Goal: Task Accomplishment & Management: Manage account settings

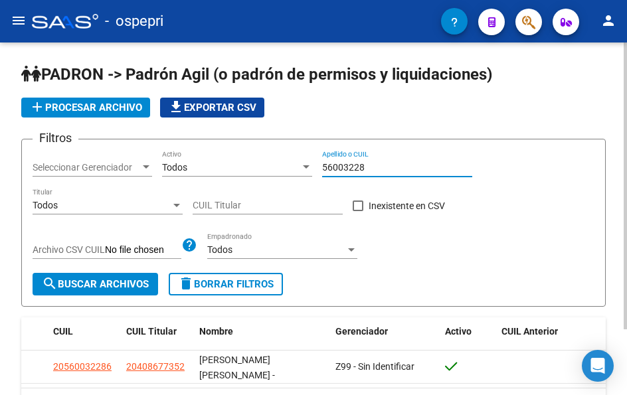
click at [376, 162] on input "56003228" at bounding box center [397, 167] width 150 height 11
type input "52176652"
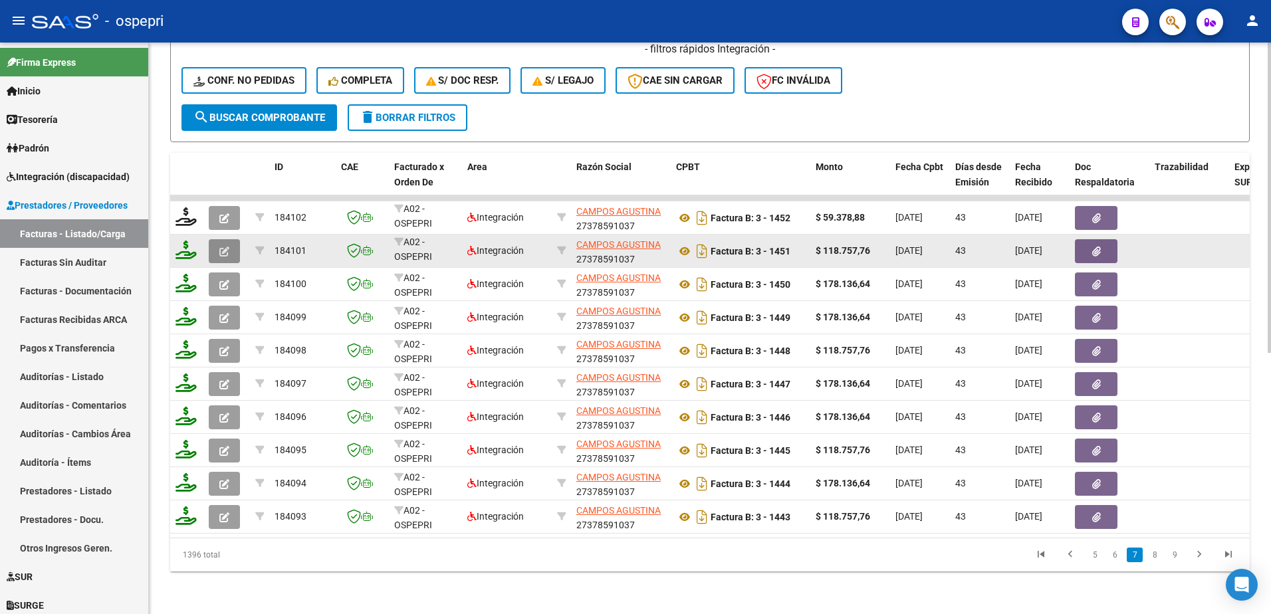
click at [218, 242] on button "button" at bounding box center [224, 251] width 31 height 24
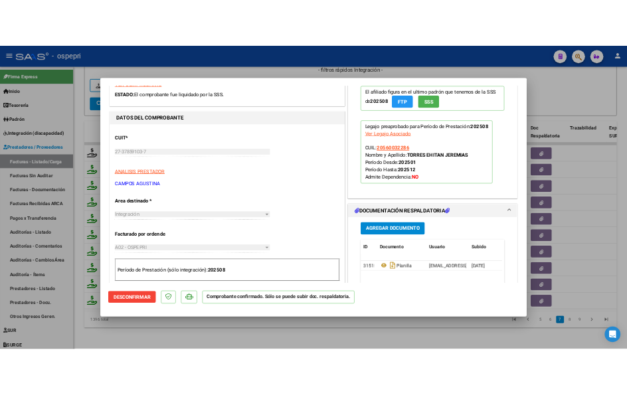
scroll to position [266, 0]
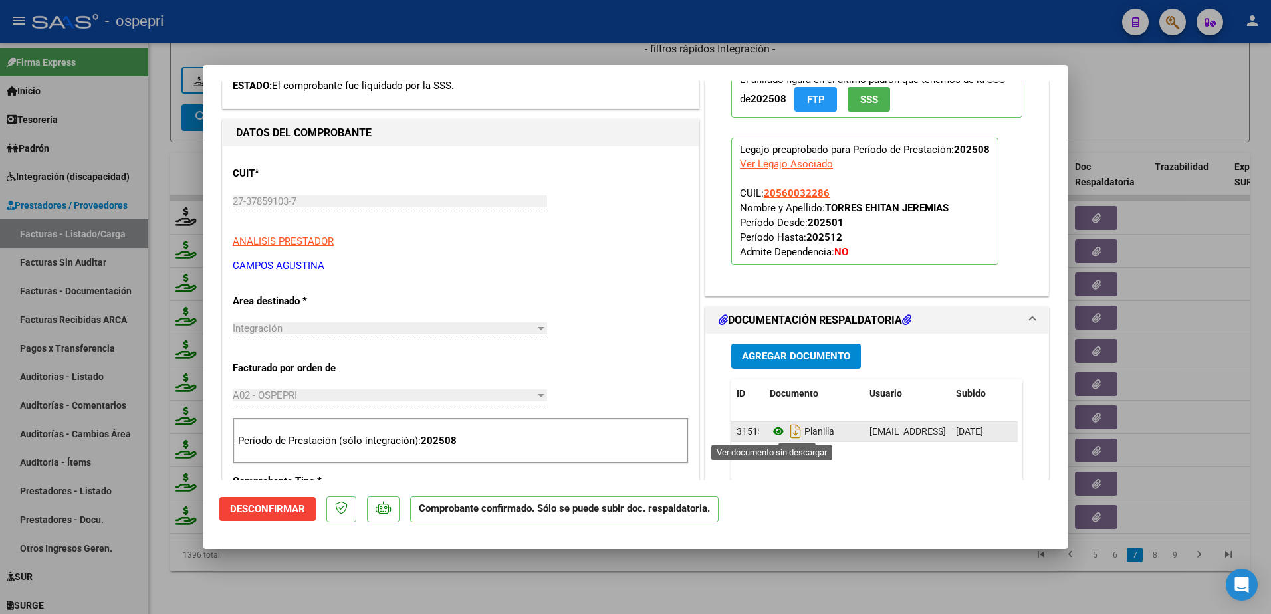
click at [627, 395] on icon at bounding box center [778, 431] width 17 height 16
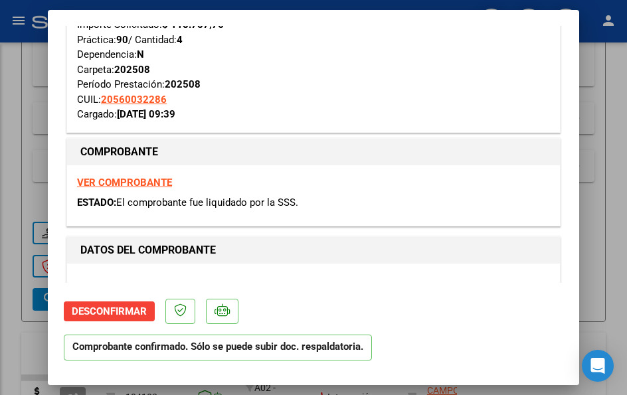
scroll to position [645, 0]
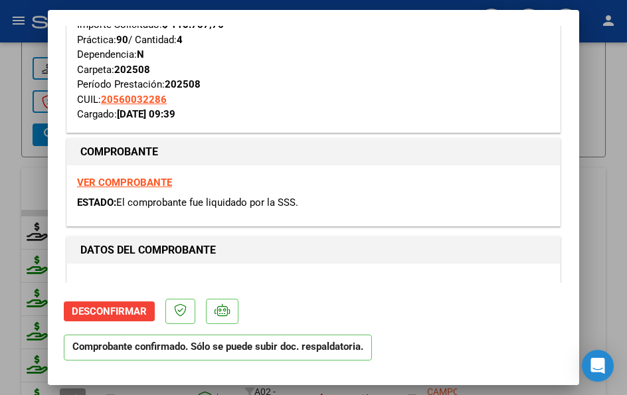
type input "$ 0,00"
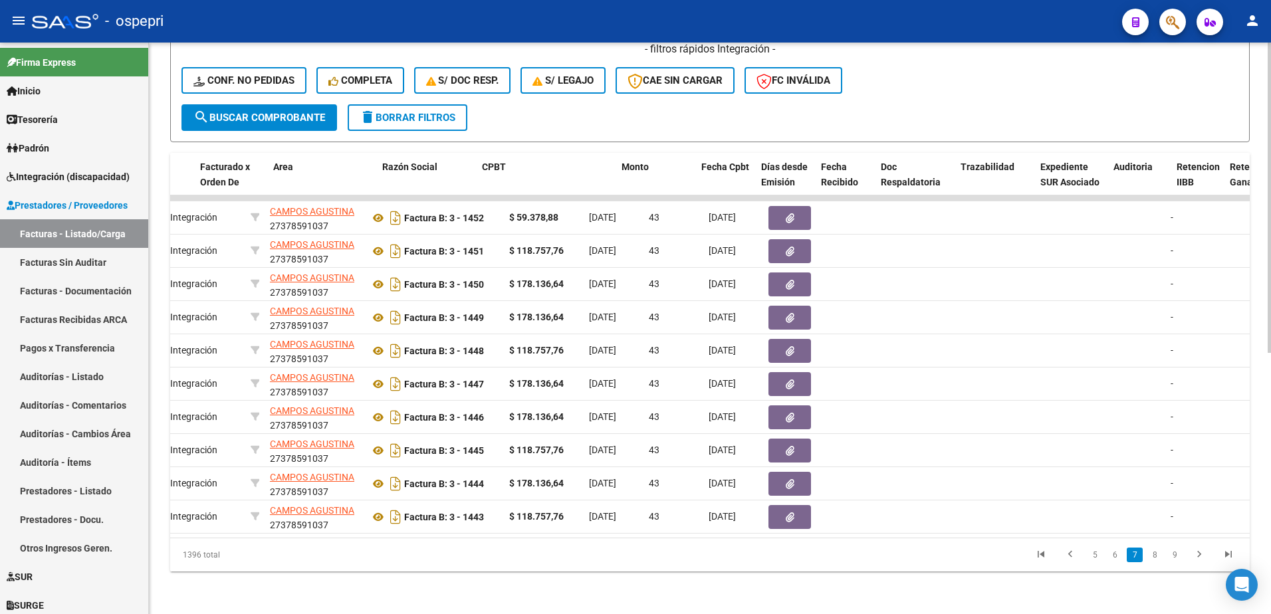
scroll to position [0, 0]
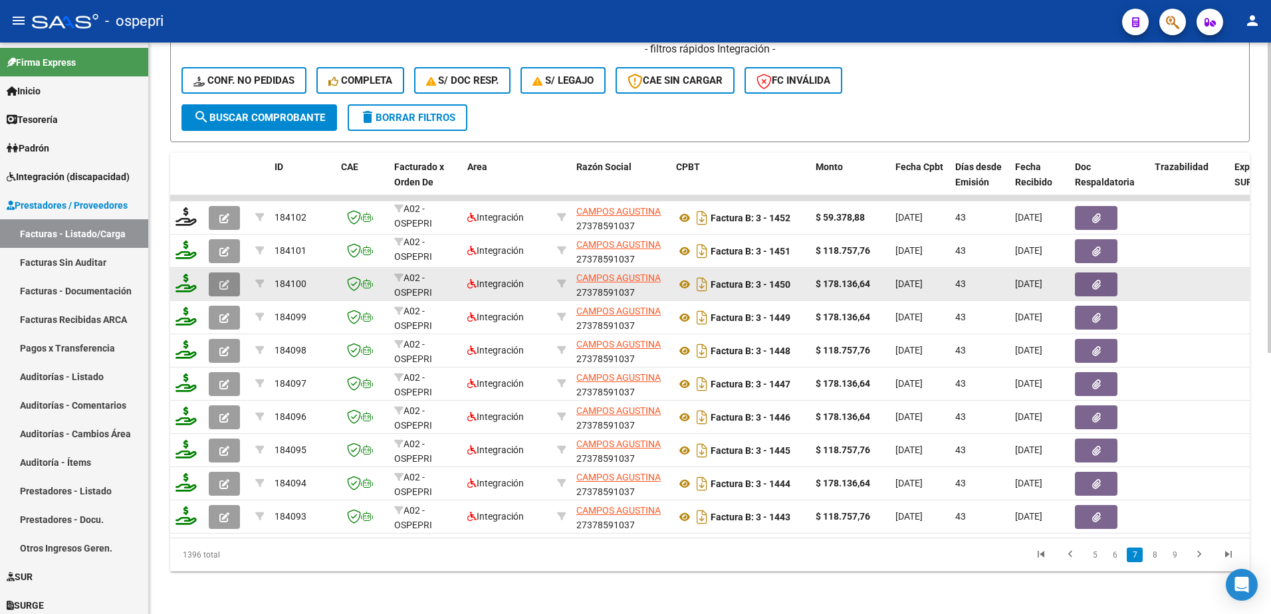
click at [222, 280] on icon "button" at bounding box center [224, 285] width 10 height 10
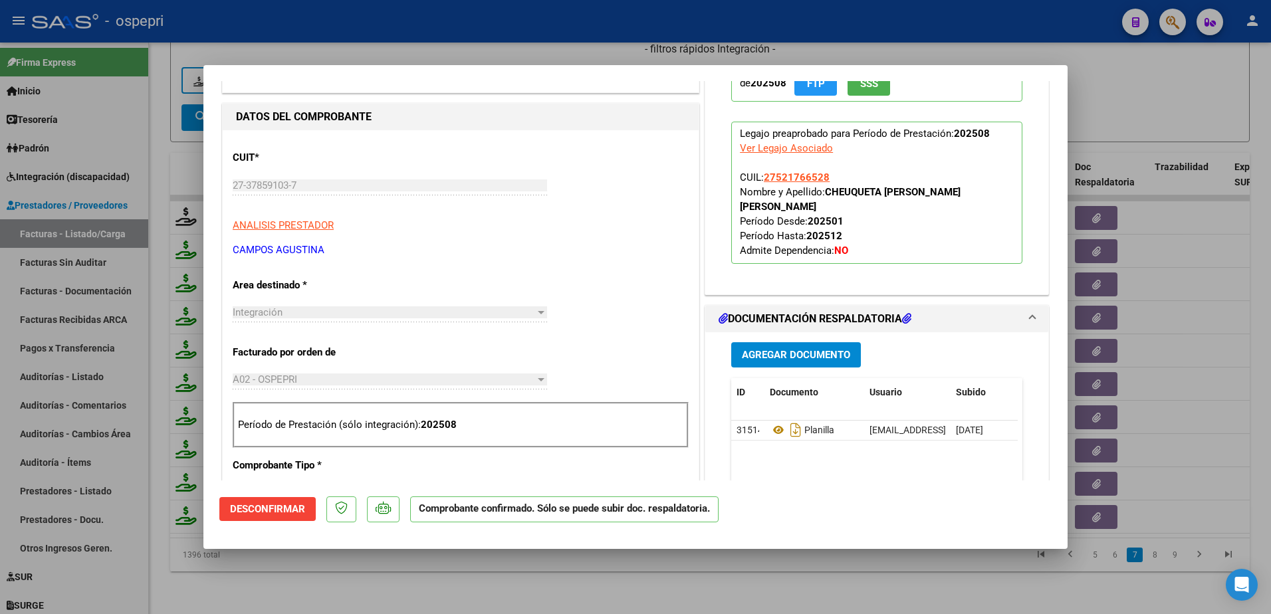
scroll to position [332, 0]
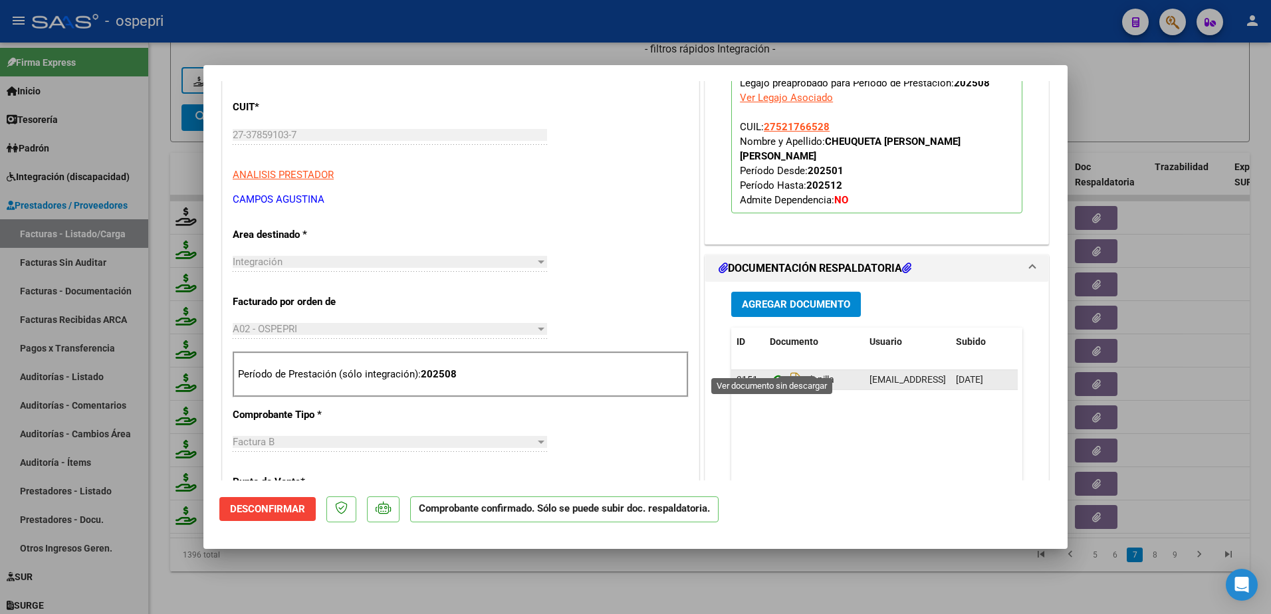
click at [627, 372] on icon at bounding box center [778, 380] width 17 height 16
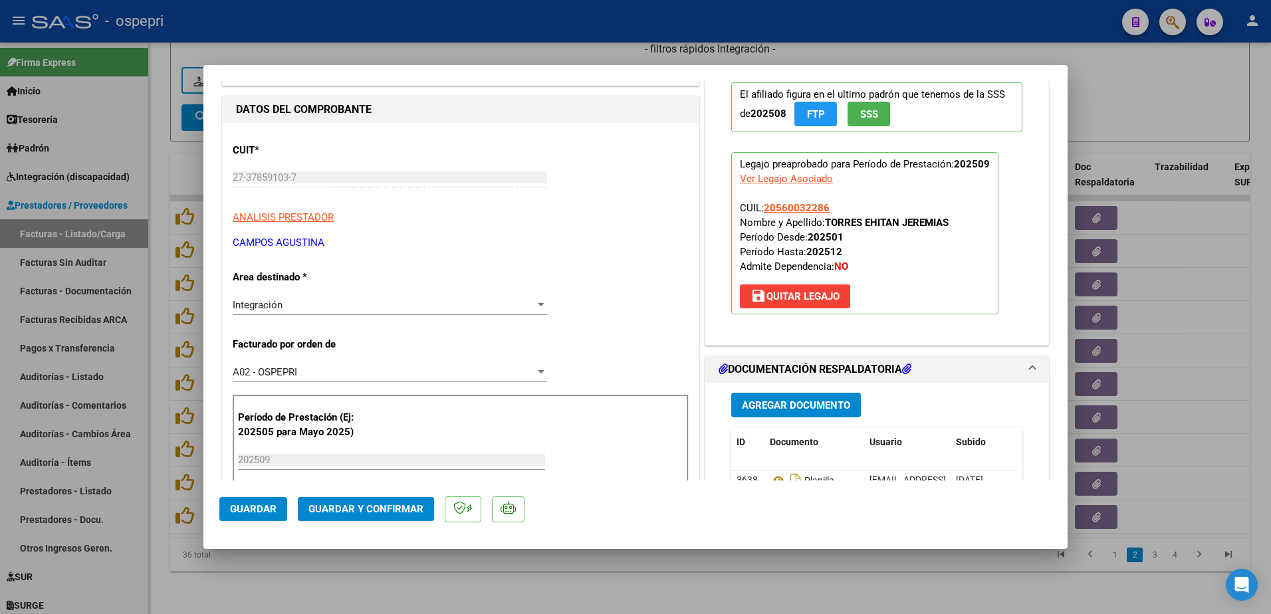
scroll to position [199, 0]
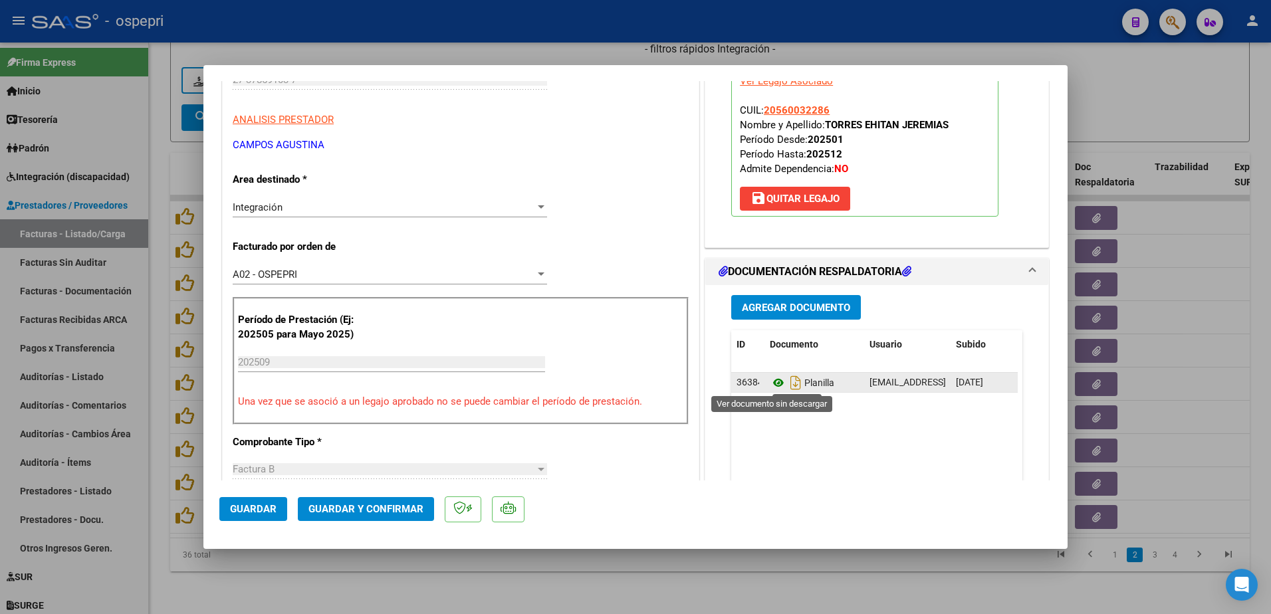
click at [771, 382] on icon at bounding box center [778, 383] width 17 height 16
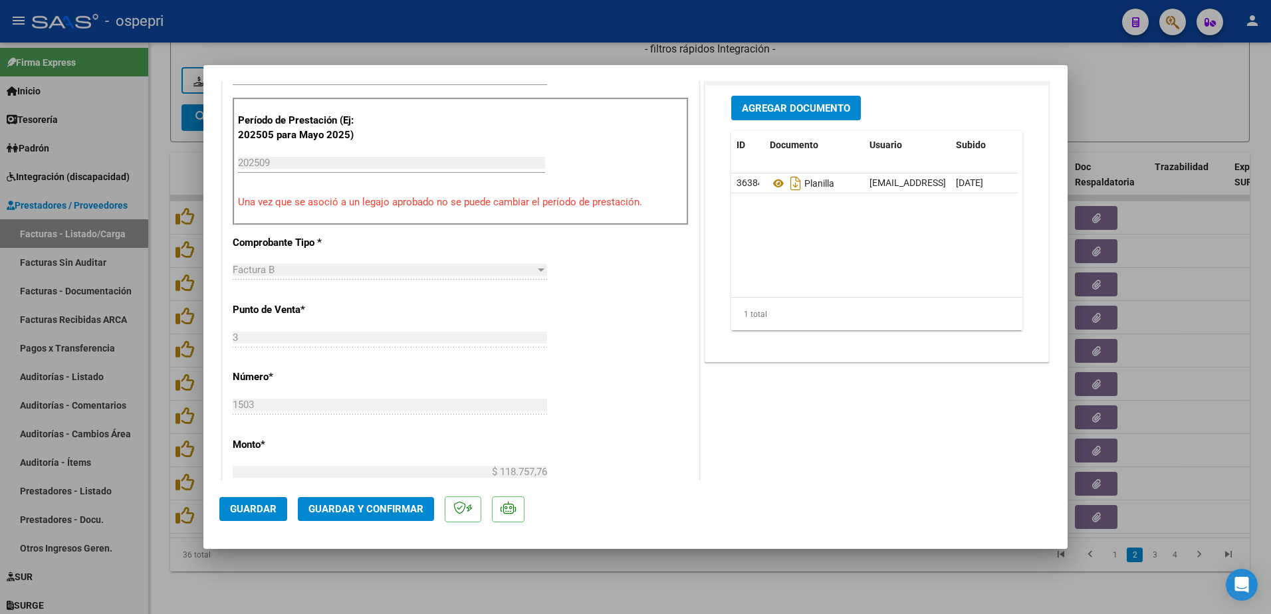
scroll to position [465, 0]
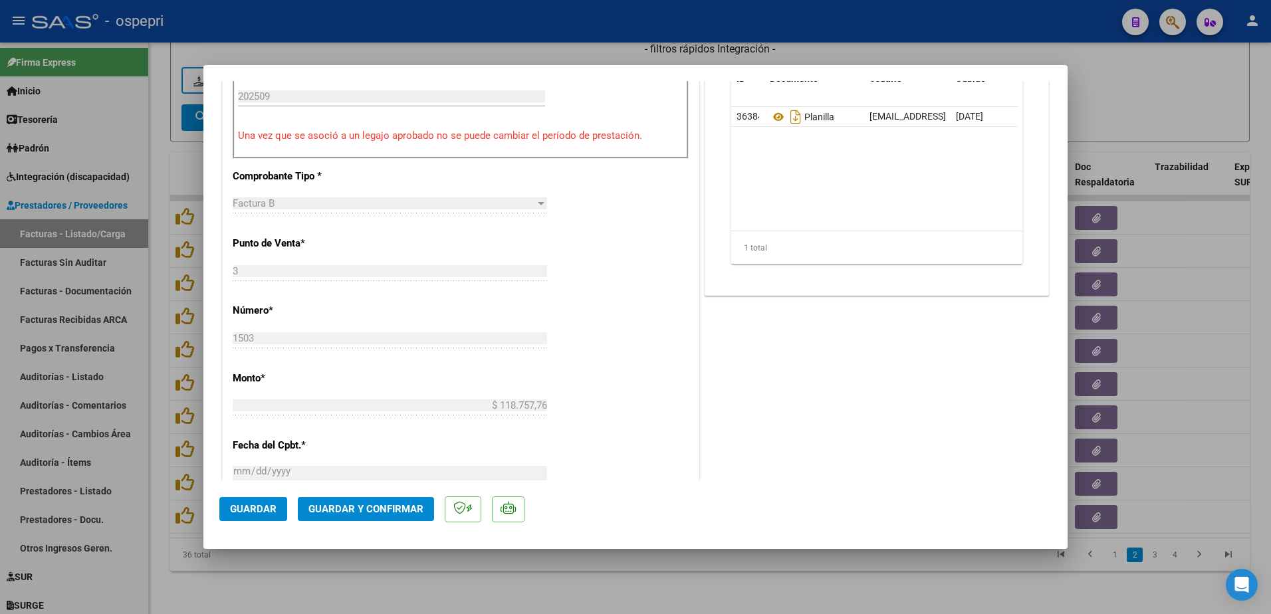
click at [368, 512] on span "Guardar y Confirmar" at bounding box center [365, 509] width 115 height 12
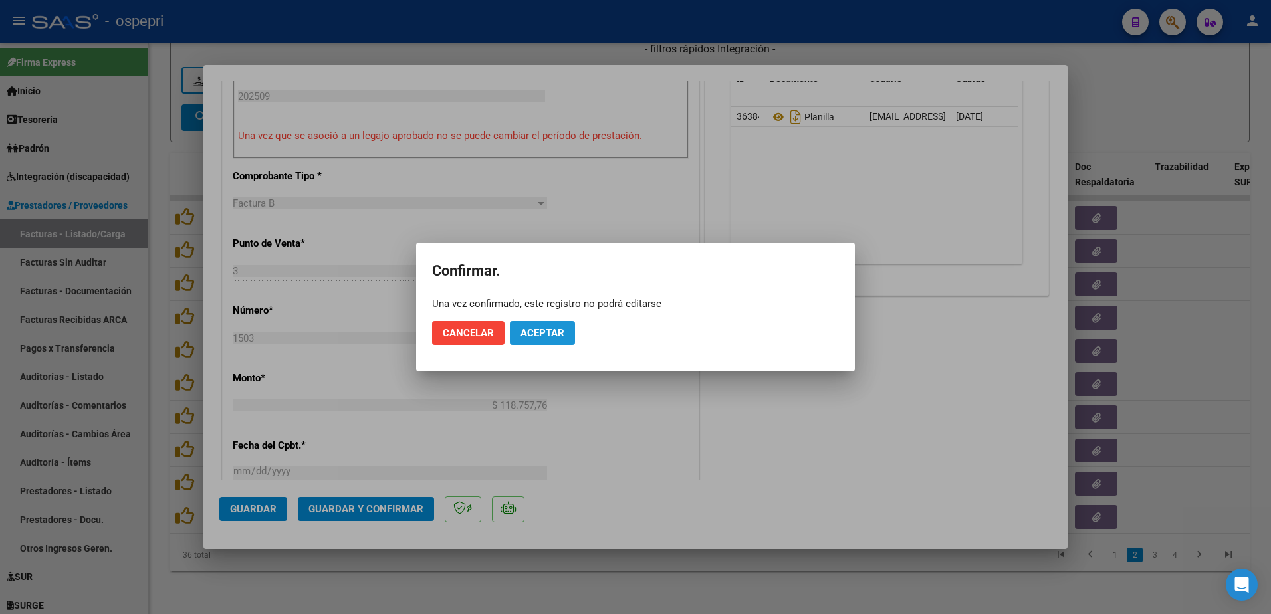
click at [547, 334] on span "Aceptar" at bounding box center [542, 333] width 44 height 12
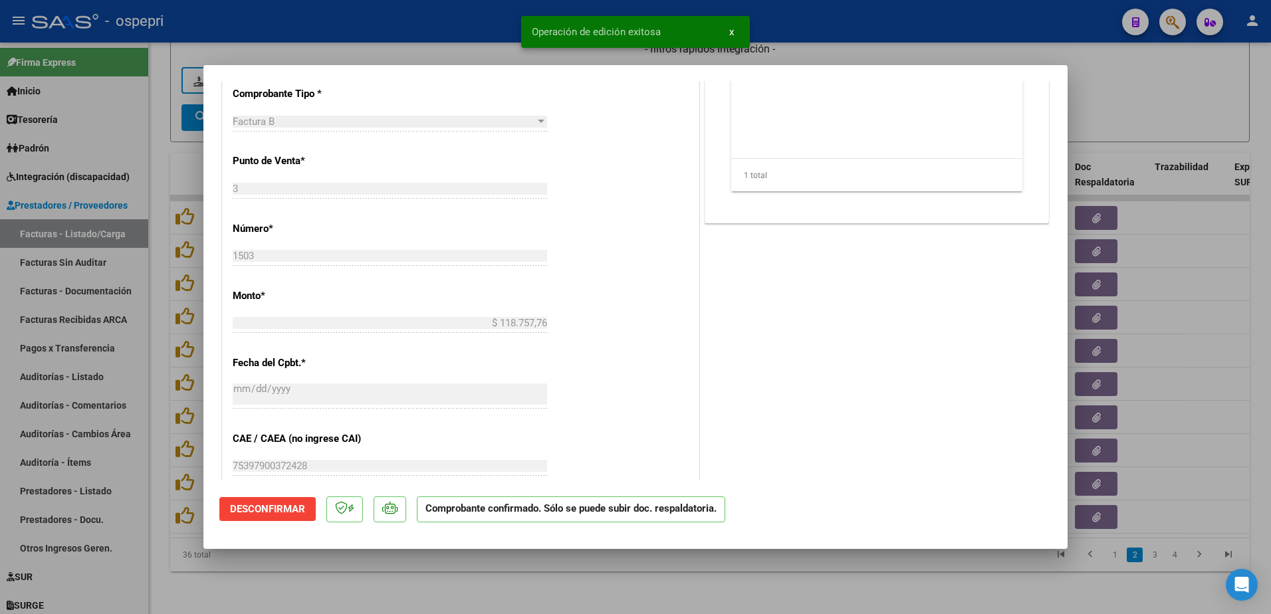
type input "$ 0,00"
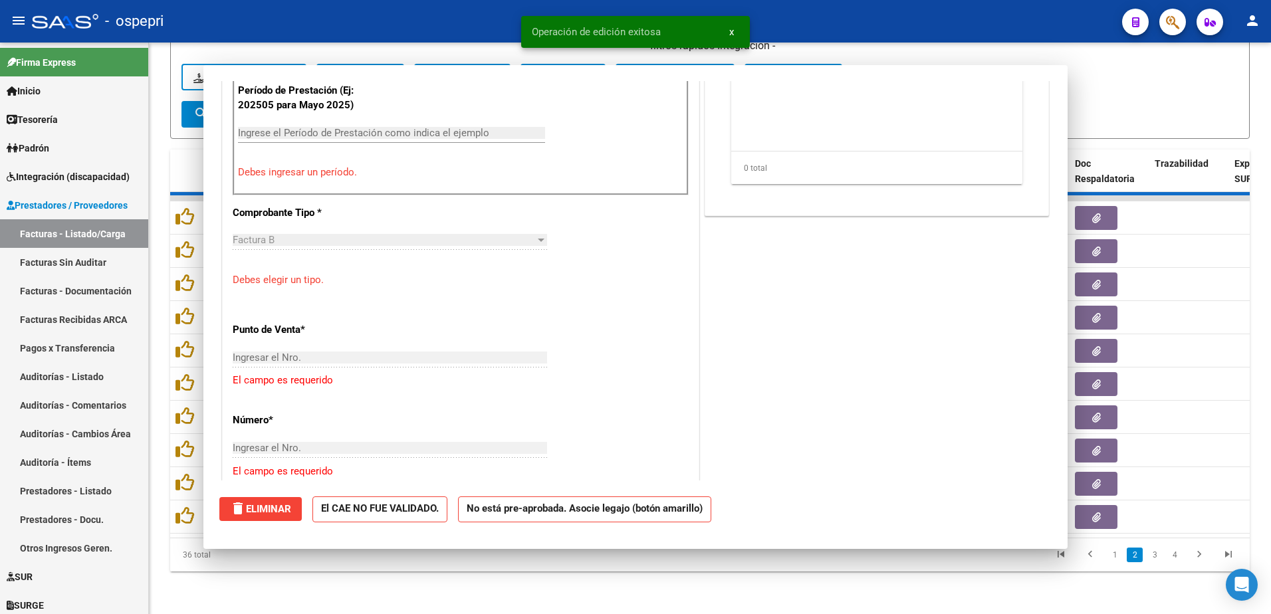
scroll to position [489, 0]
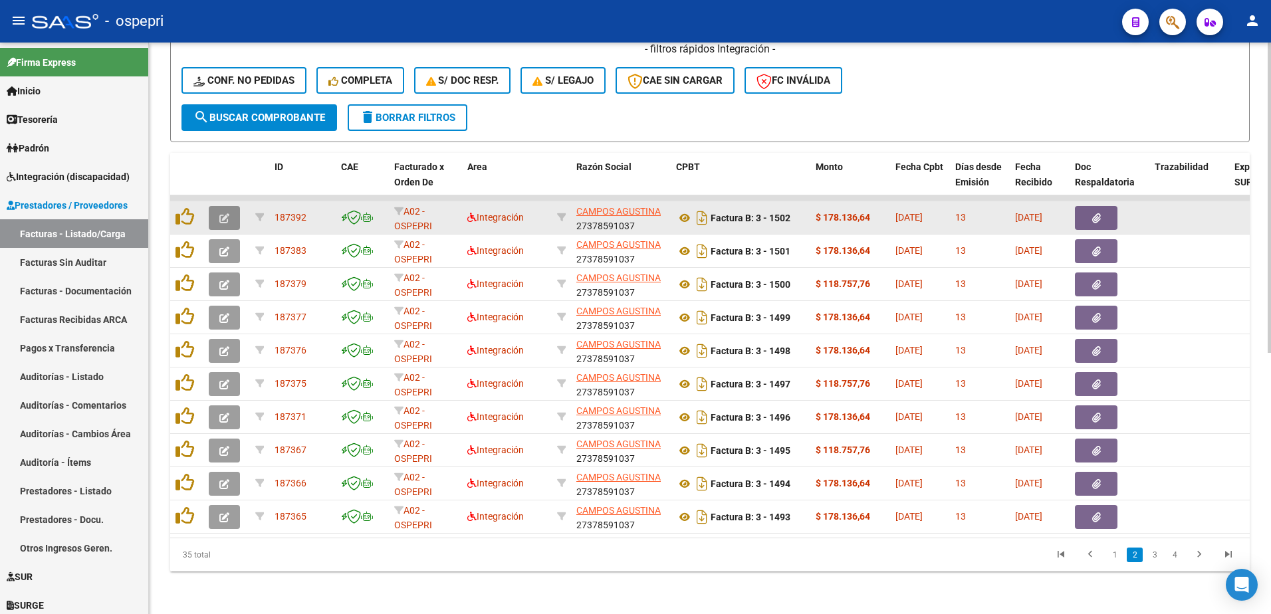
click at [219, 206] on button "button" at bounding box center [224, 218] width 31 height 24
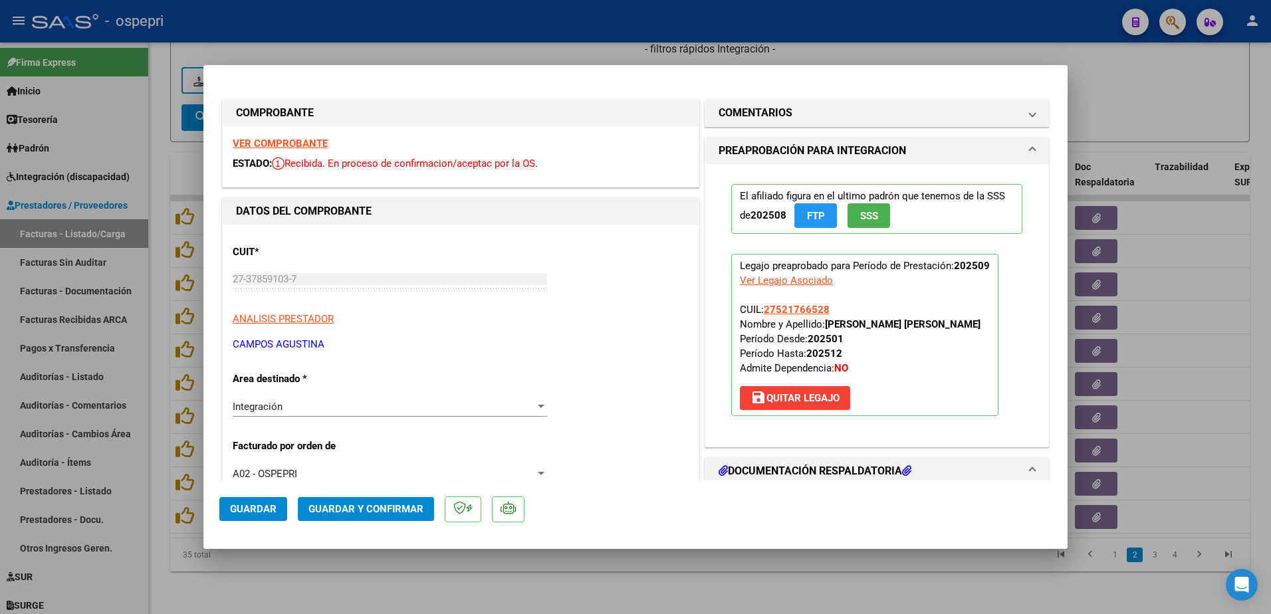
click at [277, 146] on strong "VER COMPROBANTE" at bounding box center [280, 144] width 95 height 12
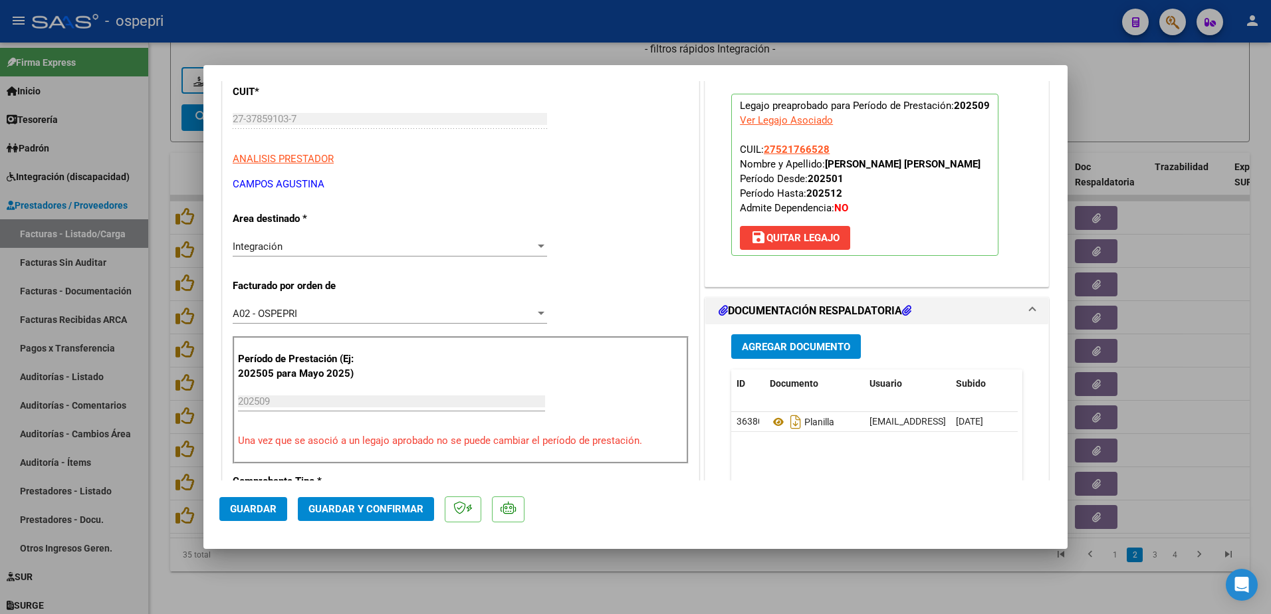
scroll to position [199, 0]
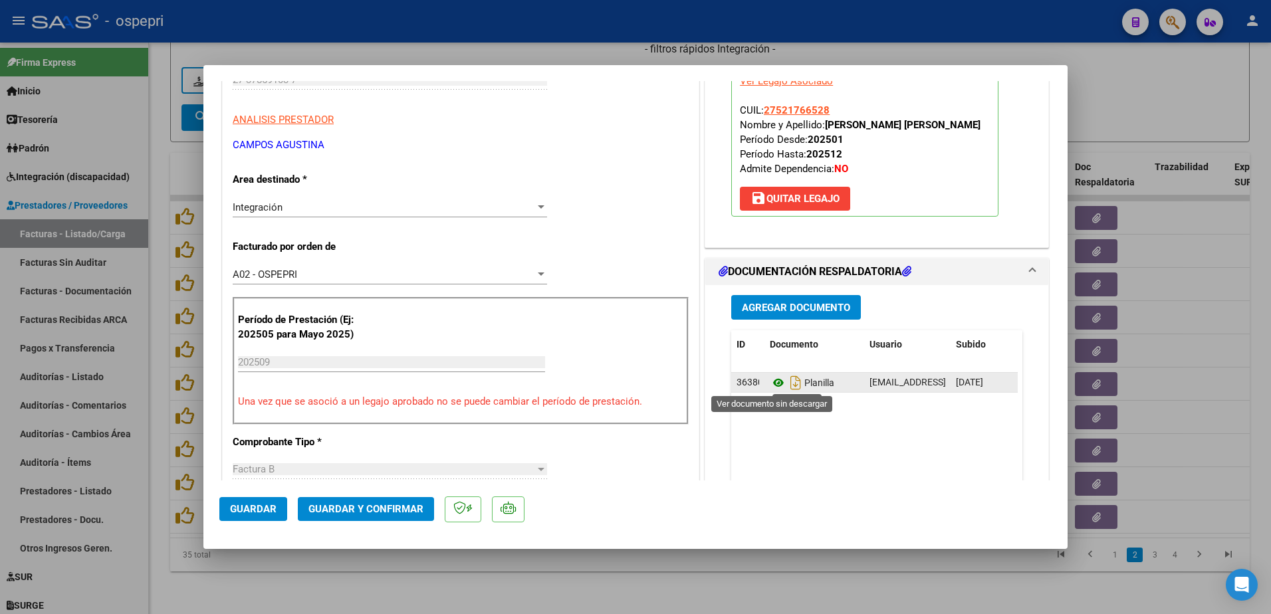
click at [771, 381] on icon at bounding box center [778, 383] width 17 height 16
click at [809, 198] on span "save Quitar Legajo" at bounding box center [794, 199] width 89 height 12
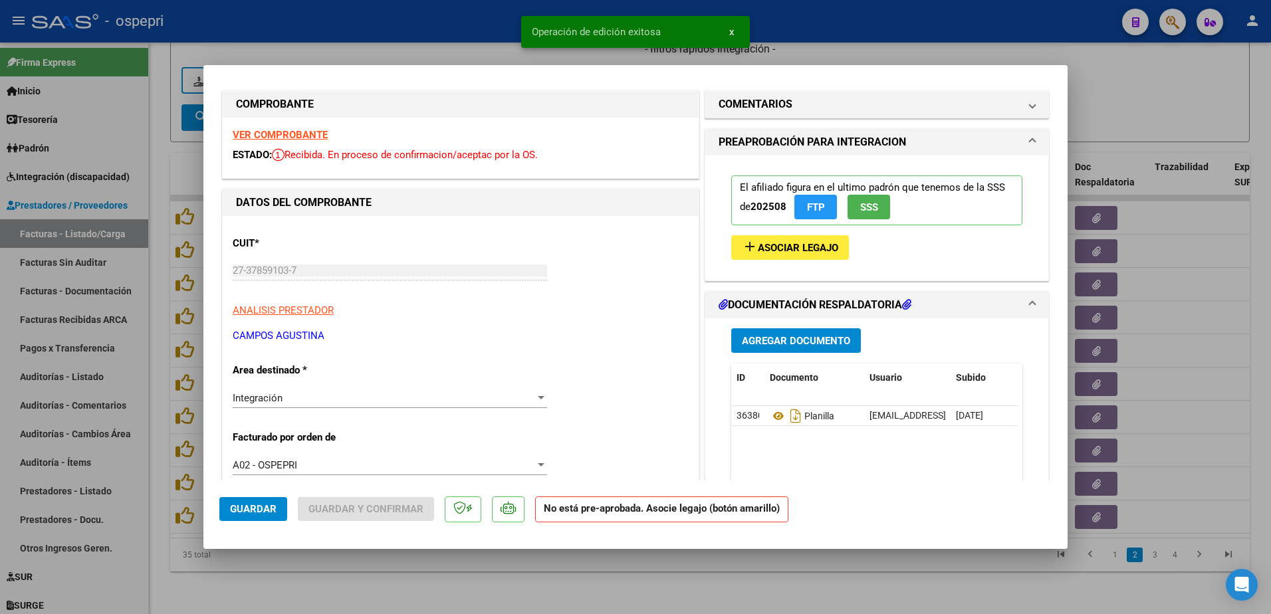
scroll to position [0, 0]
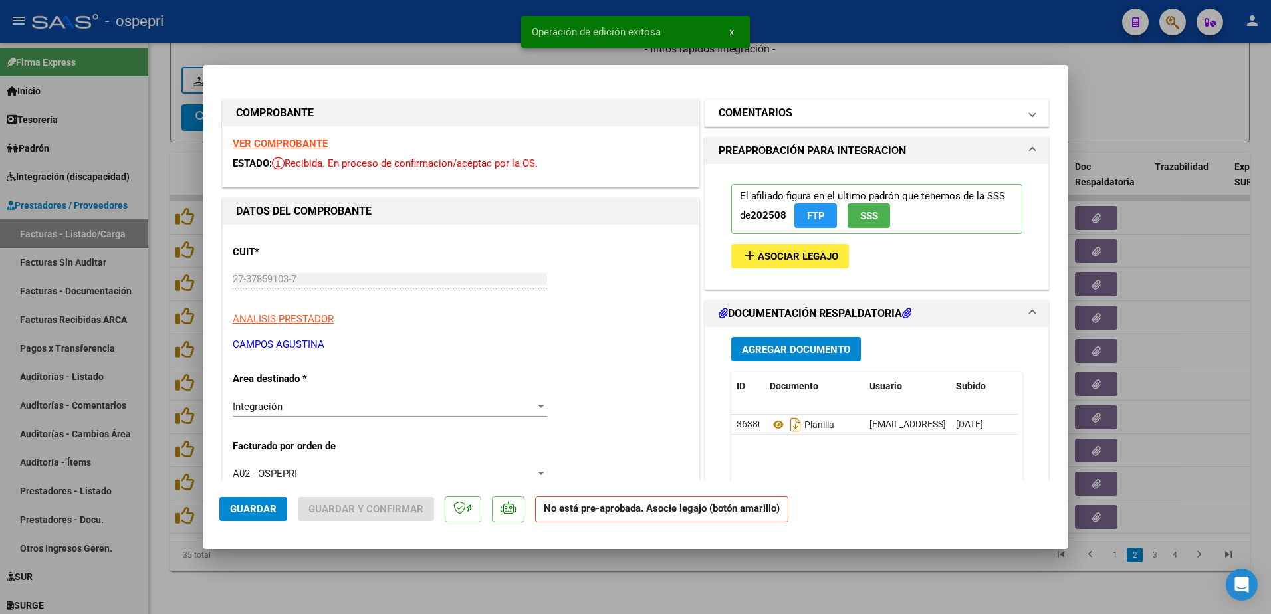
click at [1017, 114] on span "COMENTARIOS" at bounding box center [873, 113] width 311 height 16
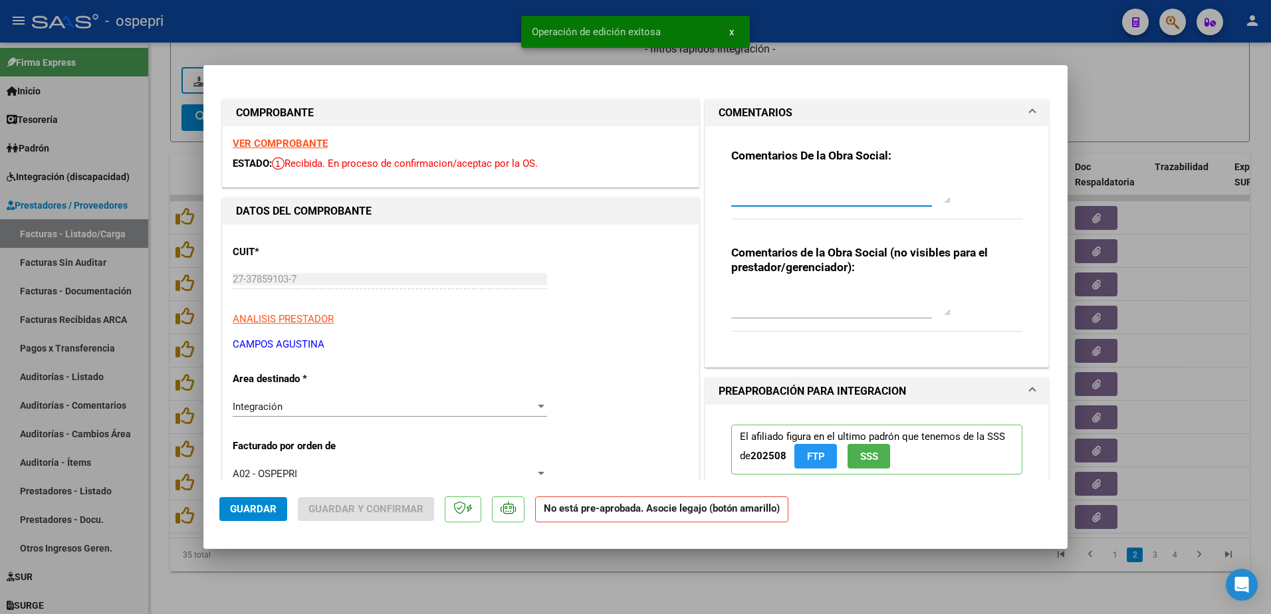
click at [776, 186] on textarea at bounding box center [840, 190] width 219 height 27
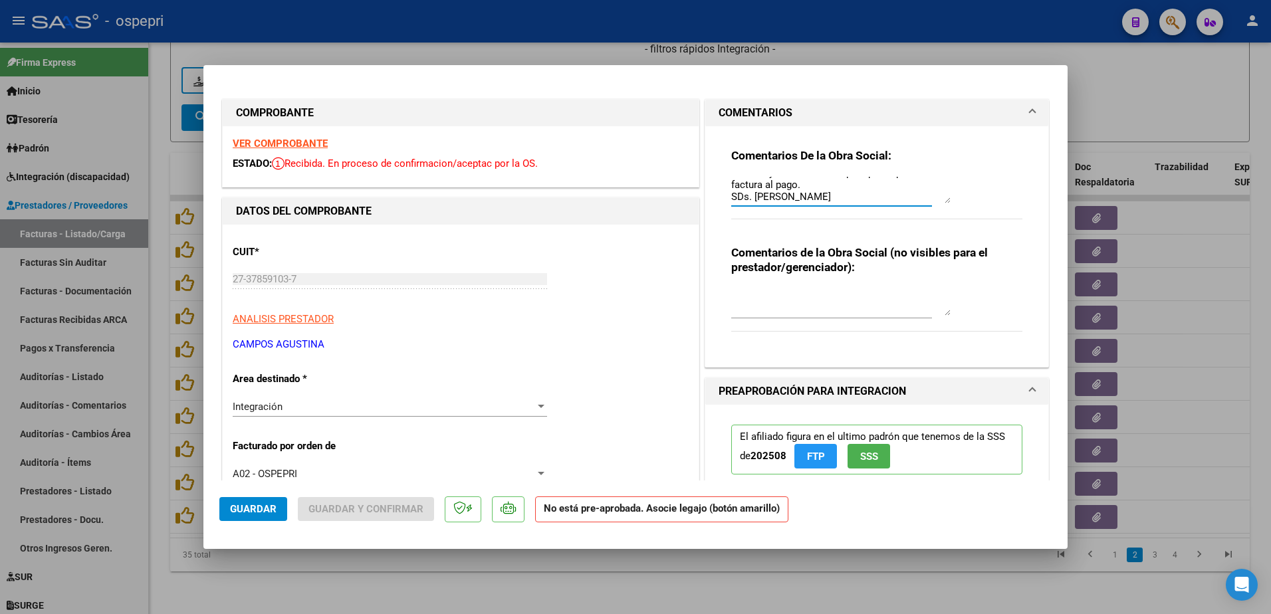
scroll to position [35, 0]
type textarea "se rechaza planilla de asistencia REHACER FIRMAR y volver a subirla para poder …"
drag, startPoint x: 940, startPoint y: 203, endPoint x: 938, endPoint y: 258, distance: 54.5
click at [944, 295] on div "Comentarios De la Obra Social: se rechaza planilla de asistencia REHACER FIRMAR…" at bounding box center [876, 241] width 311 height 230
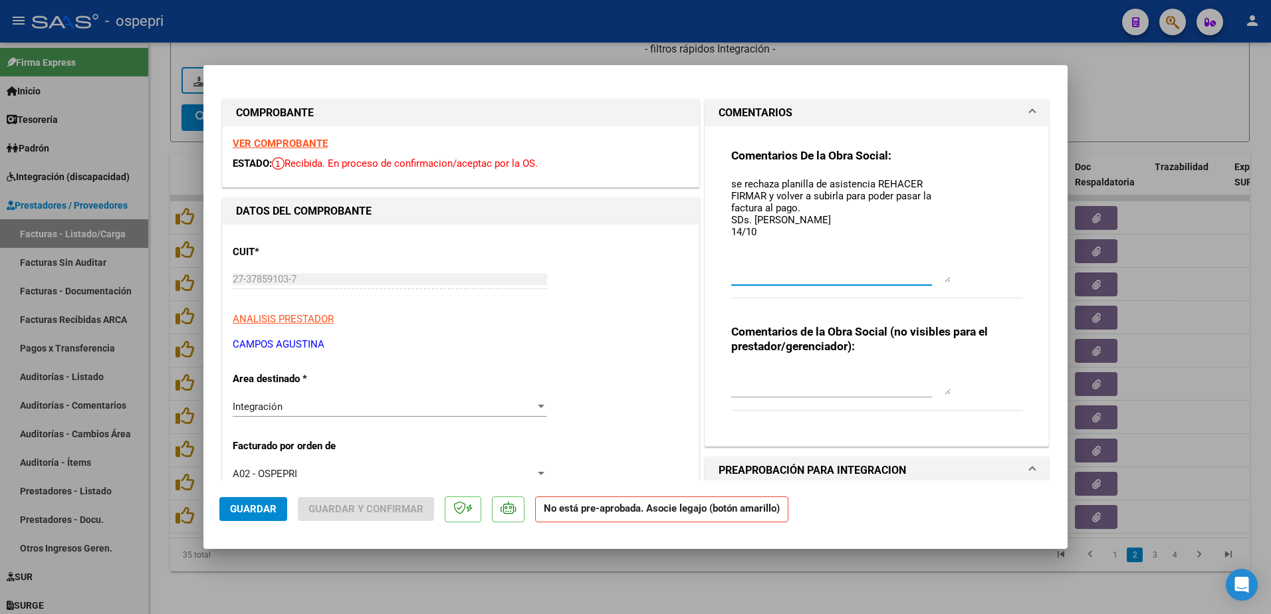
drag, startPoint x: 939, startPoint y: 200, endPoint x: 945, endPoint y: 279, distance: 79.3
click at [945, 279] on div "Comentarios De la Obra Social: se rechaza planilla de asistencia REHACER FIRMAR…" at bounding box center [876, 230] width 291 height 165
click at [841, 253] on textarea "se rechaza planilla de asistencia REHACER FIRMAR y volver a subirla para poder …" at bounding box center [840, 230] width 219 height 106
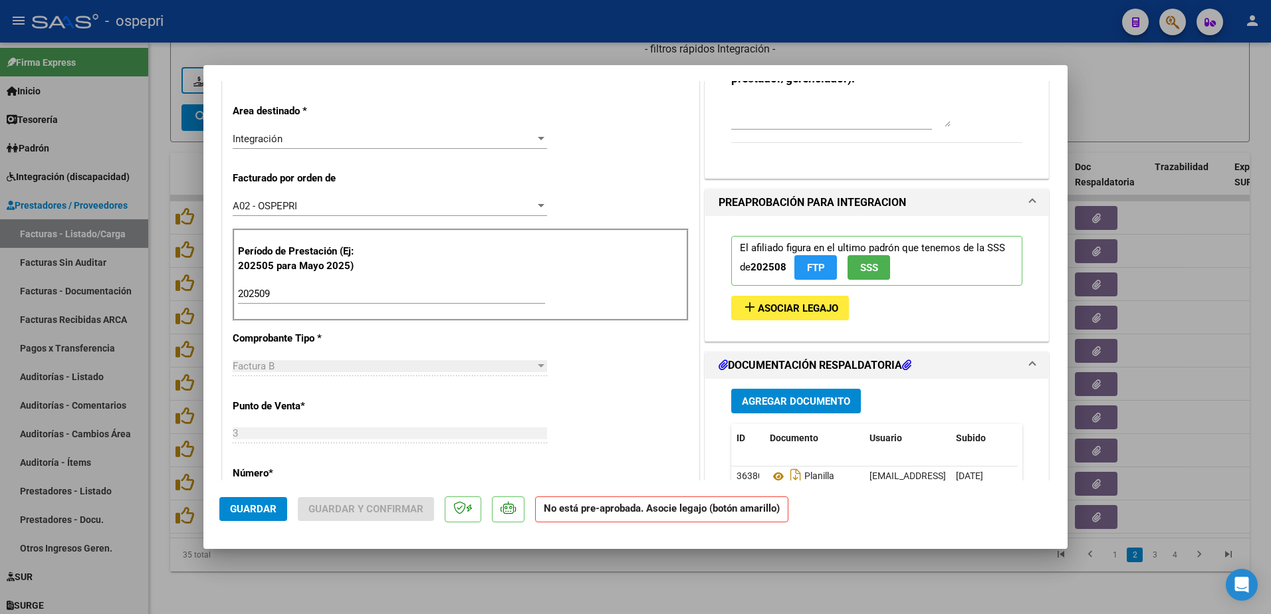
scroll to position [332, 0]
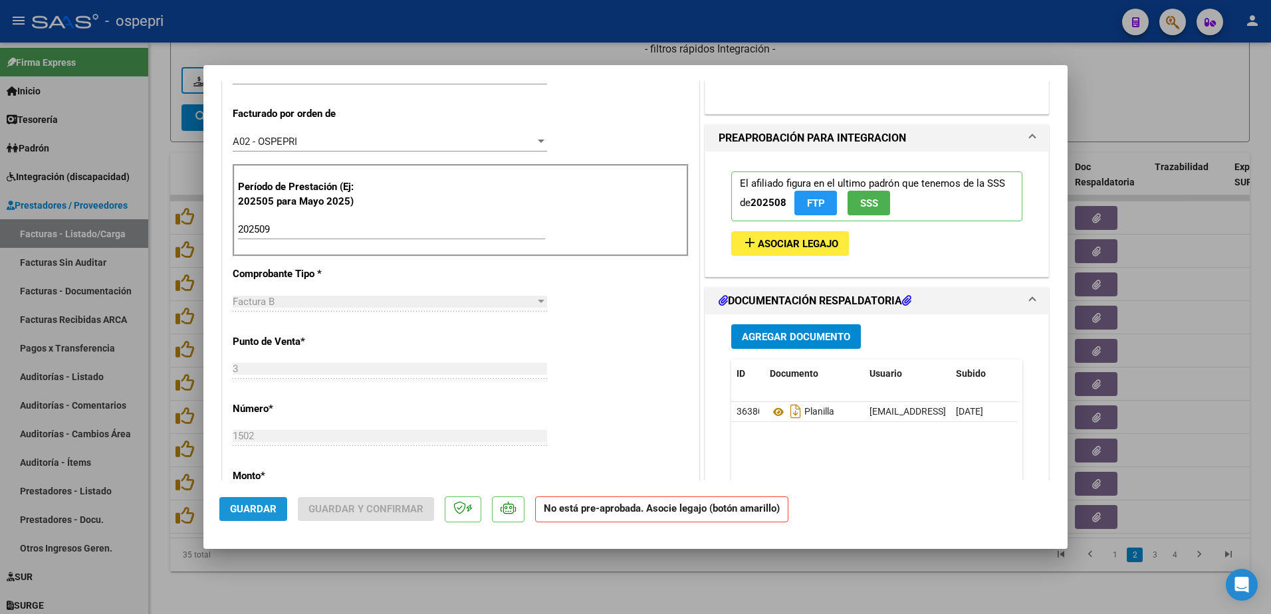
click at [257, 501] on button "Guardar" at bounding box center [253, 509] width 68 height 24
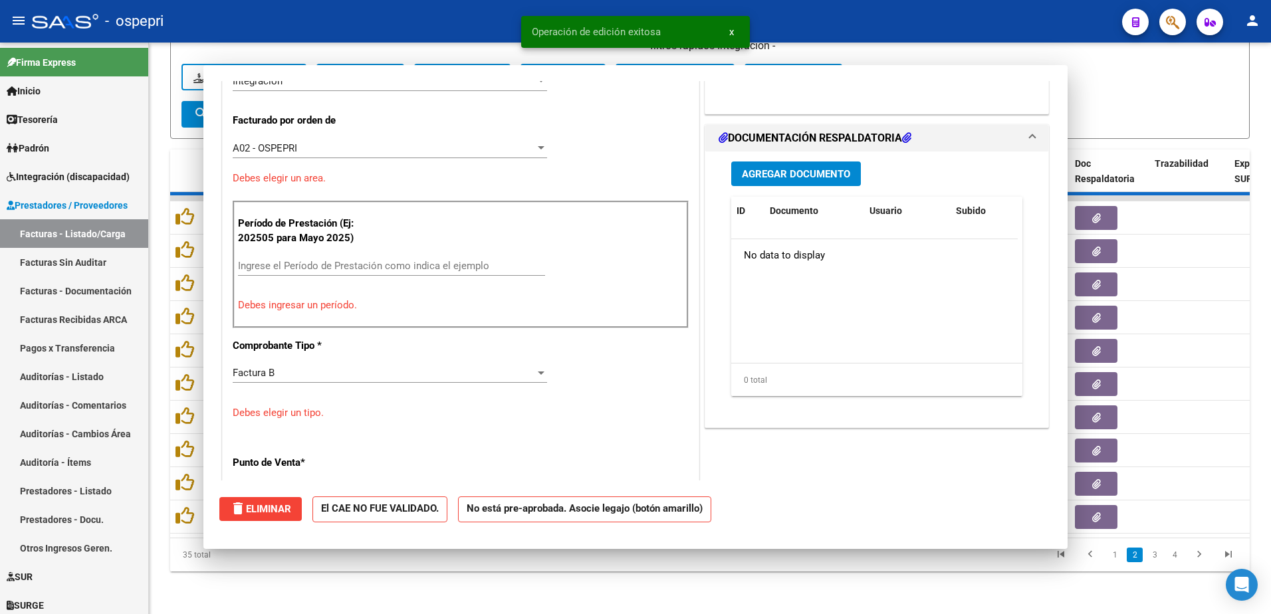
scroll to position [0, 0]
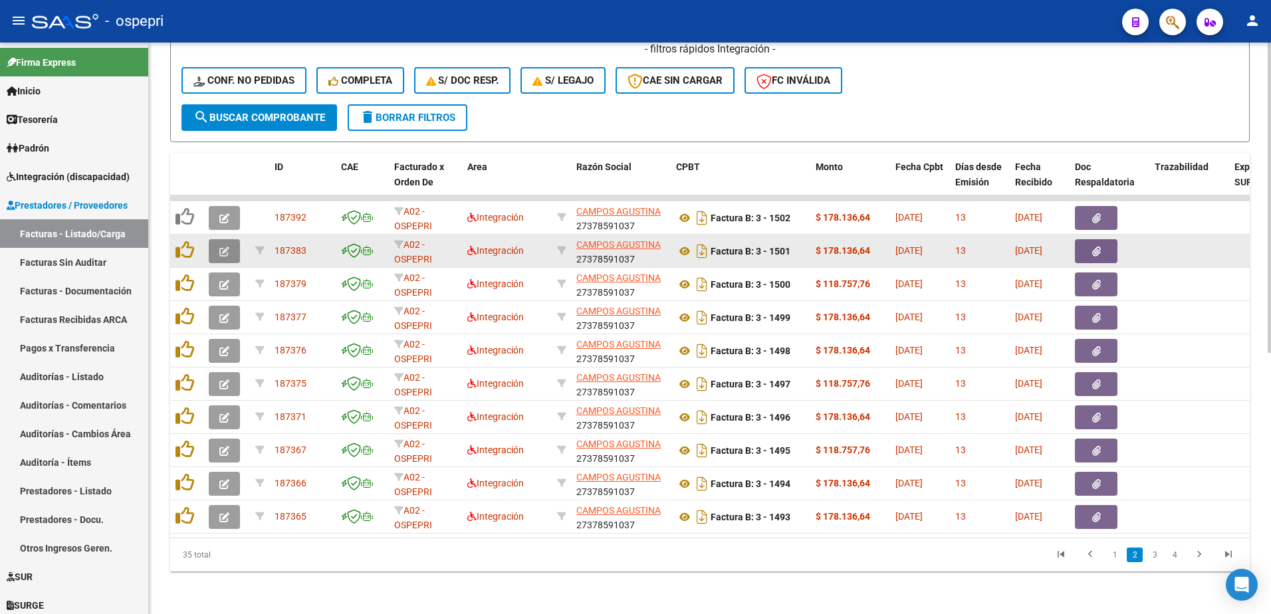
click at [213, 243] on button "button" at bounding box center [224, 251] width 31 height 24
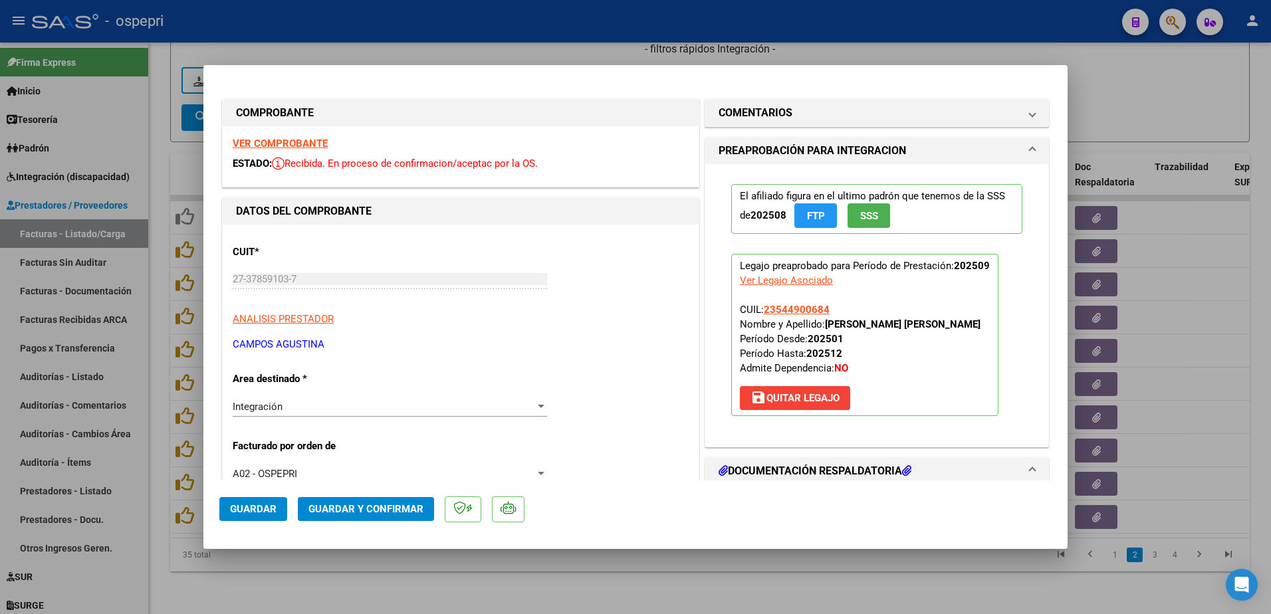
click at [303, 146] on strong "VER COMPROBANTE" at bounding box center [280, 144] width 95 height 12
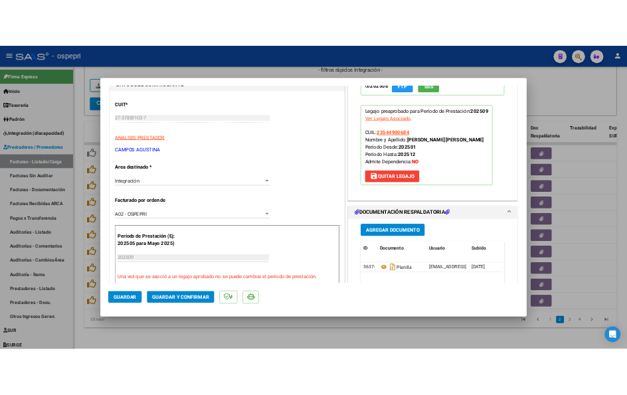
scroll to position [199, 0]
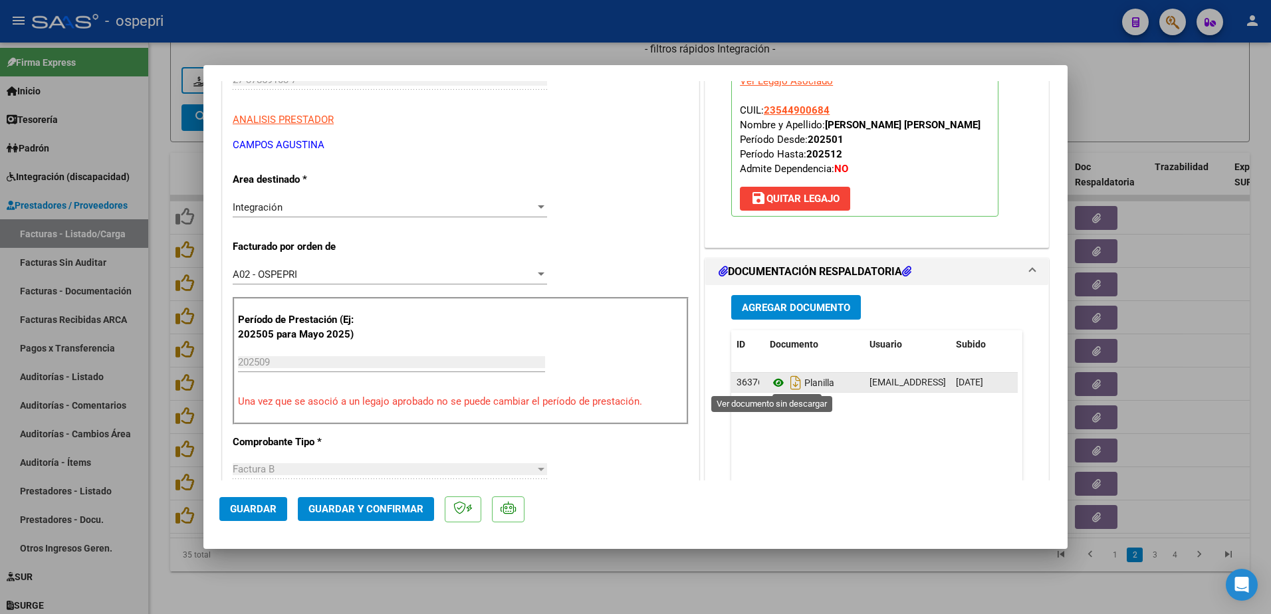
click at [772, 383] on icon at bounding box center [778, 383] width 17 height 16
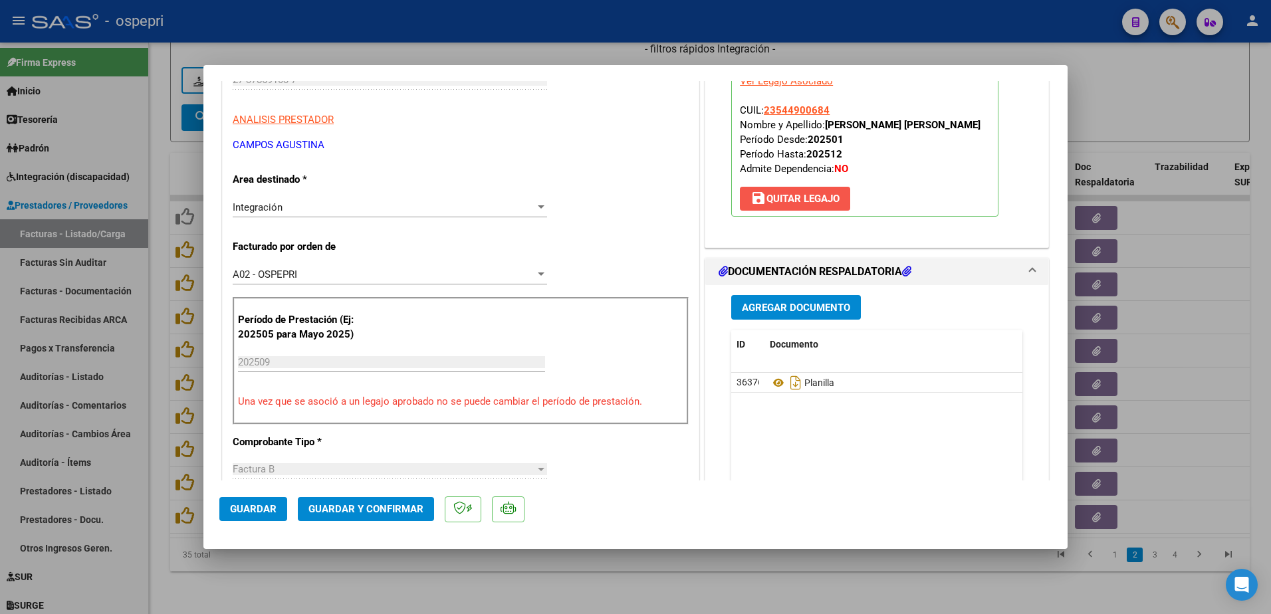
click at [800, 195] on span "save Quitar Legajo" at bounding box center [794, 199] width 89 height 12
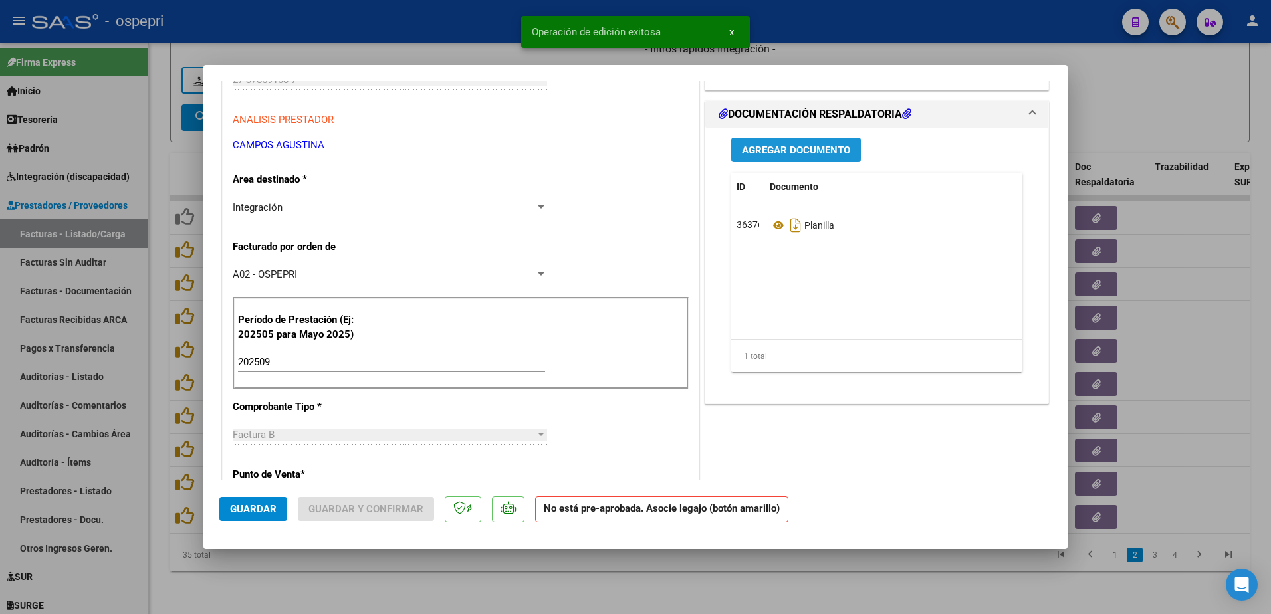
click at [787, 151] on span "Agregar Documento" at bounding box center [796, 150] width 108 height 12
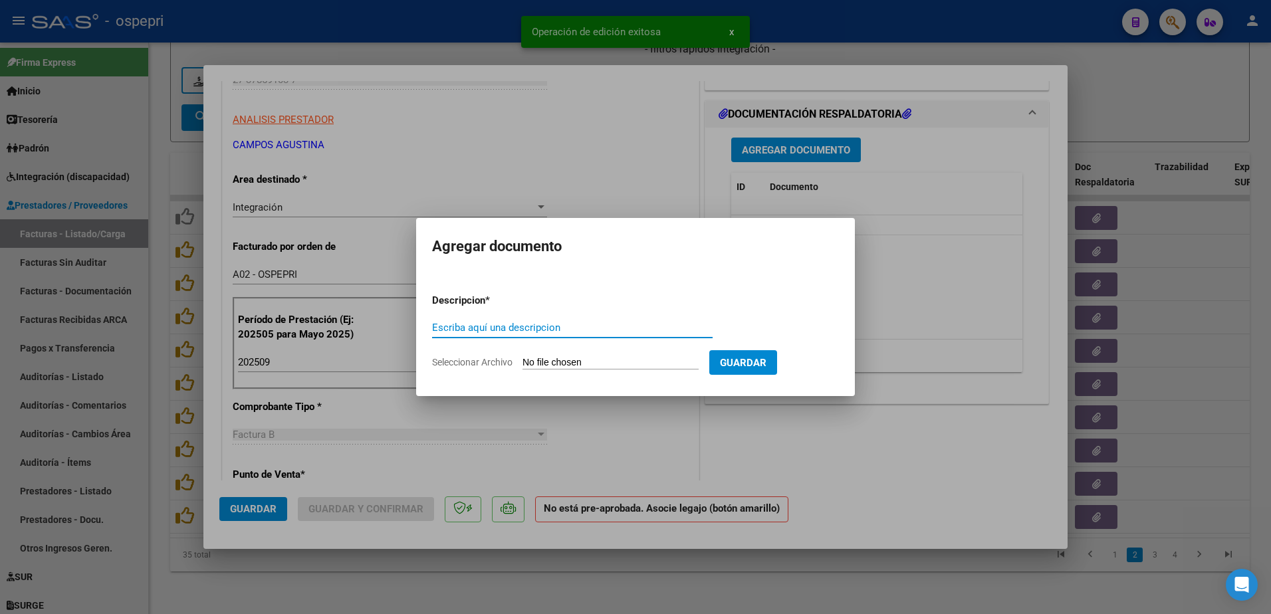
click at [522, 327] on input "Escriba aquí una descripcion" at bounding box center [572, 328] width 280 height 12
type input "comparativa firmas"
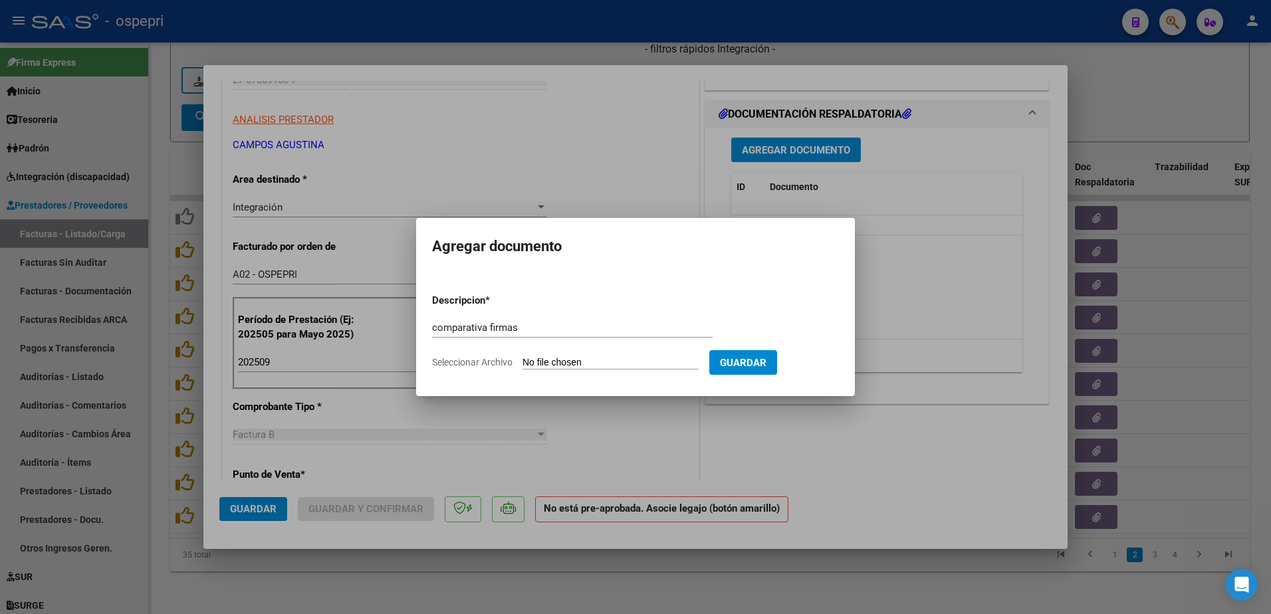
click at [586, 362] on input "Seleccionar Archivo" at bounding box center [610, 363] width 176 height 13
type input "C:\fakepath\Captura de pantalla 2025-10-14 141305.png"
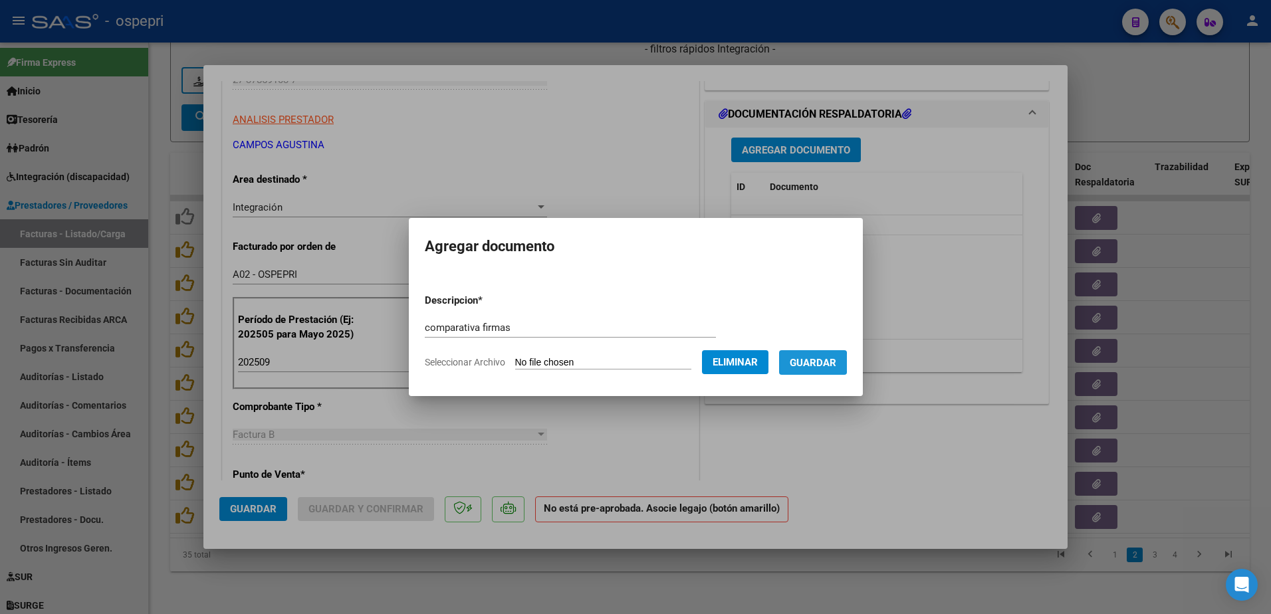
click at [823, 363] on span "Guardar" at bounding box center [813, 363] width 47 height 12
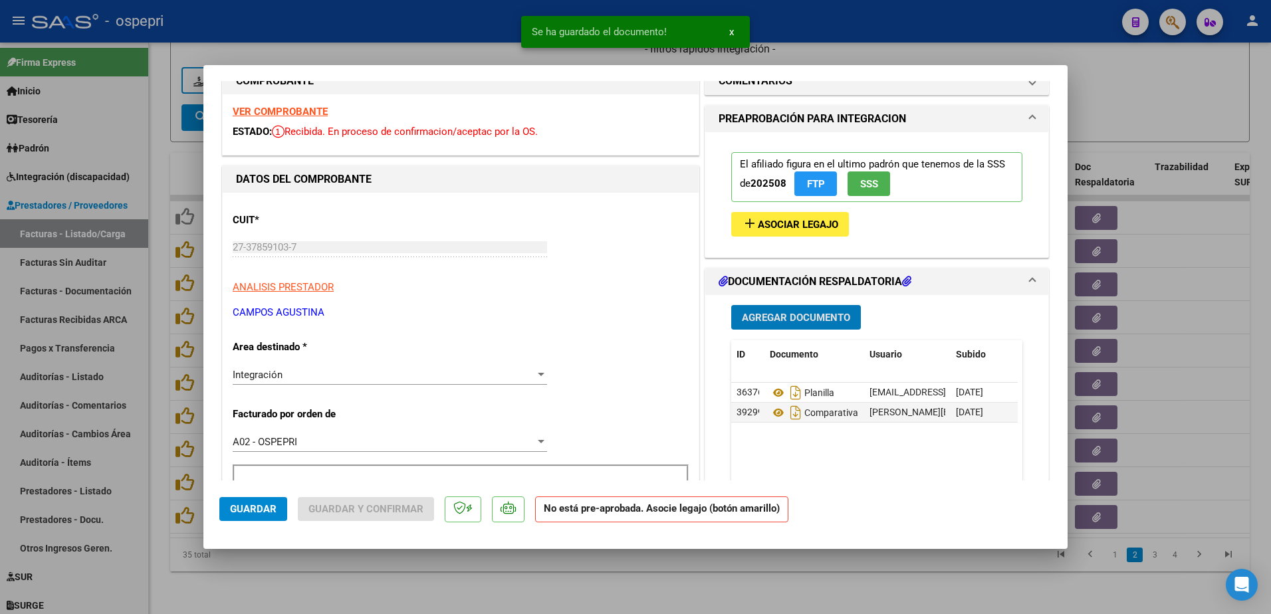
scroll to position [0, 0]
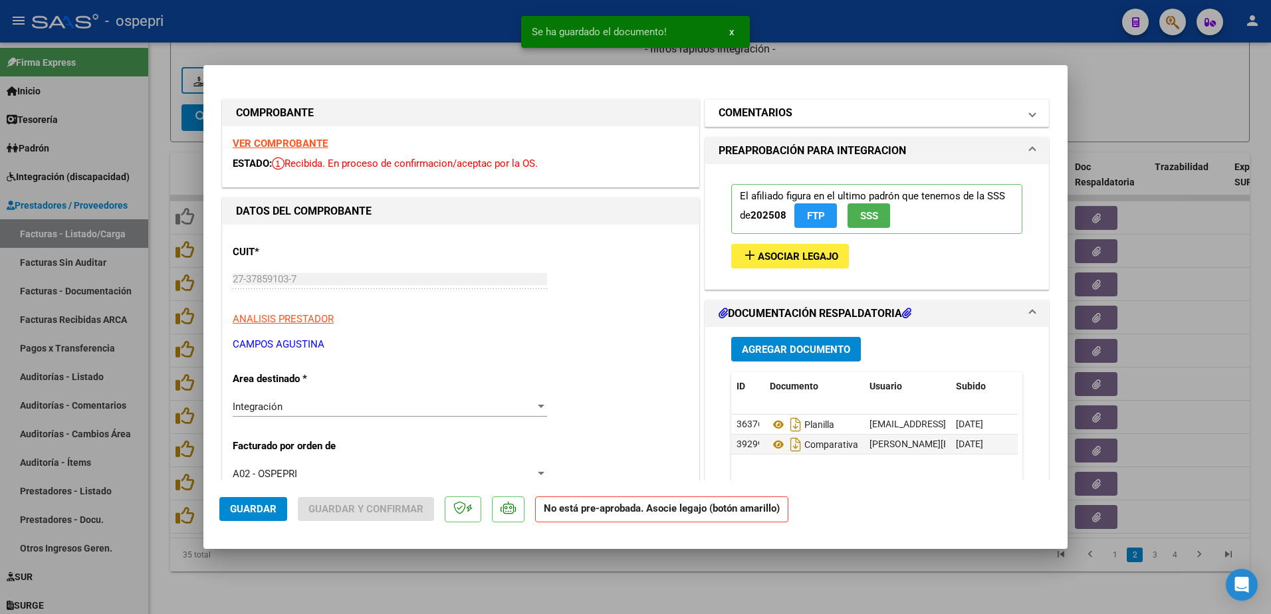
click at [1018, 113] on span "COMENTARIOS" at bounding box center [873, 113] width 311 height 16
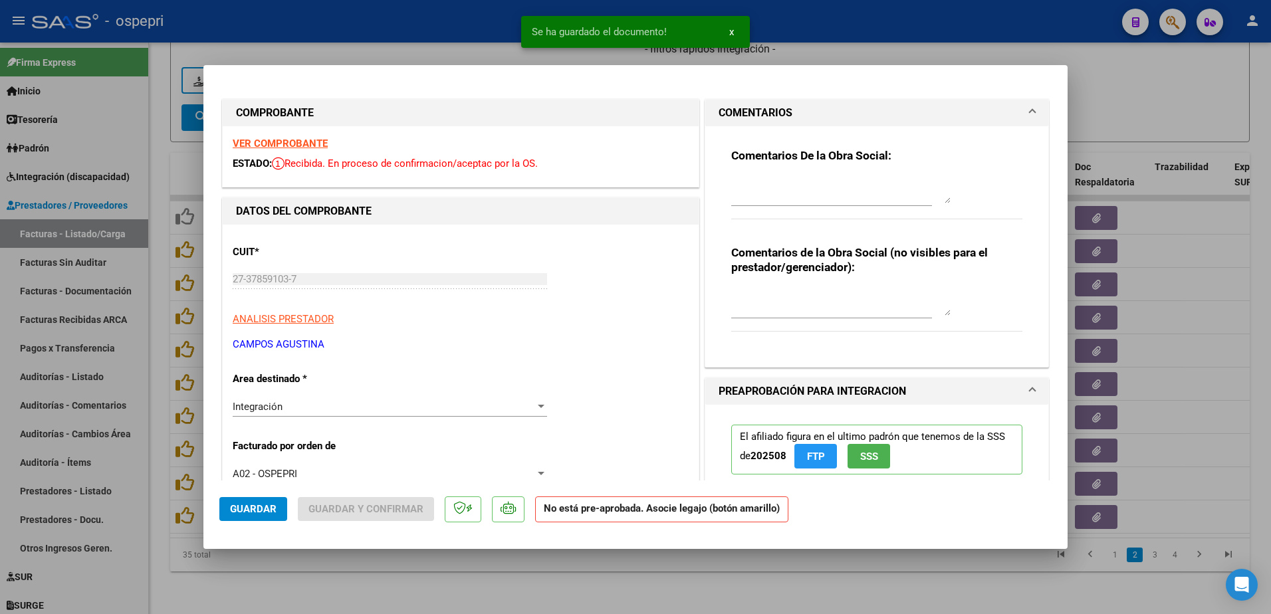
click at [819, 195] on textarea at bounding box center [840, 190] width 219 height 27
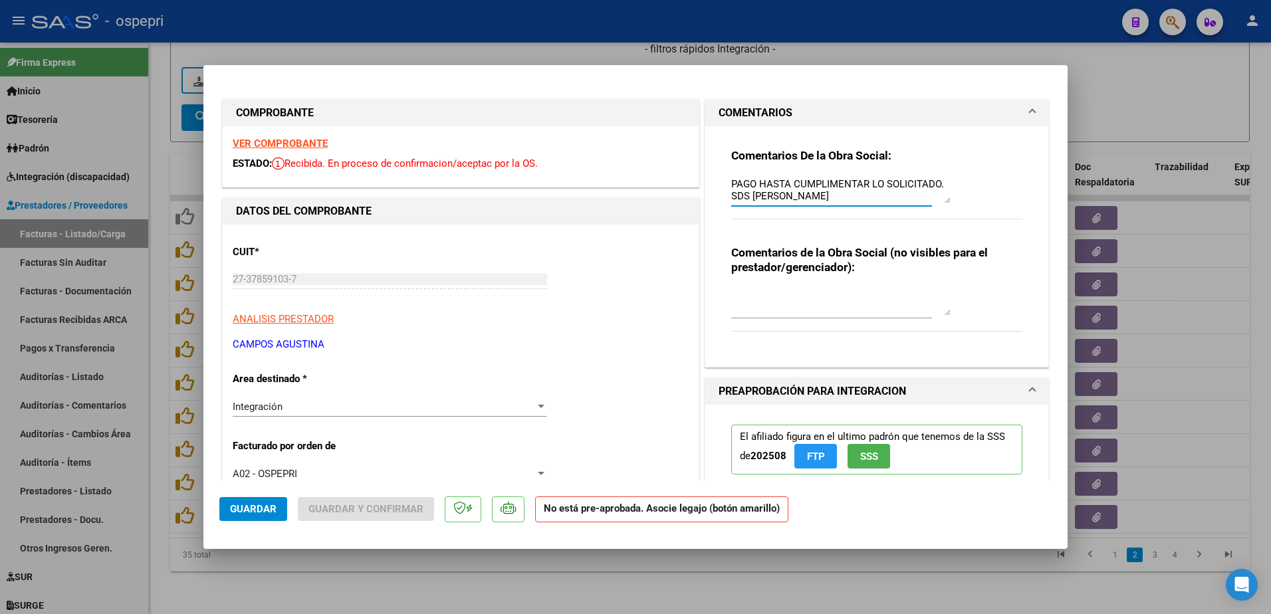
scroll to position [71, 0]
type textarea "Hola SE RECHAZA PLANILLA DE ASISTENCIA. DEBERÀ REHACERLA FIRMAR Y VOLVER A SUBI…"
click at [245, 510] on span "Guardar" at bounding box center [253, 509] width 47 height 12
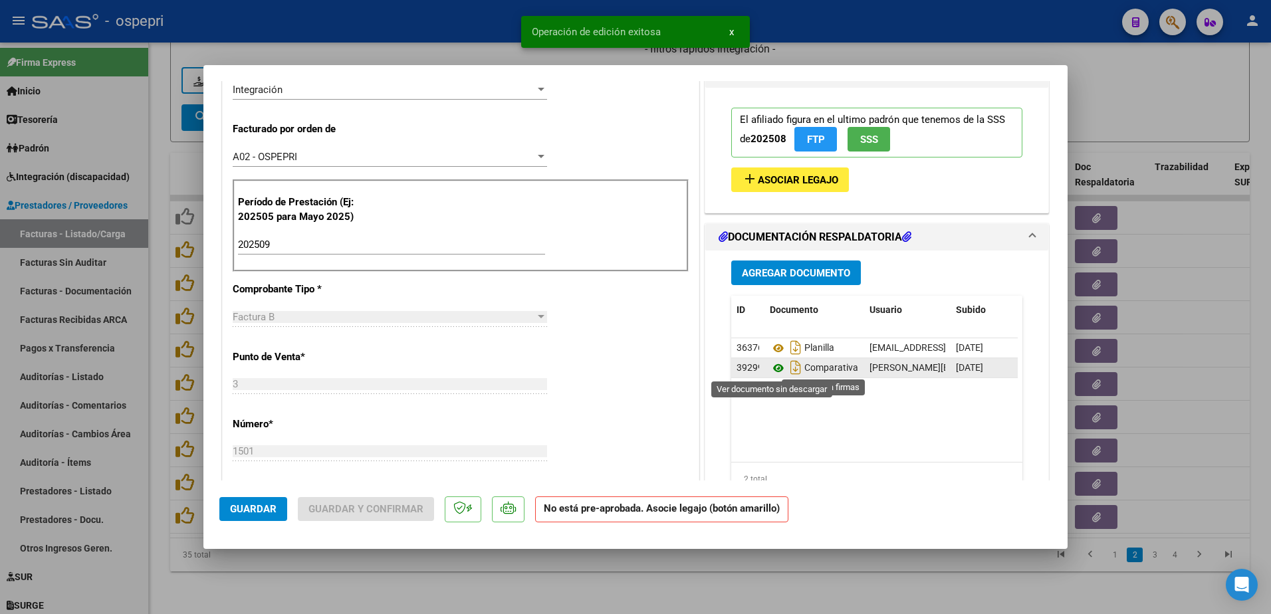
scroll to position [399, 0]
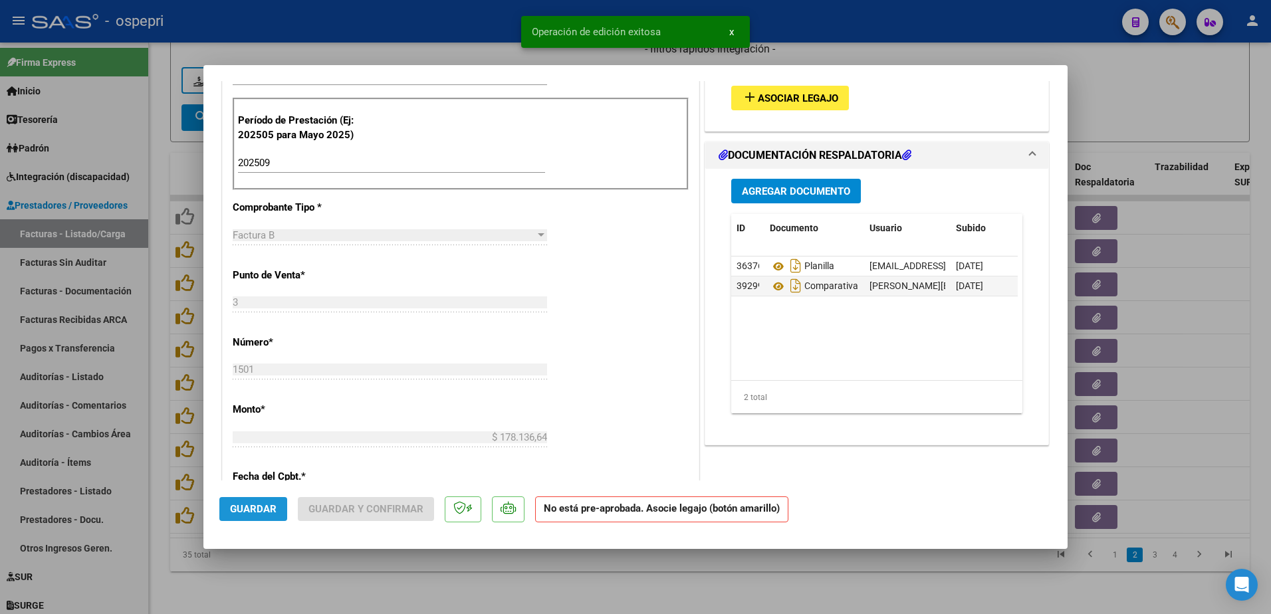
click at [261, 507] on span "Guardar" at bounding box center [253, 509] width 47 height 12
type input "$ 0,00"
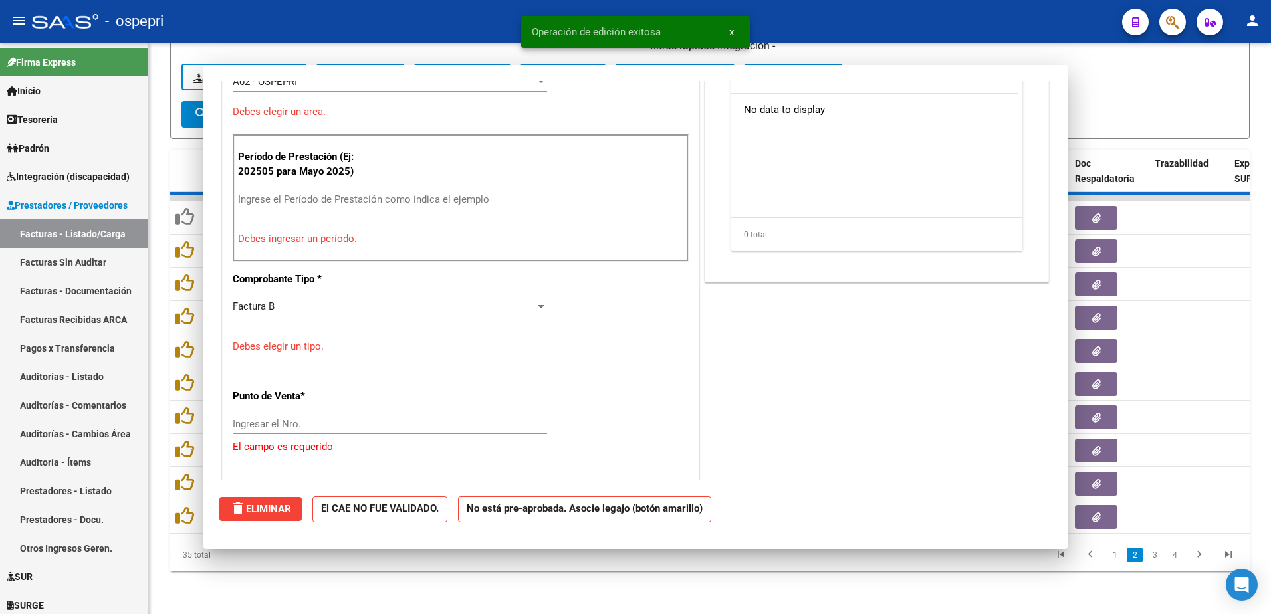
scroll to position [435, 0]
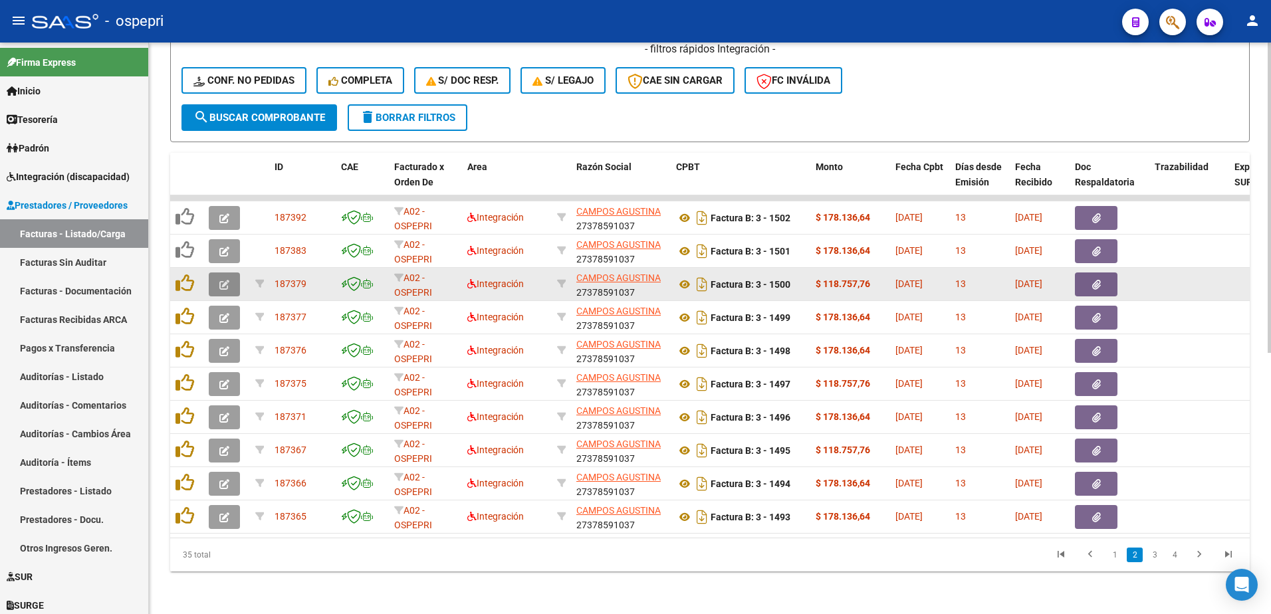
click at [220, 280] on icon "button" at bounding box center [224, 285] width 10 height 10
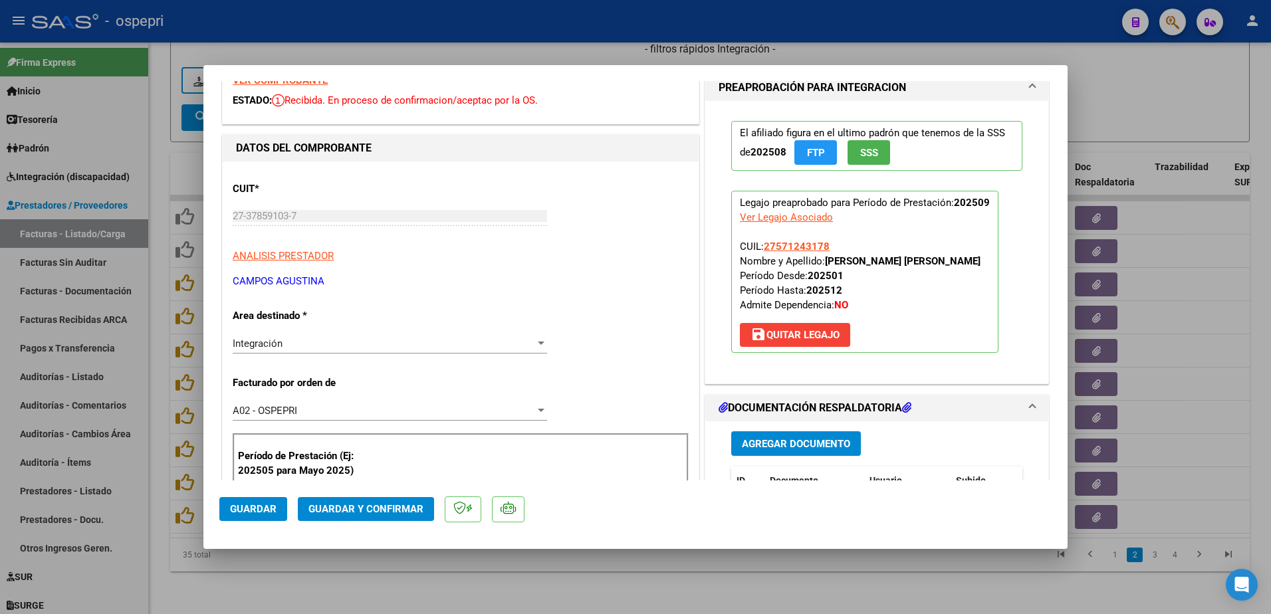
scroll to position [0, 0]
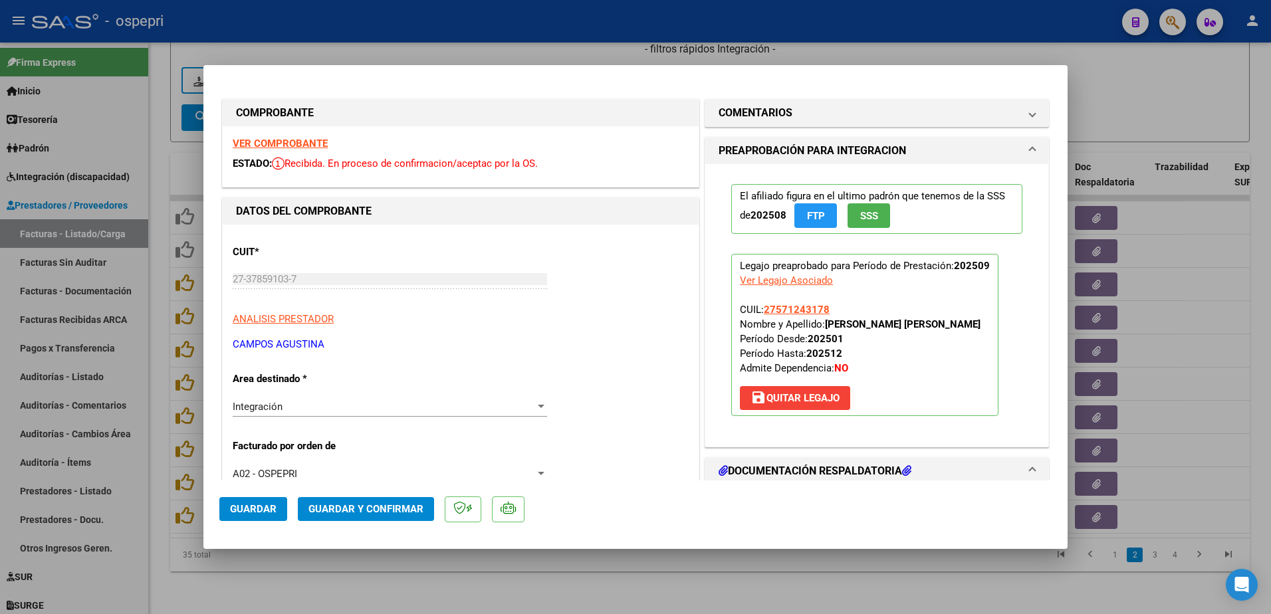
click at [282, 144] on strong "VER COMPROBANTE" at bounding box center [280, 144] width 95 height 12
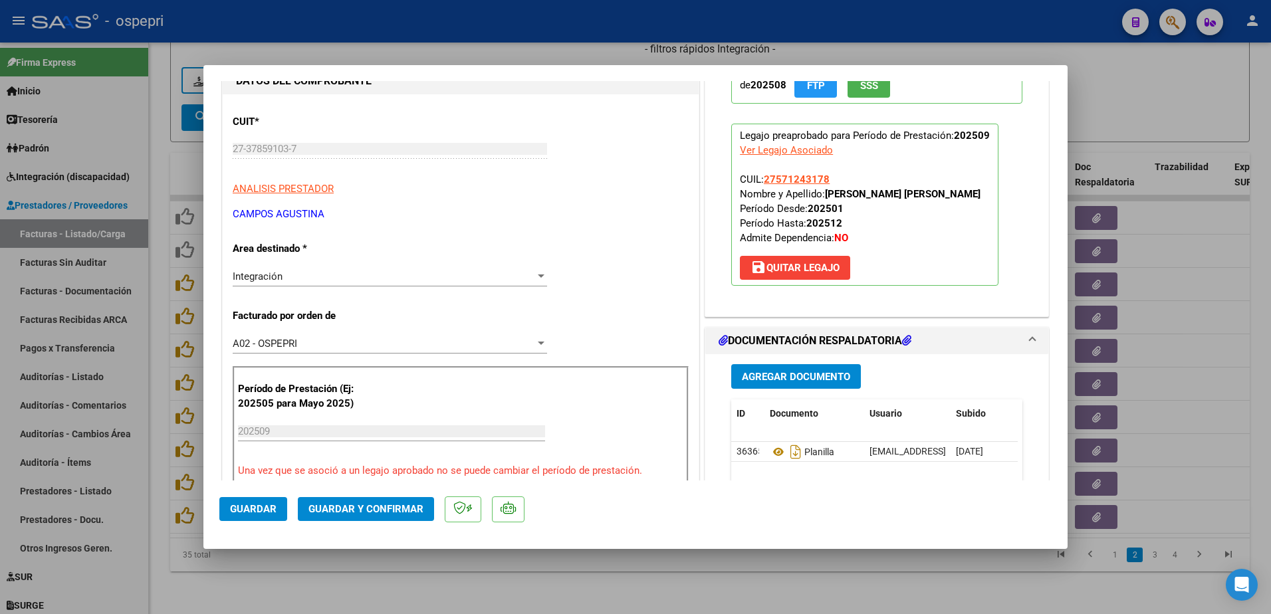
scroll to position [199, 0]
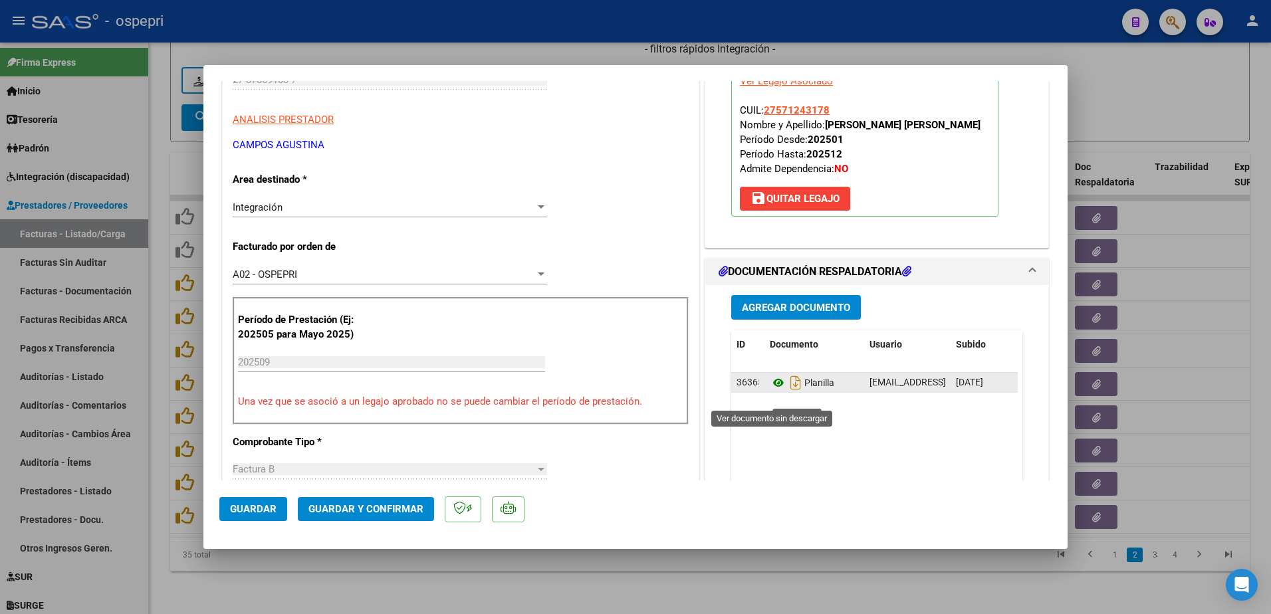
click at [770, 391] on icon at bounding box center [778, 383] width 17 height 16
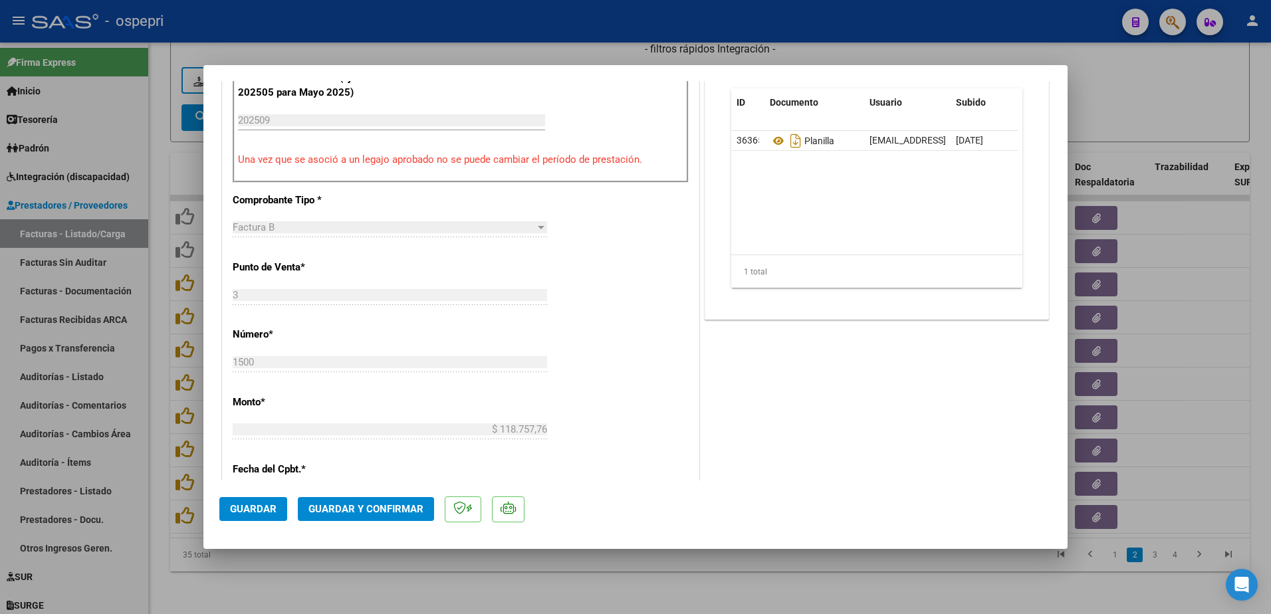
scroll to position [465, 0]
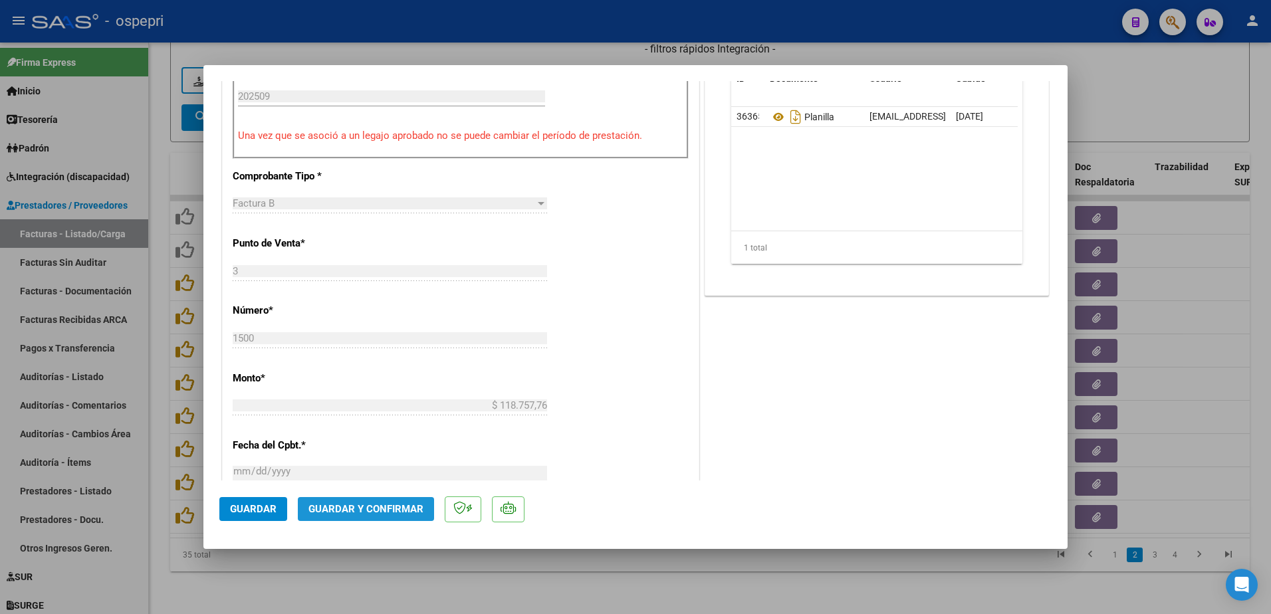
click at [376, 512] on span "Guardar y Confirmar" at bounding box center [365, 509] width 115 height 12
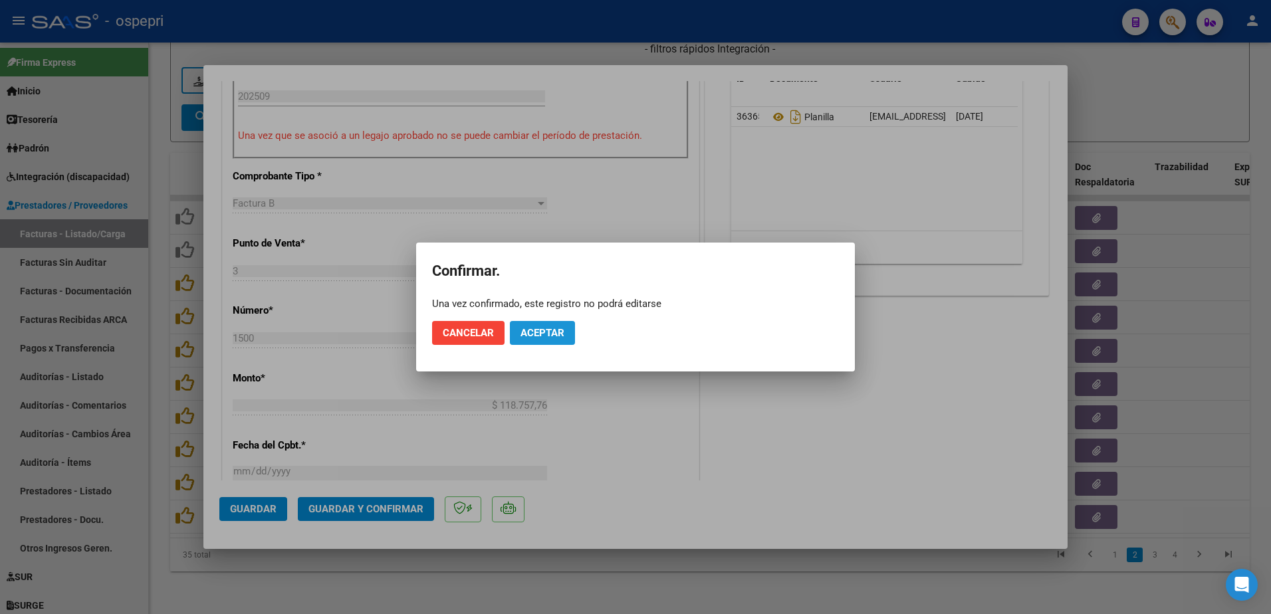
click at [535, 333] on span "Aceptar" at bounding box center [542, 333] width 44 height 12
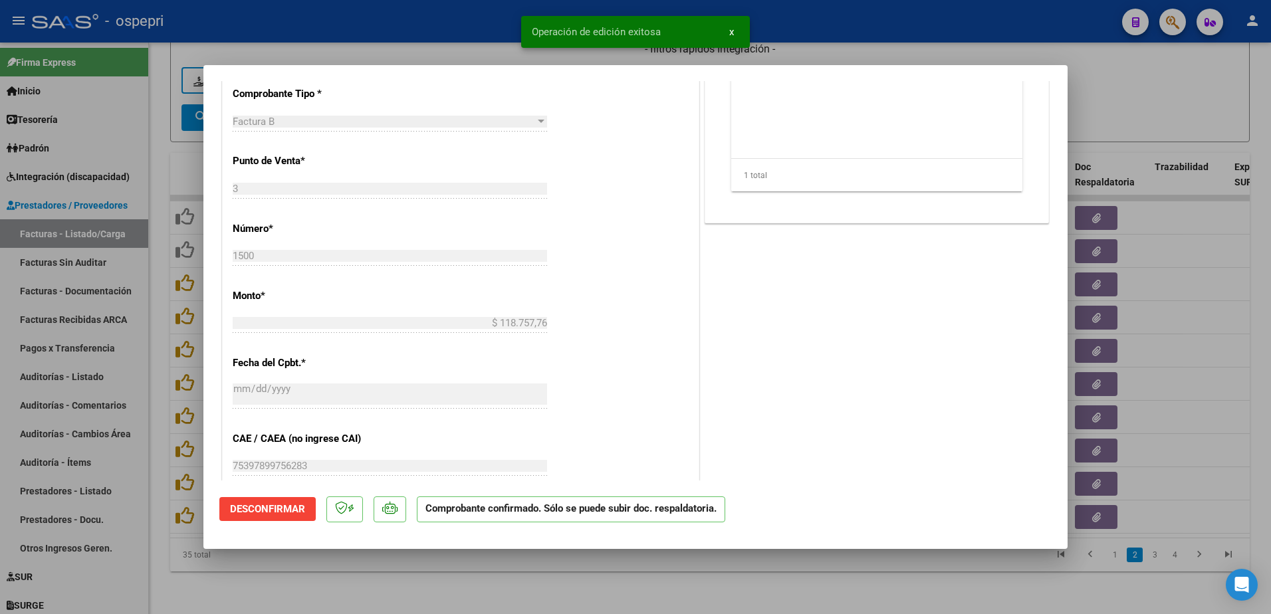
type input "$ 0,00"
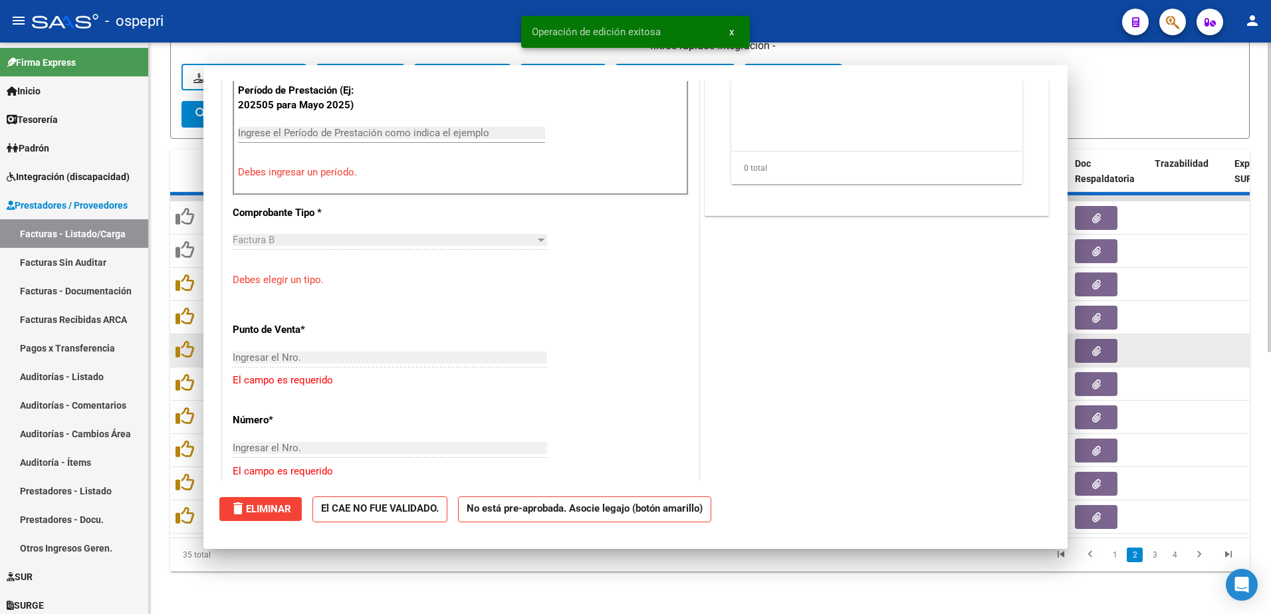
scroll to position [489, 0]
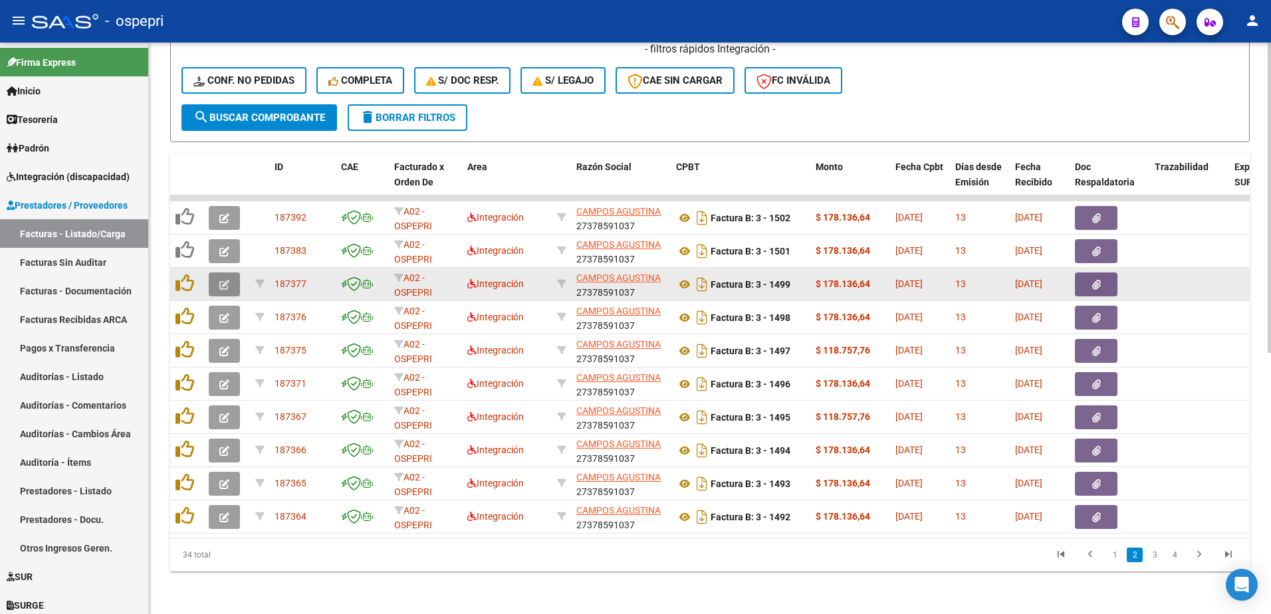
click at [221, 280] on icon "button" at bounding box center [224, 285] width 10 height 10
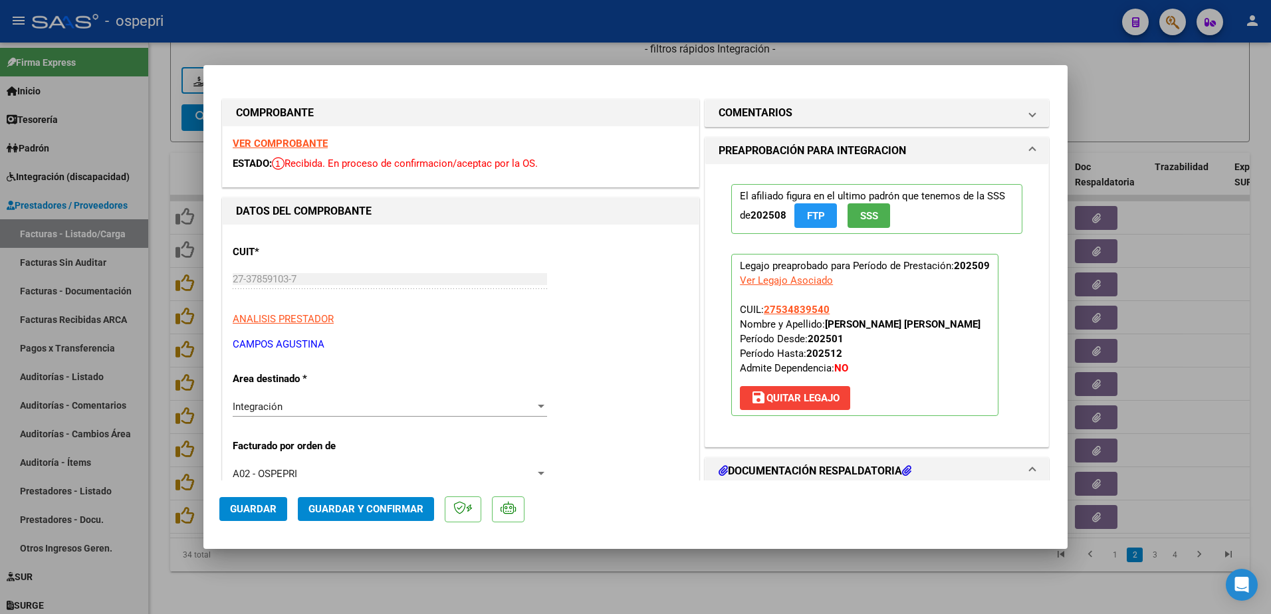
click at [294, 141] on strong "VER COMPROBANTE" at bounding box center [280, 144] width 95 height 12
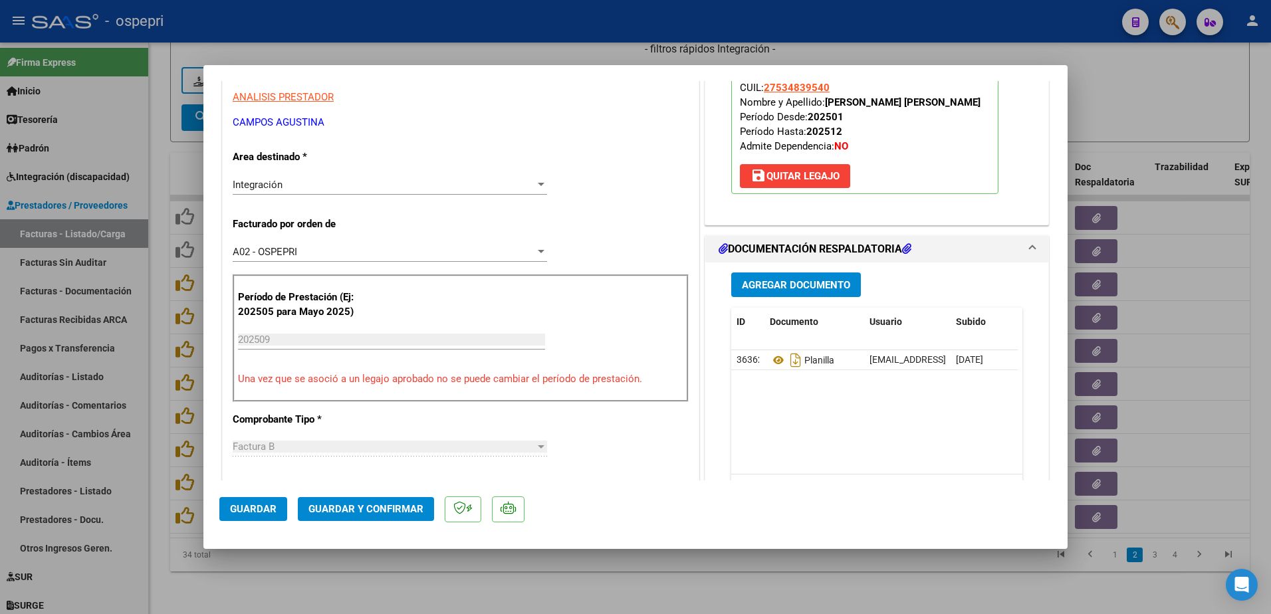
scroll to position [266, 0]
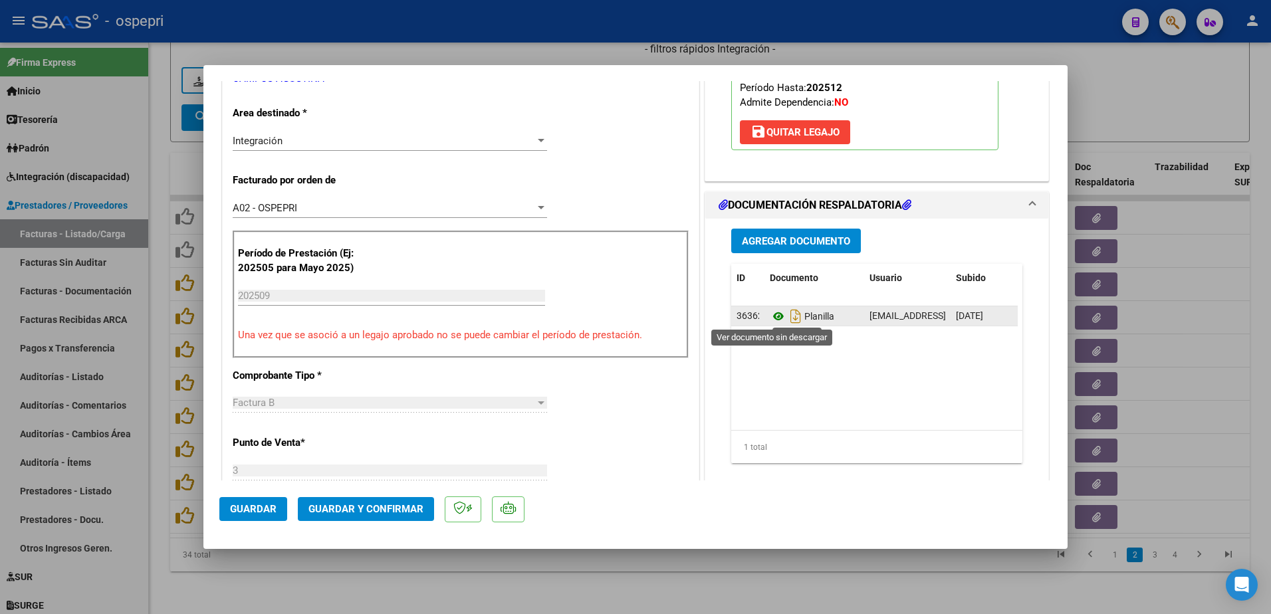
click at [773, 316] on icon at bounding box center [778, 316] width 17 height 16
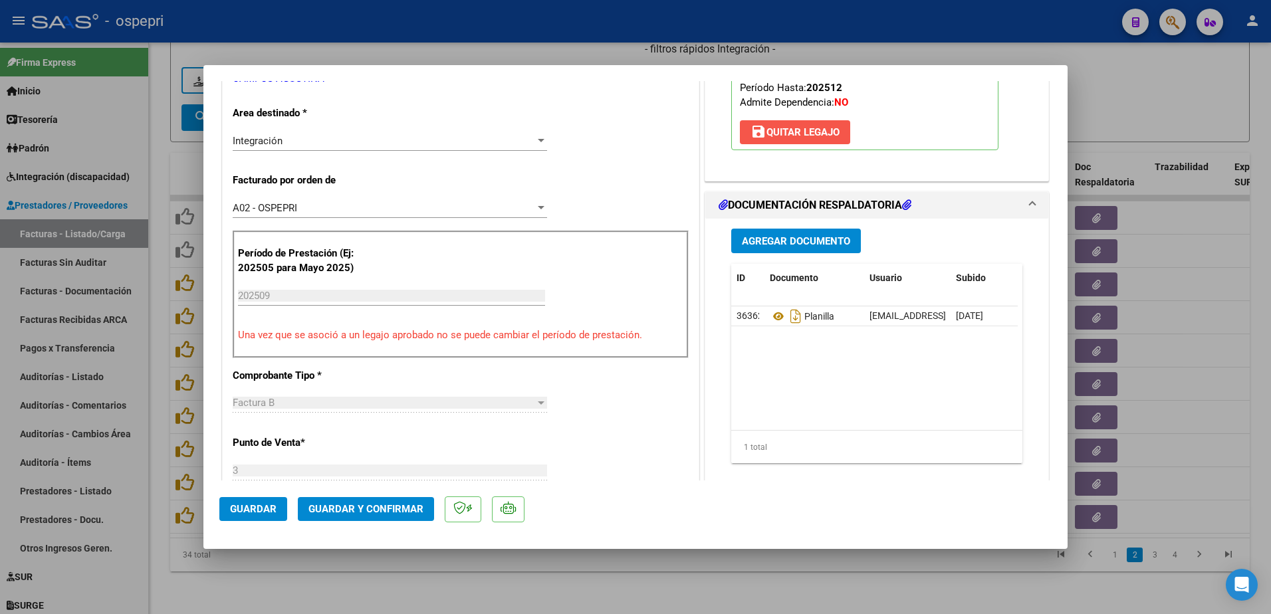
click at [786, 128] on span "save Quitar Legajo" at bounding box center [794, 132] width 89 height 12
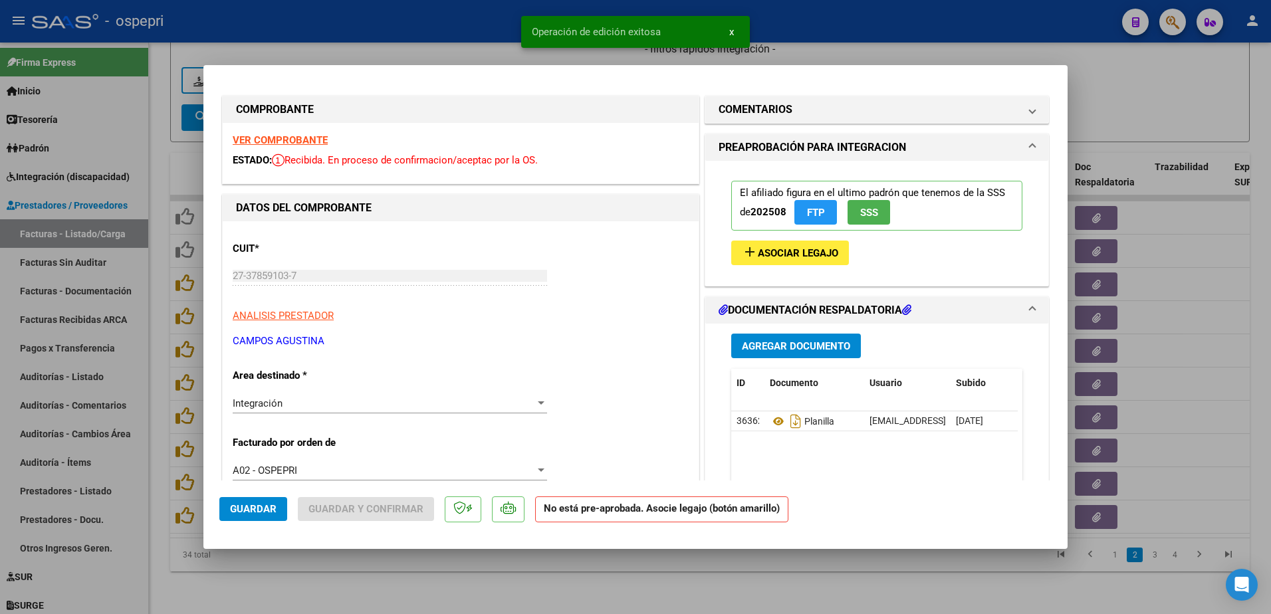
scroll to position [0, 0]
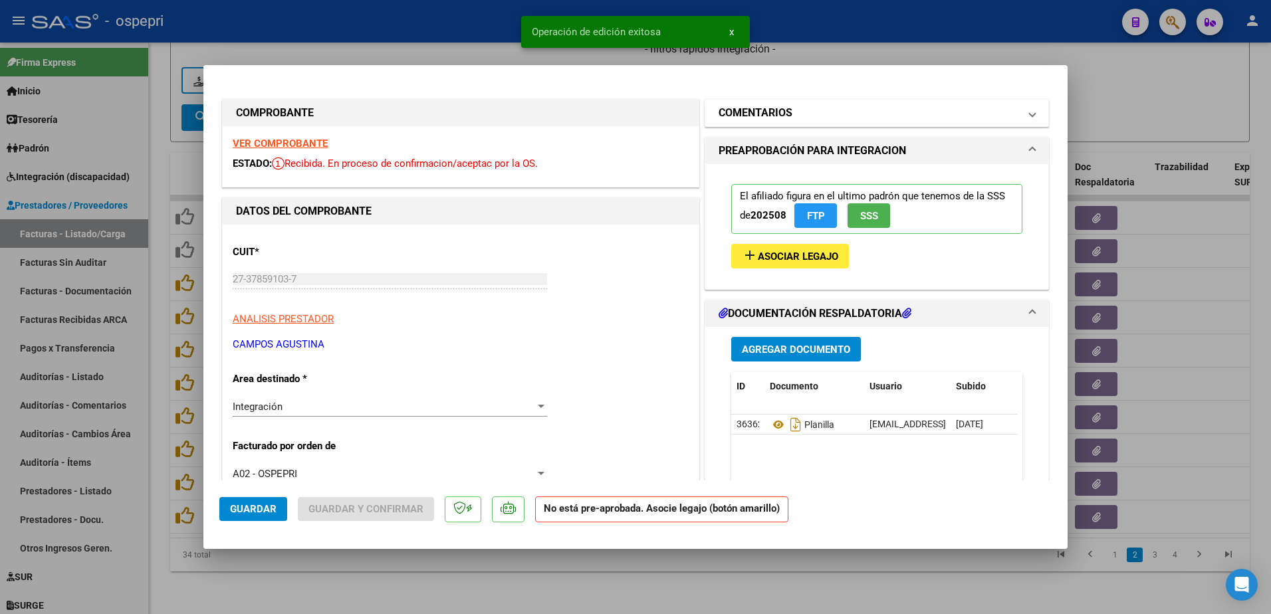
click at [1030, 111] on span at bounding box center [1032, 113] width 5 height 16
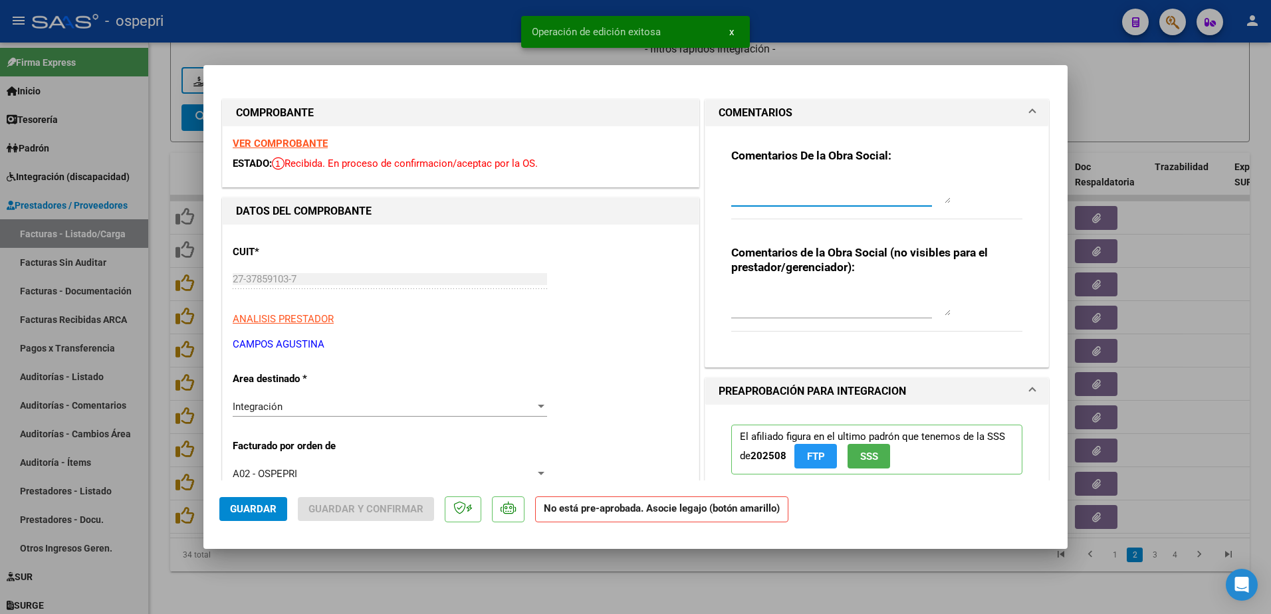
click at [746, 194] on textarea at bounding box center [840, 190] width 219 height 27
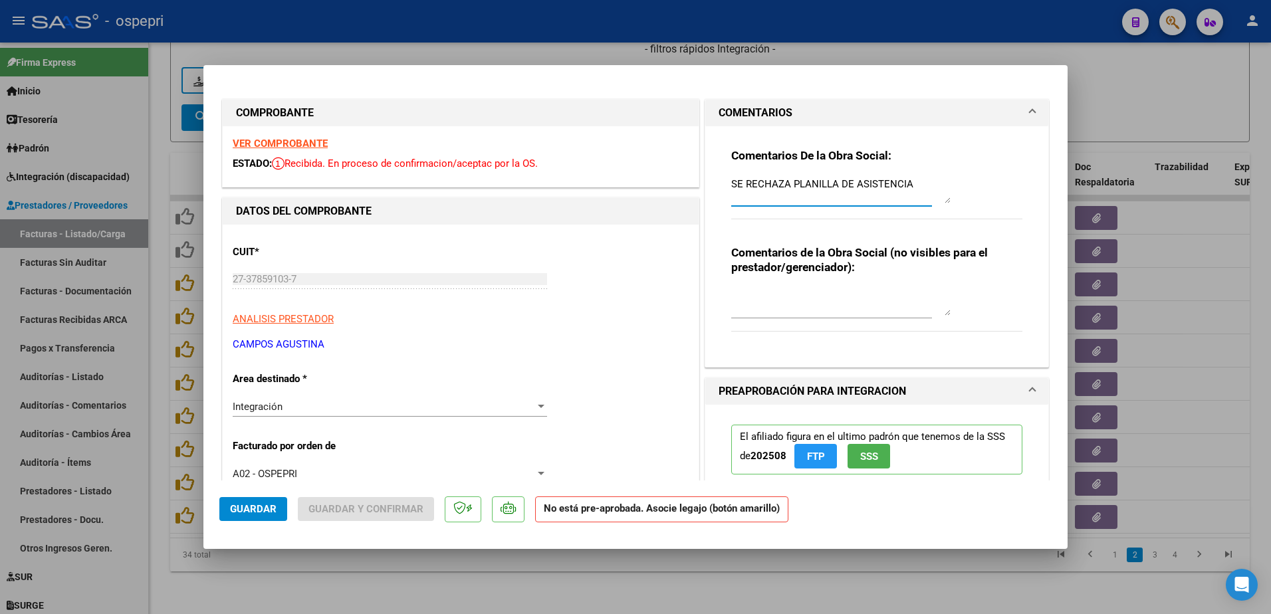
click at [918, 180] on textarea "SE RECHAZA PLANILLA DE ASISTENCIA" at bounding box center [840, 190] width 219 height 27
type textarea "SE RECHAZA PLANILLA DE ASISTENCIA. REHACER Y VOLVER A SUBIRLA PARA PODER AUDITA…"
click at [257, 508] on span "Guardar" at bounding box center [253, 509] width 47 height 12
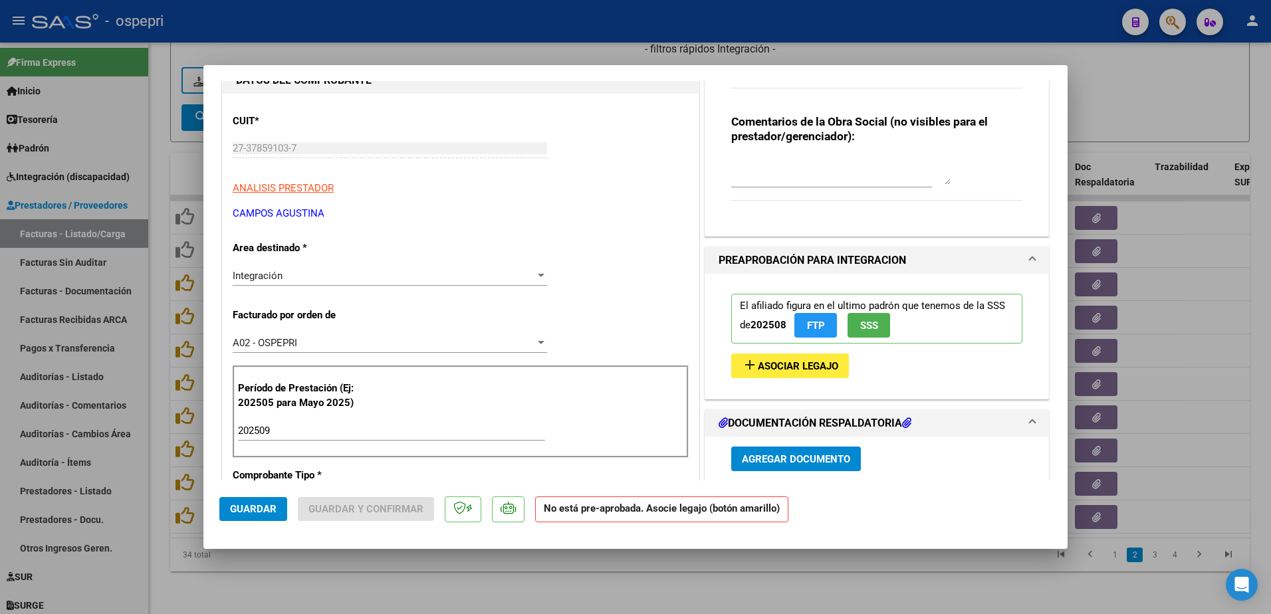
scroll to position [133, 0]
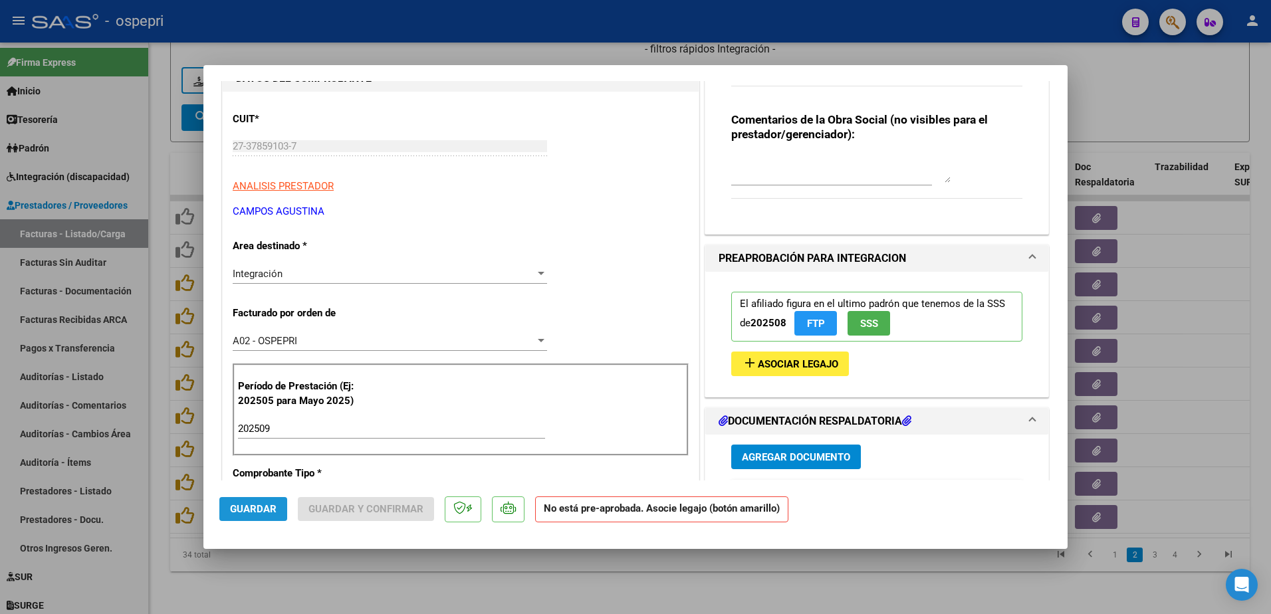
click at [270, 507] on span "Guardar" at bounding box center [253, 509] width 47 height 12
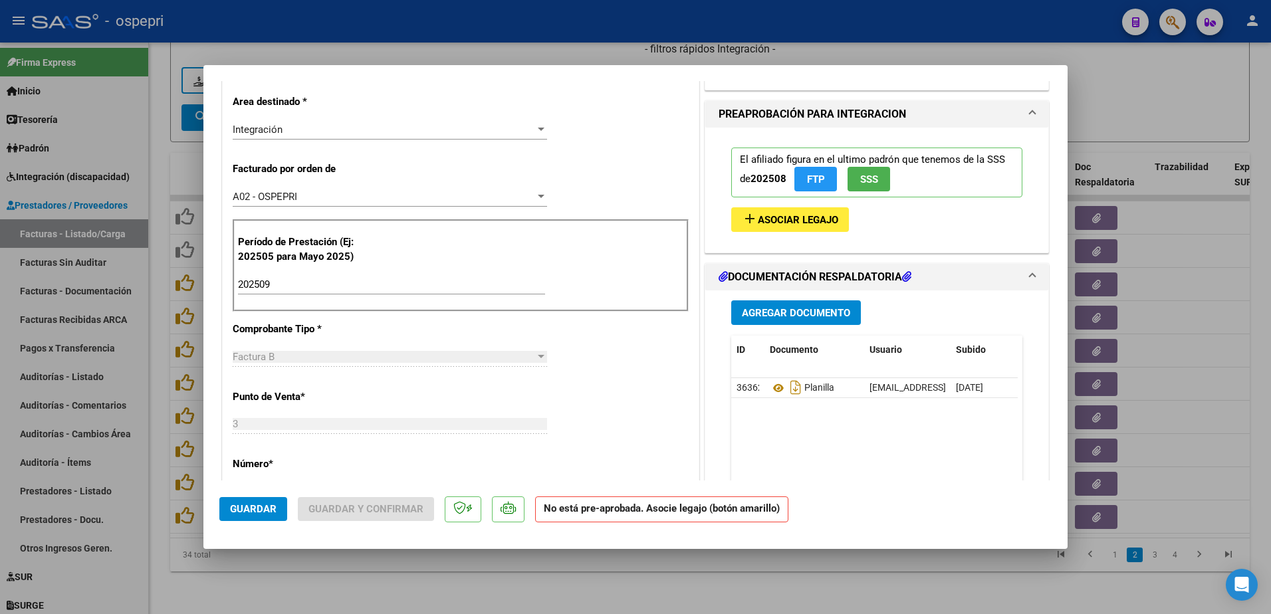
scroll to position [332, 0]
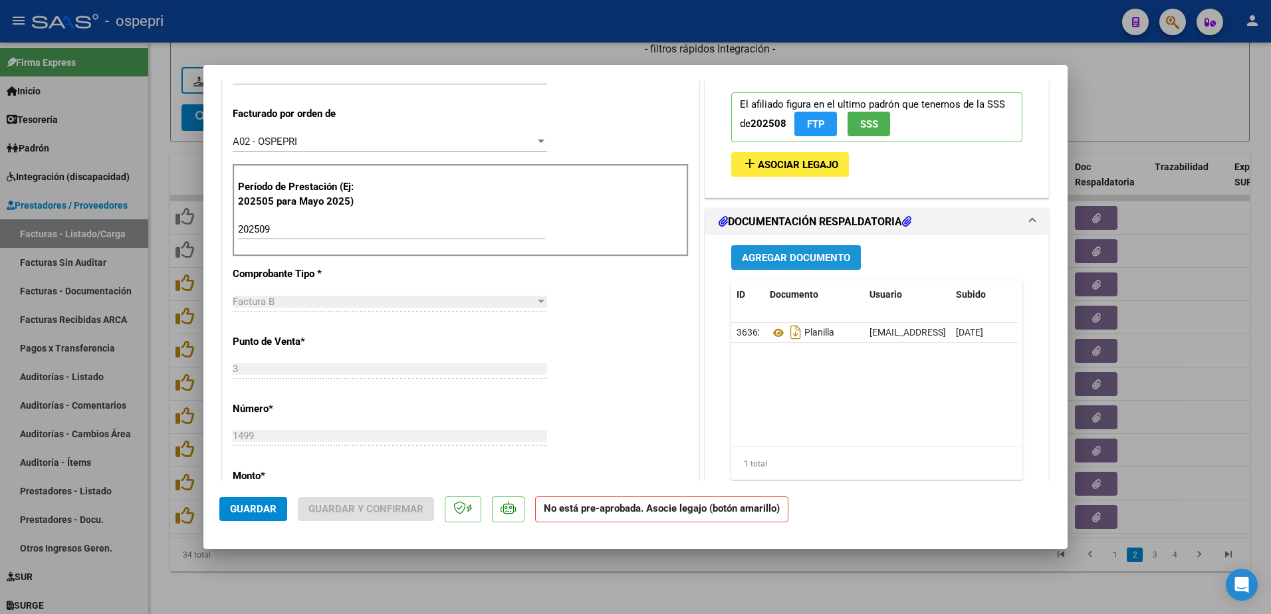
click at [800, 257] on span "Agregar Documento" at bounding box center [796, 258] width 108 height 12
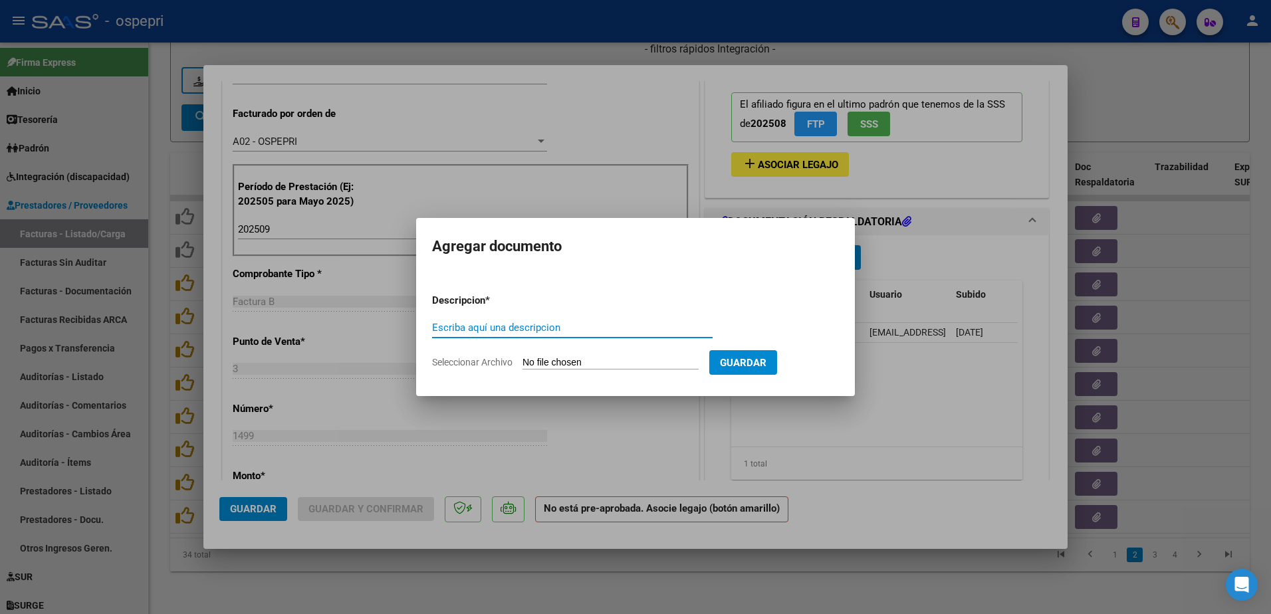
click at [508, 328] on input "Escriba aquí una descripcion" at bounding box center [572, 328] width 280 height 12
type input "COMPARAT."
click at [592, 362] on input "Seleccionar Archivo" at bounding box center [610, 363] width 176 height 13
type input "C:\fakepath\Captura de pantalla 2025-10-14 142935.png"
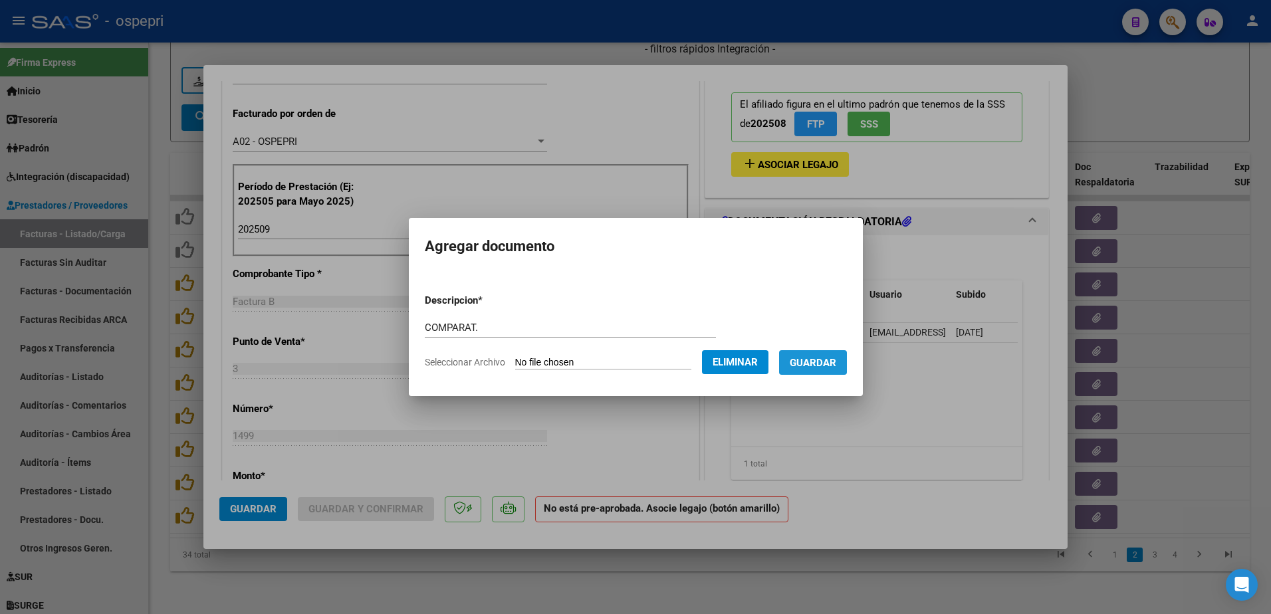
click at [836, 366] on span "Guardar" at bounding box center [813, 363] width 47 height 12
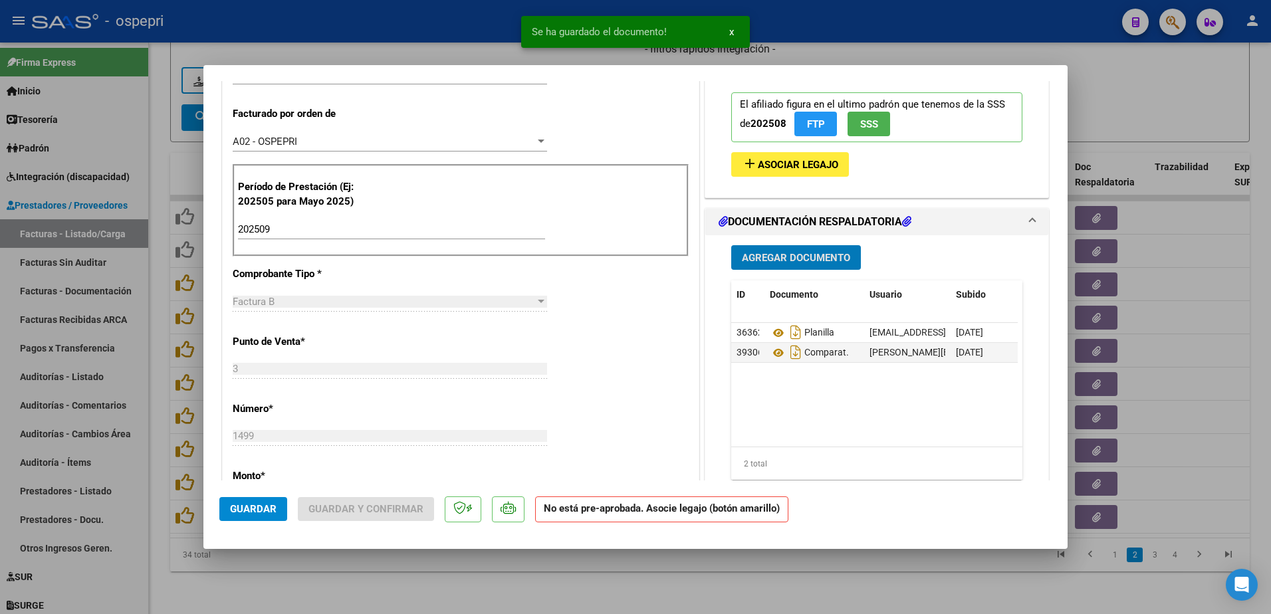
scroll to position [66, 0]
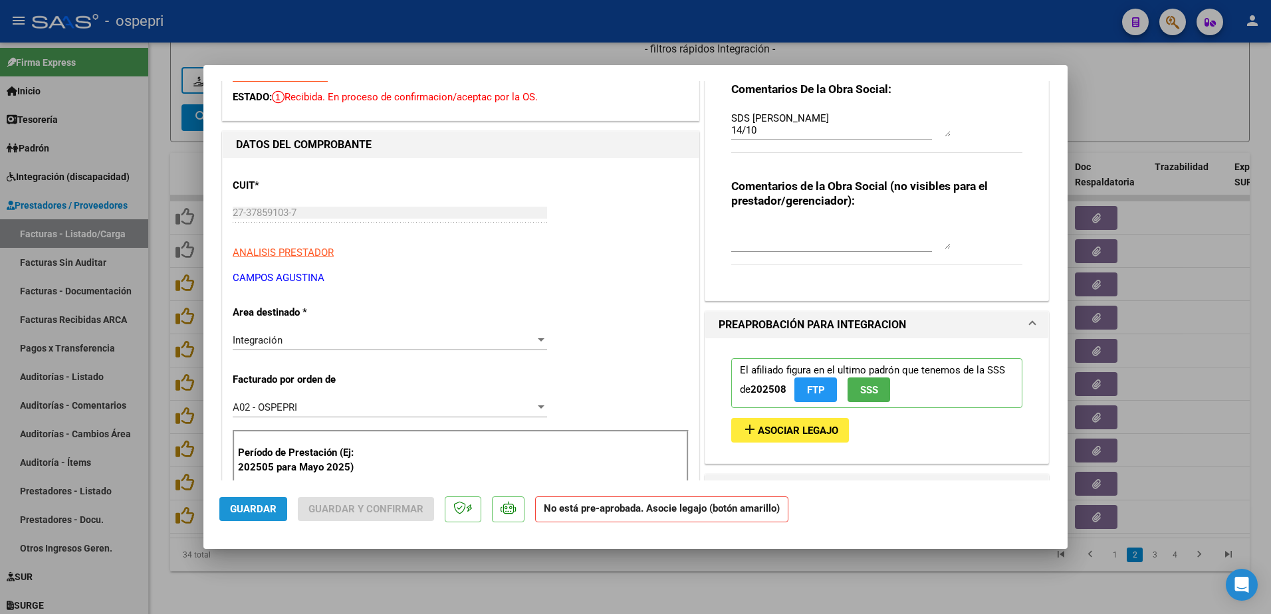
click at [262, 507] on span "Guardar" at bounding box center [253, 509] width 47 height 12
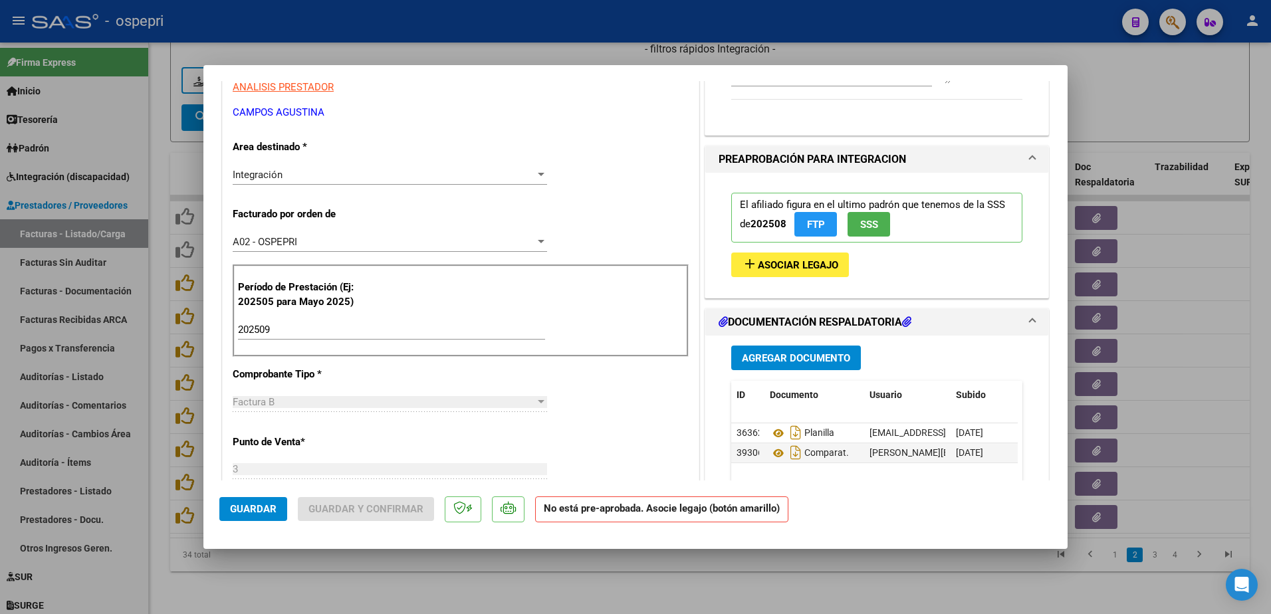
scroll to position [332, 0]
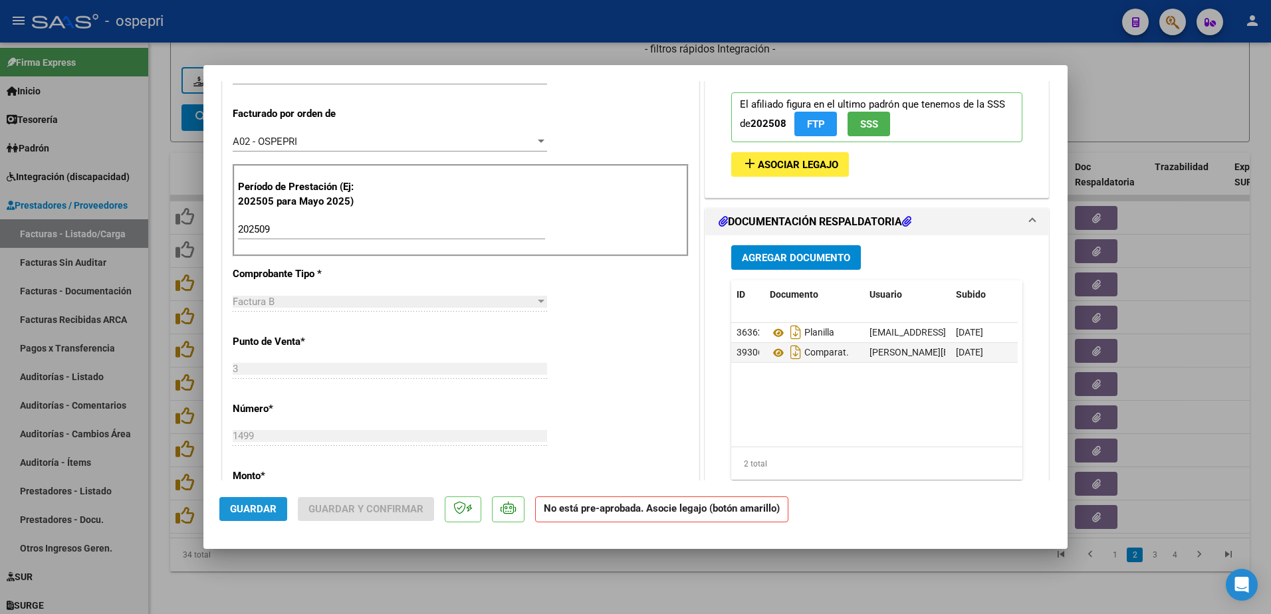
click at [251, 511] on span "Guardar" at bounding box center [253, 509] width 47 height 12
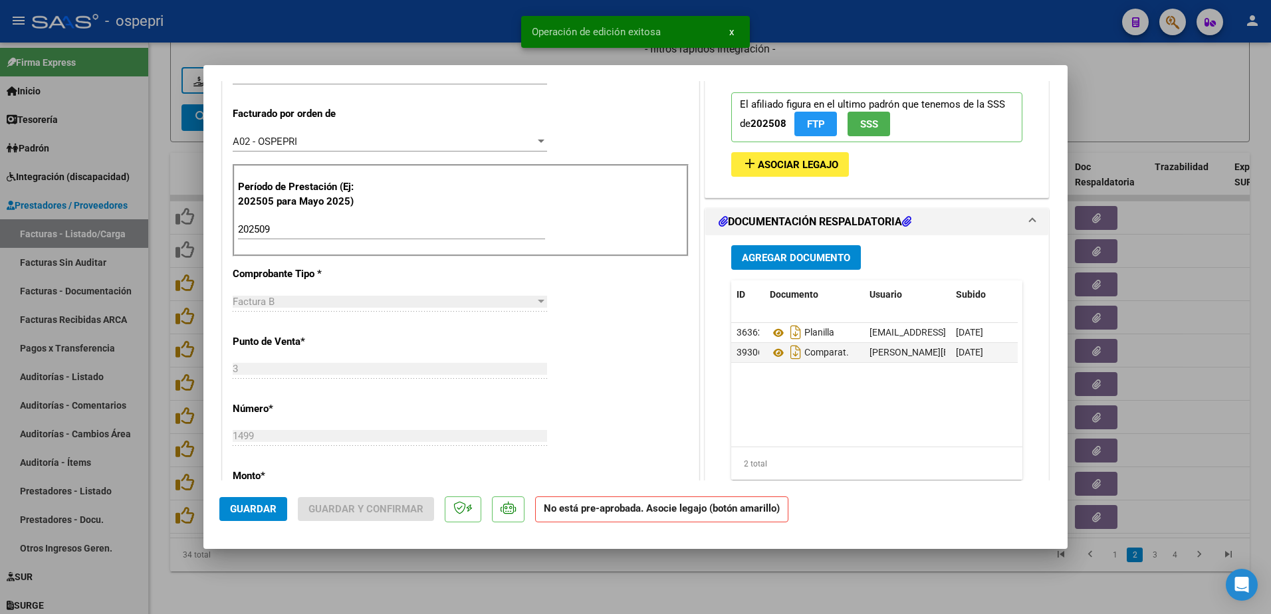
type input "$ 0,00"
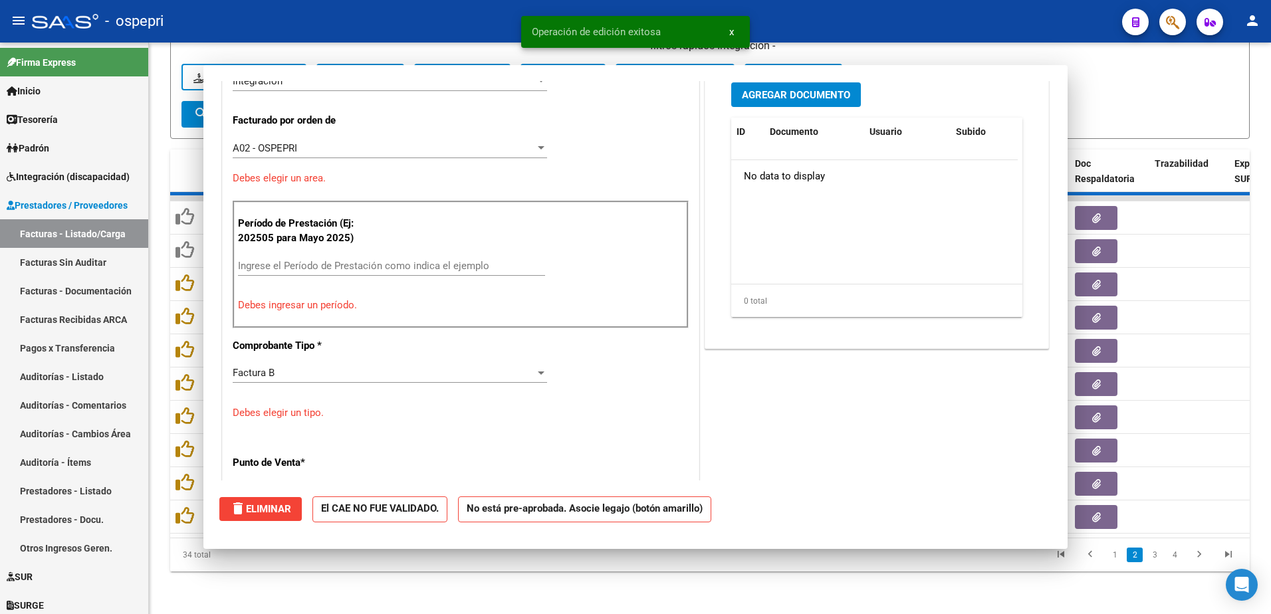
scroll to position [369, 0]
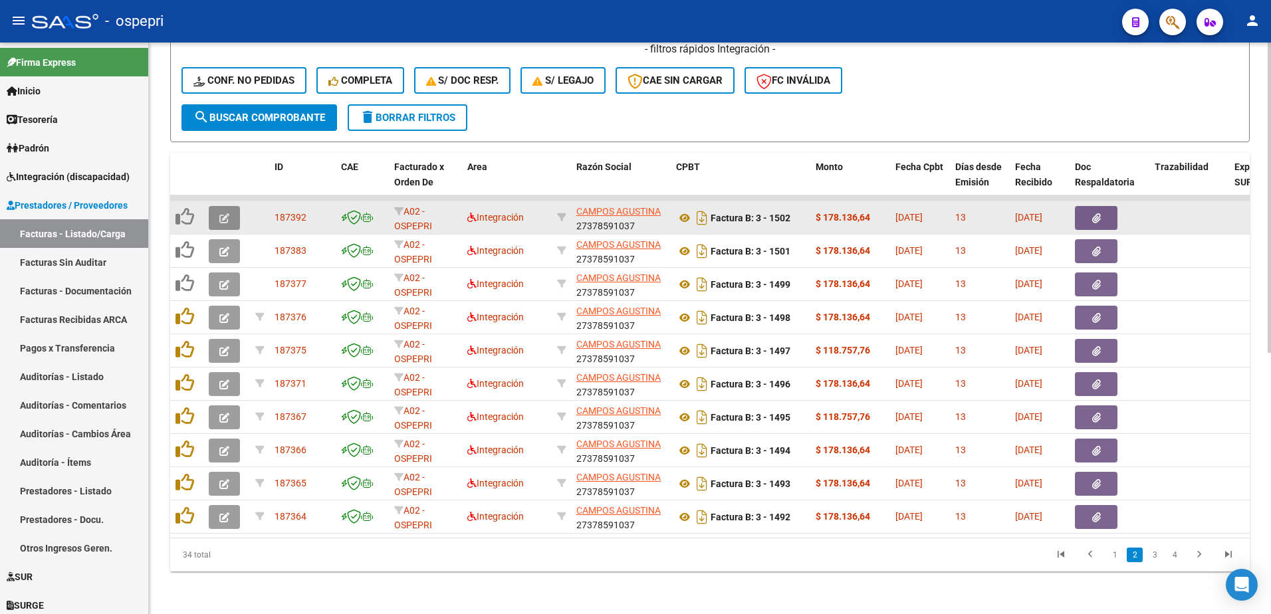
click at [233, 207] on button "button" at bounding box center [224, 218] width 31 height 24
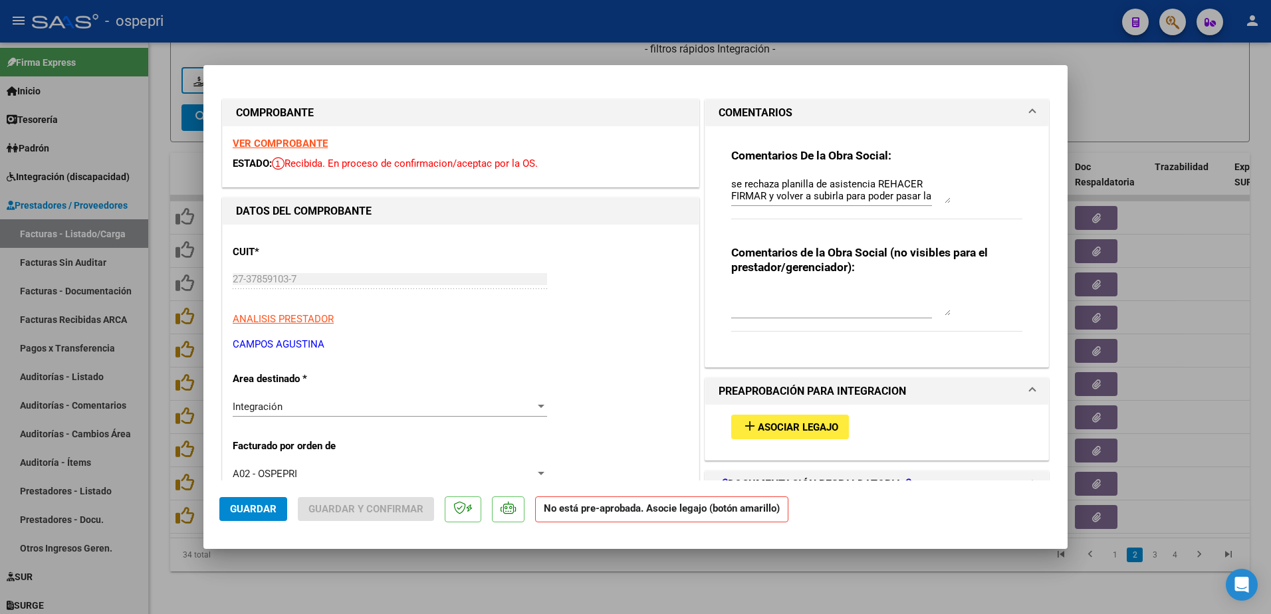
click at [308, 140] on strong "VER COMPROBANTE" at bounding box center [280, 144] width 95 height 12
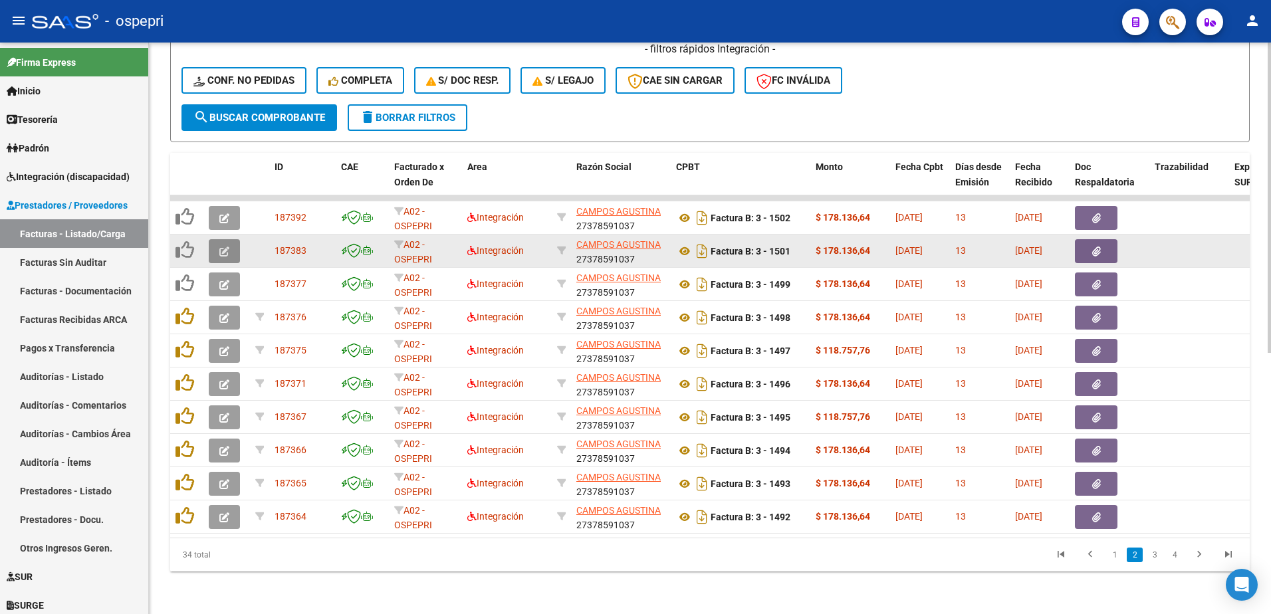
click at [225, 245] on span "button" at bounding box center [224, 251] width 10 height 12
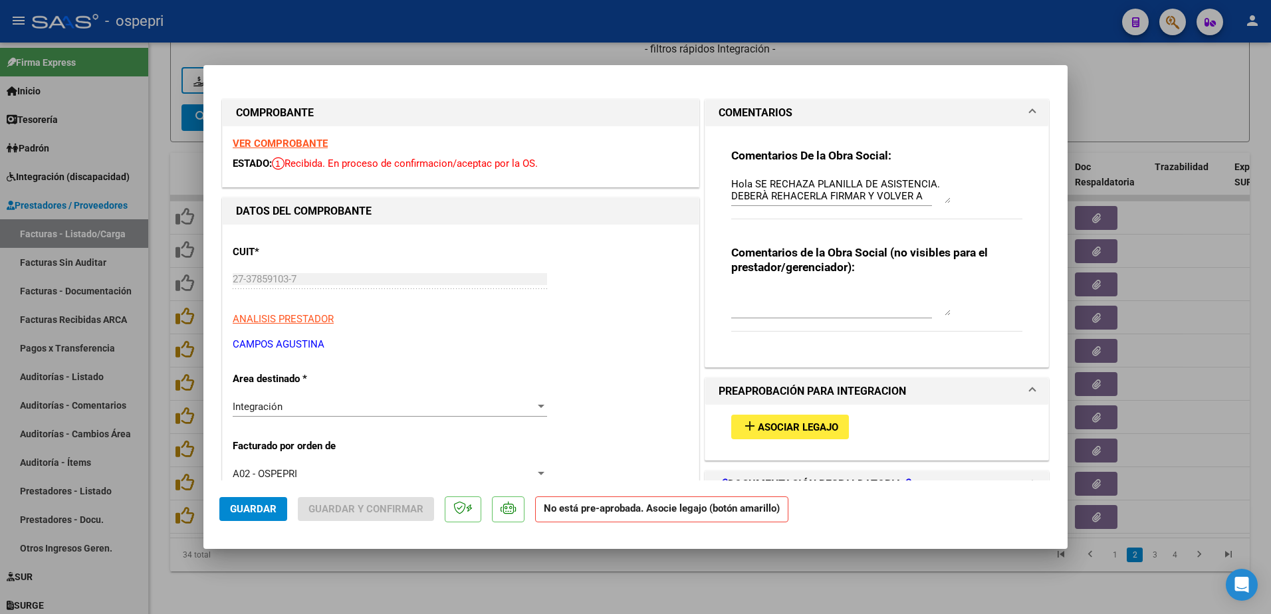
click at [316, 146] on strong "VER COMPROBANTE" at bounding box center [280, 144] width 95 height 12
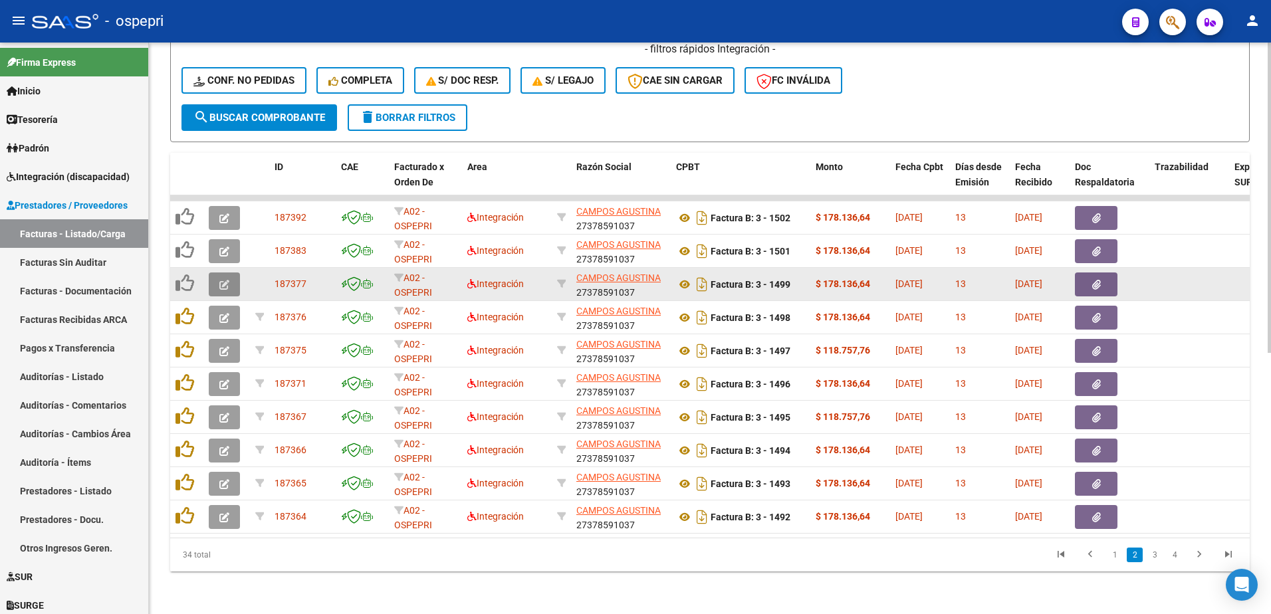
click at [227, 278] on span "button" at bounding box center [224, 284] width 10 height 12
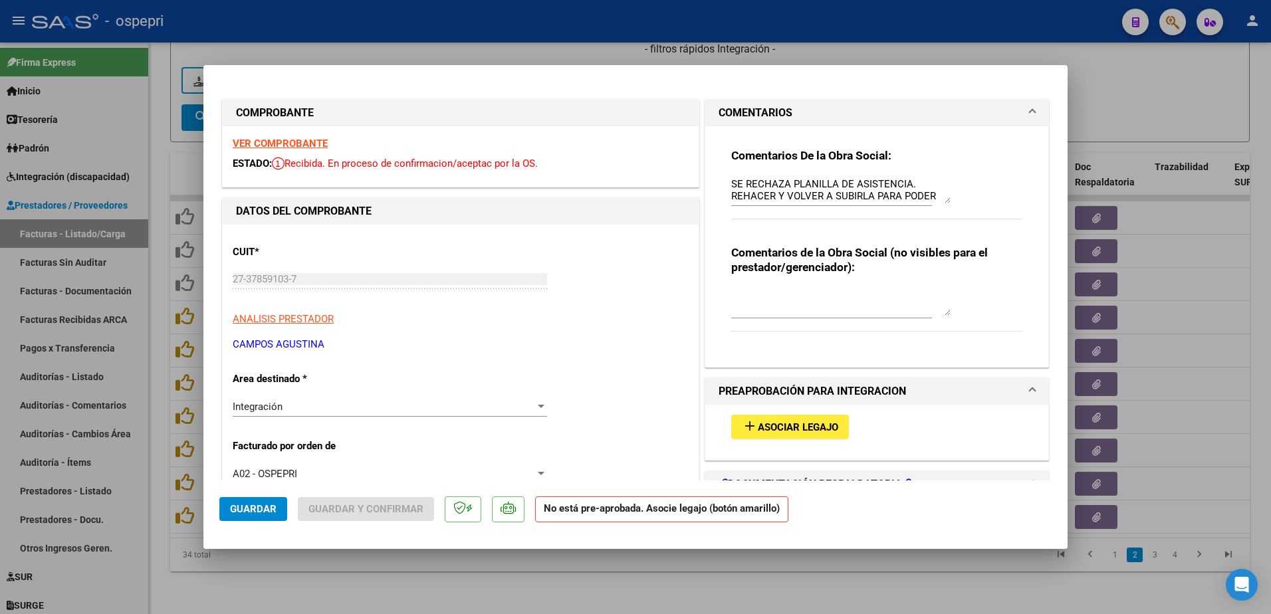
click at [302, 146] on strong "VER COMPROBANTE" at bounding box center [280, 144] width 95 height 12
type input "$ 0,00"
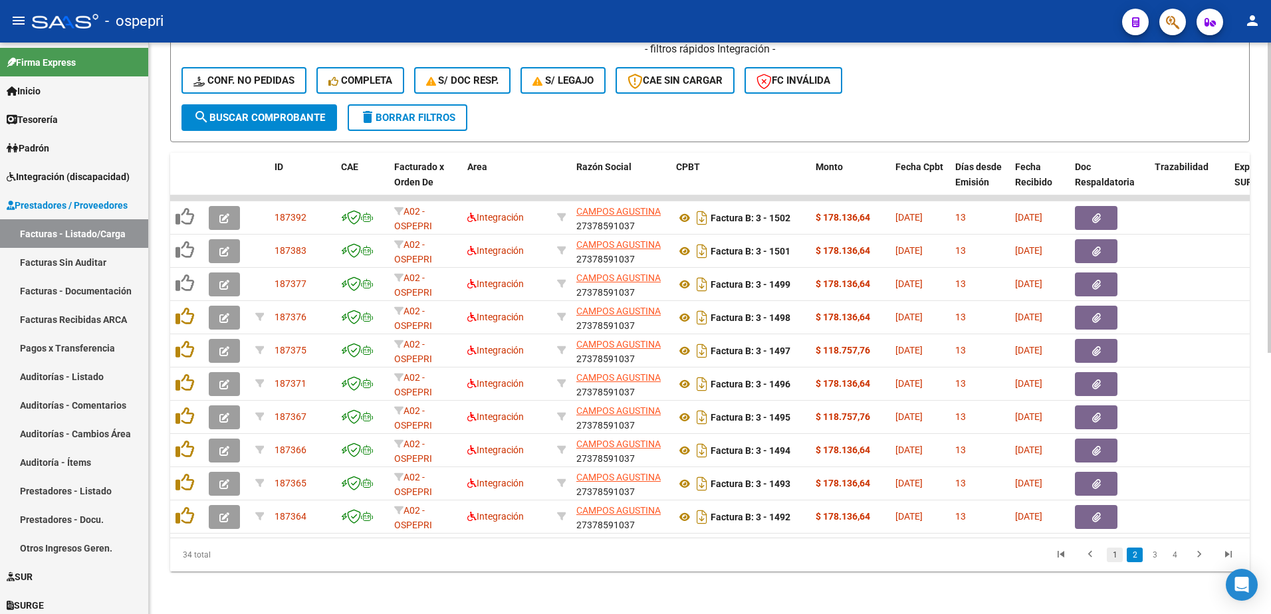
click at [1116, 558] on link "1" at bounding box center [1115, 555] width 16 height 15
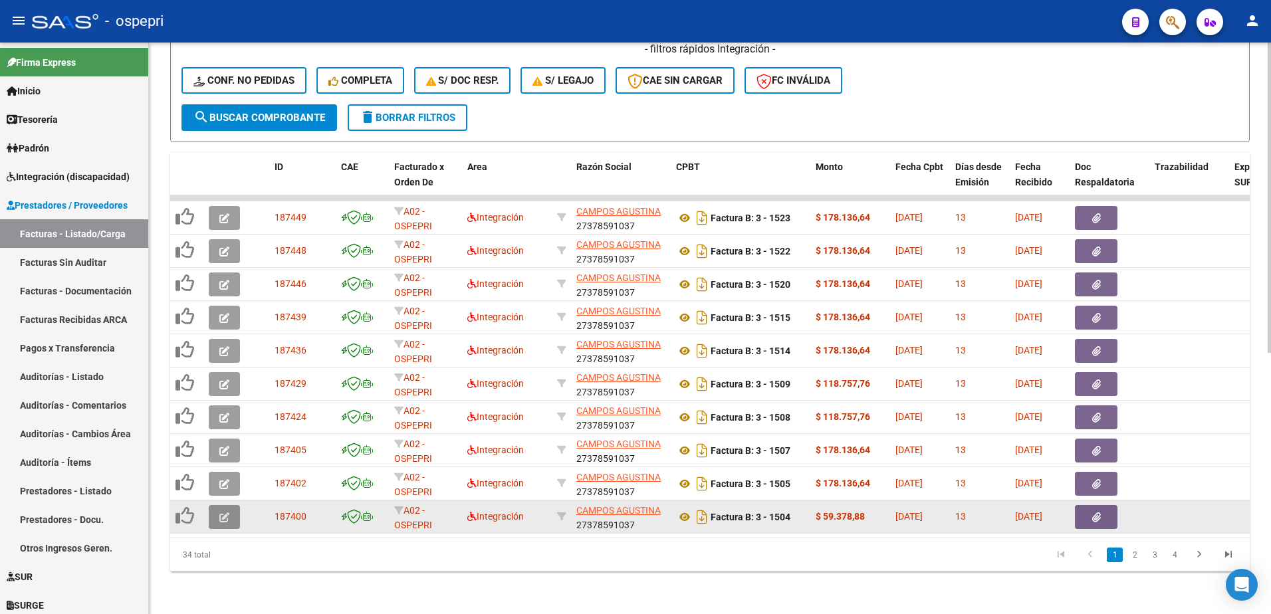
click at [229, 512] on icon "button" at bounding box center [224, 517] width 10 height 10
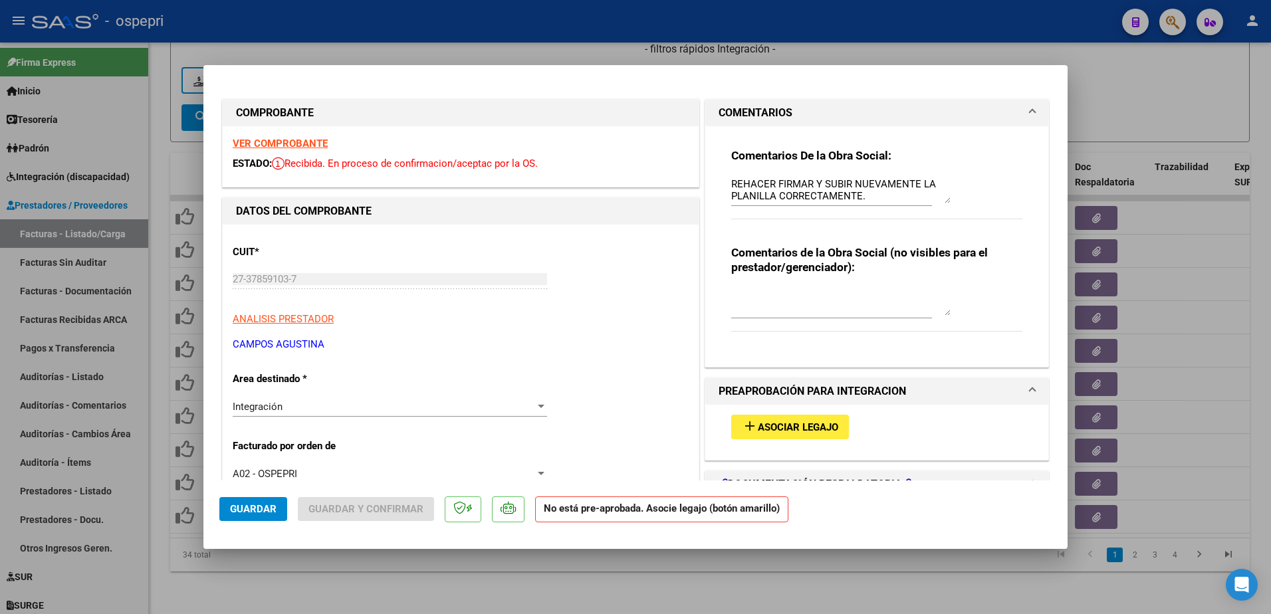
click at [304, 144] on strong "VER COMPROBANTE" at bounding box center [280, 144] width 95 height 12
type input "$ 0,00"
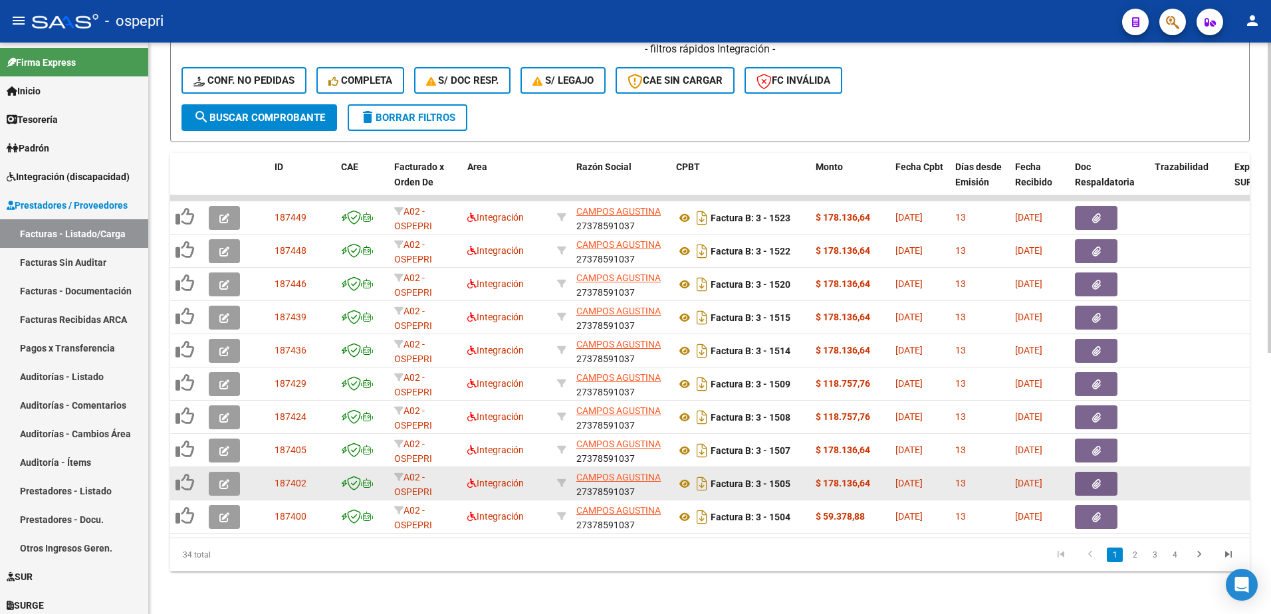
click at [224, 479] on icon "button" at bounding box center [224, 484] width 10 height 10
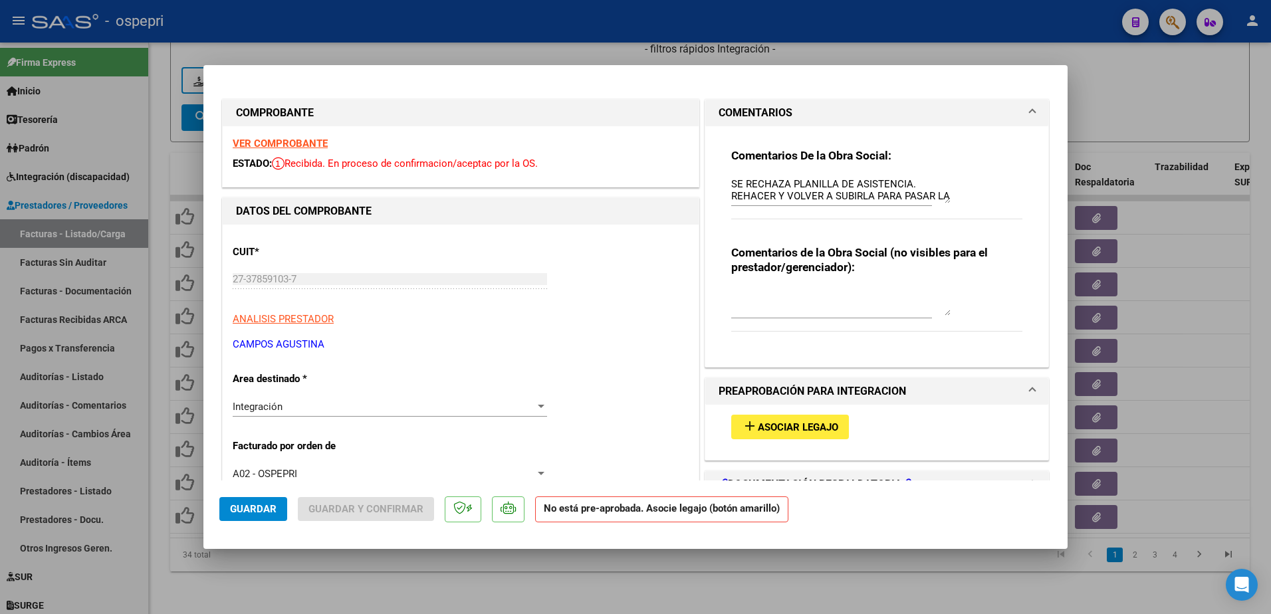
click at [298, 147] on strong "VER COMPROBANTE" at bounding box center [280, 144] width 95 height 12
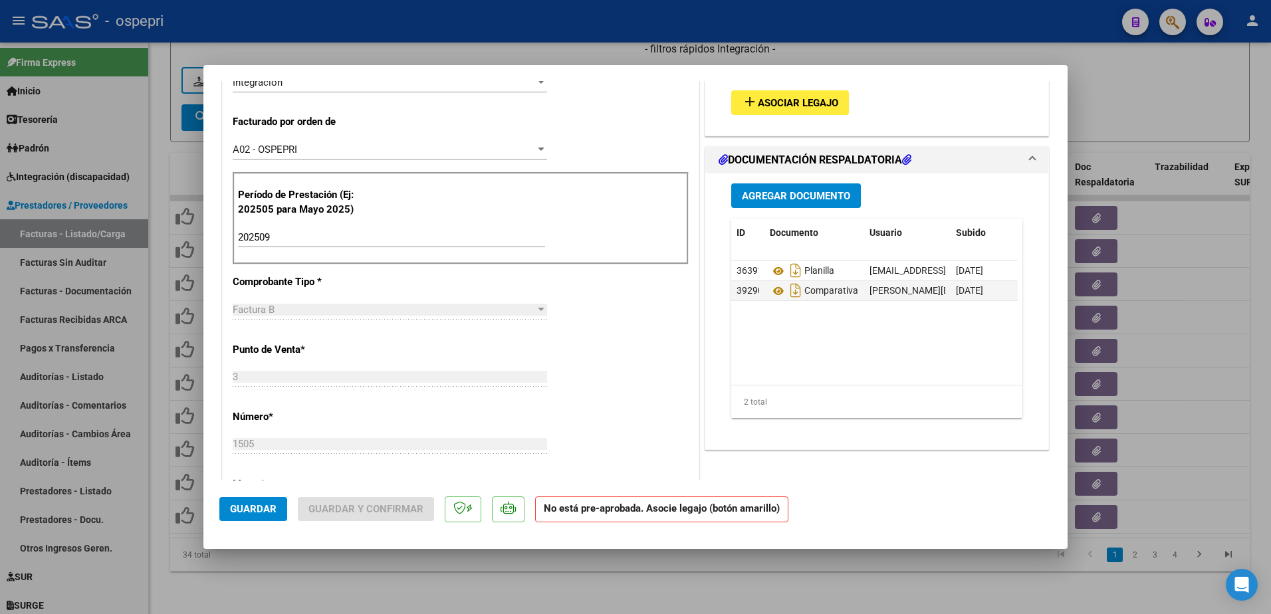
scroll to position [332, 0]
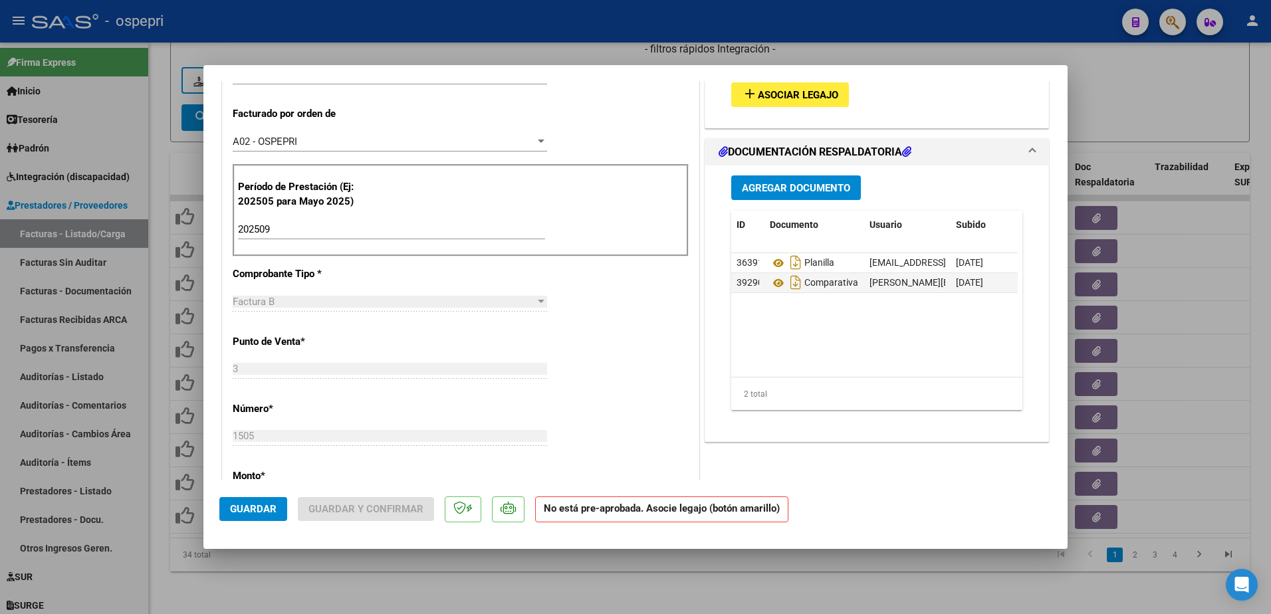
type input "$ 0,00"
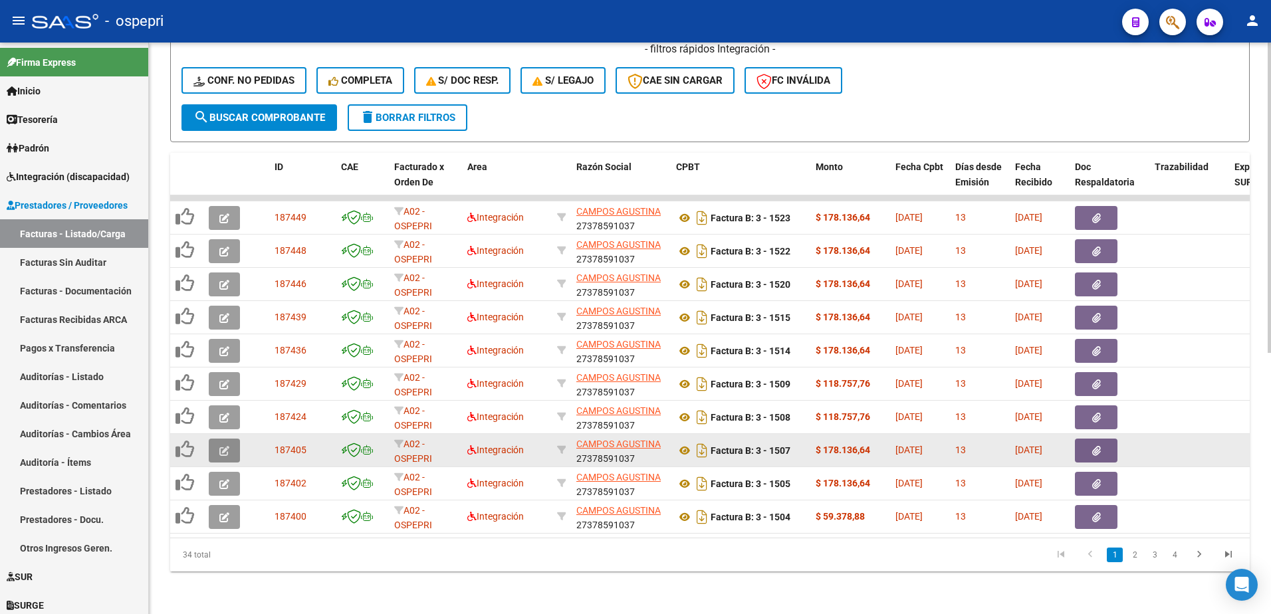
click at [224, 446] on icon "button" at bounding box center [224, 451] width 10 height 10
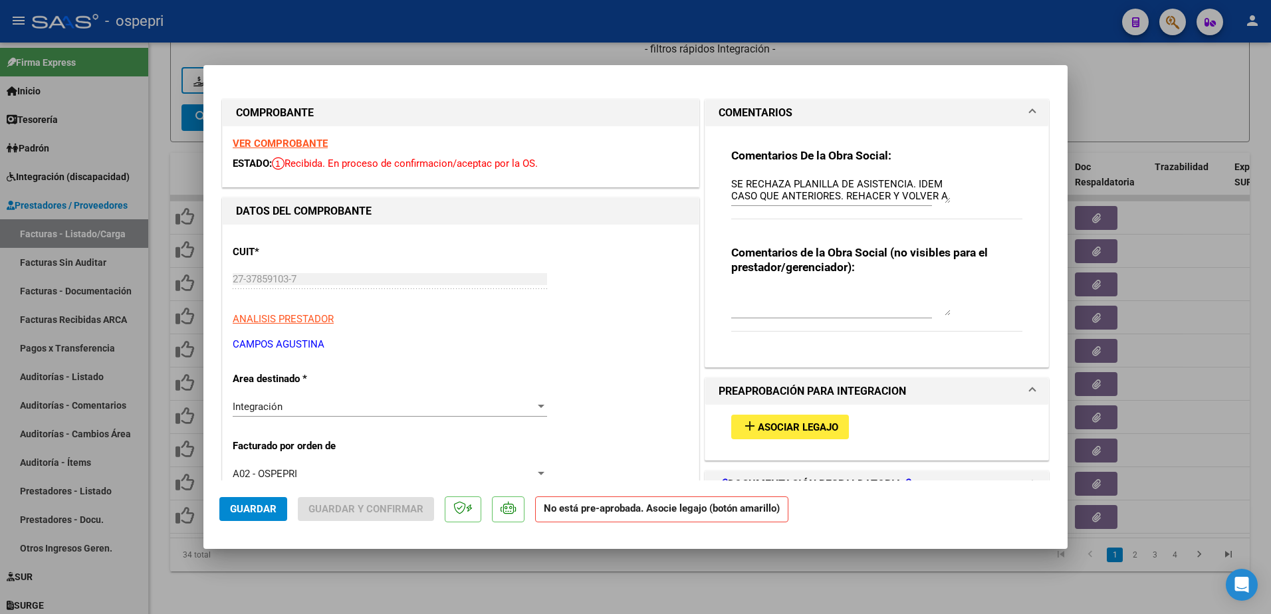
click at [304, 144] on strong "VER COMPROBANTE" at bounding box center [280, 144] width 95 height 12
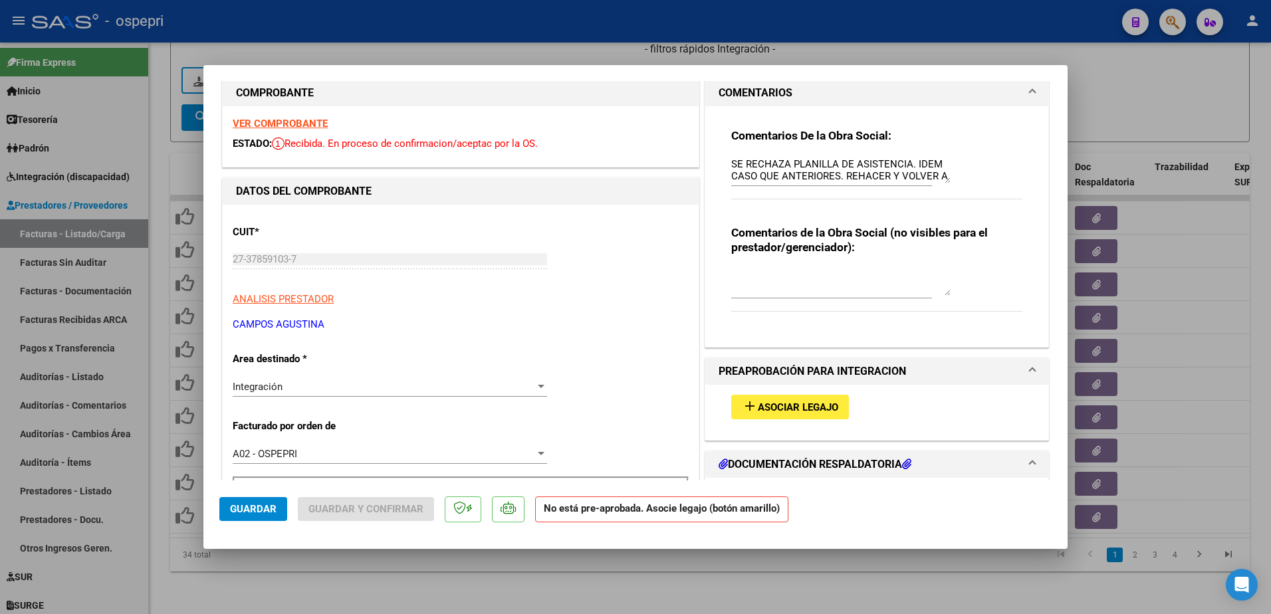
scroll to position [0, 0]
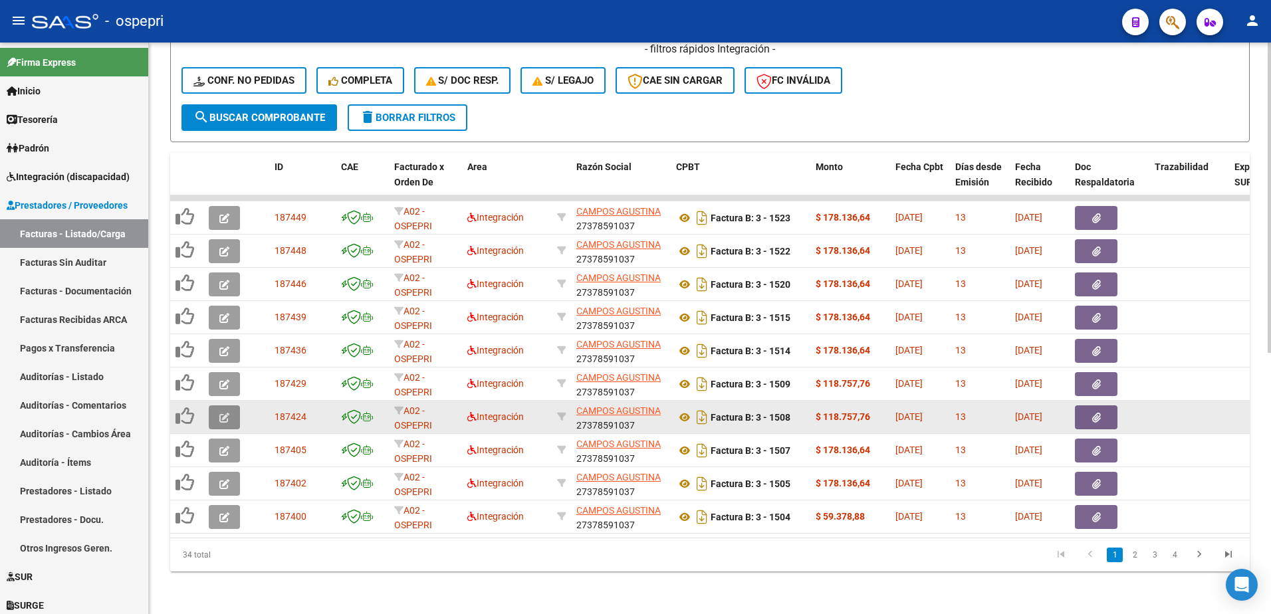
click at [215, 408] on button "button" at bounding box center [224, 417] width 31 height 24
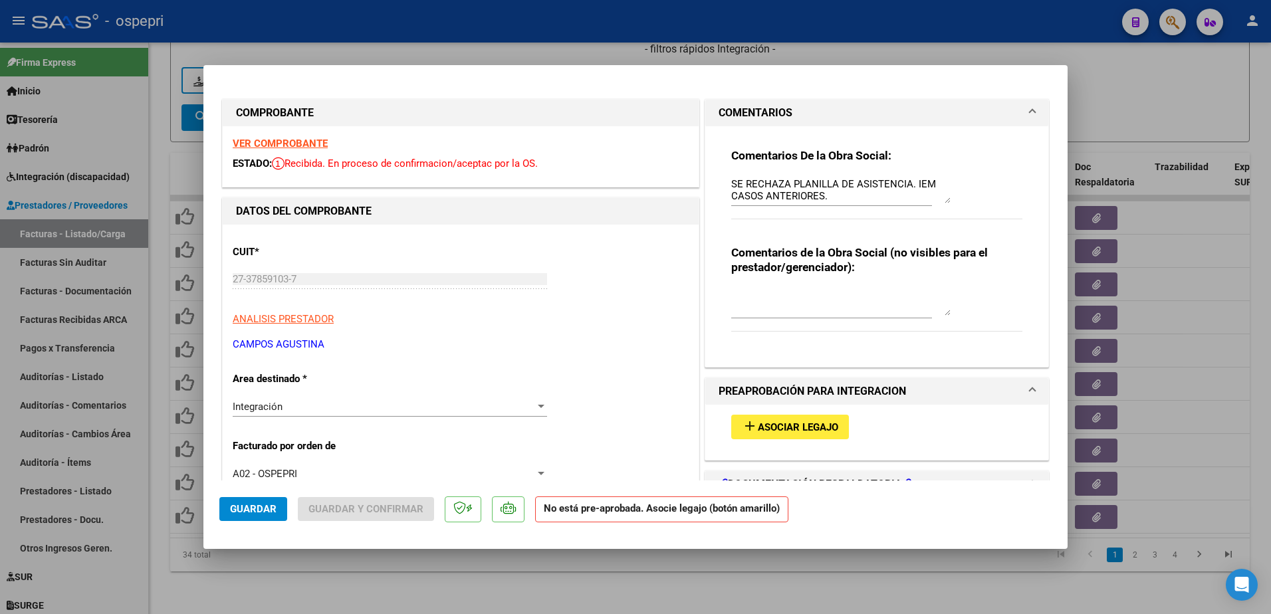
click at [275, 144] on strong "VER COMPROBANTE" at bounding box center [280, 144] width 95 height 12
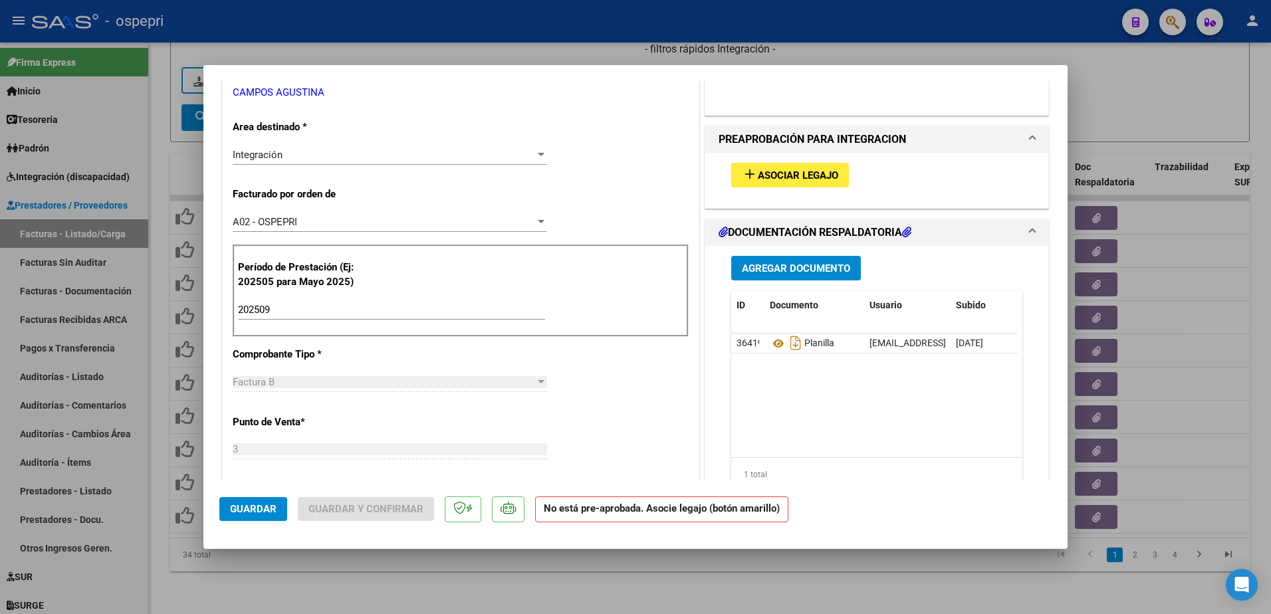
scroll to position [399, 0]
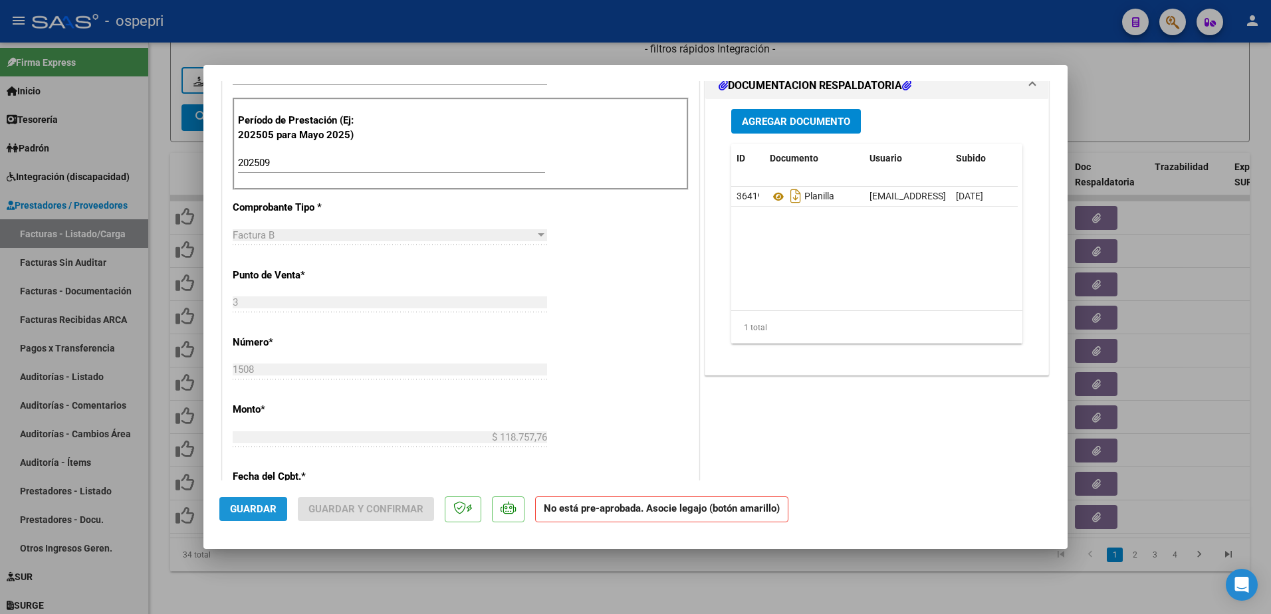
click at [244, 515] on span "Guardar" at bounding box center [253, 509] width 47 height 12
type input "$ 0,00"
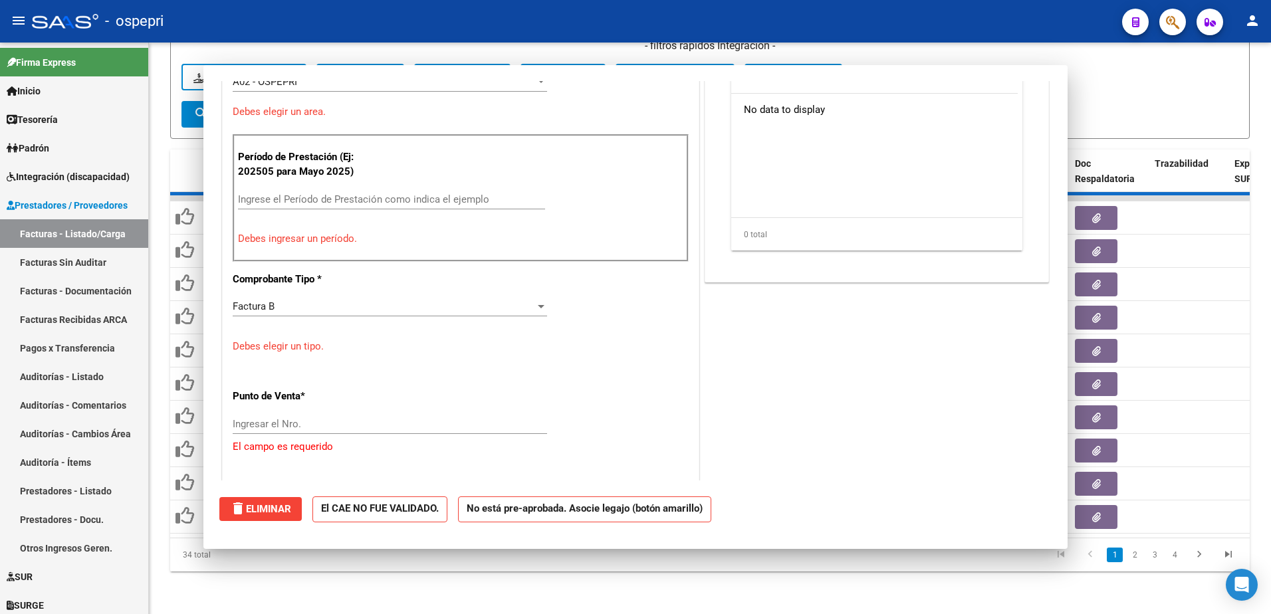
scroll to position [435, 0]
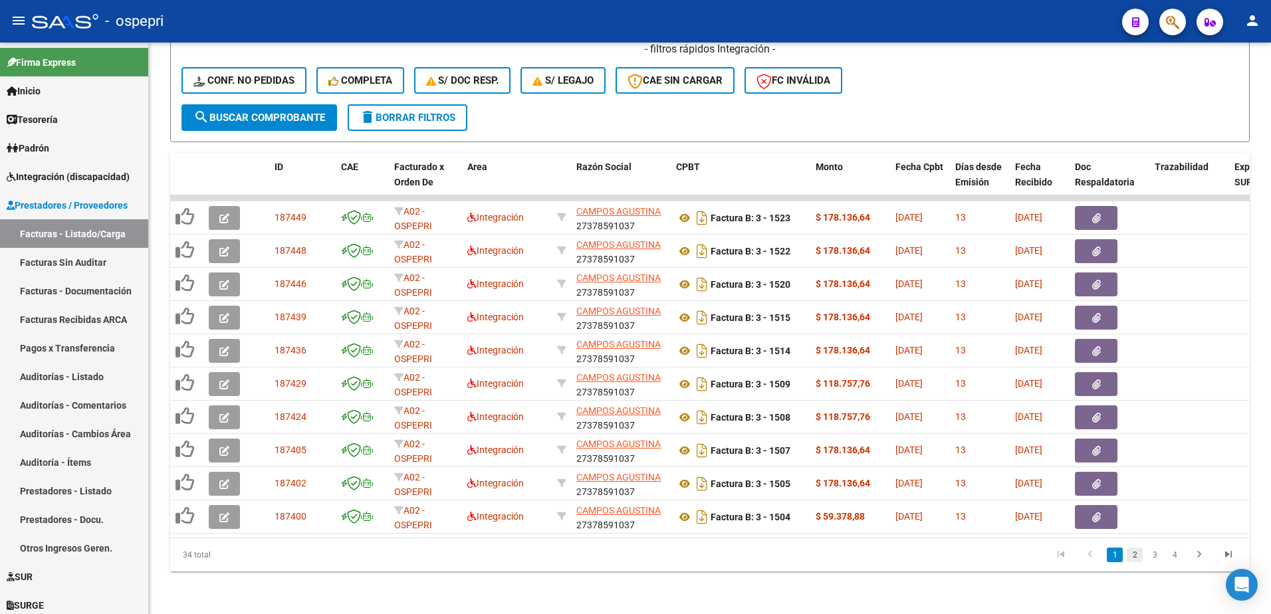
click at [1140, 555] on link "2" at bounding box center [1135, 555] width 16 height 15
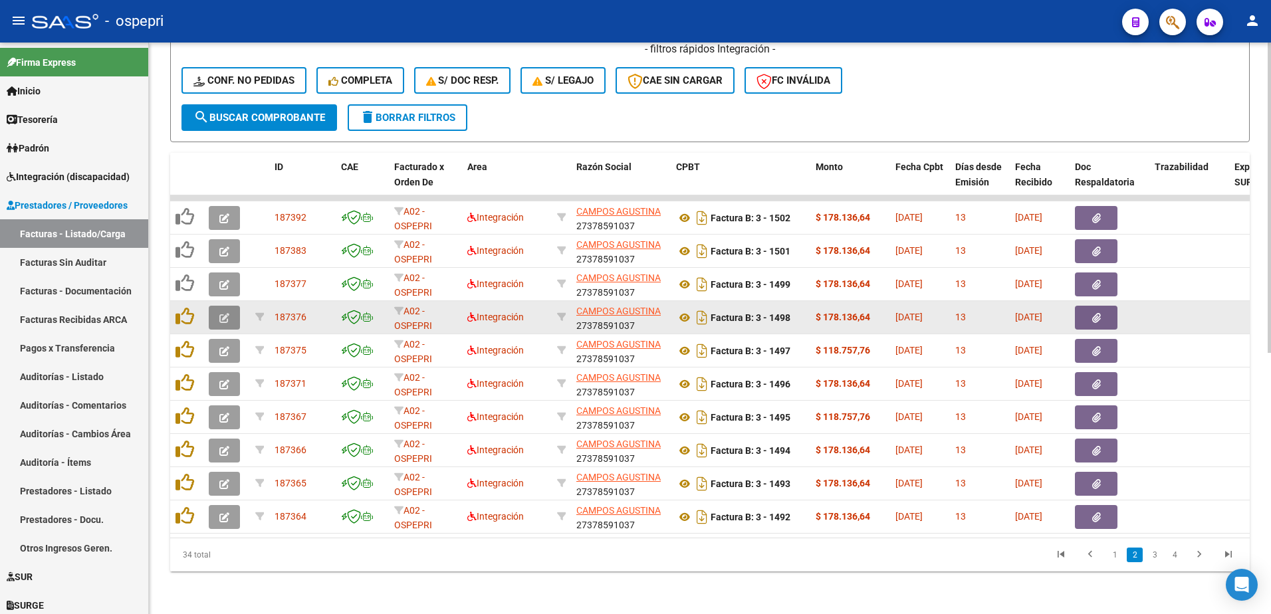
click at [220, 313] on icon "button" at bounding box center [224, 318] width 10 height 10
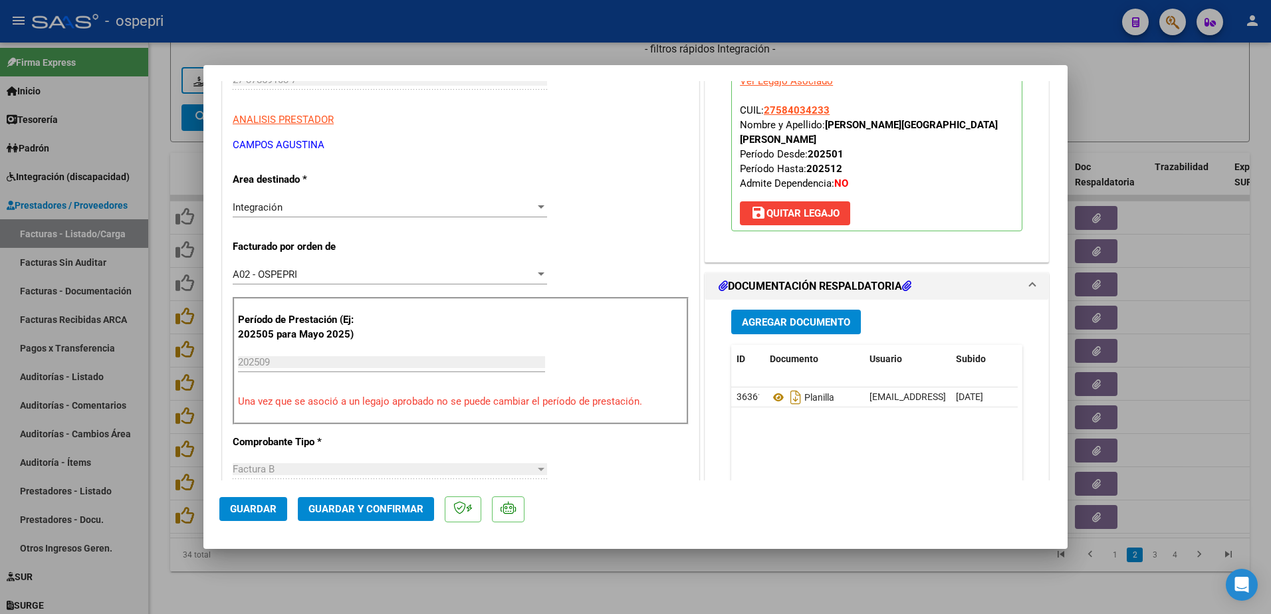
scroll to position [0, 0]
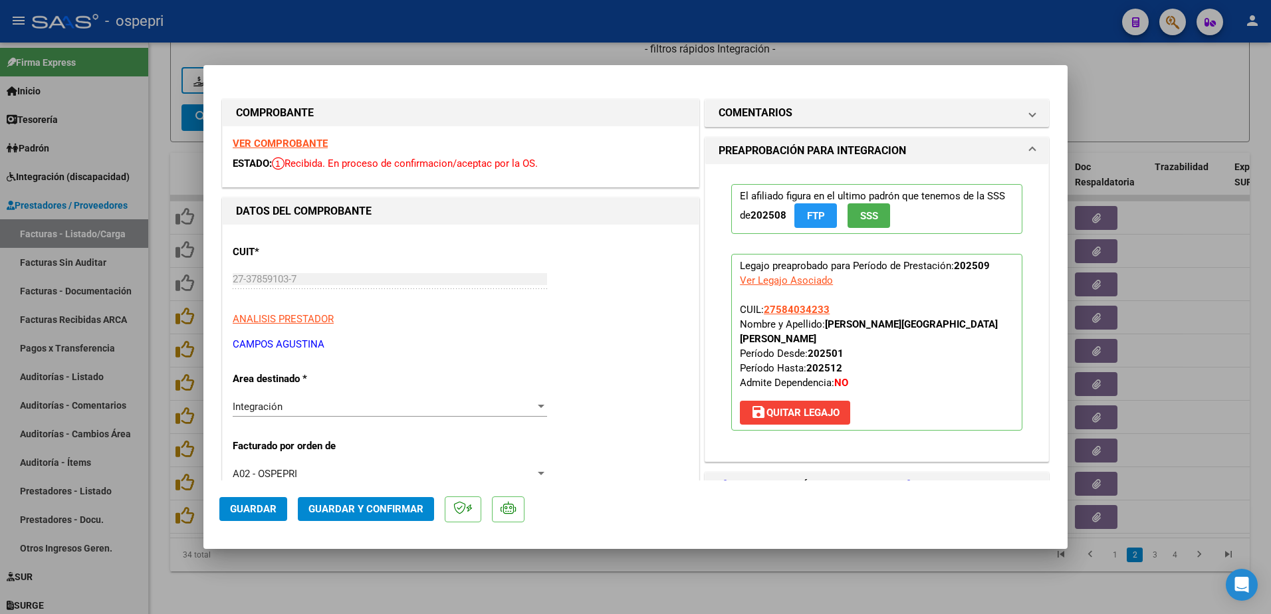
click at [296, 143] on strong "VER COMPROBANTE" at bounding box center [280, 144] width 95 height 12
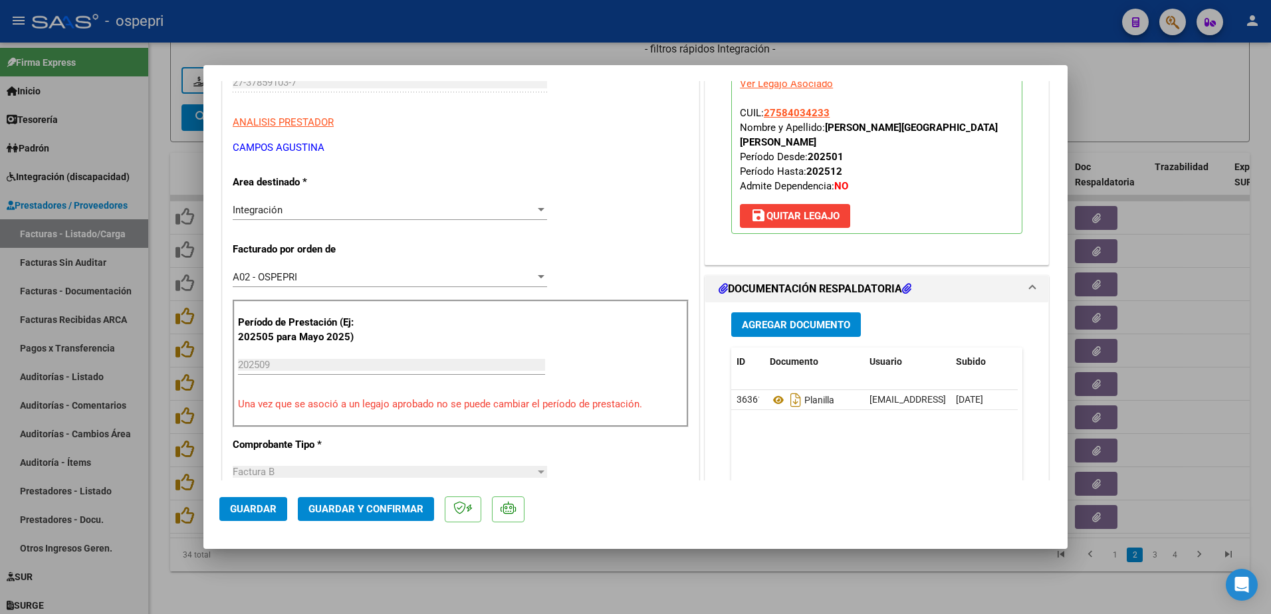
scroll to position [133, 0]
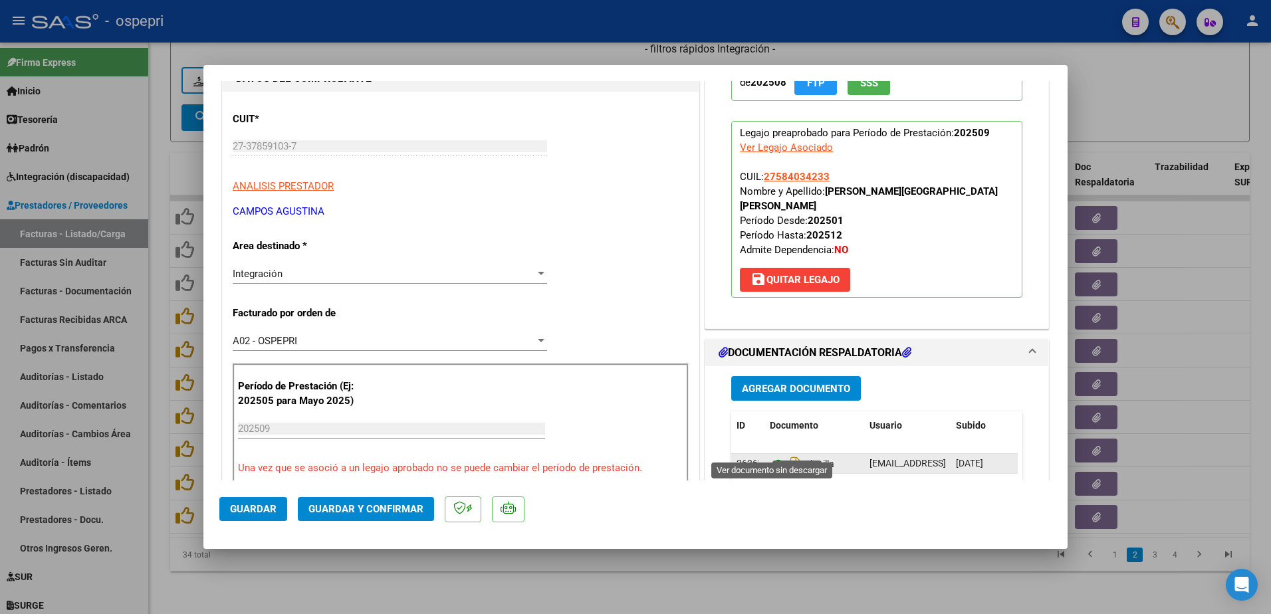
click at [770, 456] on icon at bounding box center [778, 464] width 17 height 16
click at [800, 274] on span "save Quitar Legajo" at bounding box center [794, 280] width 89 height 12
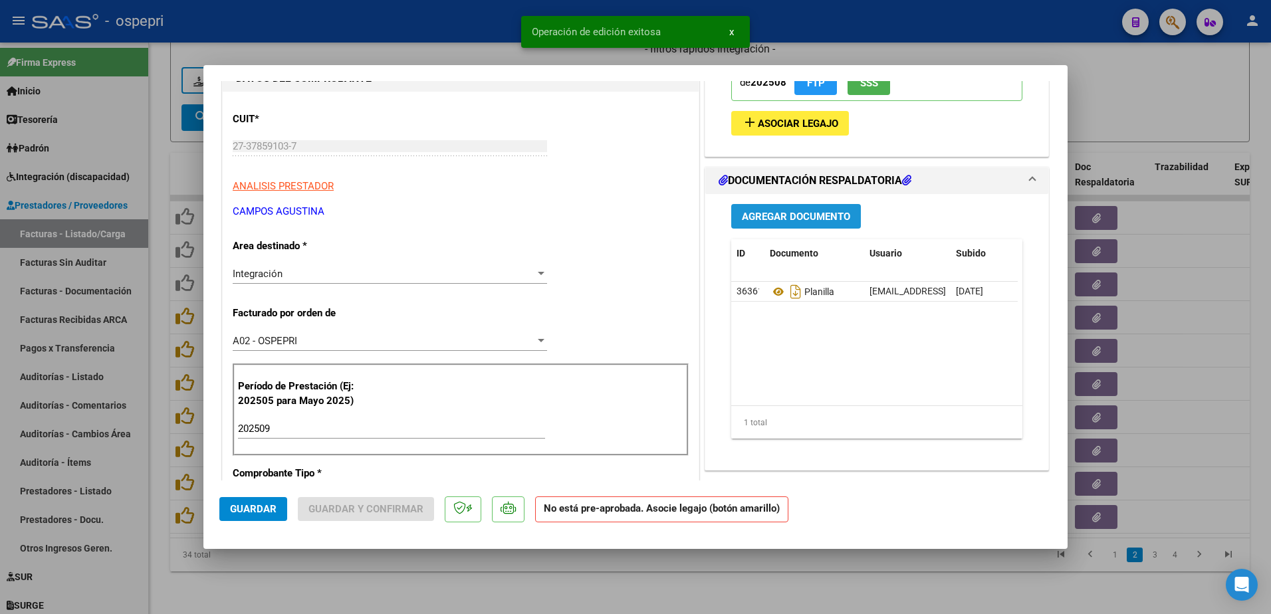
click at [796, 216] on span "Agregar Documento" at bounding box center [796, 217] width 108 height 12
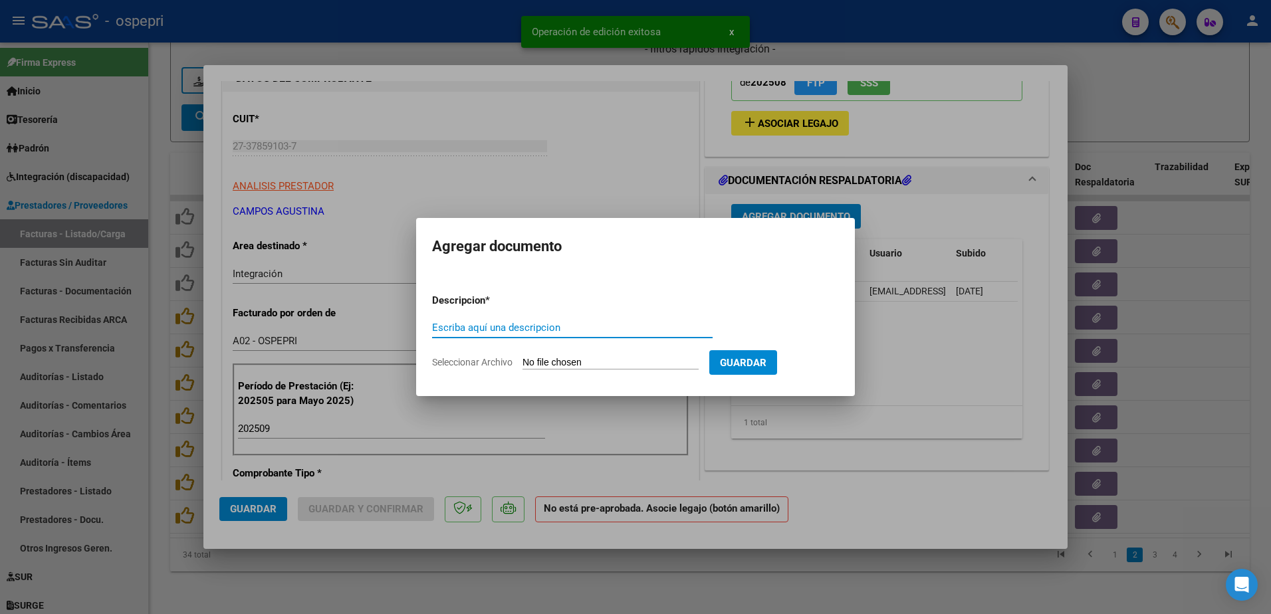
click at [530, 329] on input "Escriba aquí una descripcion" at bounding box center [572, 328] width 280 height 12
type input "COMPARTC."
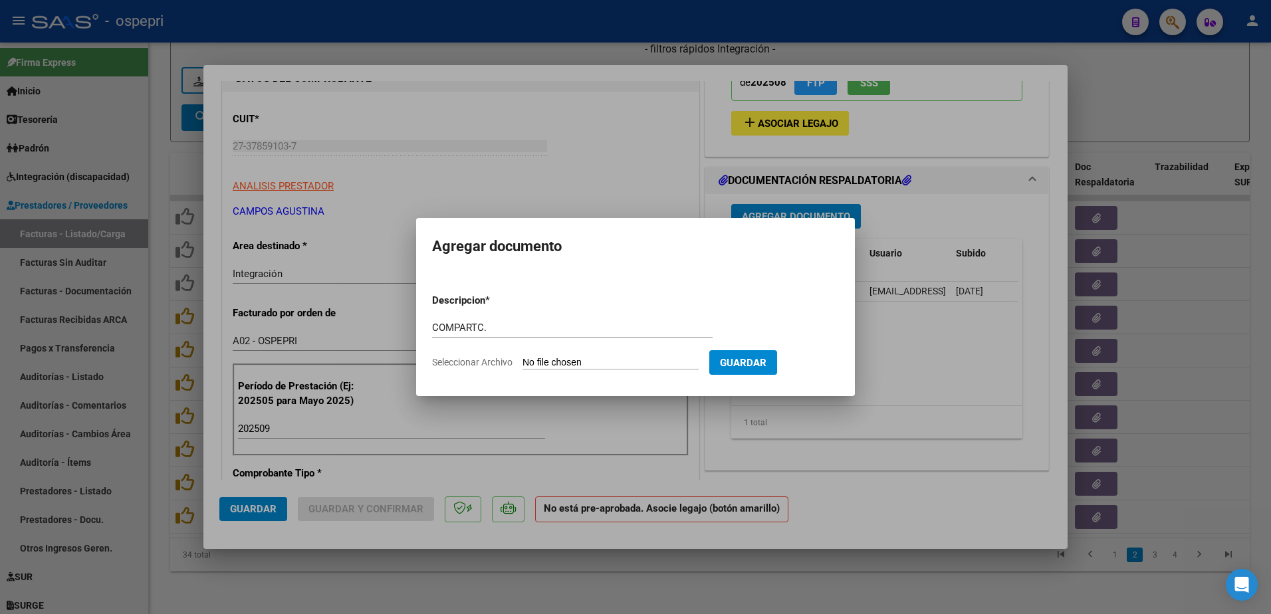
click at [596, 359] on input "Seleccionar Archivo" at bounding box center [610, 363] width 176 height 13
type input "C:\fakepath\Captura de pantalla 2025-10-14 150517.png"
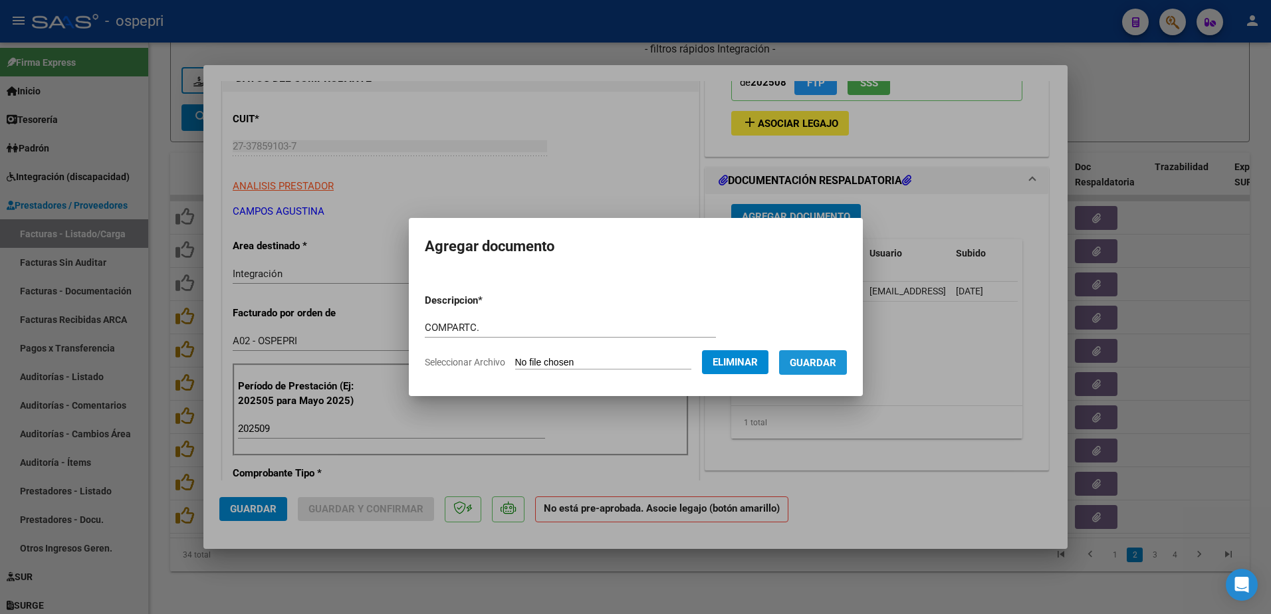
click at [835, 358] on span "Guardar" at bounding box center [813, 363] width 47 height 12
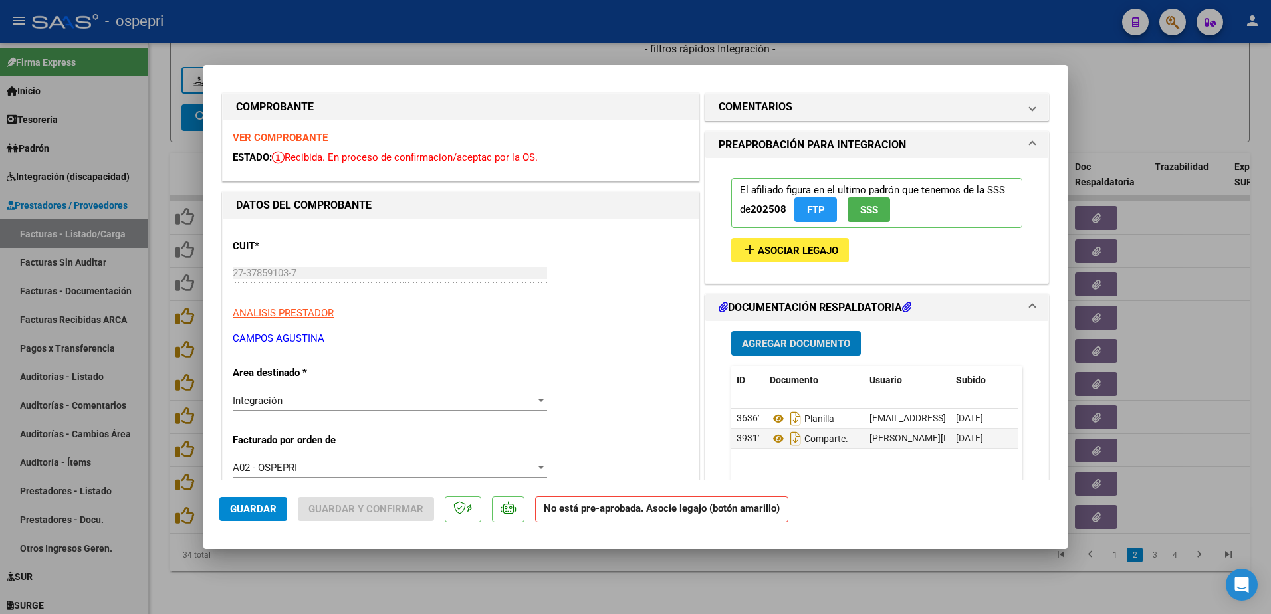
scroll to position [0, 0]
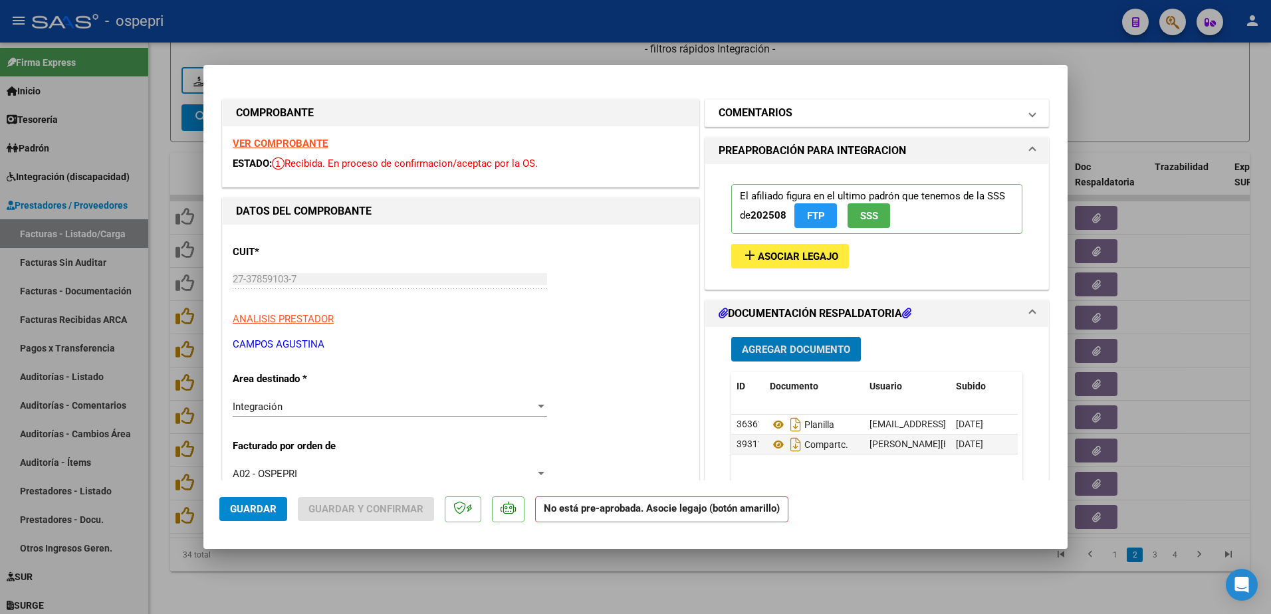
click at [1030, 114] on span at bounding box center [1032, 113] width 5 height 16
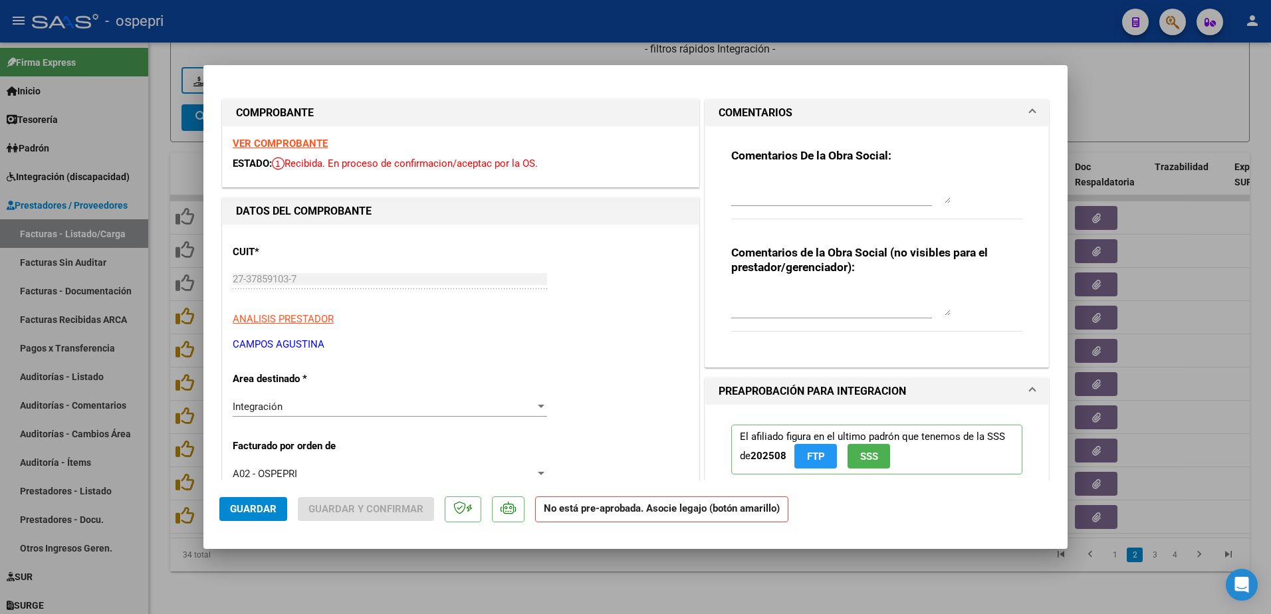
click at [737, 198] on textarea at bounding box center [840, 190] width 219 height 27
type textarea "SE RECHAZA PLANILLA DE ASISTENCIA. DEBERÀ REHACER LA PLANILLA Y SUBIRLA NUEVEME…"
click at [252, 510] on span "Guardar" at bounding box center [253, 509] width 47 height 12
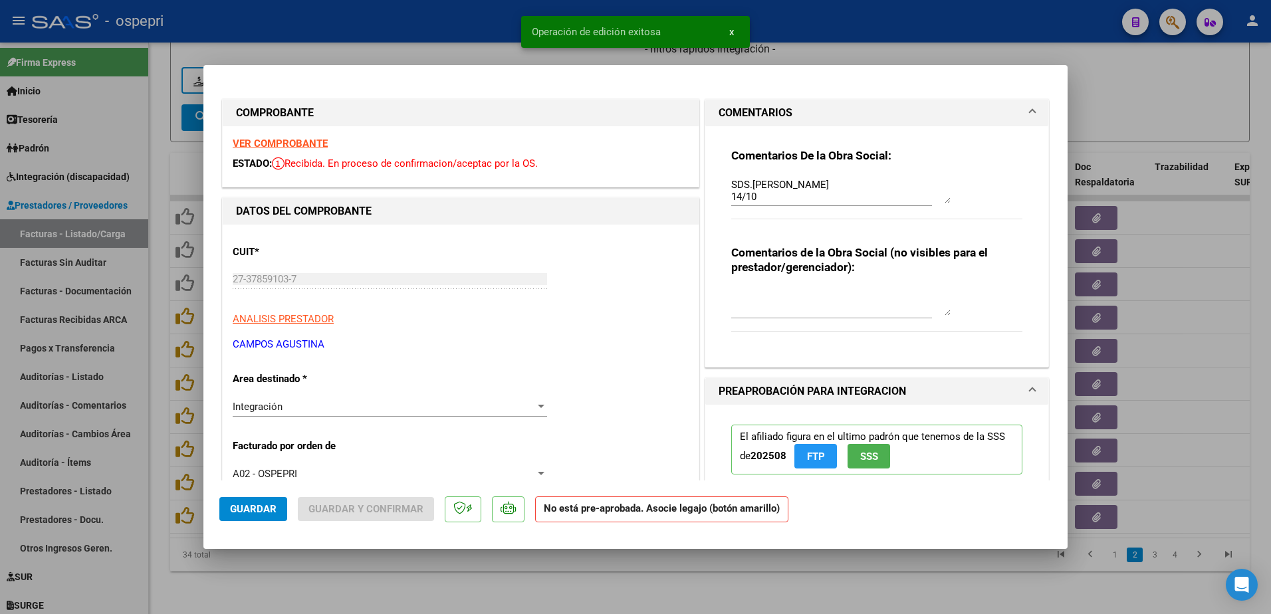
click at [629, 344] on p "CAMPOS AGUSTINA" at bounding box center [461, 344] width 456 height 15
click at [240, 510] on span "Guardar" at bounding box center [253, 509] width 47 height 12
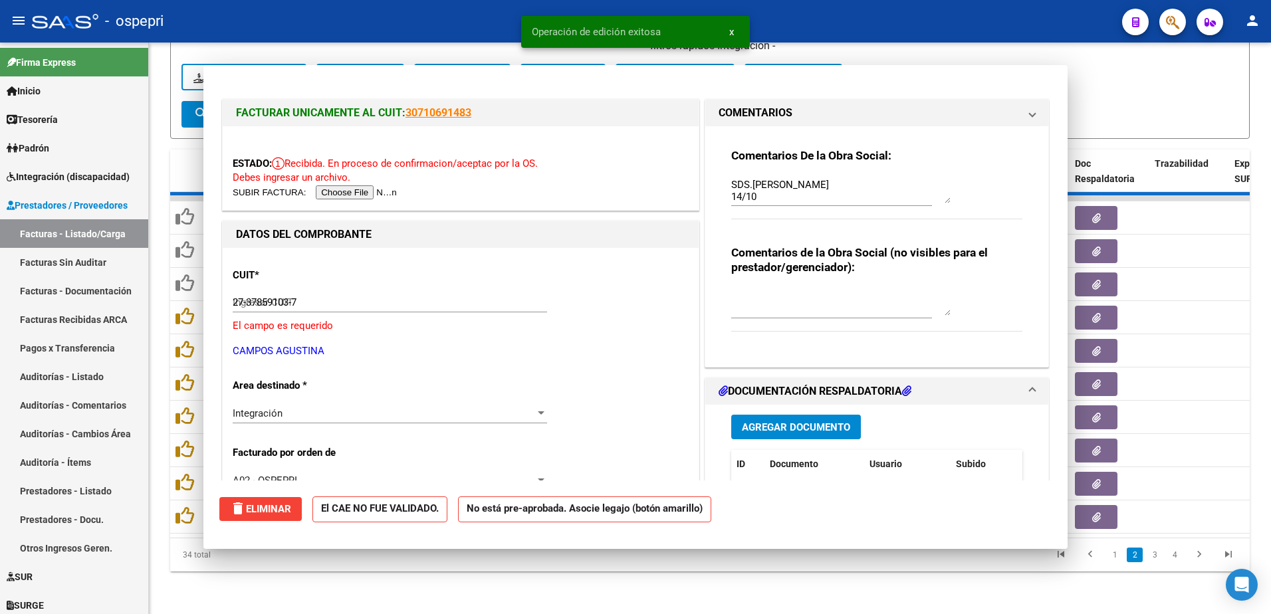
type input "$ 0,00"
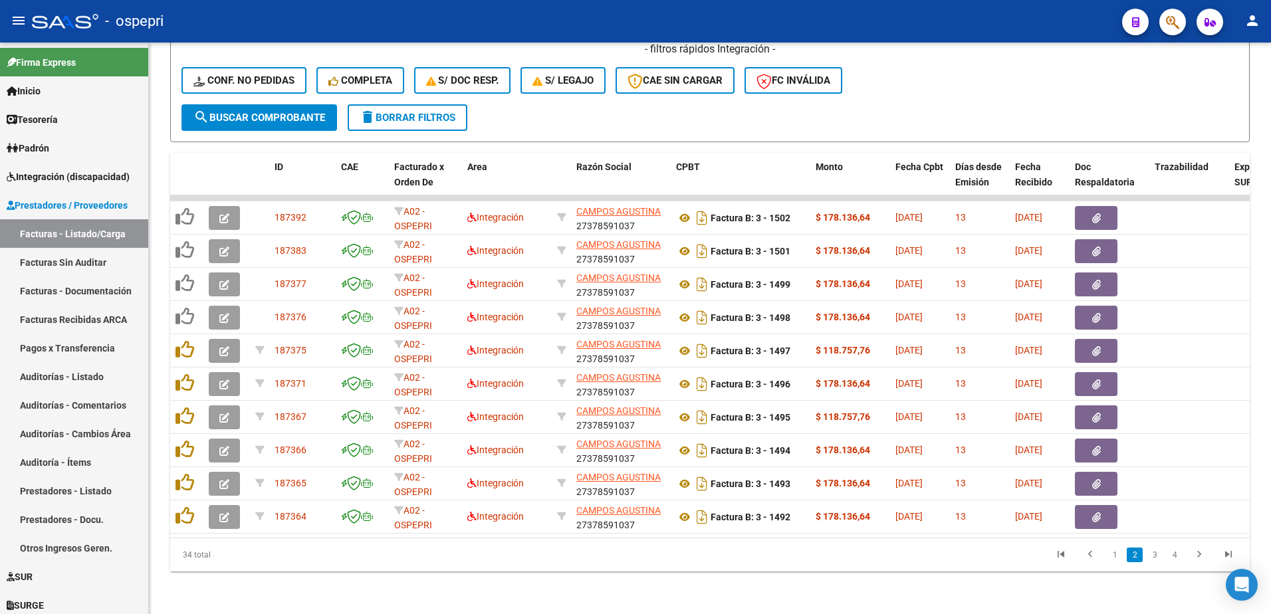
click at [893, 20] on div "- ospepri" at bounding box center [571, 21] width 1079 height 29
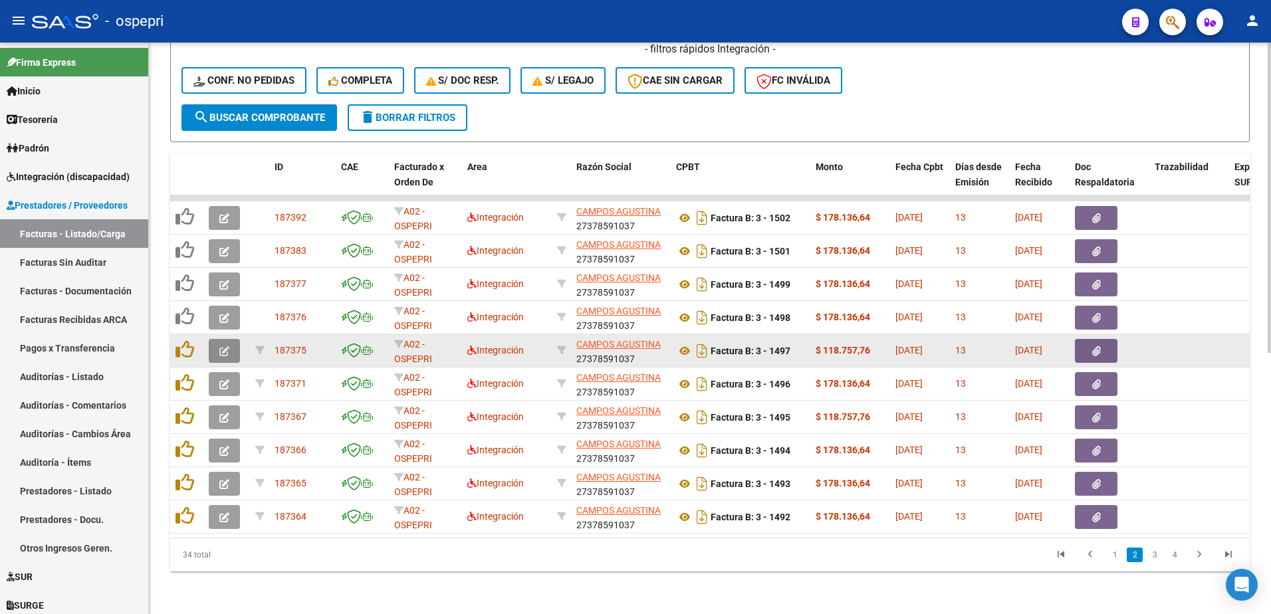
click at [226, 346] on icon "button" at bounding box center [224, 351] width 10 height 10
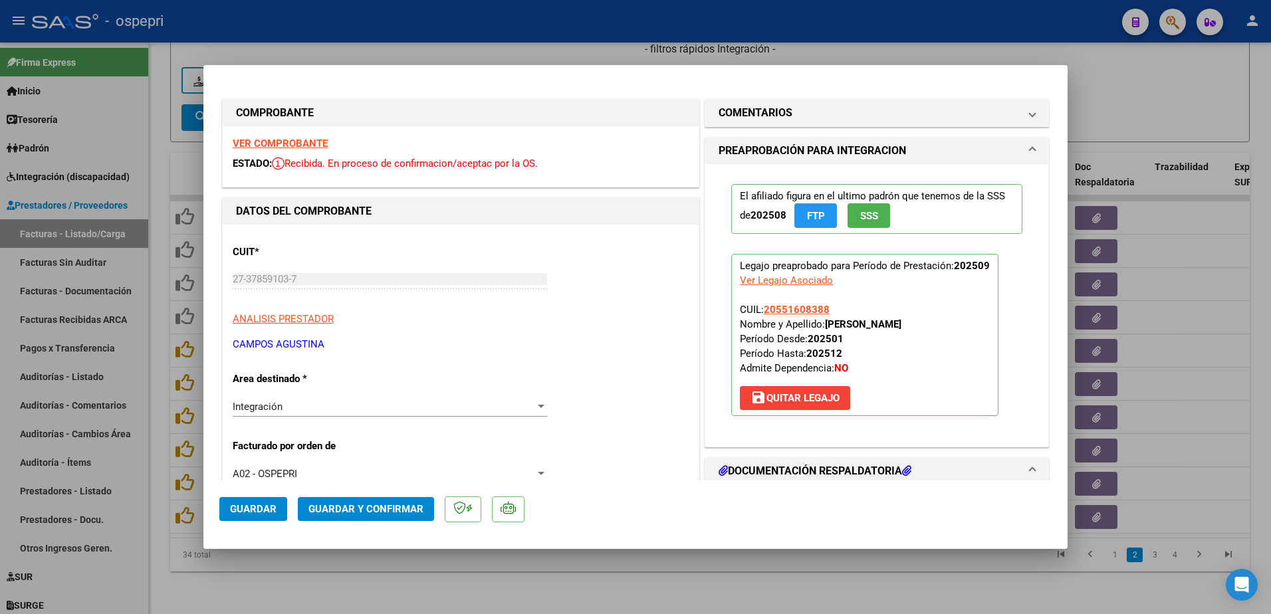
click at [286, 142] on strong "VER COMPROBANTE" at bounding box center [280, 144] width 95 height 12
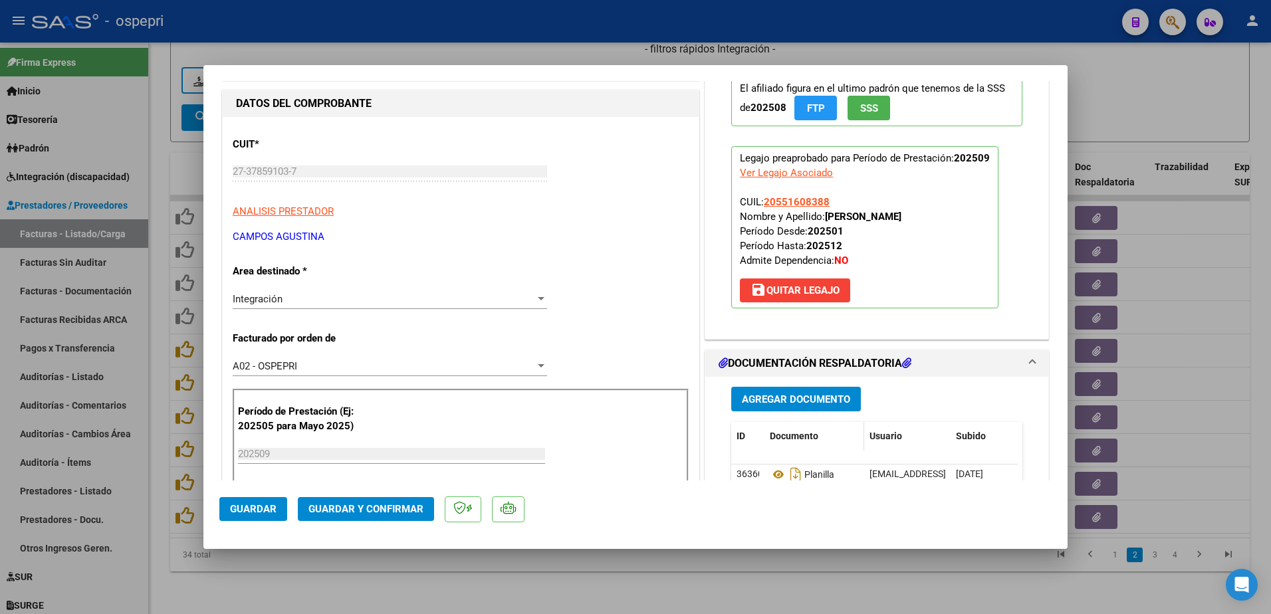
scroll to position [133, 0]
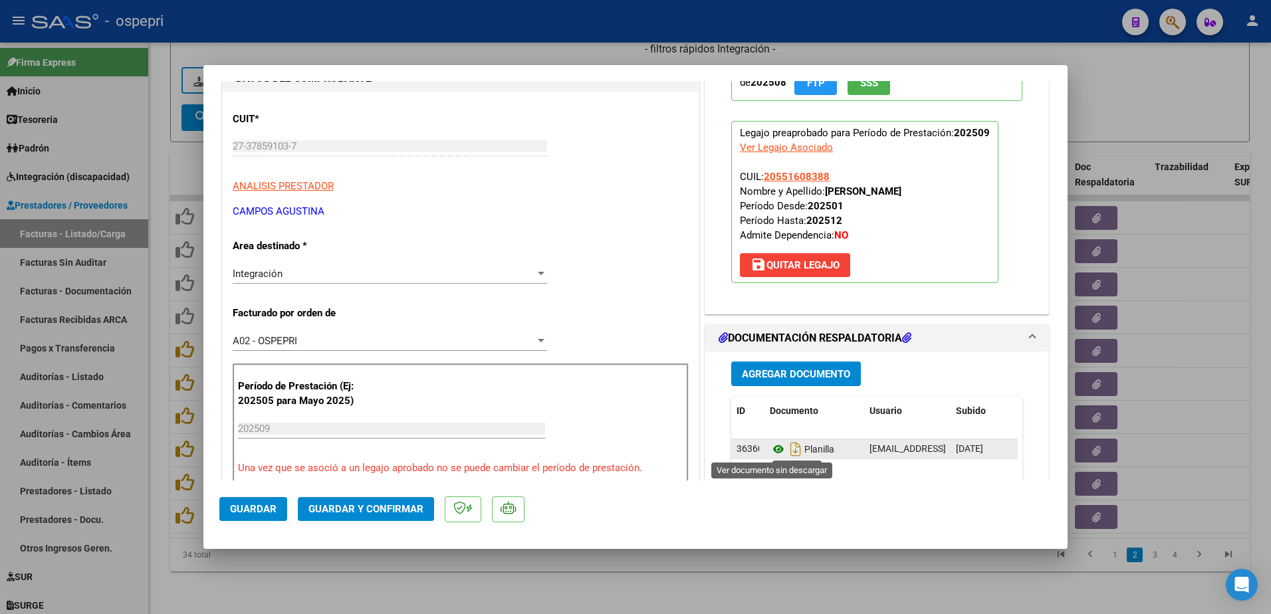
click at [770, 449] on icon at bounding box center [778, 449] width 17 height 16
click at [810, 265] on span "save Quitar Legajo" at bounding box center [794, 265] width 89 height 12
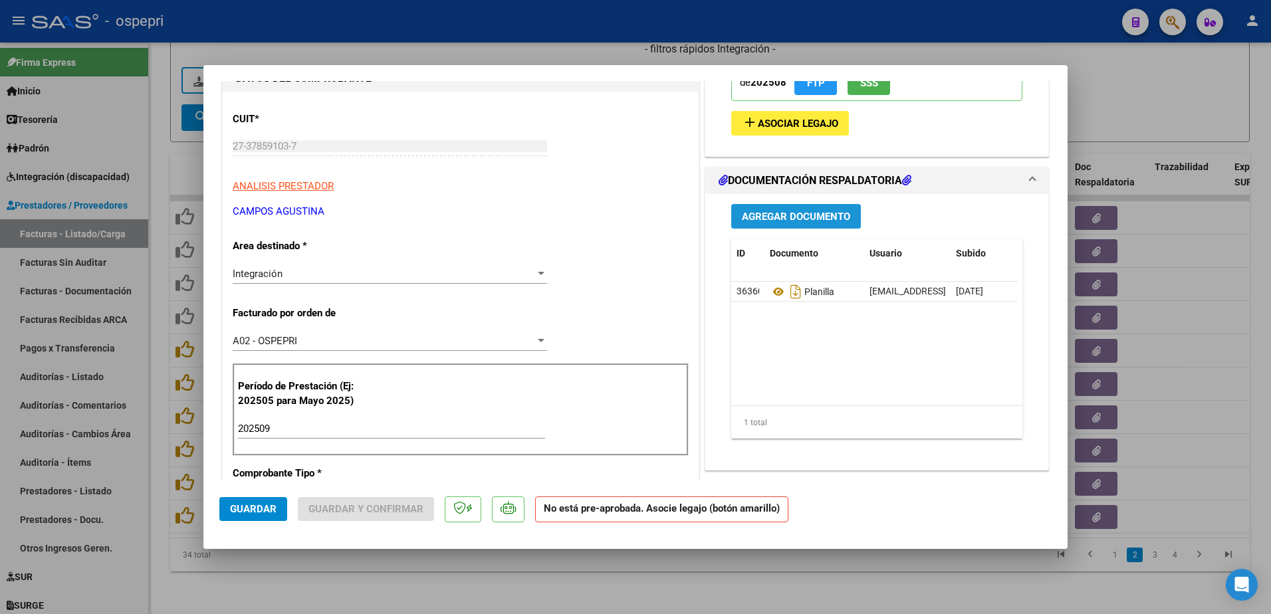
click at [806, 212] on span "Agregar Documento" at bounding box center [796, 217] width 108 height 12
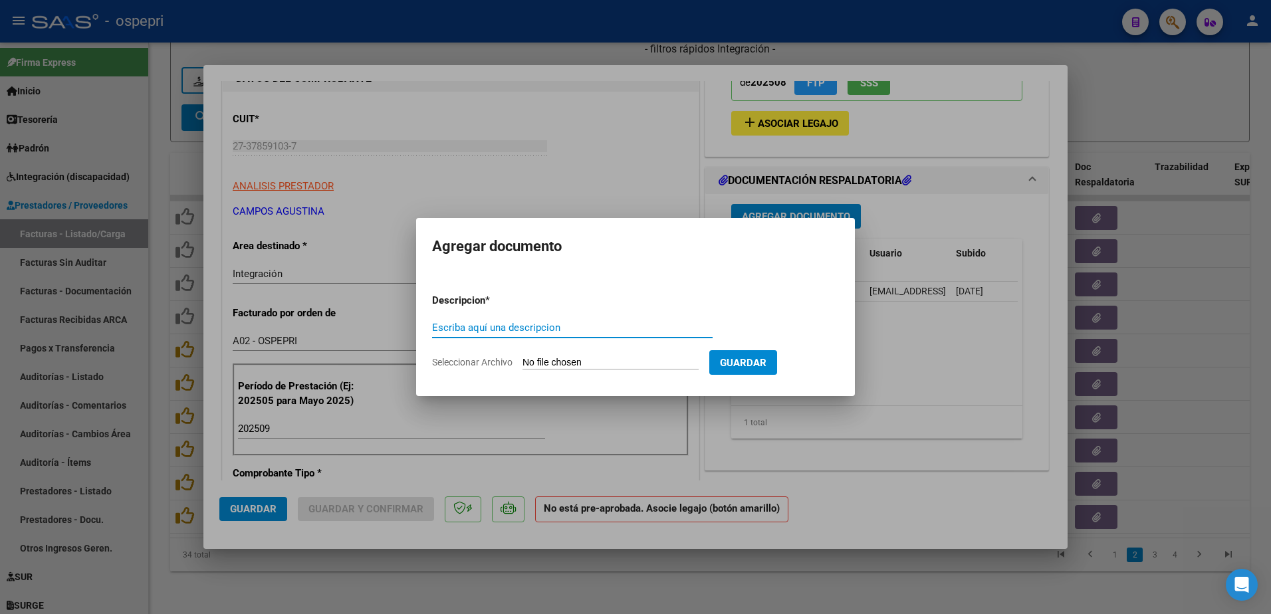
click at [455, 328] on input "Escriba aquí una descripcion" at bounding box center [572, 328] width 280 height 12
type input "COMPARAC."
click at [568, 365] on input "Seleccionar Archivo" at bounding box center [610, 363] width 176 height 13
type input "C:\fakepath\Captura de pantalla 2025-10-14 151121.png"
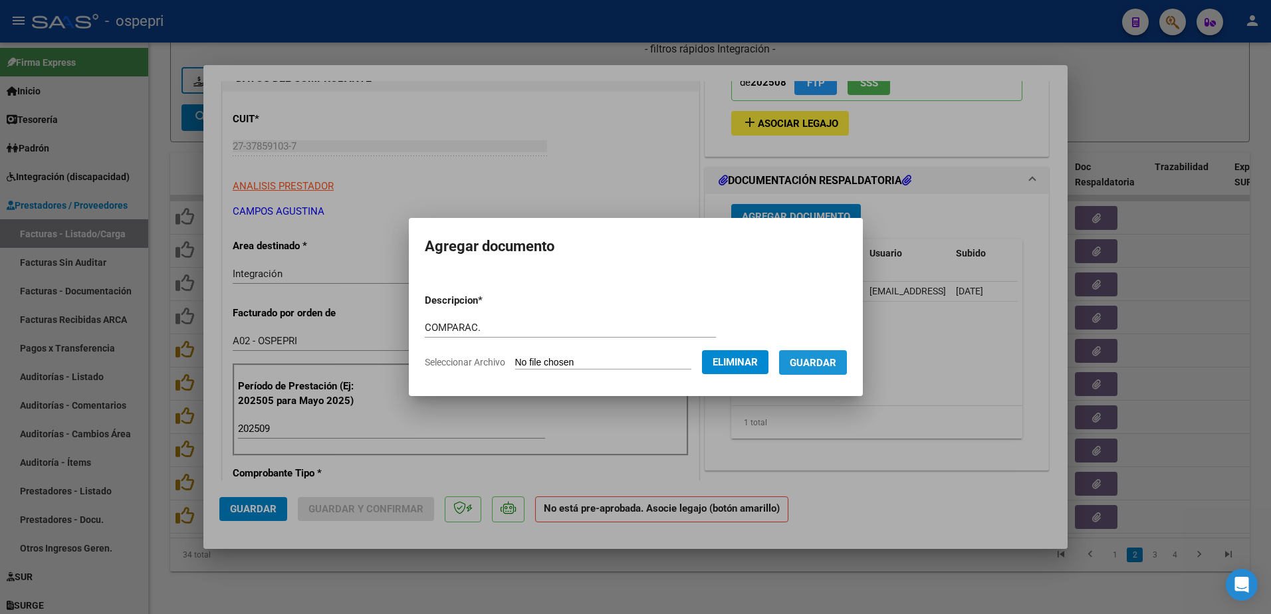
click at [833, 360] on span "Guardar" at bounding box center [813, 363] width 47 height 12
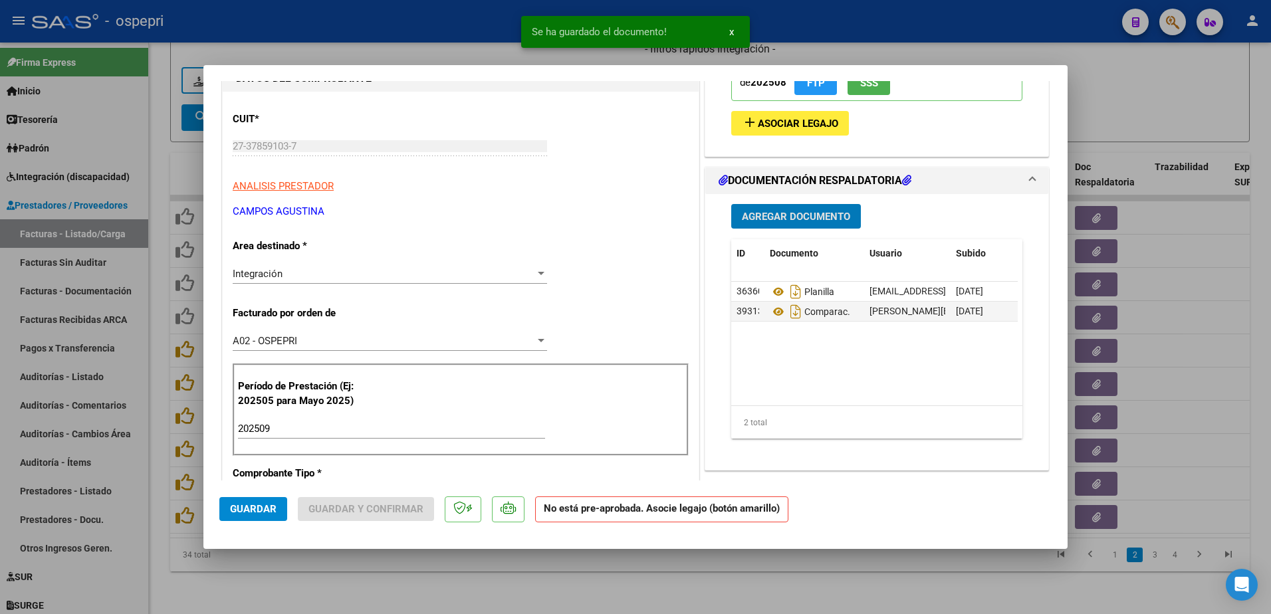
scroll to position [0, 0]
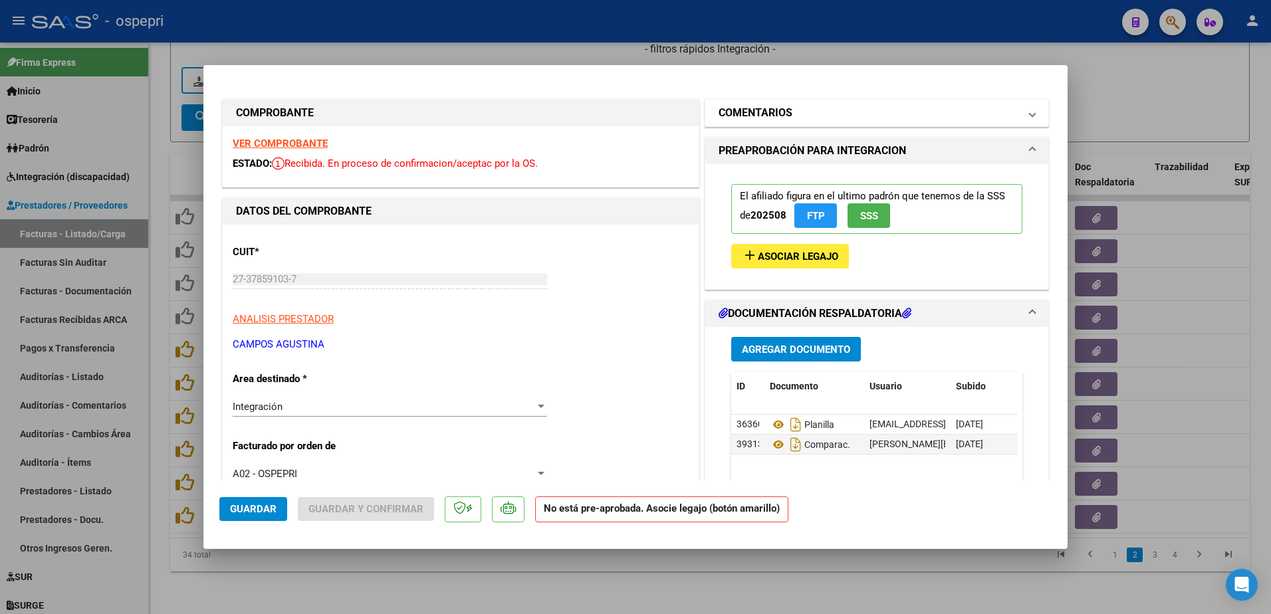
click at [1025, 117] on mat-expansion-panel-header "COMENTARIOS" at bounding box center [876, 113] width 343 height 27
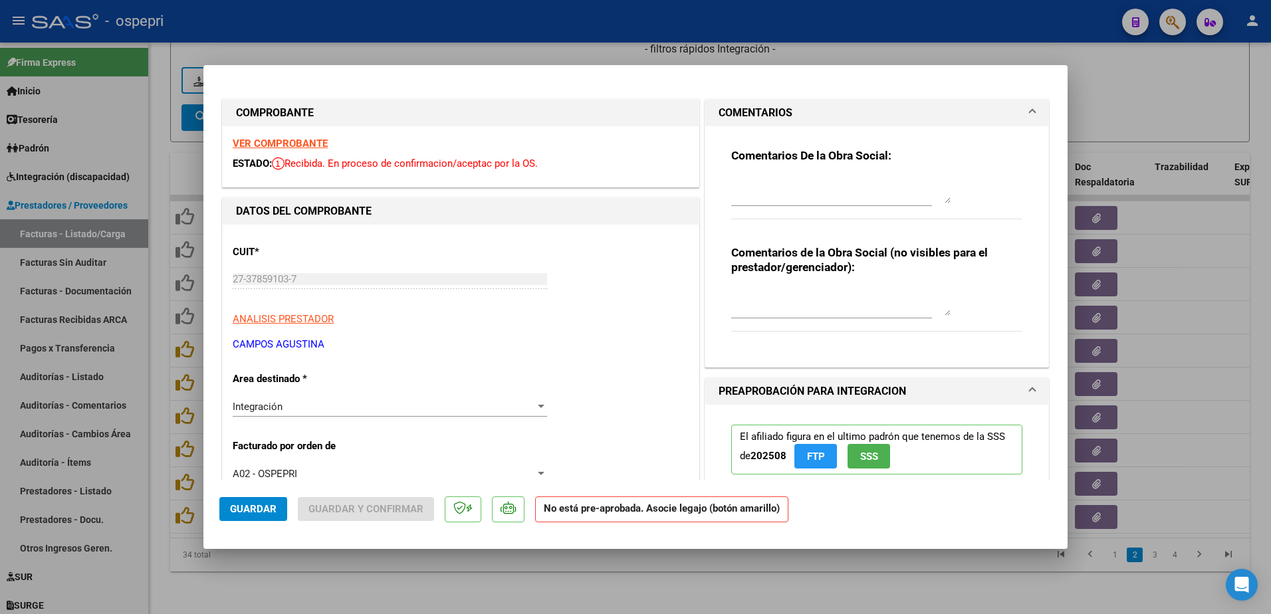
click at [818, 188] on textarea at bounding box center [840, 190] width 219 height 27
type textarea "SE RECHAZA PLANILLA DE ASISTENCIA DEBERA REHACERLA Y VOLVER A SUBIRLA PARA AUDI…"
click at [256, 498] on button "Guardar" at bounding box center [253, 509] width 68 height 24
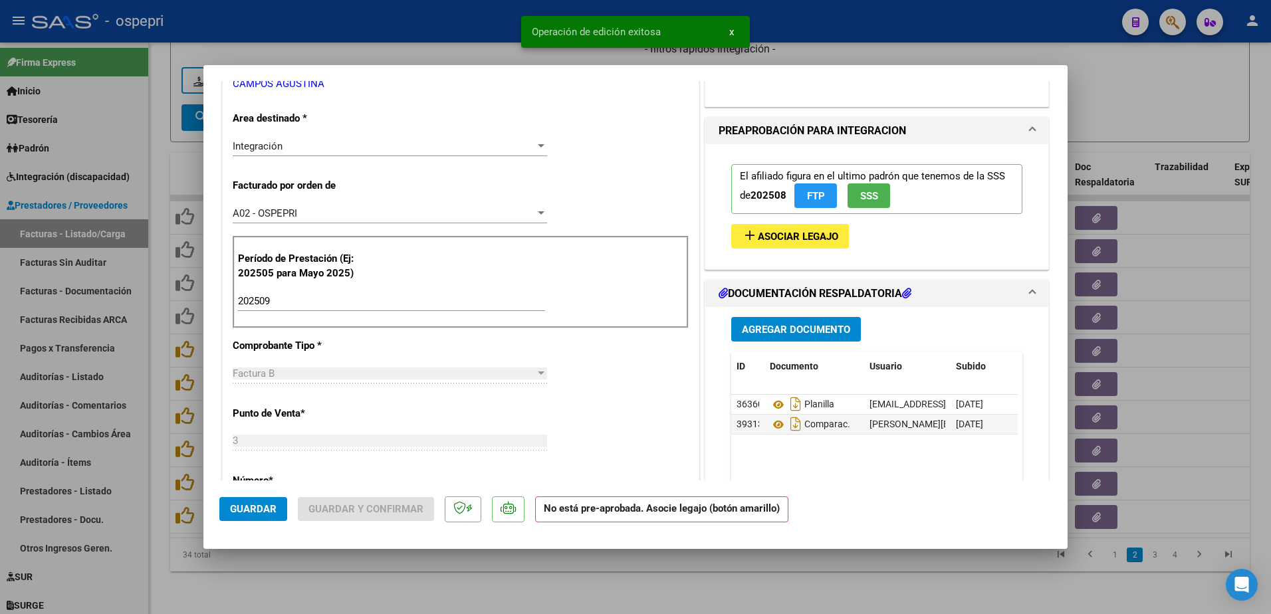
scroll to position [266, 0]
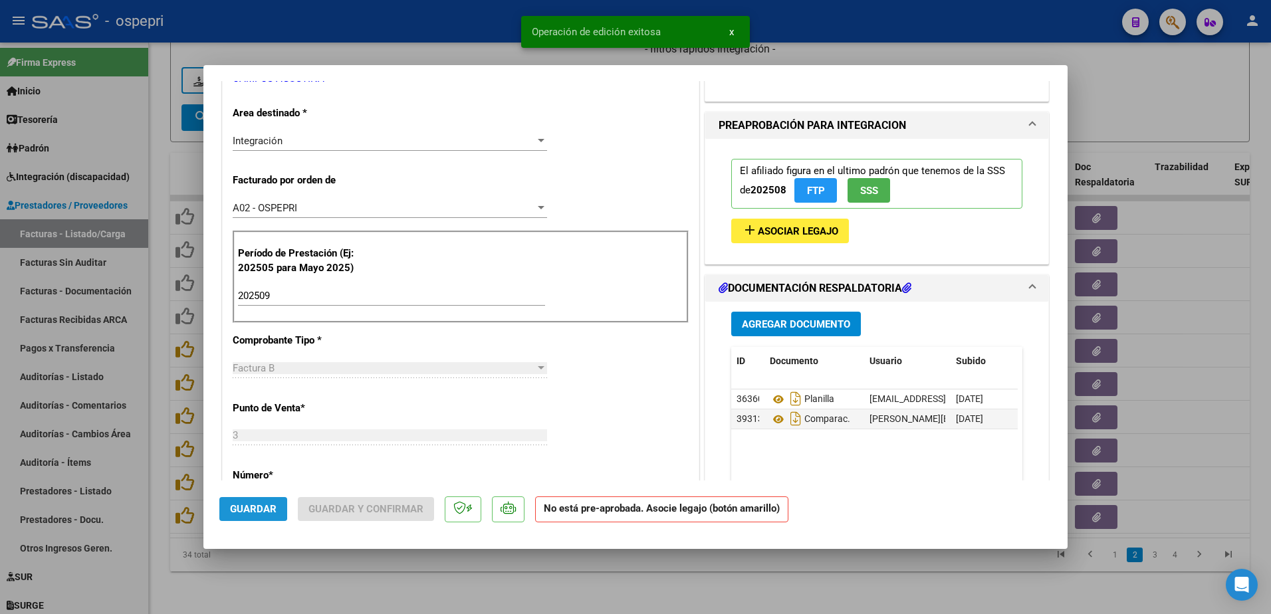
click at [229, 502] on button "Guardar" at bounding box center [253, 509] width 68 height 24
type input "$ 0,00"
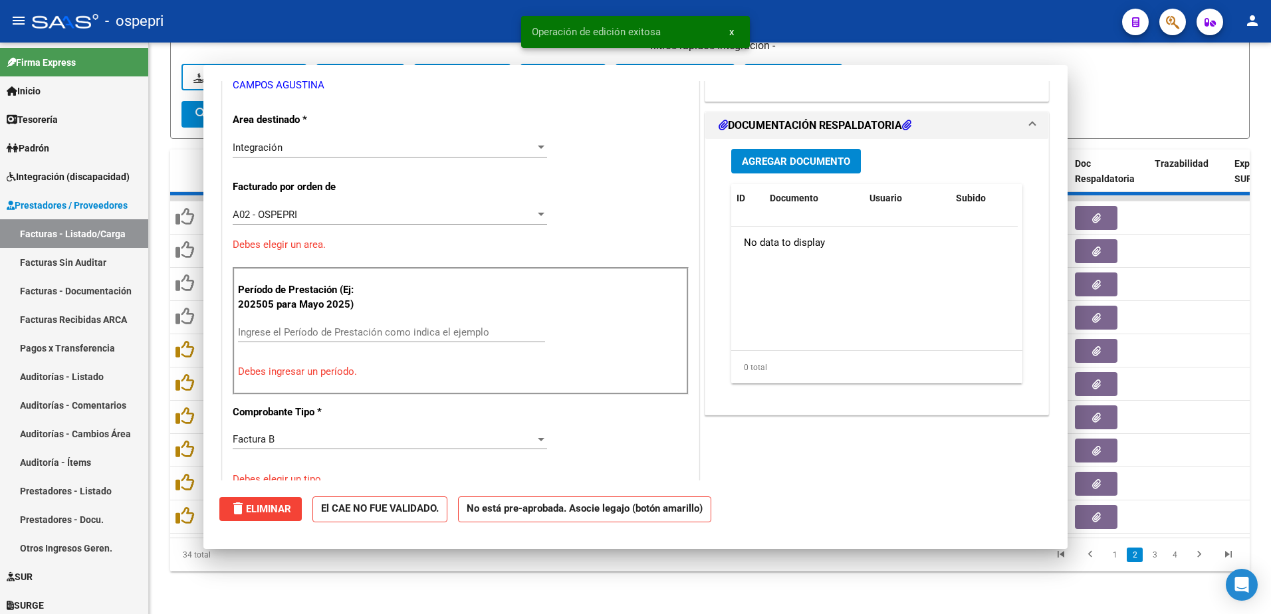
scroll to position [273, 0]
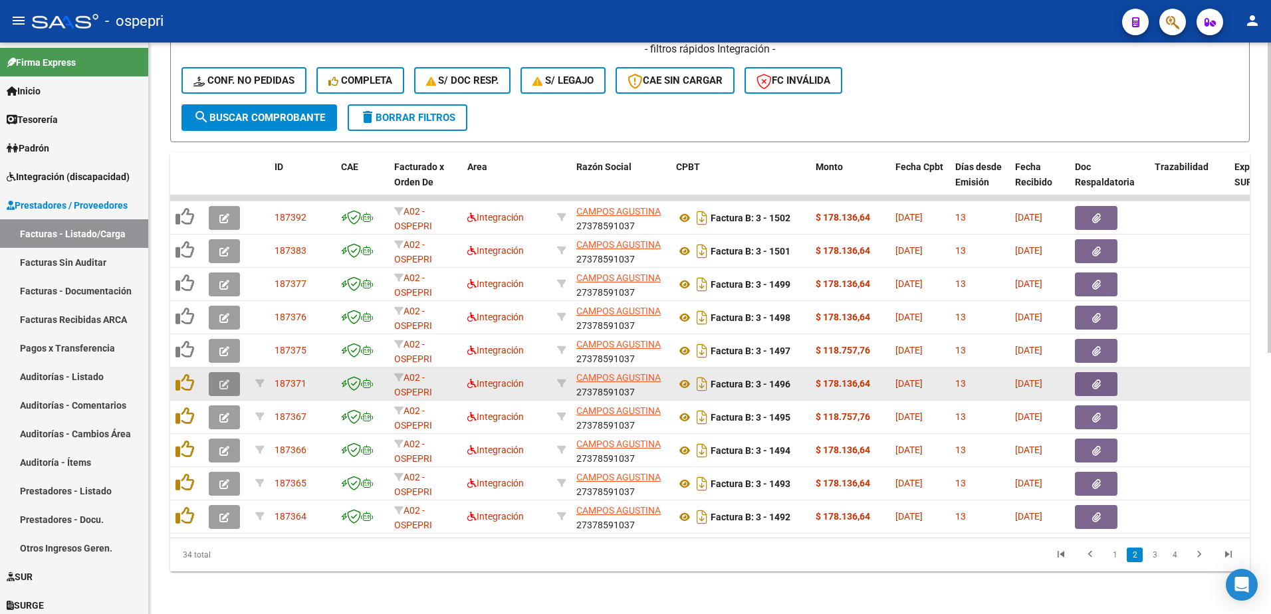
click at [227, 380] on icon "button" at bounding box center [224, 385] width 10 height 10
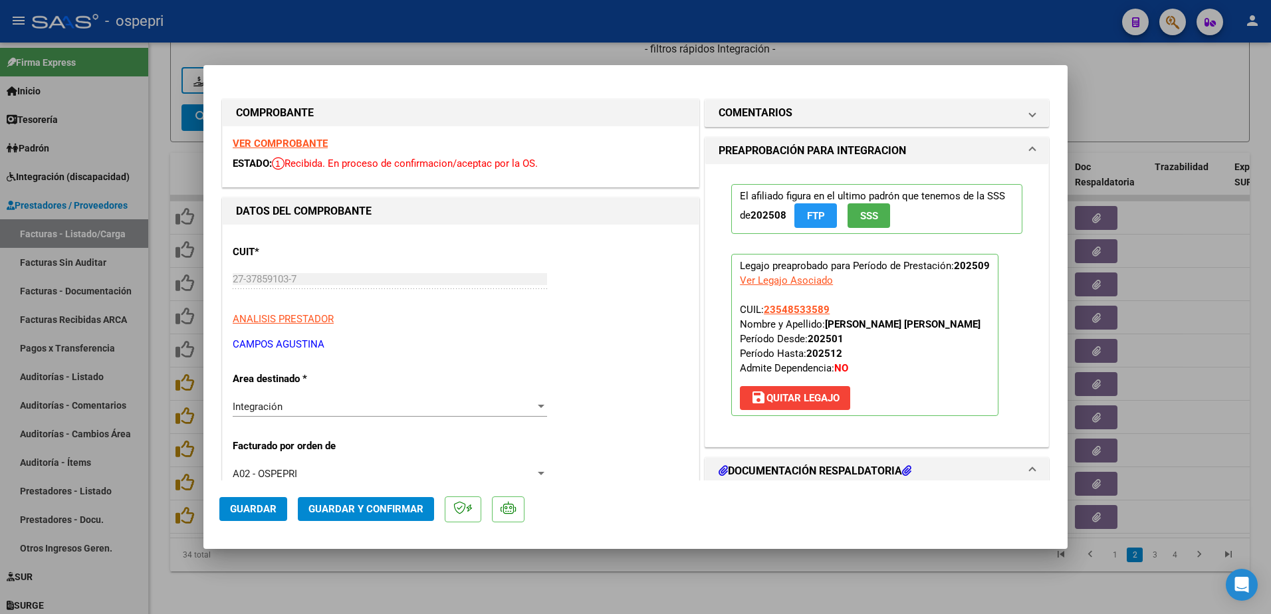
click at [291, 141] on strong "VER COMPROBANTE" at bounding box center [280, 144] width 95 height 12
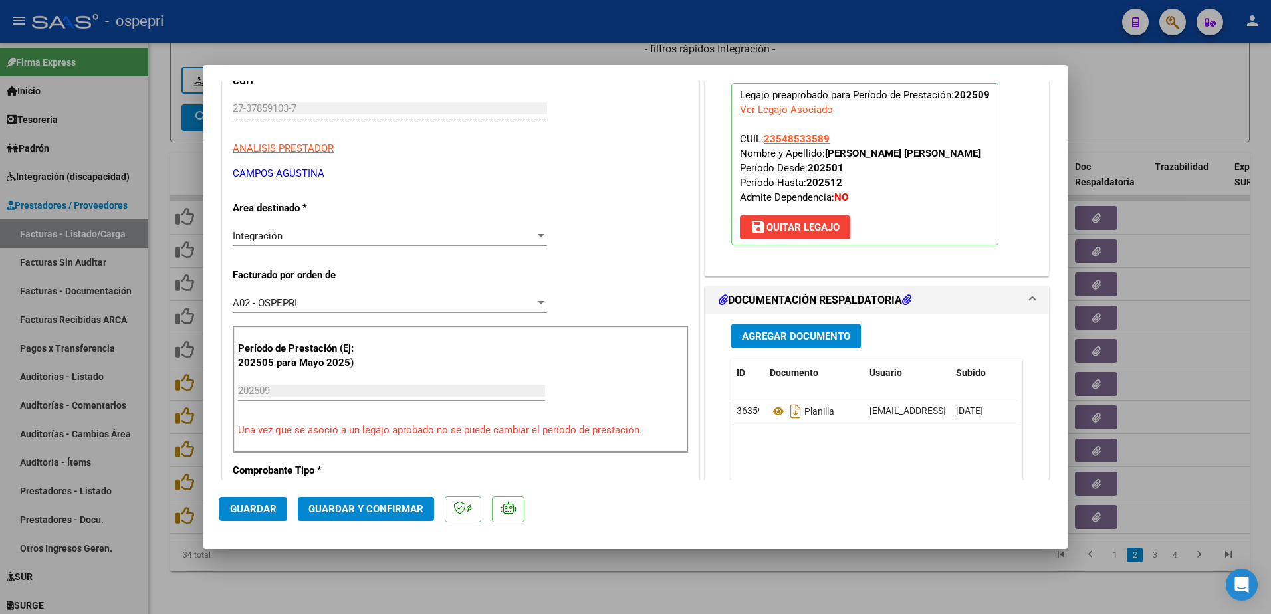
scroll to position [199, 0]
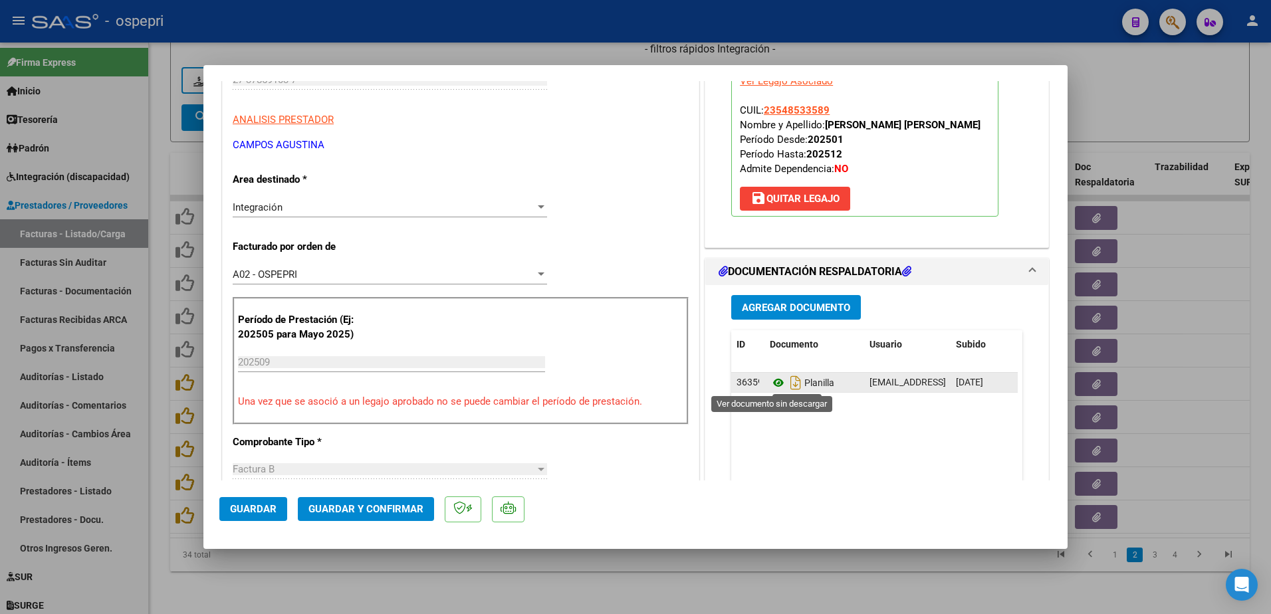
click at [772, 382] on icon at bounding box center [778, 383] width 17 height 16
click at [767, 305] on span "Agregar Documento" at bounding box center [796, 308] width 108 height 12
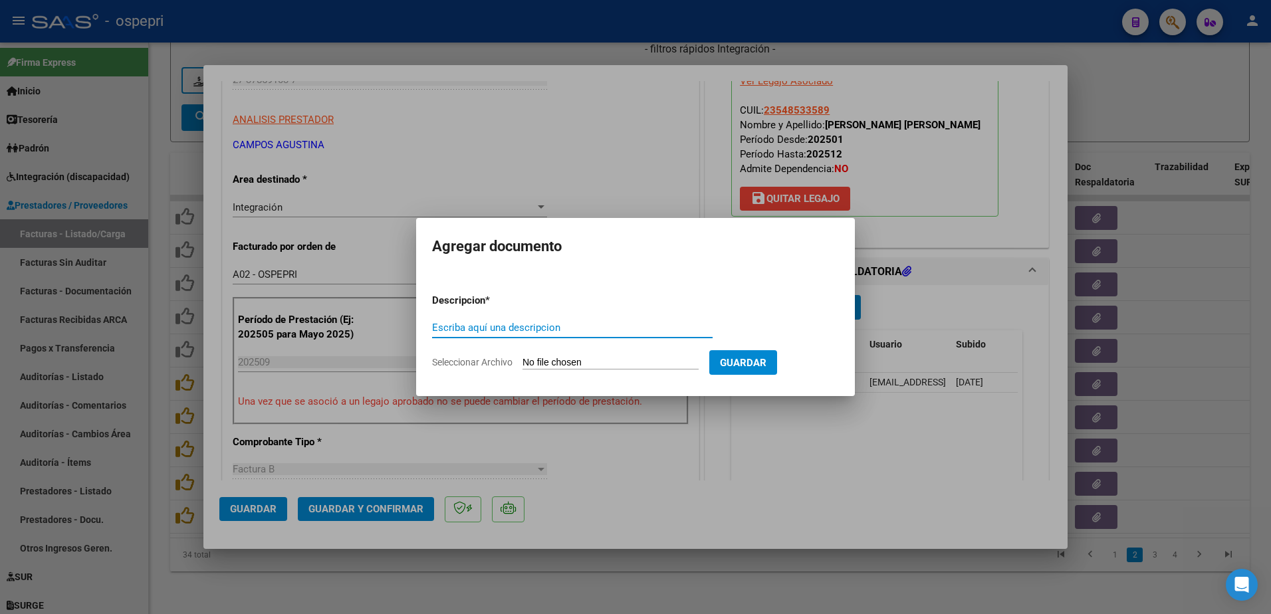
click at [552, 330] on input "Escriba aquí una descripcion" at bounding box center [572, 328] width 280 height 12
type input "COMPARAC."
click at [588, 365] on input "Seleccionar Archivo" at bounding box center [610, 363] width 176 height 13
type input "C:\fakepath\Captura de pantalla 2025-10-14 151526.png"
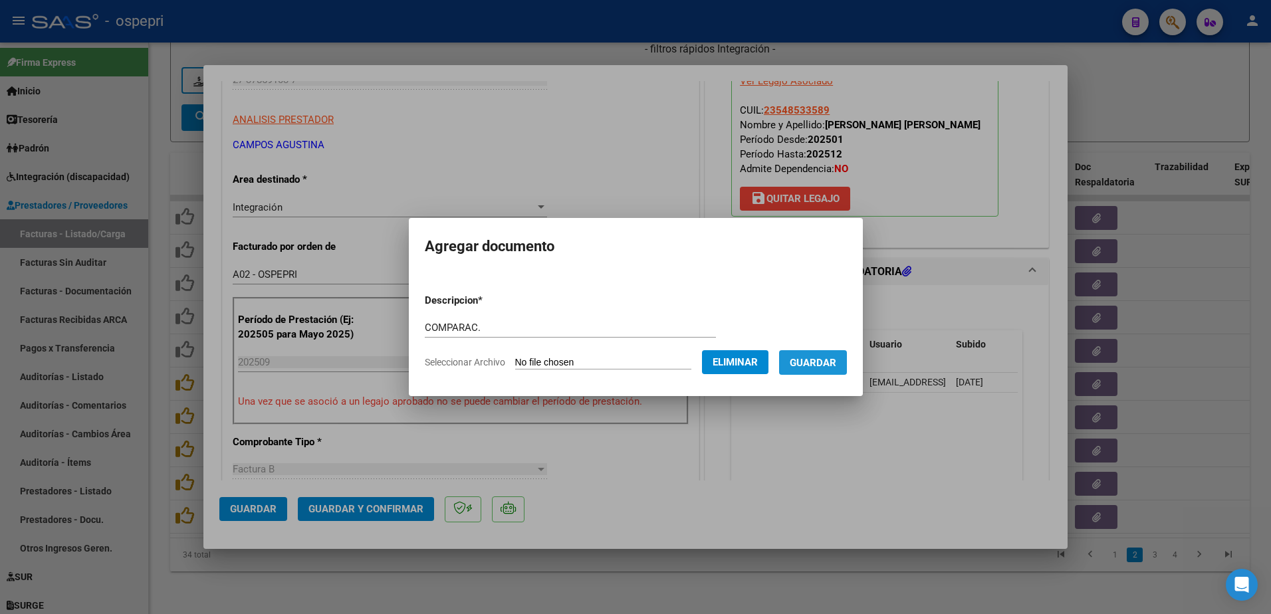
click at [835, 366] on span "Guardar" at bounding box center [813, 363] width 47 height 12
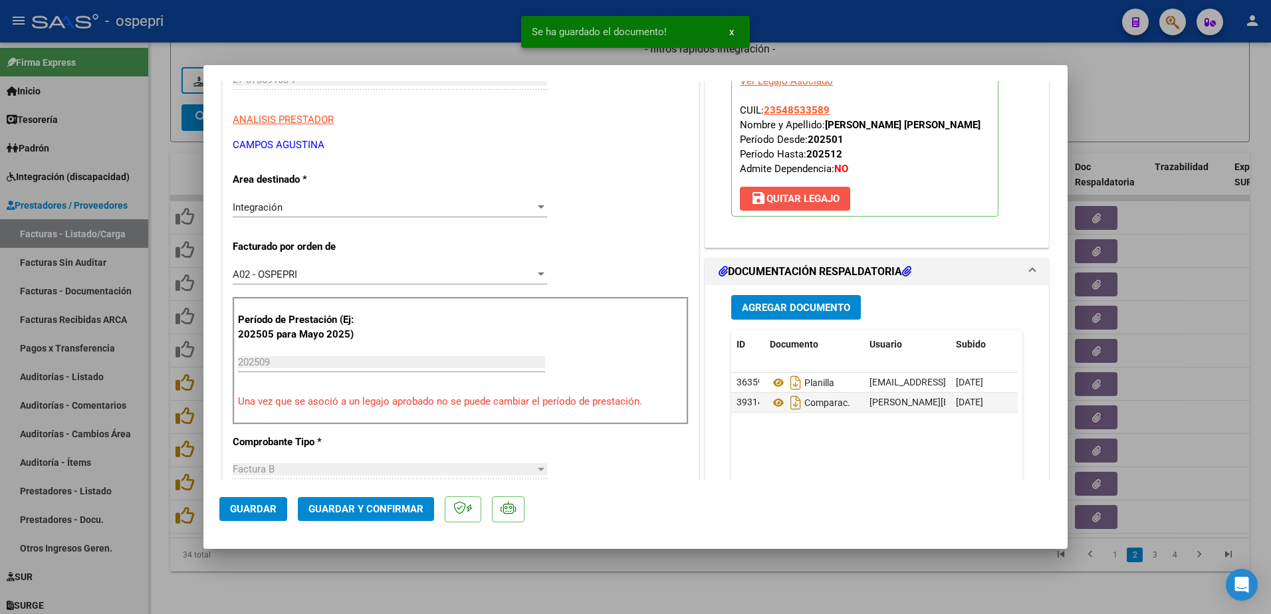
click at [811, 200] on span "save Quitar Legajo" at bounding box center [794, 199] width 89 height 12
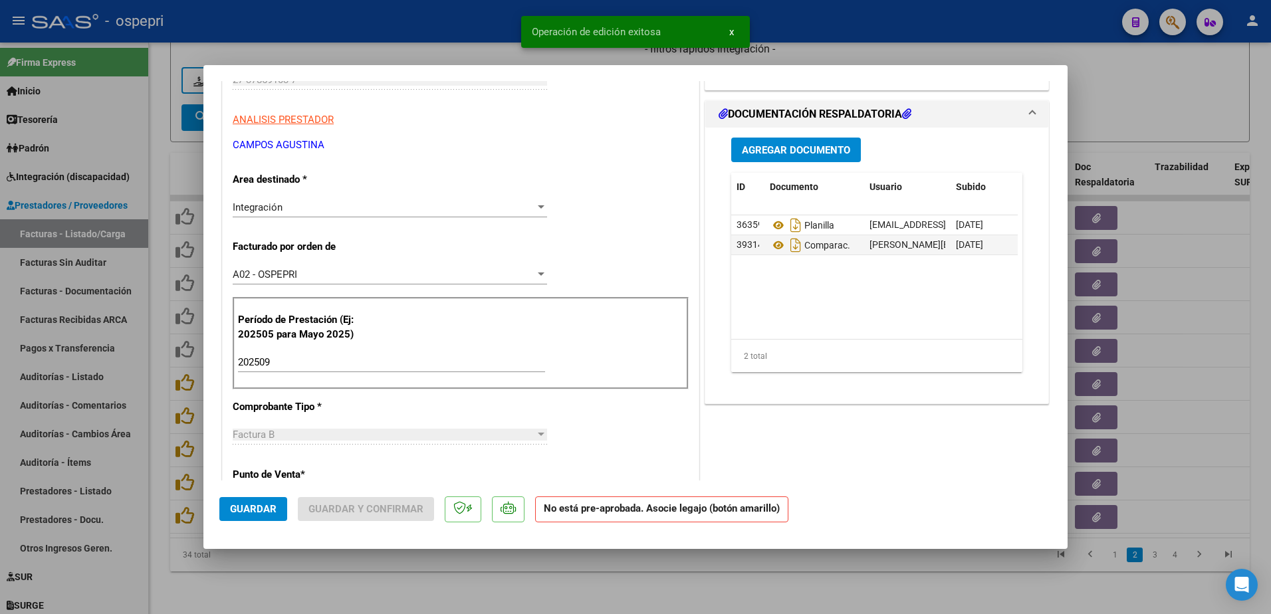
scroll to position [0, 0]
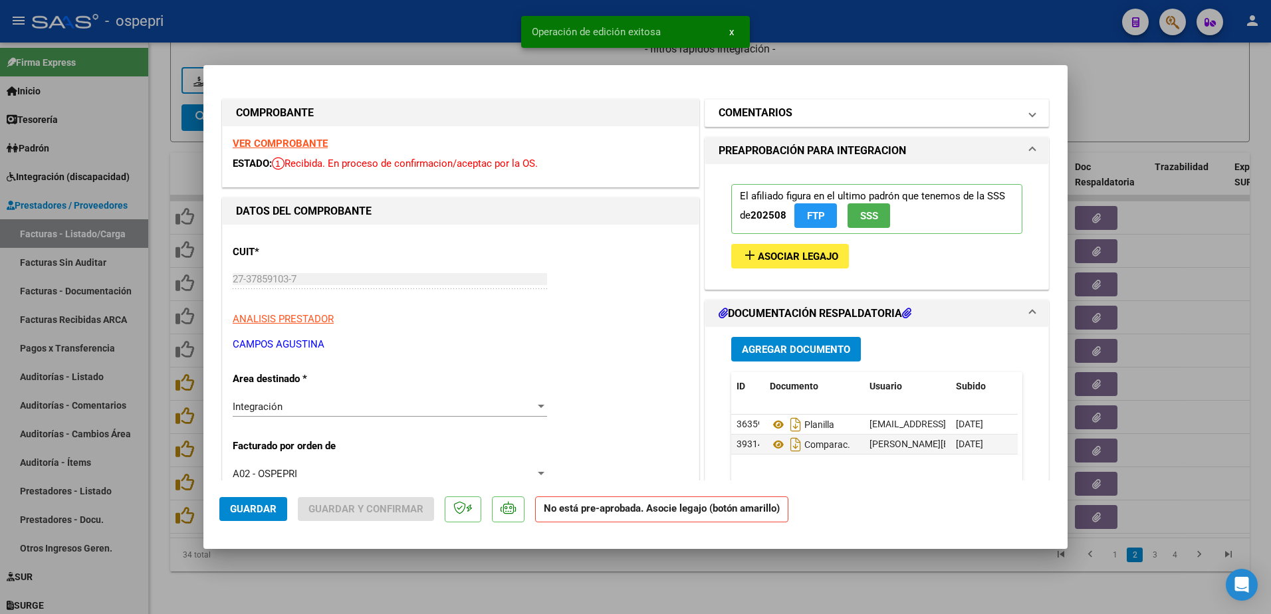
click at [1018, 114] on span "COMENTARIOS" at bounding box center [873, 113] width 311 height 16
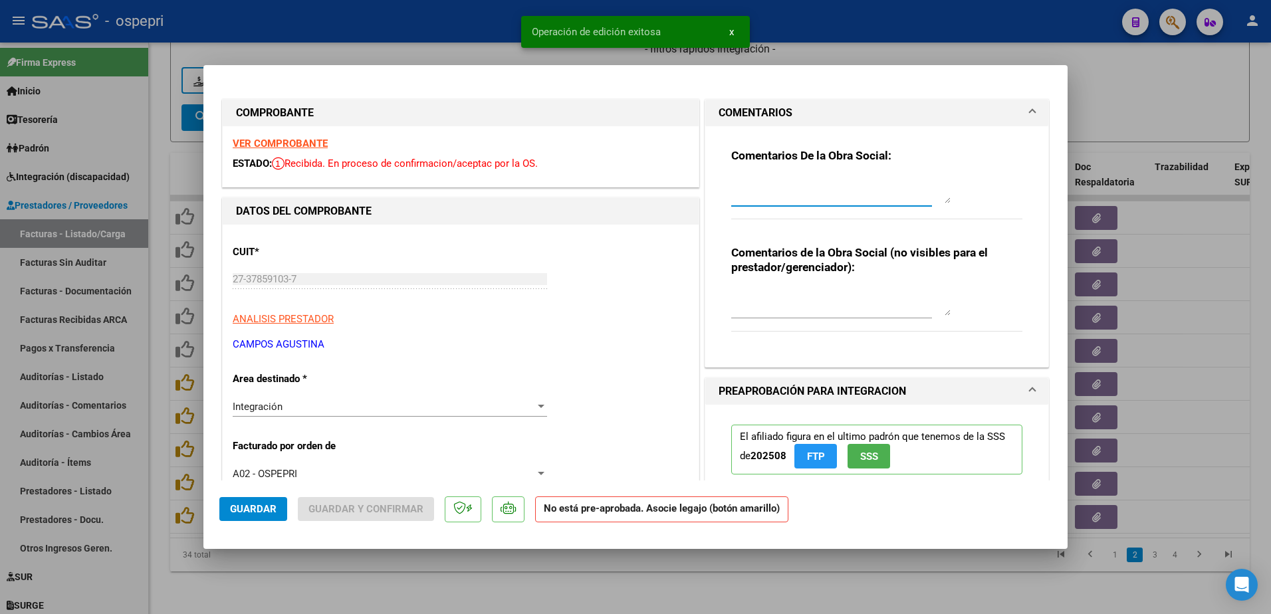
click at [759, 185] on textarea at bounding box center [840, 190] width 219 height 27
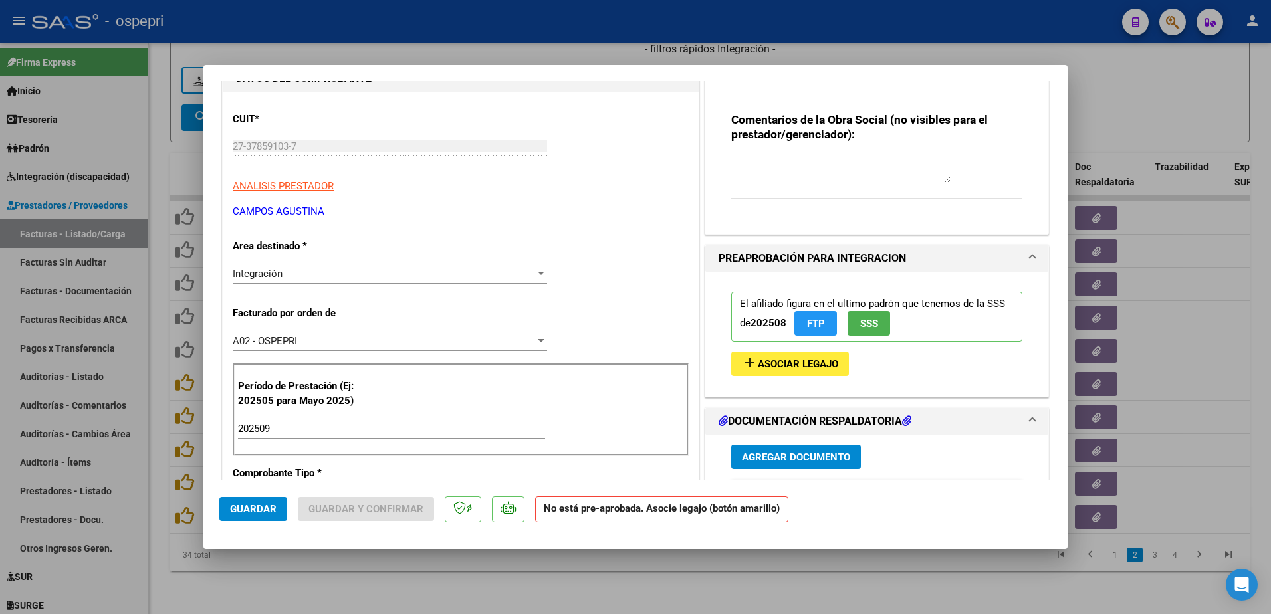
scroll to position [199, 0]
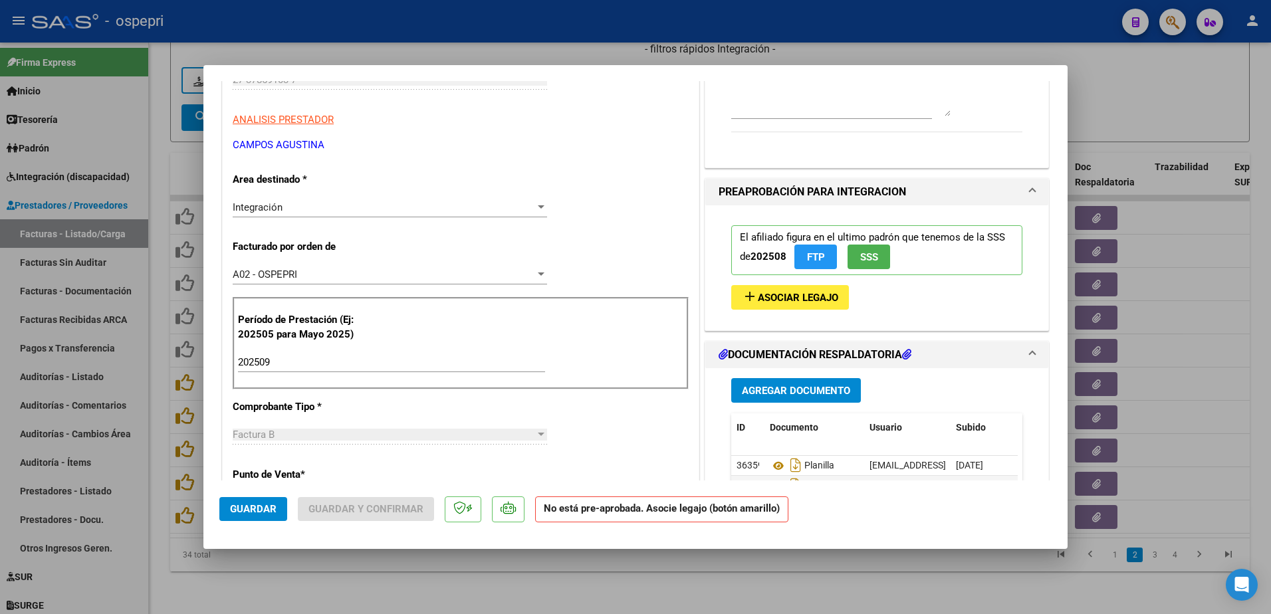
type textarea "SE RECHAZA PLANILLA. DEBERÀ REHACERLA Y SUBIRla nuevamente, la factura queda pe…"
click at [237, 504] on span "Guardar" at bounding box center [253, 509] width 47 height 12
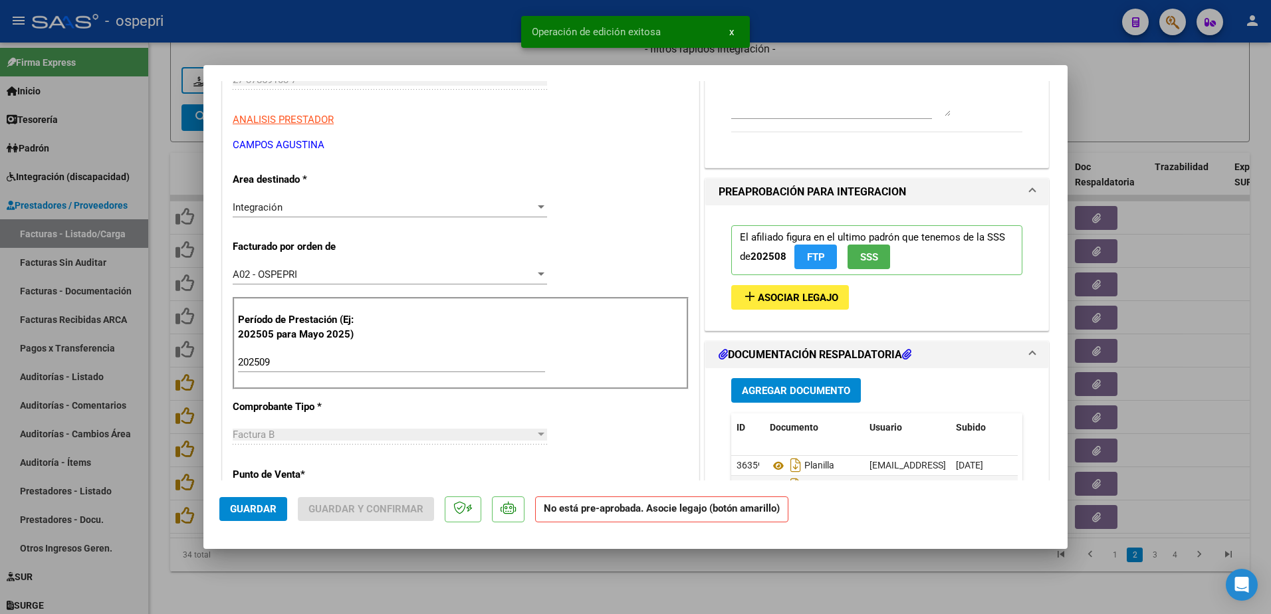
type input "$ 0,00"
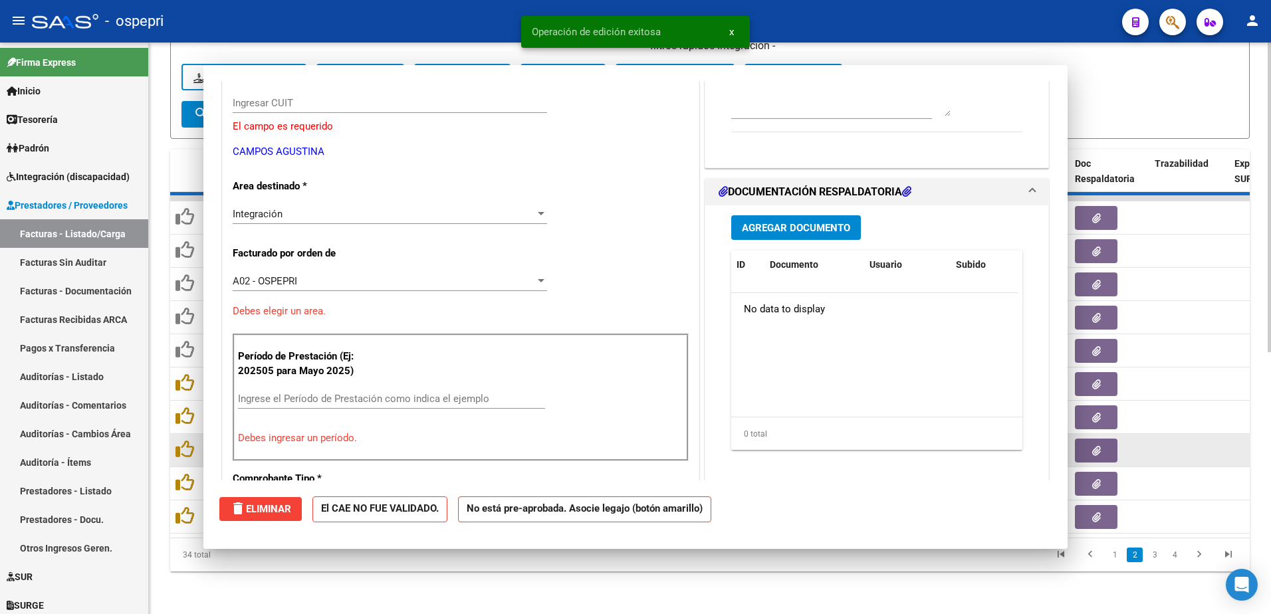
scroll to position [223, 0]
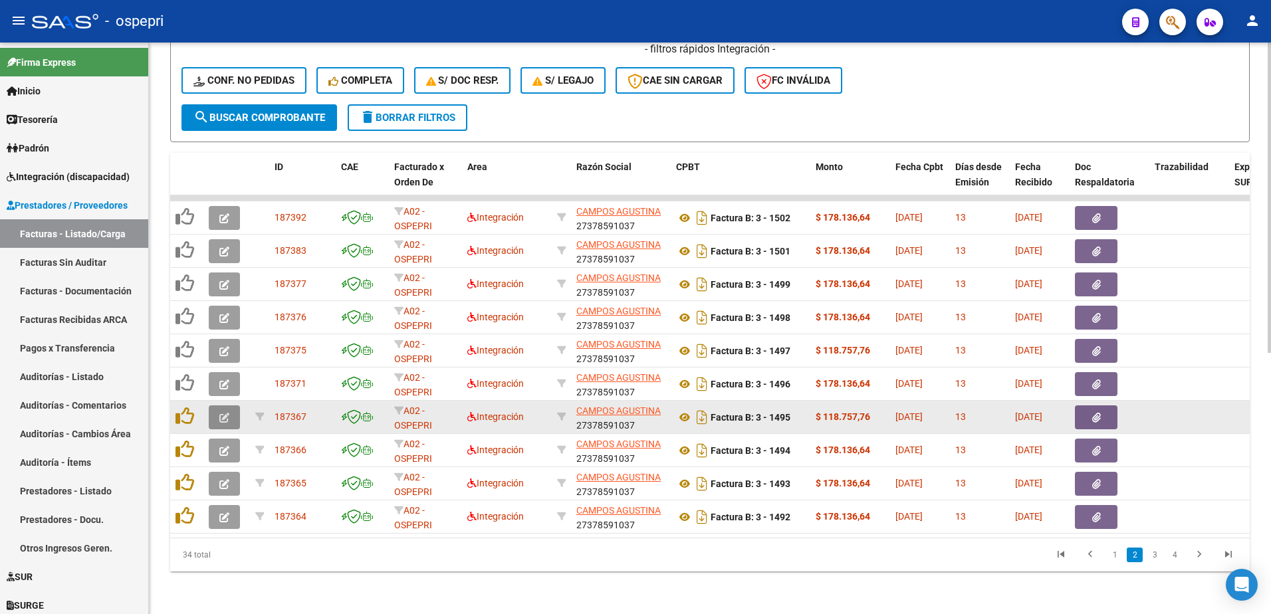
click at [223, 413] on icon "button" at bounding box center [224, 418] width 10 height 10
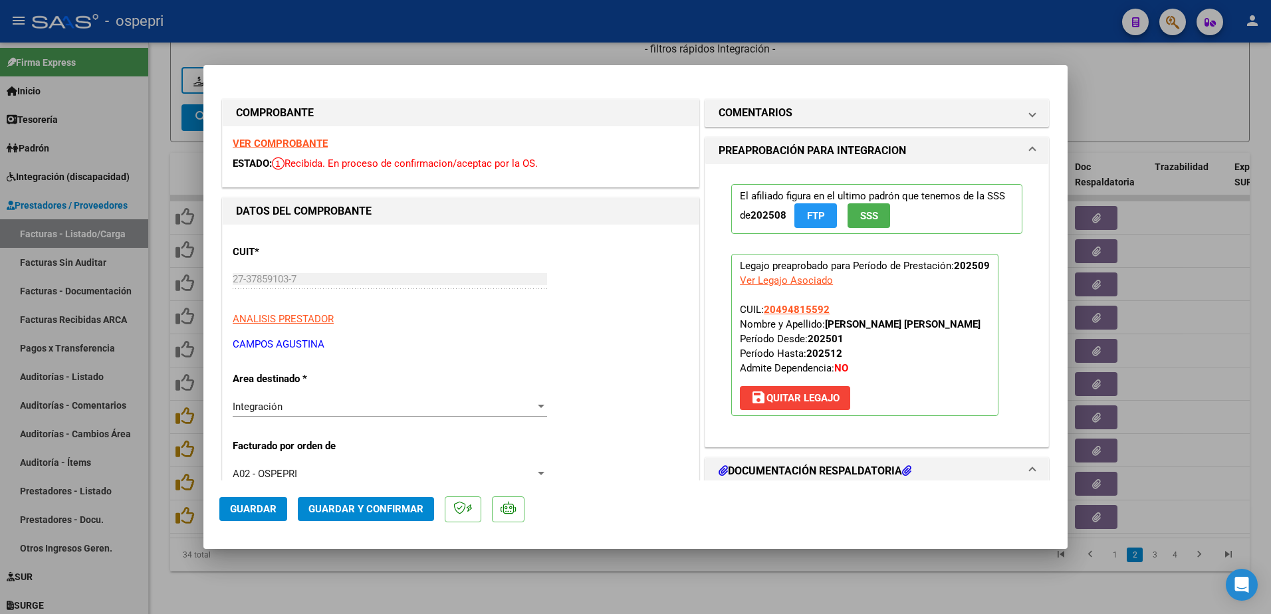
click at [292, 141] on strong "VER COMPROBANTE" at bounding box center [280, 144] width 95 height 12
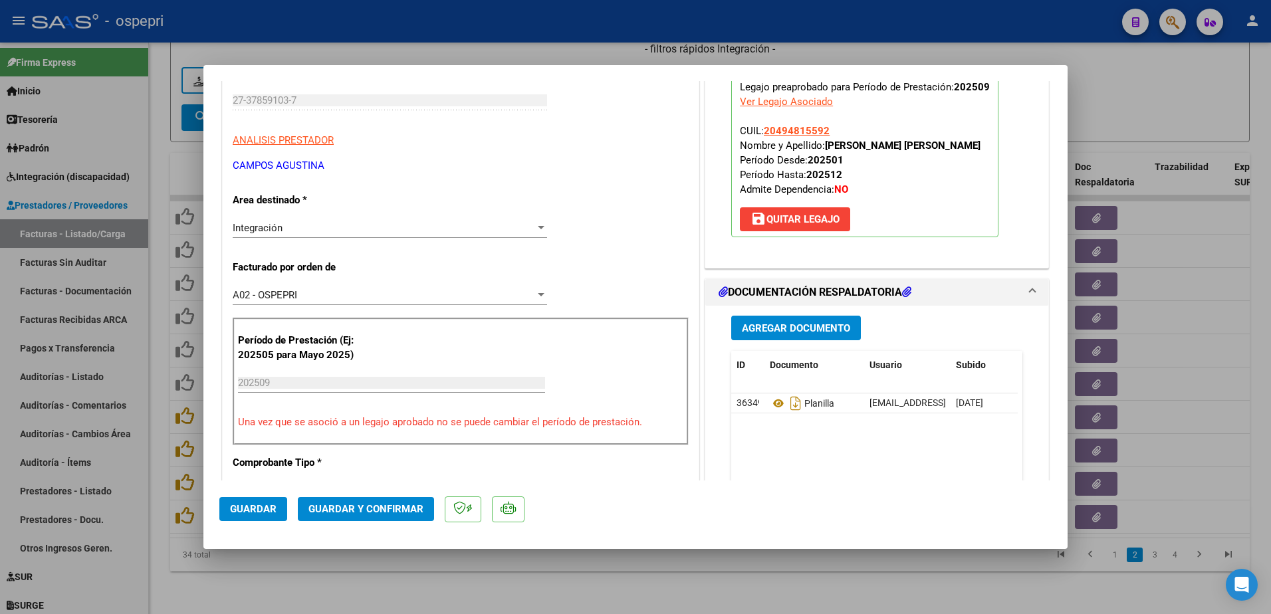
scroll to position [199, 0]
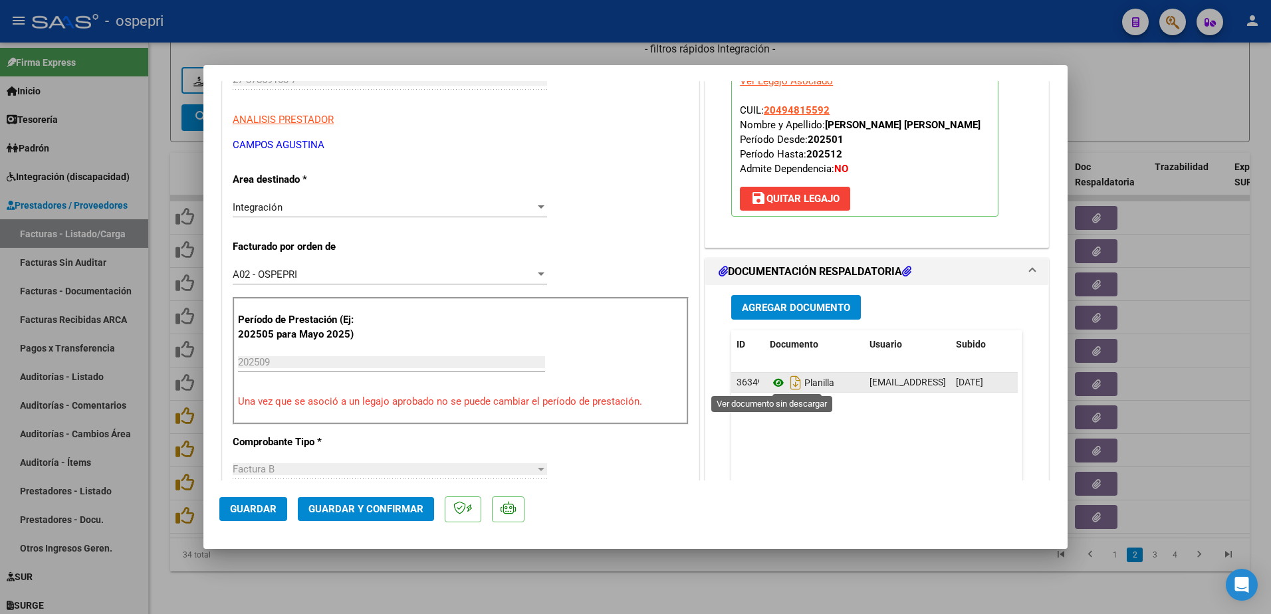
click at [772, 382] on icon at bounding box center [778, 383] width 17 height 16
click at [778, 306] on span "Agregar Documento" at bounding box center [796, 308] width 108 height 12
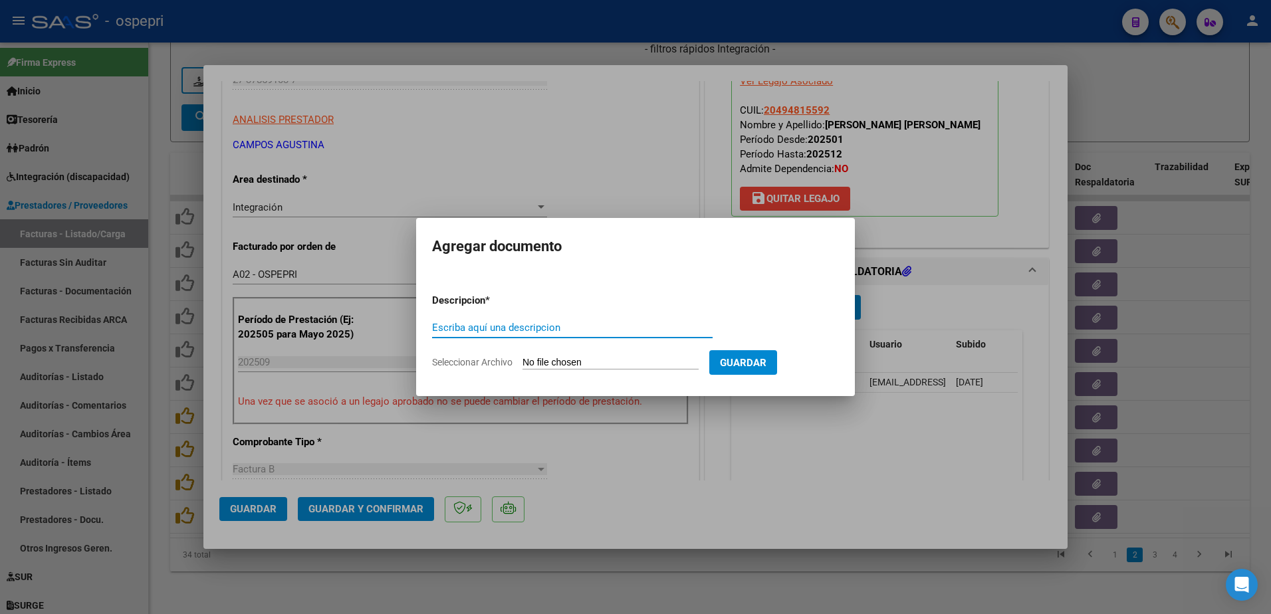
click at [529, 326] on input "Escriba aquí una descripcion" at bounding box center [572, 328] width 280 height 12
type input "comparac."
click at [568, 361] on input "Seleccionar Archivo" at bounding box center [610, 363] width 176 height 13
type input "C:\fakepath\Captura de pantalla 2025-10-14 152015.png"
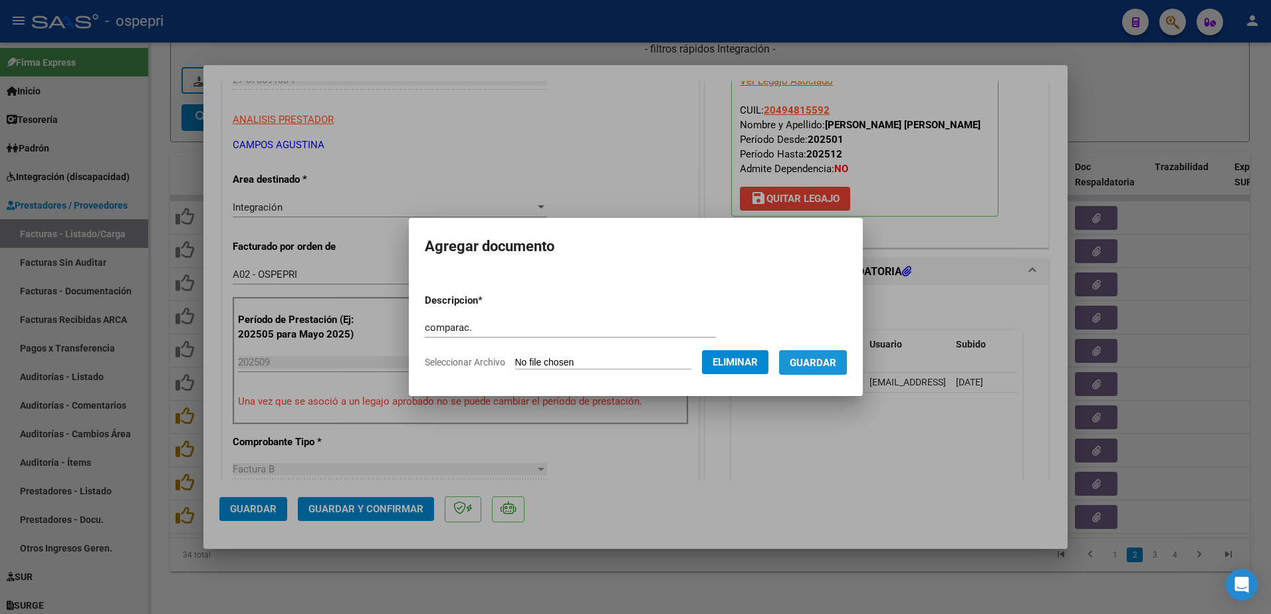
click at [822, 366] on span "Guardar" at bounding box center [813, 363] width 47 height 12
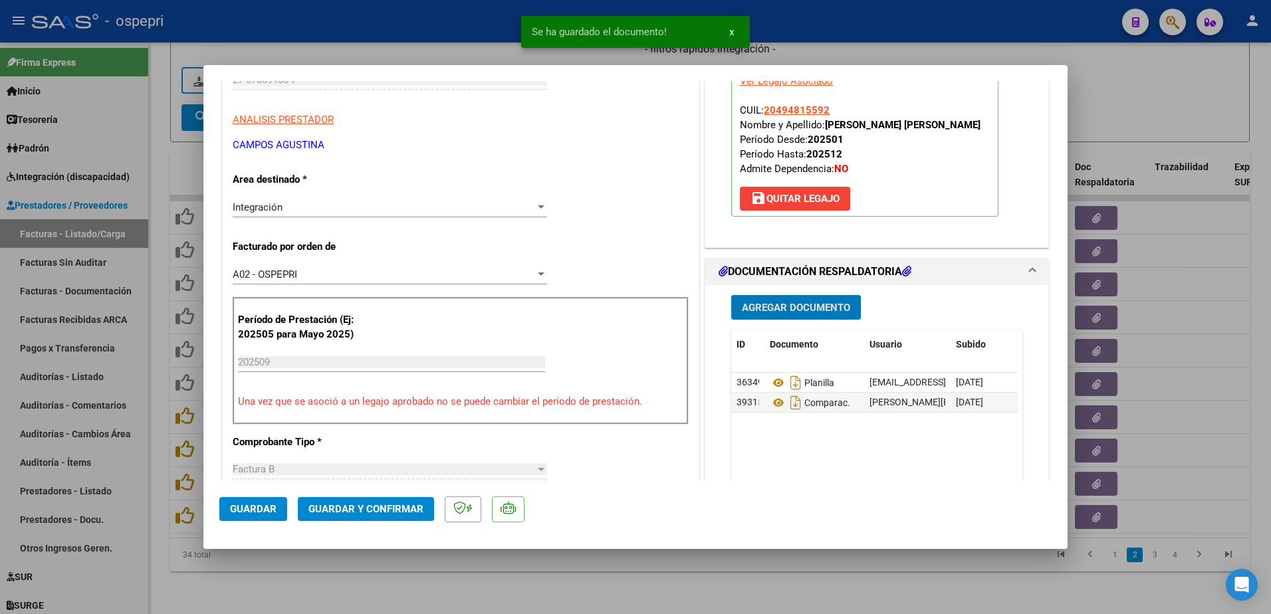
scroll to position [0, 0]
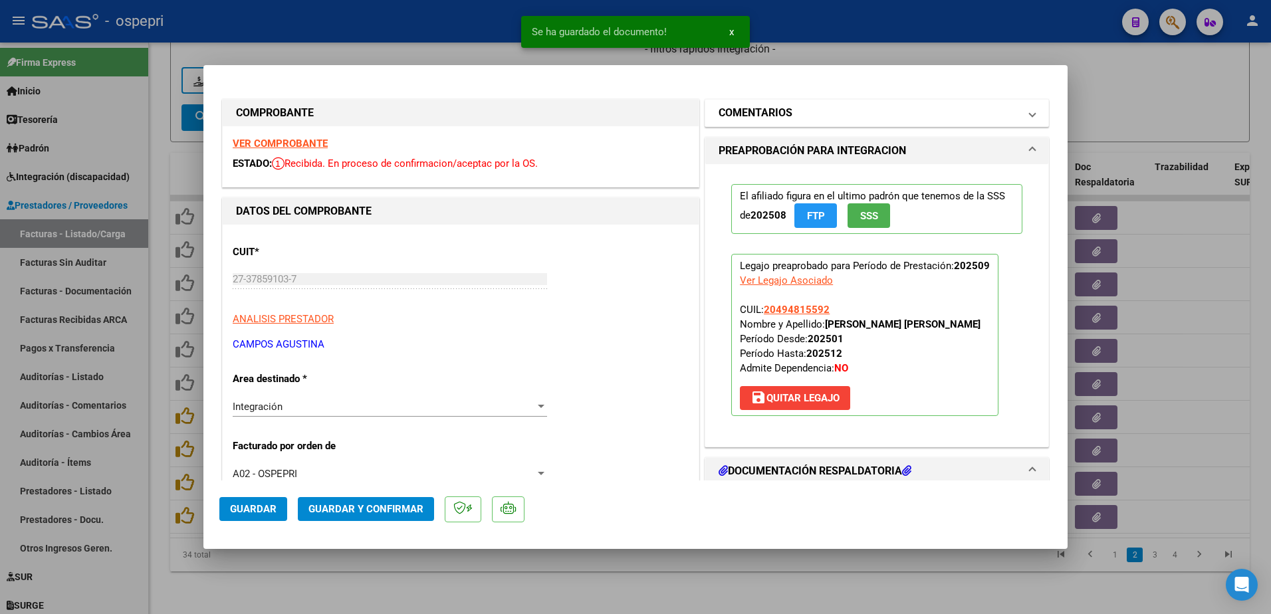
click at [1030, 112] on span at bounding box center [1032, 113] width 5 height 16
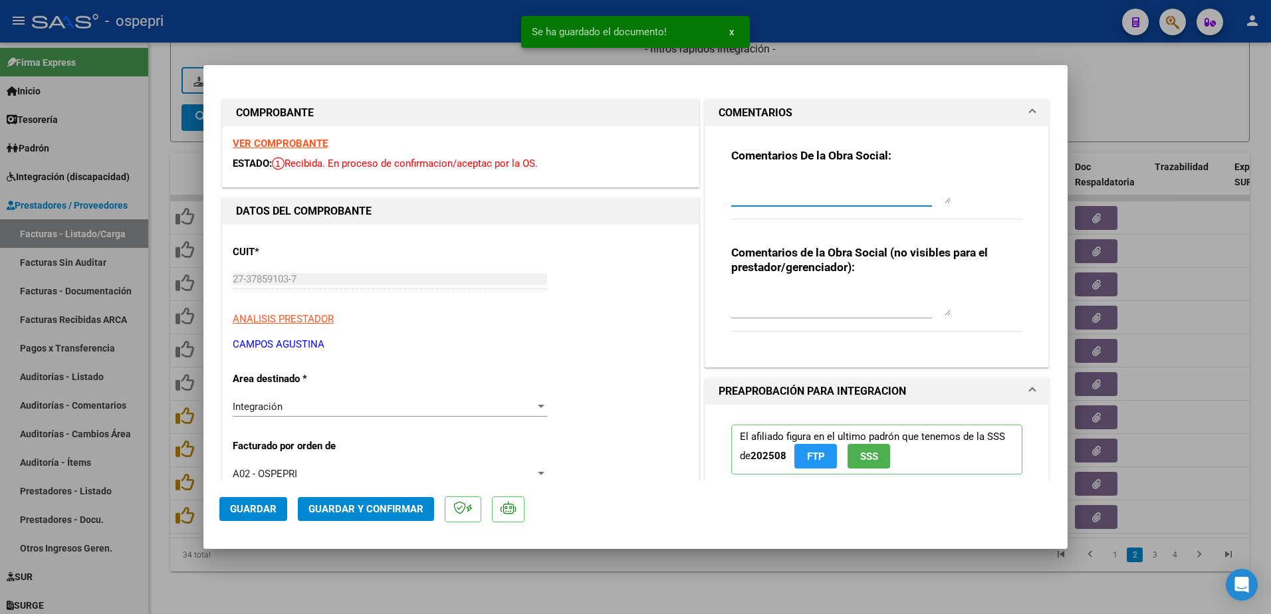
click at [793, 193] on textarea at bounding box center [840, 190] width 219 height 27
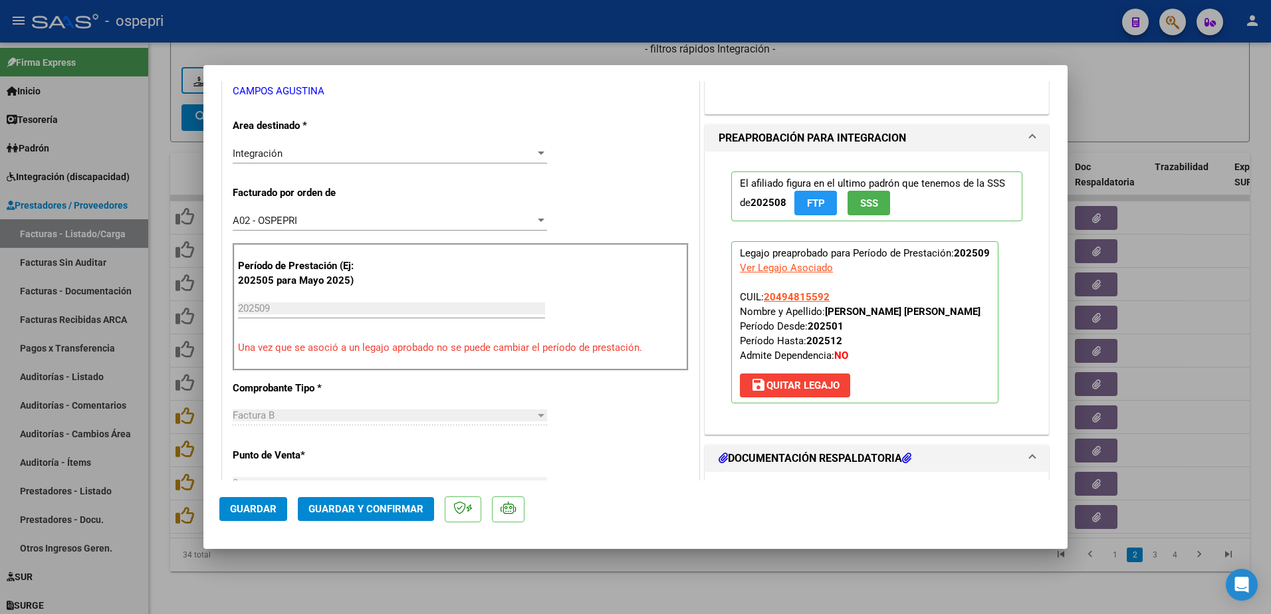
scroll to position [266, 0]
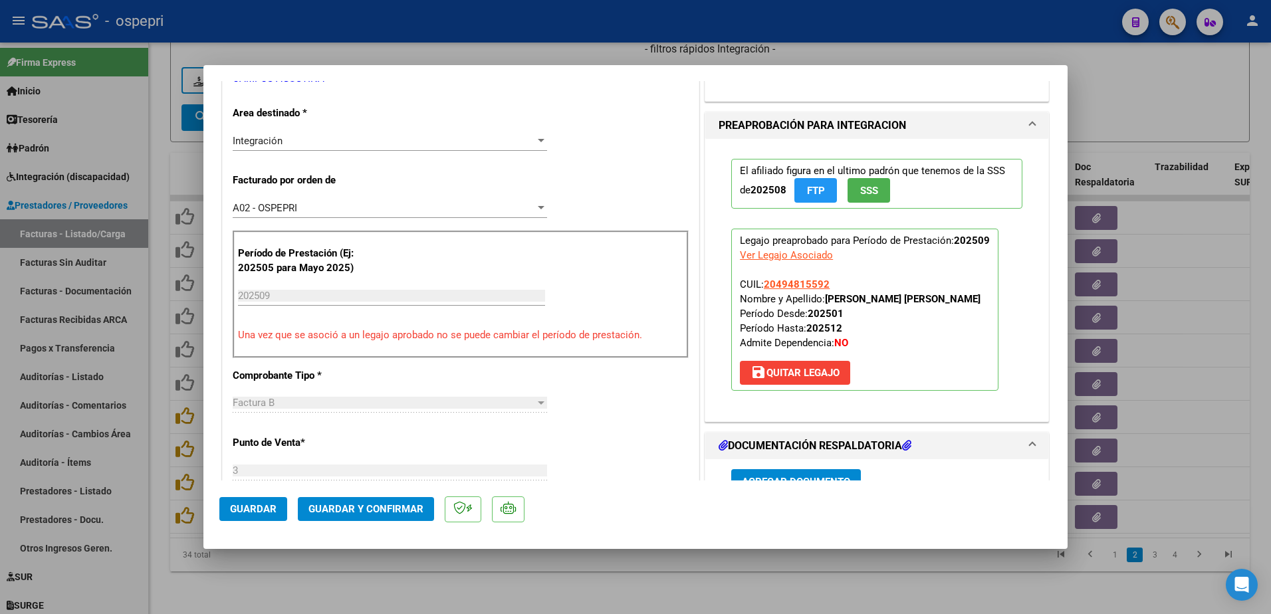
type textarea "se rechaza planilla de asistencia. Debera rehacerla firmar y volver a subirlas …"
click at [796, 378] on span "save Quitar Legajo" at bounding box center [794, 373] width 89 height 12
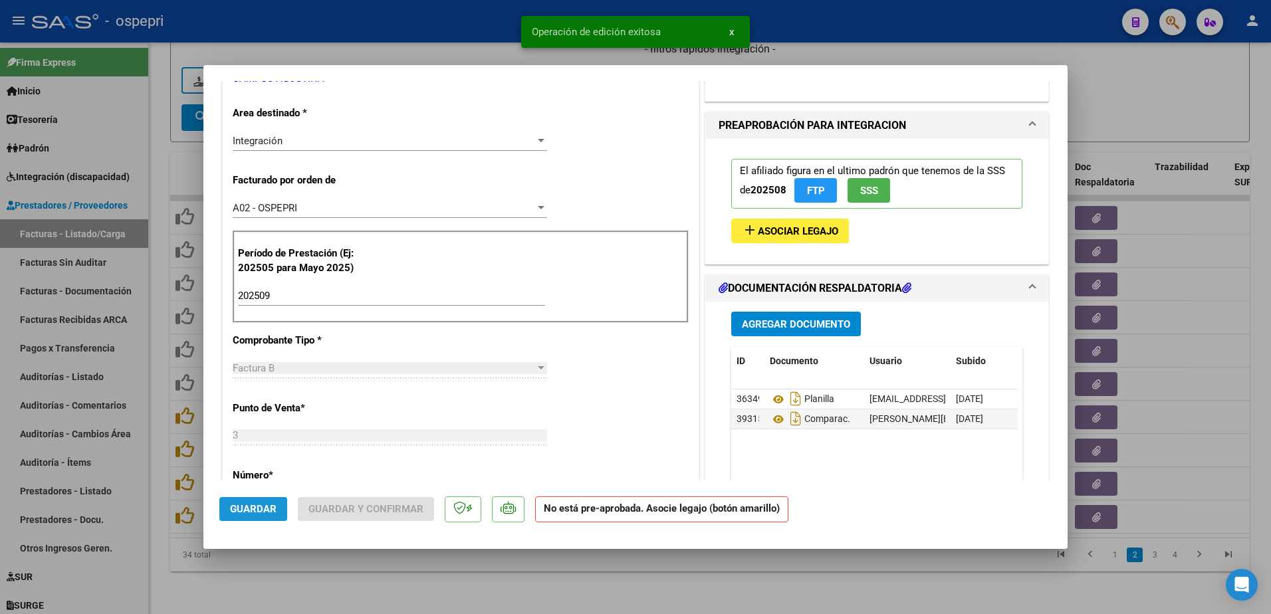
click at [255, 510] on span "Guardar" at bounding box center [253, 509] width 47 height 12
type input "$ 0,00"
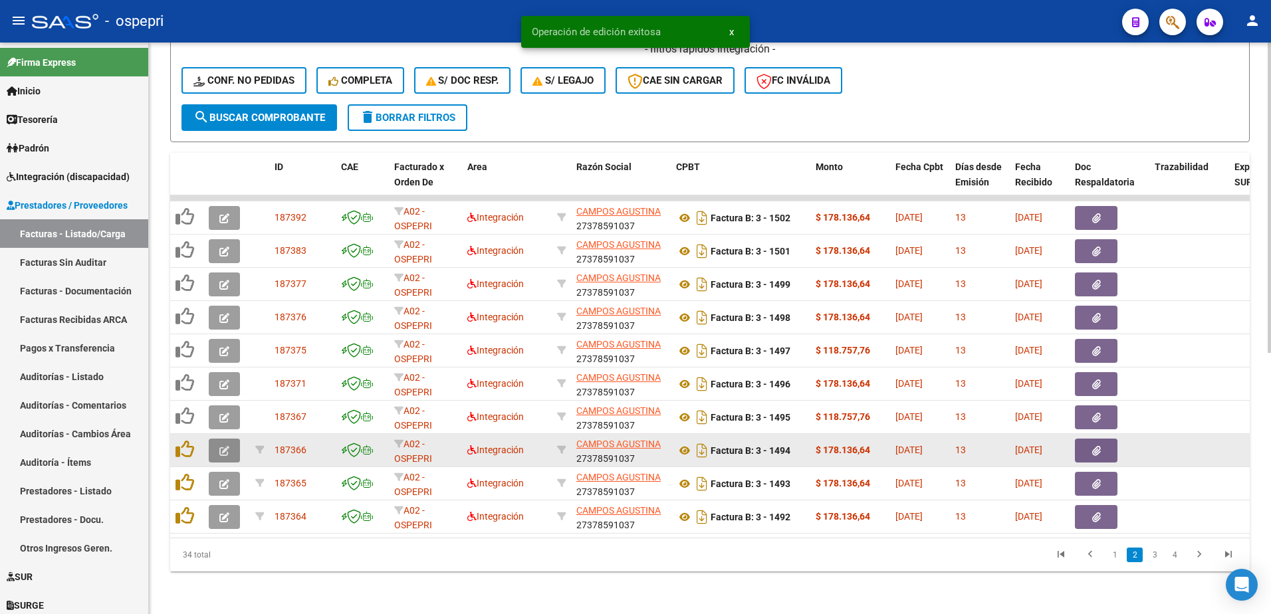
click at [218, 443] on button "button" at bounding box center [224, 451] width 31 height 24
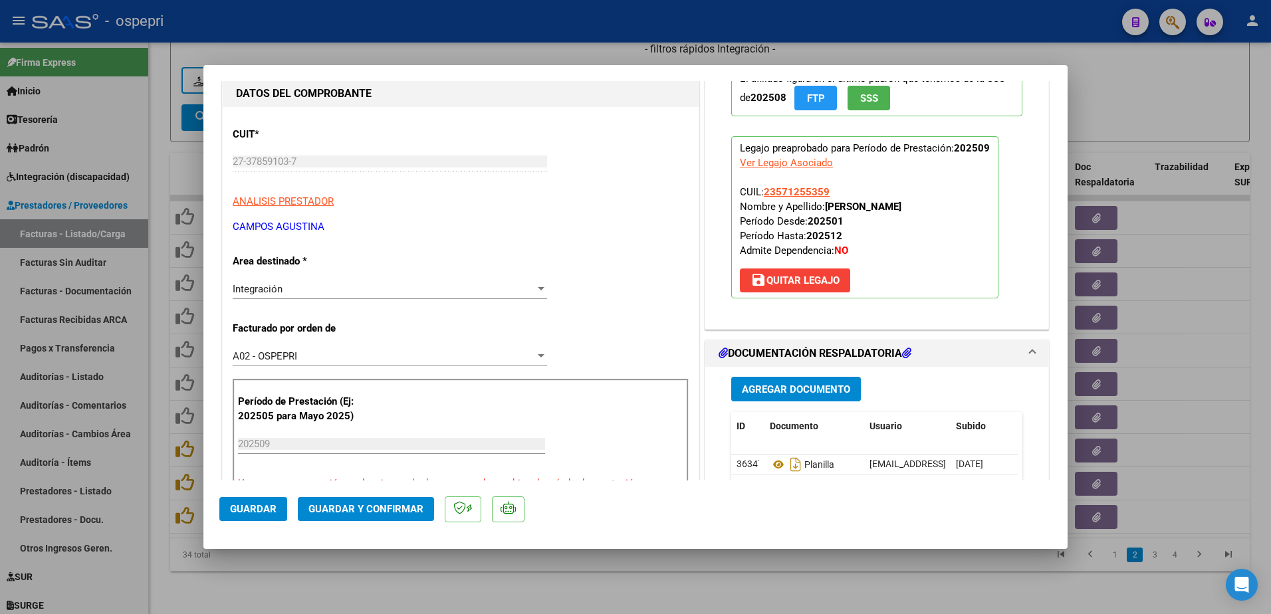
scroll to position [0, 0]
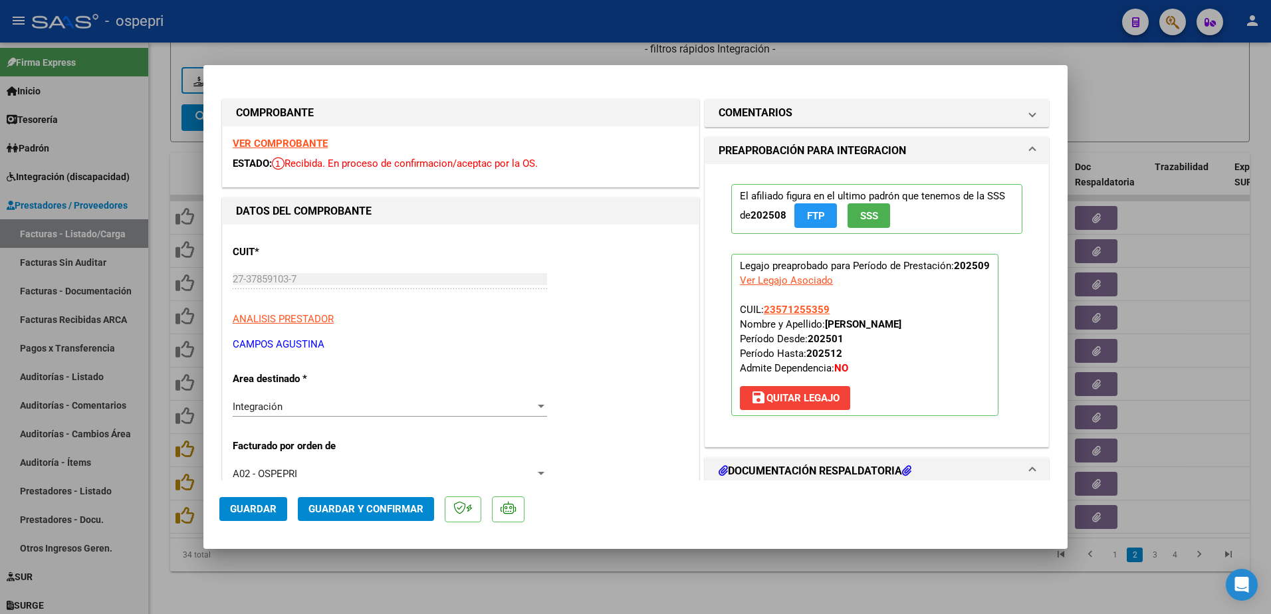
click at [290, 139] on strong "VER COMPROBANTE" at bounding box center [280, 144] width 95 height 12
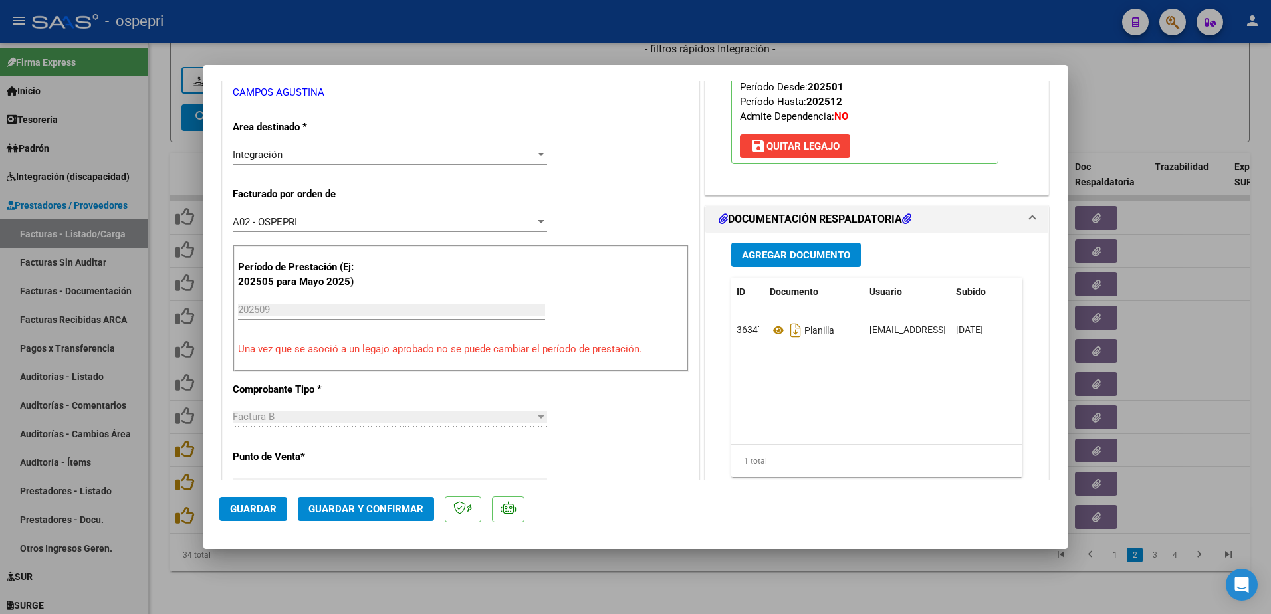
scroll to position [266, 0]
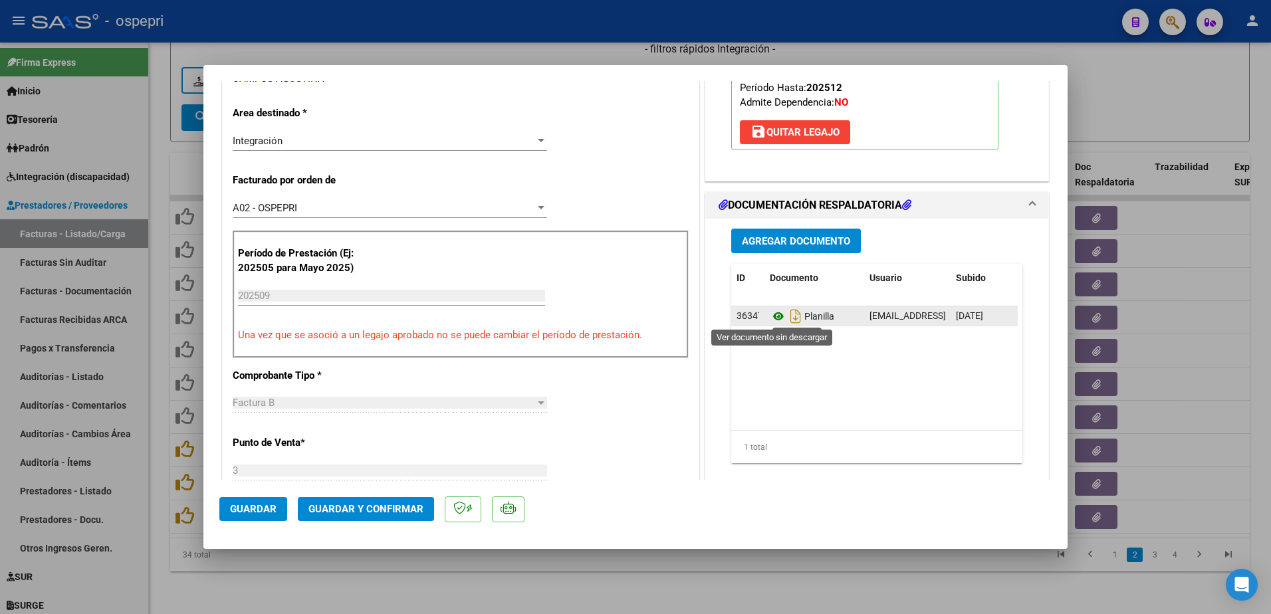
click at [770, 313] on icon at bounding box center [778, 316] width 17 height 16
click at [791, 237] on span "Agregar Documento" at bounding box center [796, 241] width 108 height 12
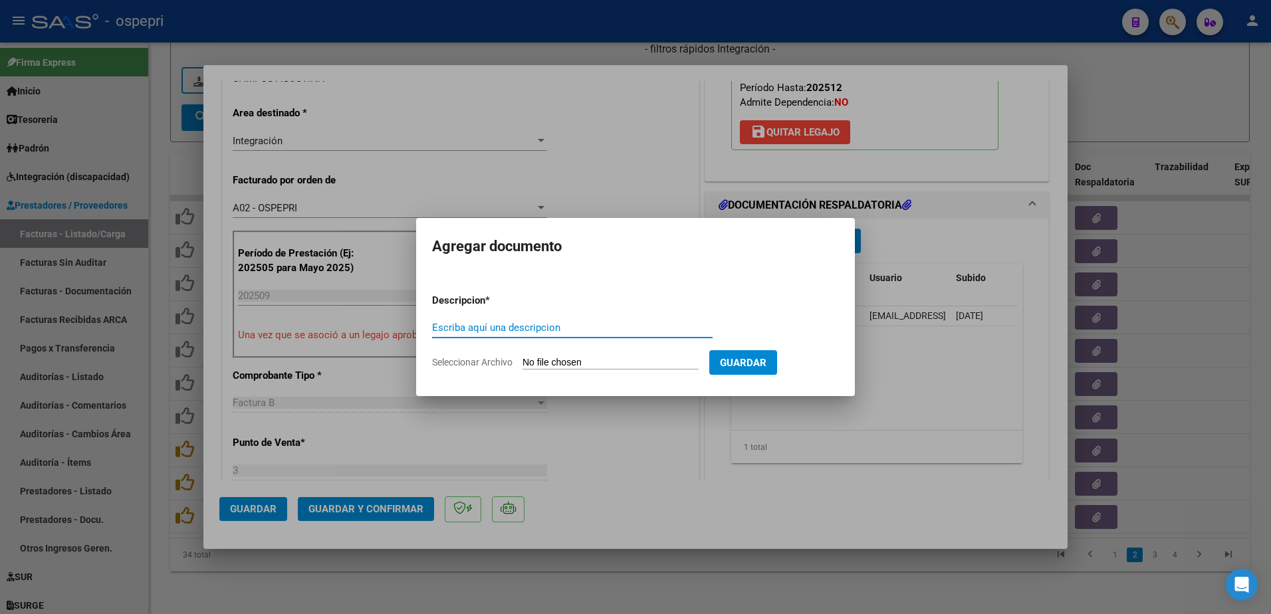
click at [477, 327] on input "Escriba aquí una descripcion" at bounding box center [572, 328] width 280 height 12
type input "comparat"
click at [567, 365] on input "Seleccionar Archivo" at bounding box center [610, 363] width 176 height 13
type input "C:\fakepath\Captura de pantalla 2025-10-14 152600.png"
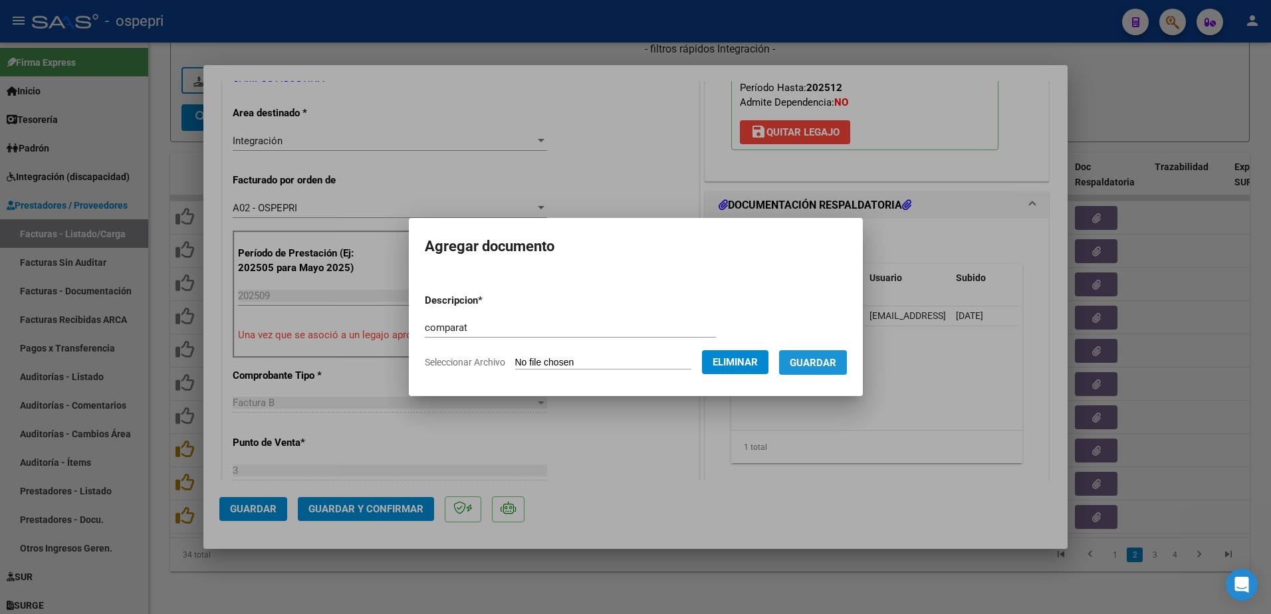
click at [825, 366] on span "Guardar" at bounding box center [813, 363] width 47 height 12
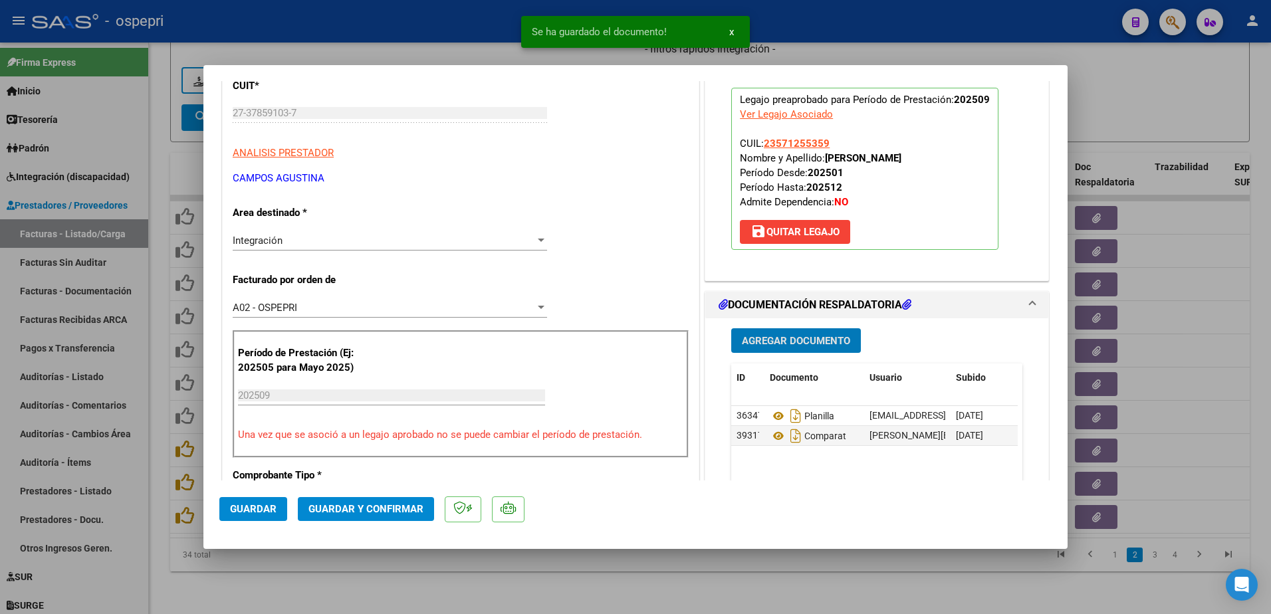
scroll to position [66, 0]
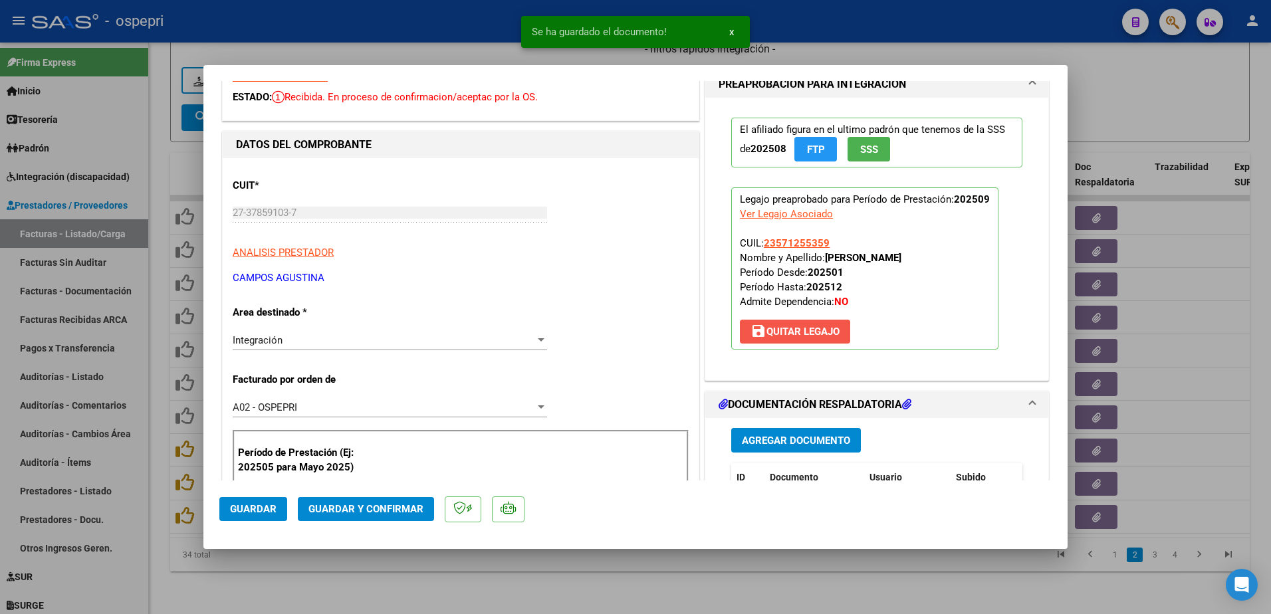
click at [807, 330] on span "save Quitar Legajo" at bounding box center [794, 332] width 89 height 12
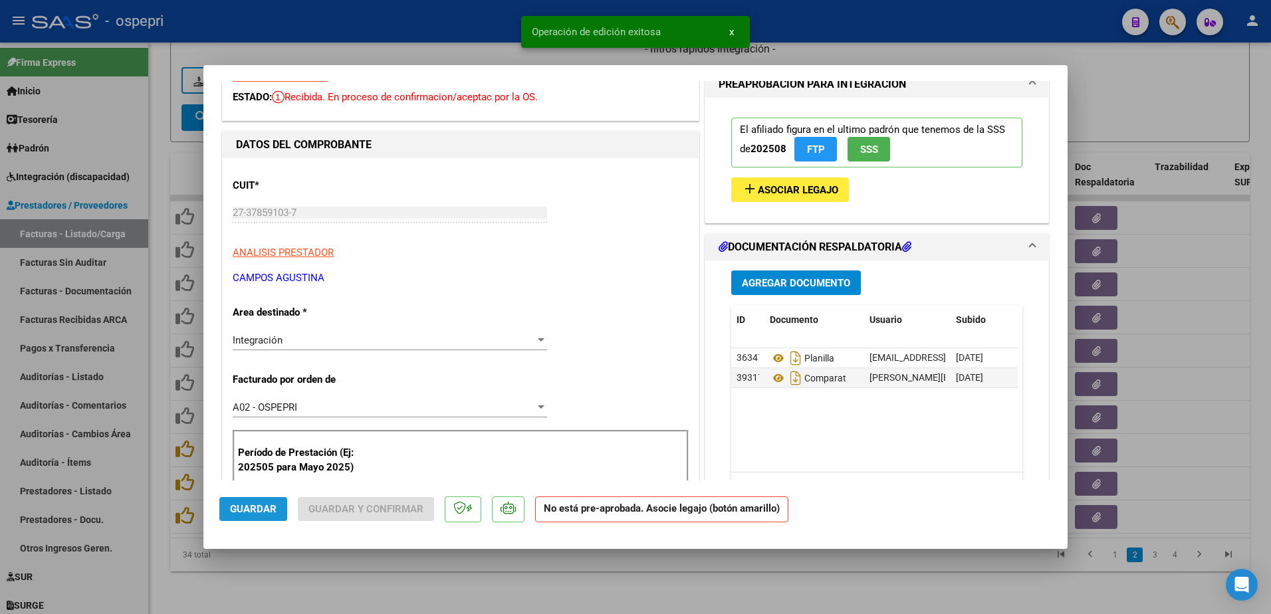
click at [255, 504] on span "Guardar" at bounding box center [253, 509] width 47 height 12
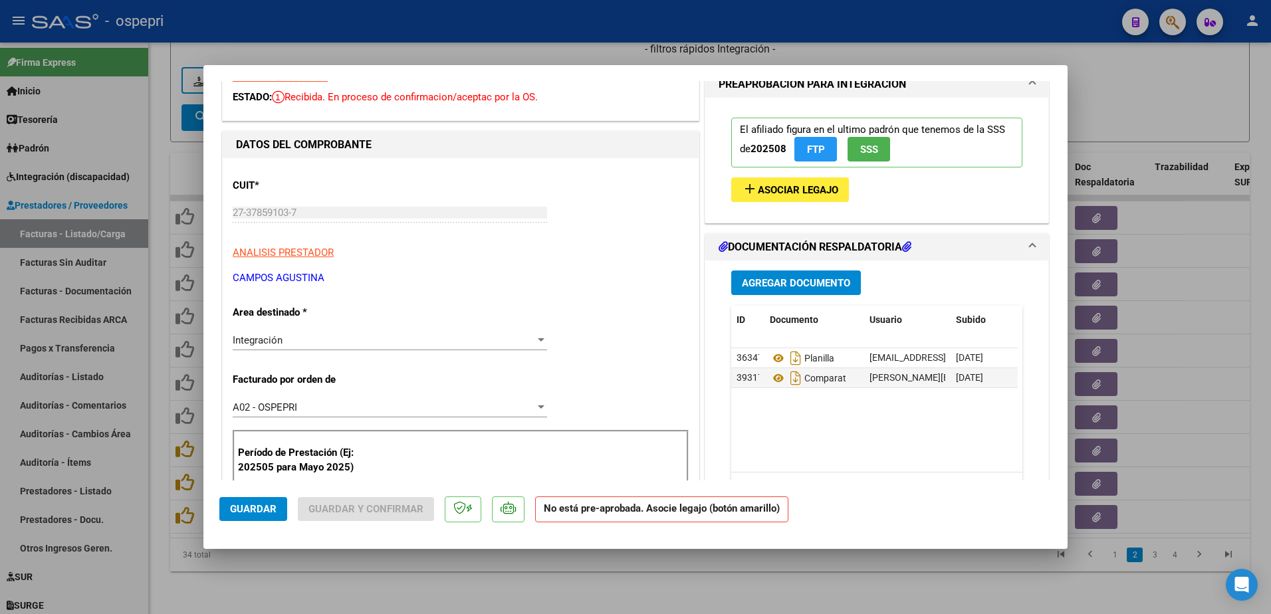
click at [264, 512] on span "Guardar" at bounding box center [253, 509] width 47 height 12
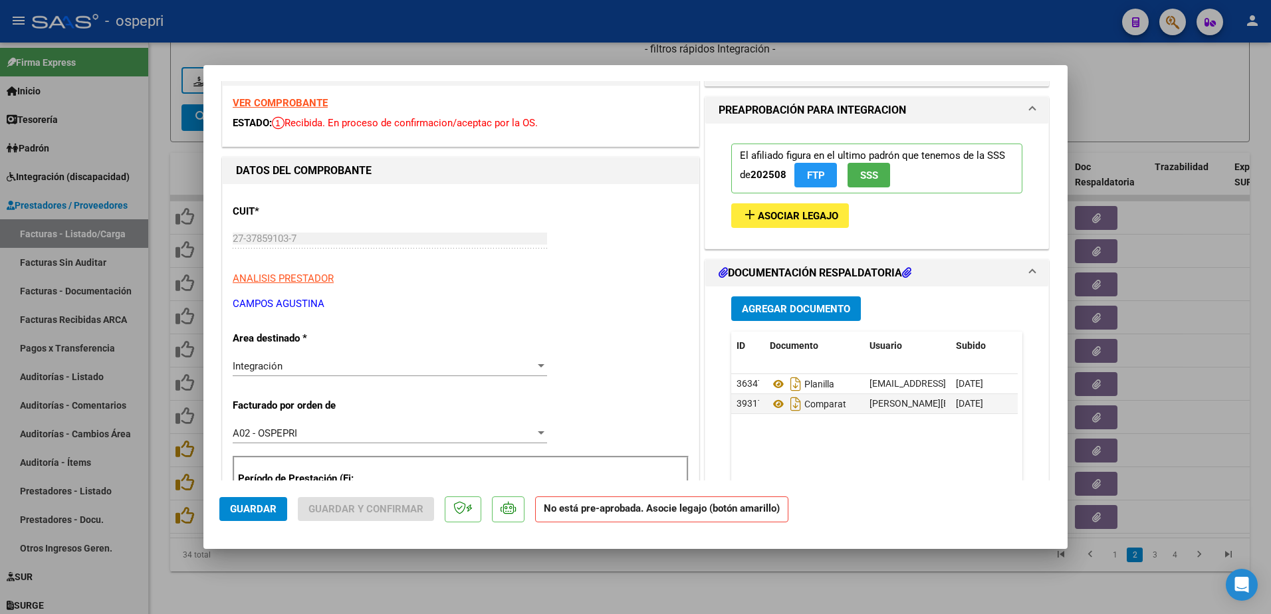
scroll to position [0, 0]
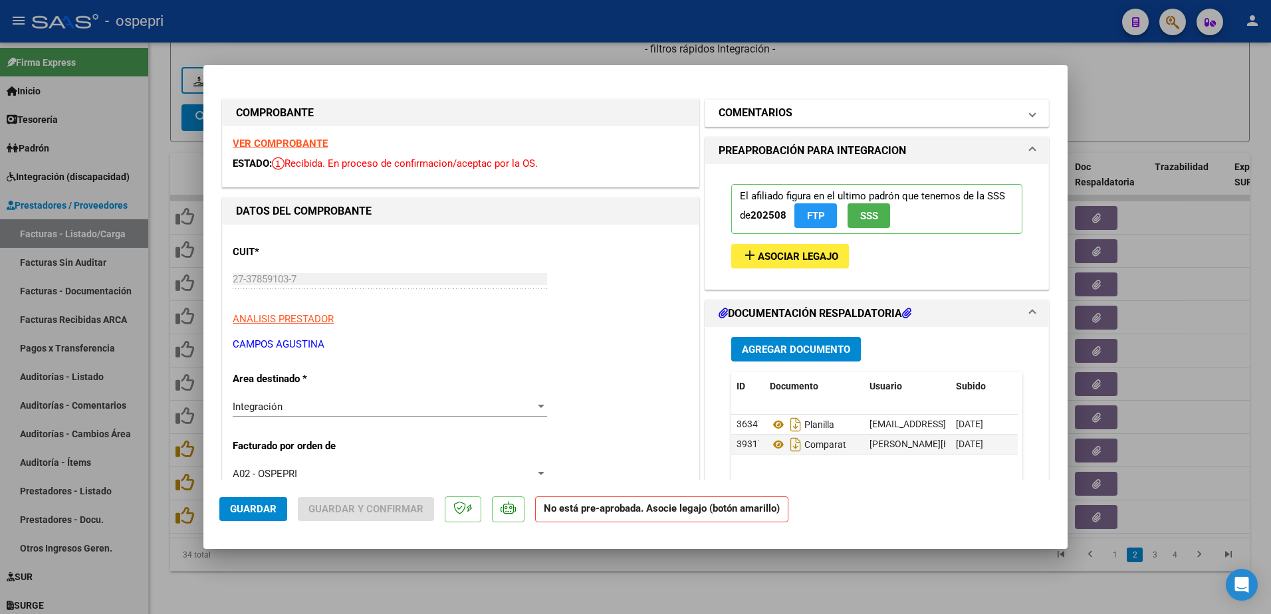
click at [1030, 113] on span at bounding box center [1032, 113] width 5 height 16
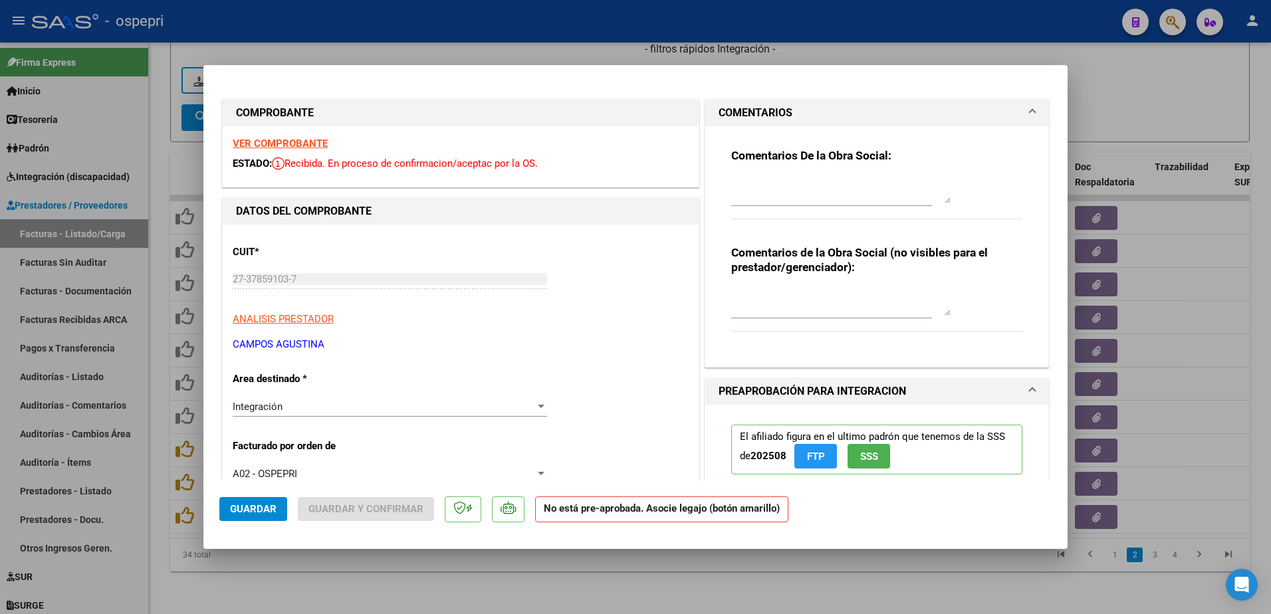
click at [801, 183] on textarea at bounding box center [840, 190] width 219 height 27
type textarea "se rechaza planilla de asistencia. Deberà rehacerla y volver a subirla Sds Yola…"
click at [251, 504] on span "Guardar" at bounding box center [253, 509] width 47 height 12
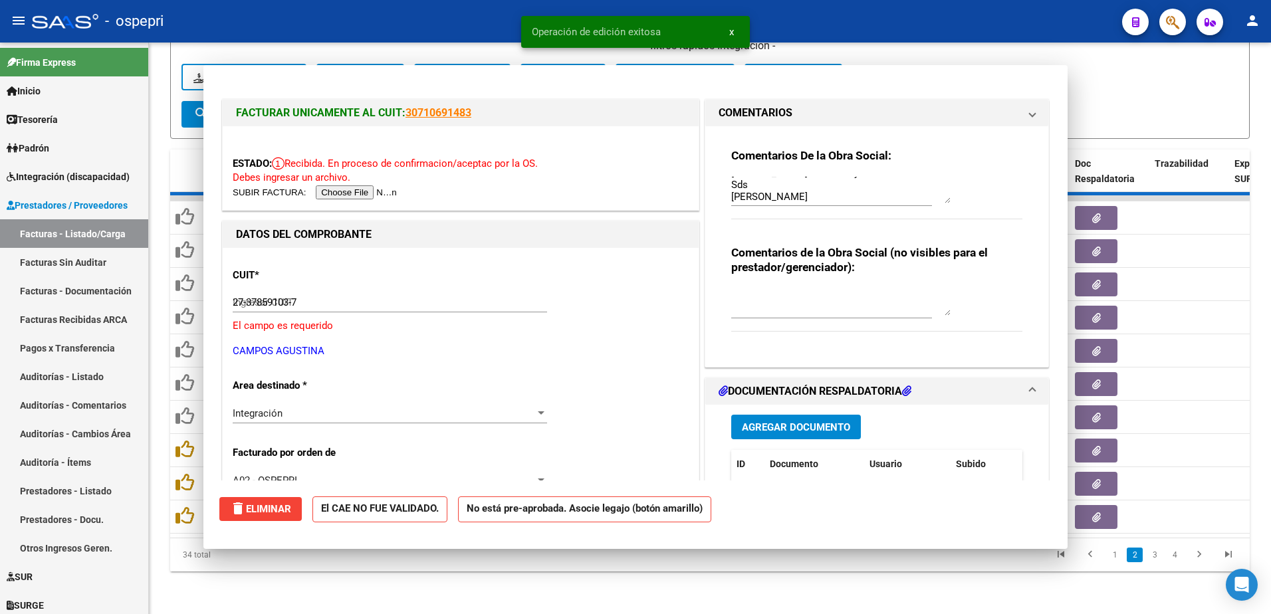
type input "$ 0,00"
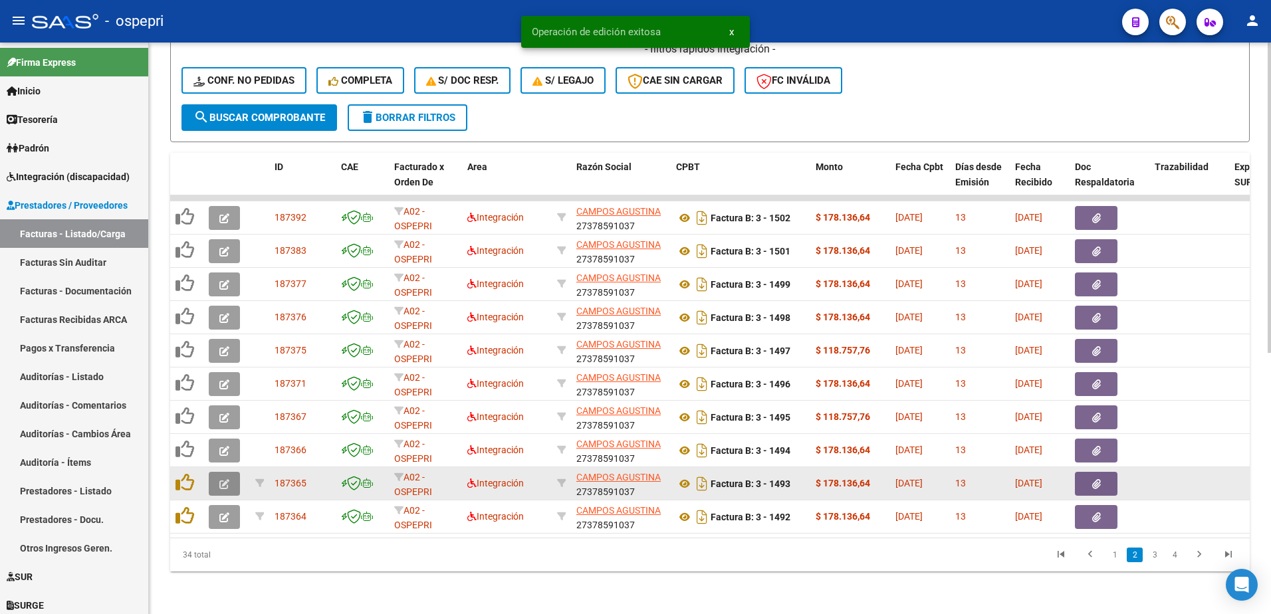
click at [221, 479] on icon "button" at bounding box center [224, 484] width 10 height 10
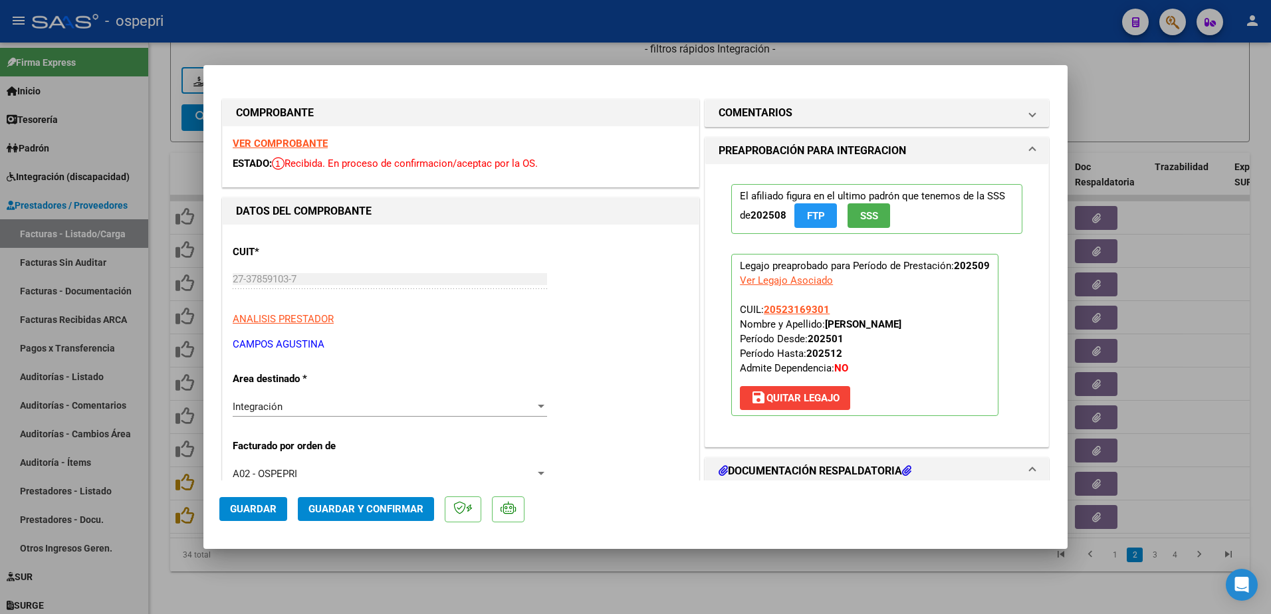
click at [278, 146] on strong "VER COMPROBANTE" at bounding box center [280, 144] width 95 height 12
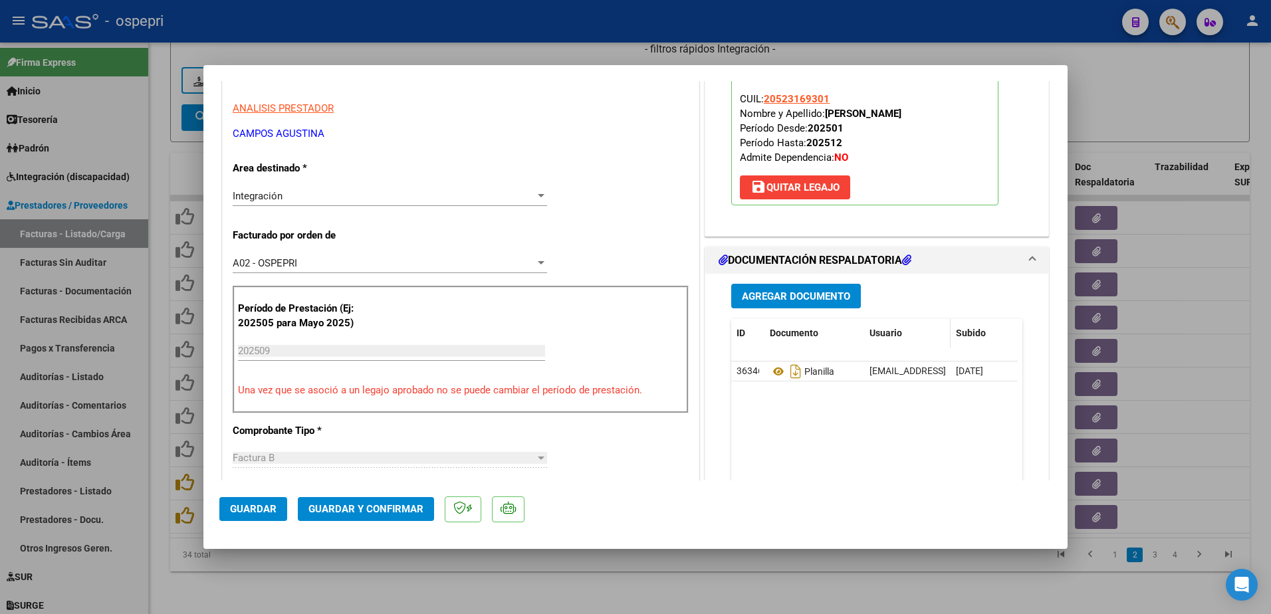
scroll to position [266, 0]
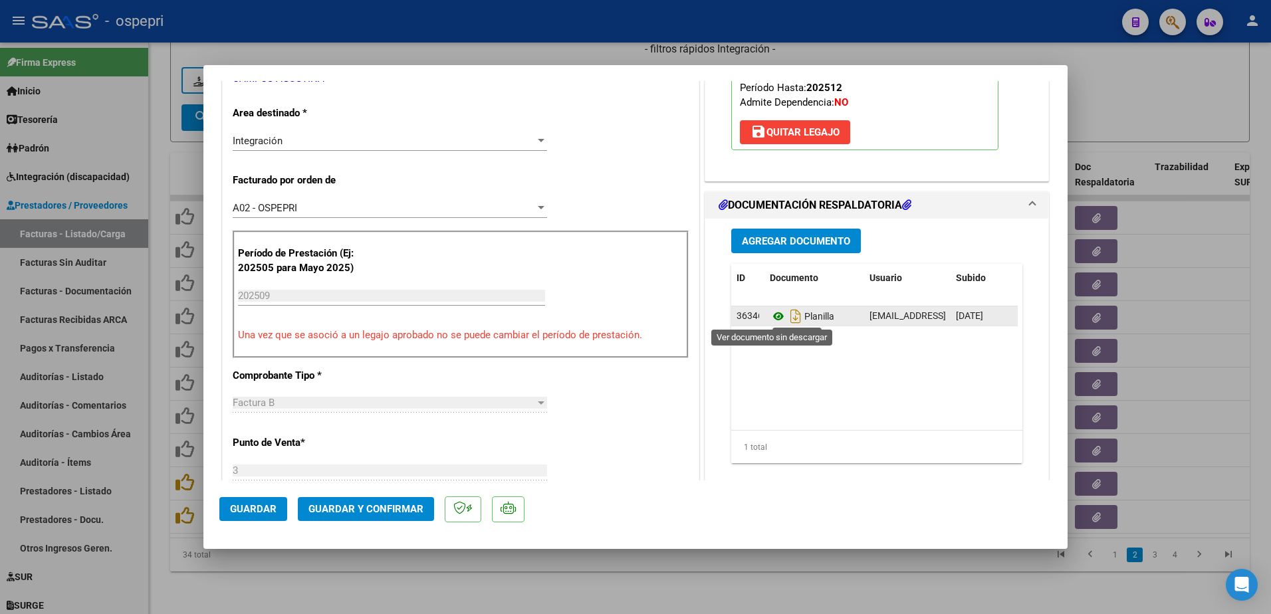
click at [772, 318] on icon at bounding box center [778, 316] width 17 height 16
click at [646, 405] on div "CUIT * 27-37859103-7 Ingresar CUIT ANALISIS PRESTADOR CAMPOS AGUSTINA ARCA Padr…" at bounding box center [461, 527] width 476 height 1137
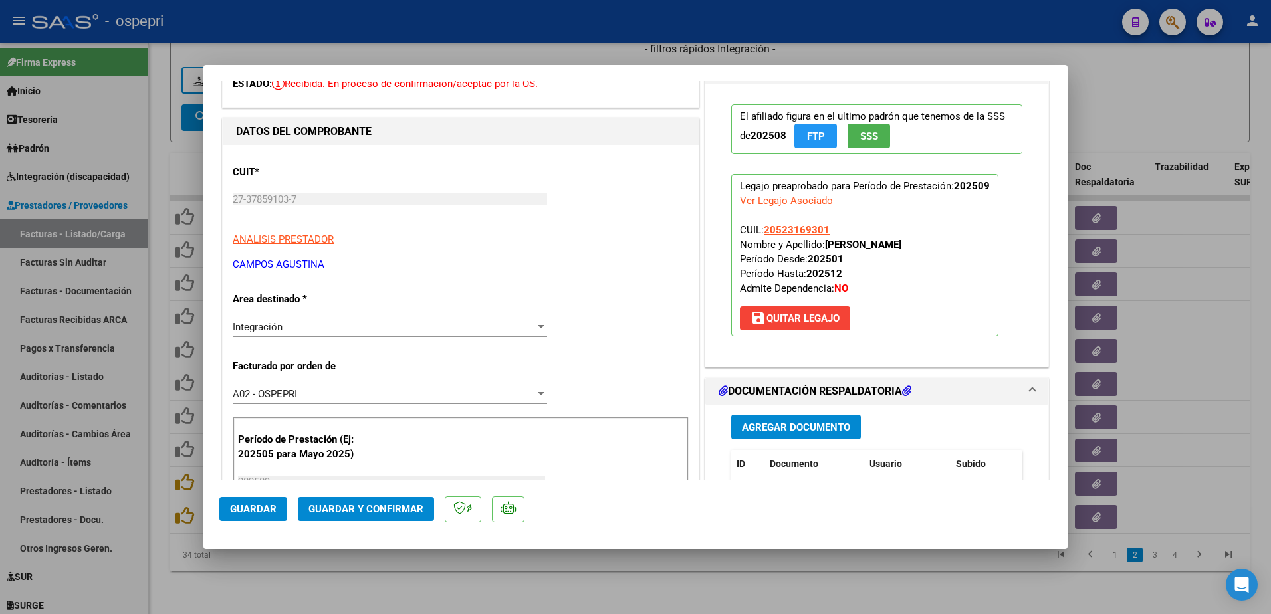
scroll to position [0, 0]
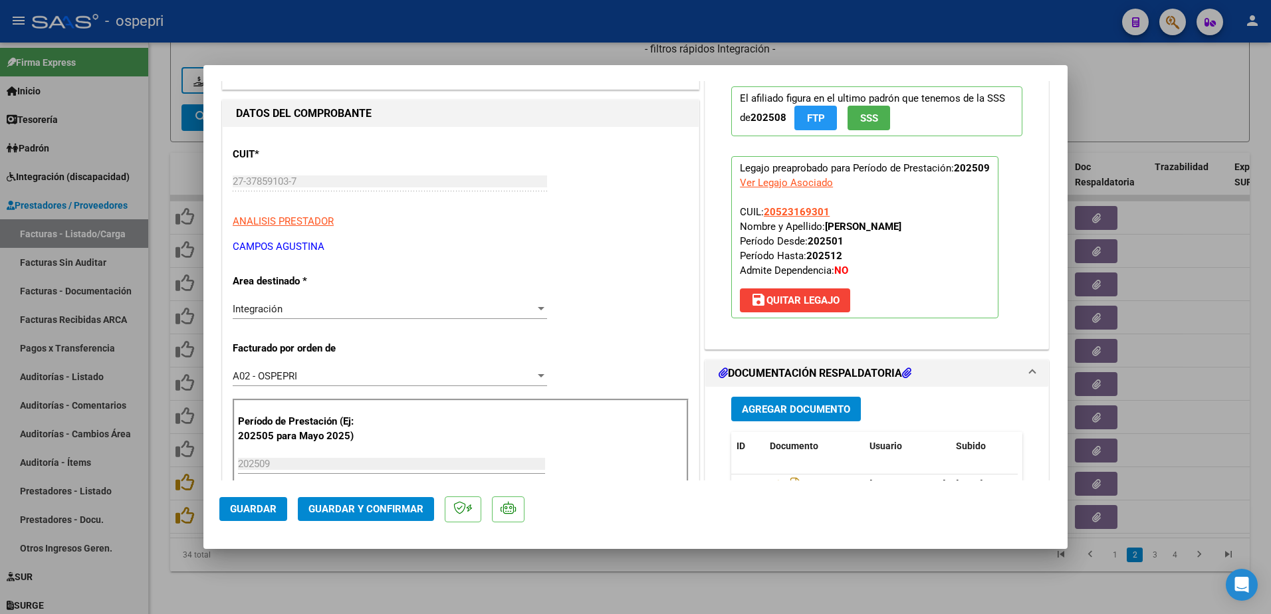
scroll to position [199, 0]
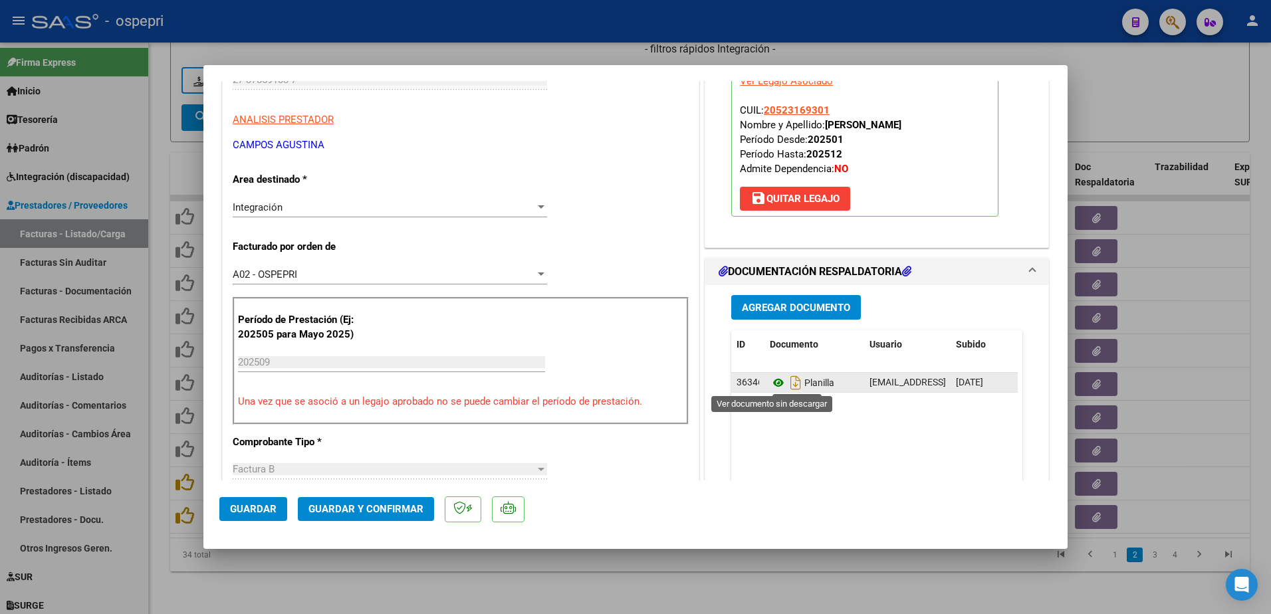
click at [770, 379] on icon at bounding box center [778, 383] width 17 height 16
click at [801, 195] on span "save Quitar Legajo" at bounding box center [794, 199] width 89 height 12
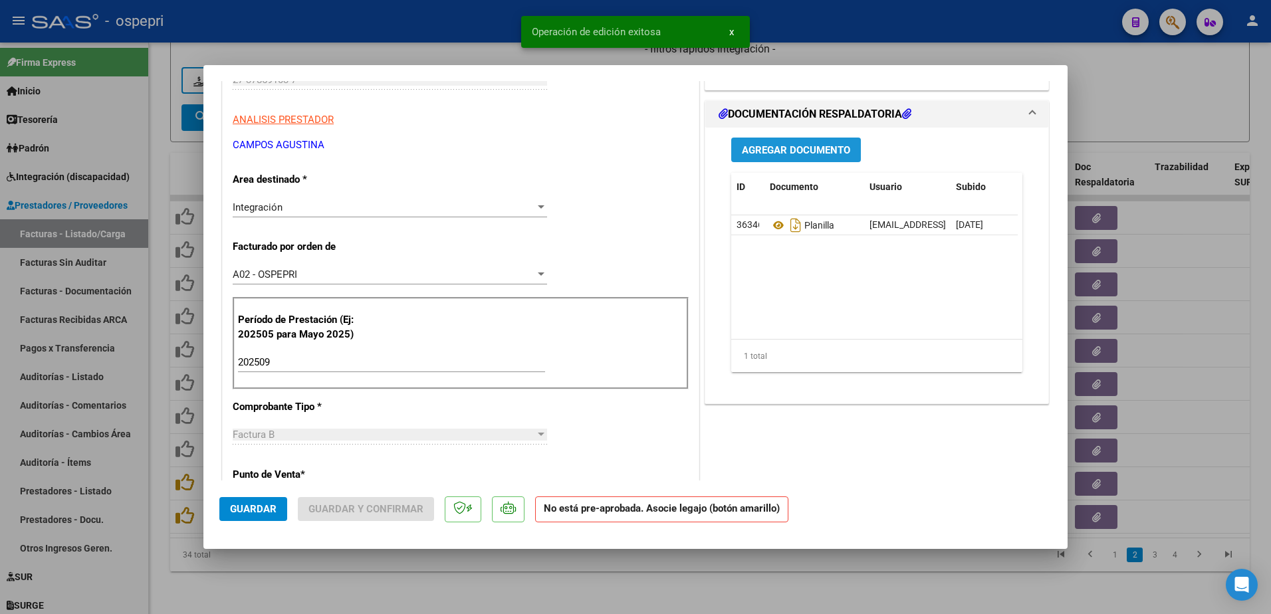
click at [781, 148] on span "Agregar Documento" at bounding box center [796, 150] width 108 height 12
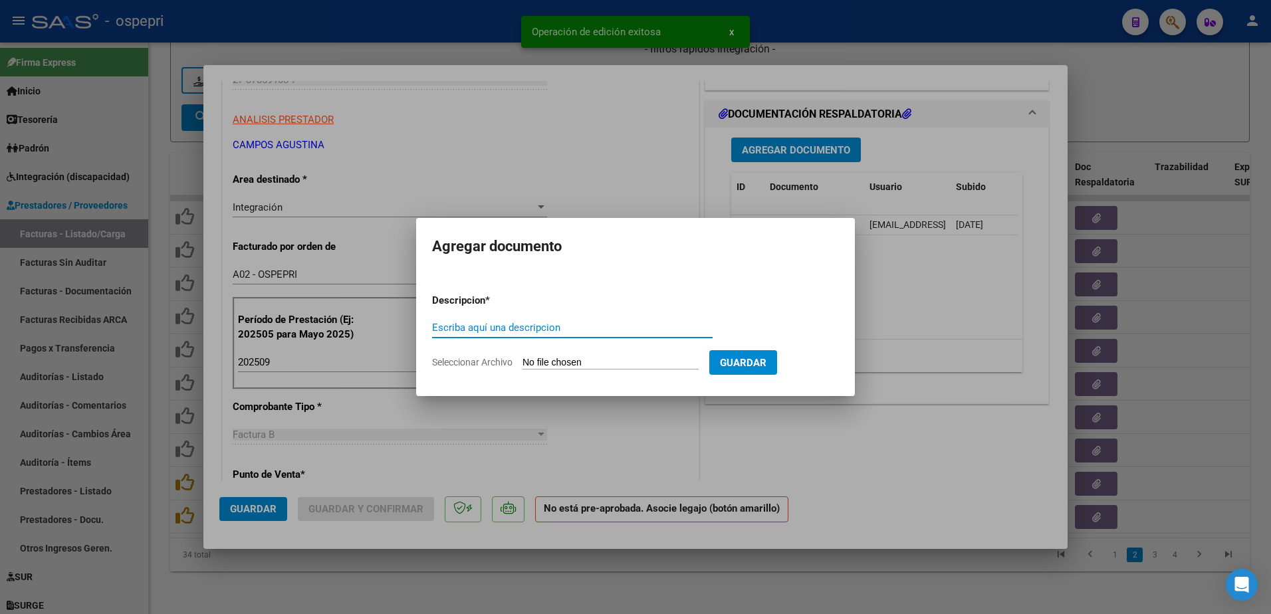
click at [508, 328] on input "Escriba aquí una descripcion" at bounding box center [572, 328] width 280 height 12
type input "comparat."
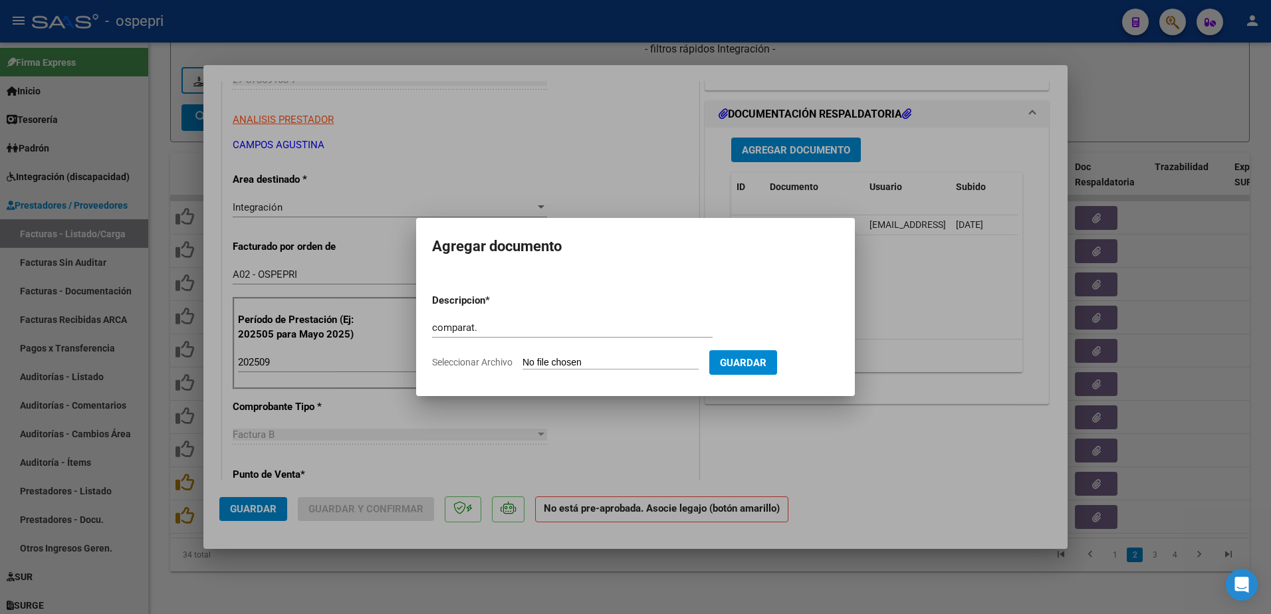
click at [574, 360] on input "Seleccionar Archivo" at bounding box center [610, 363] width 176 height 13
type input "C:\fakepath\Captura de pantalla 2025-10-14 153642.png"
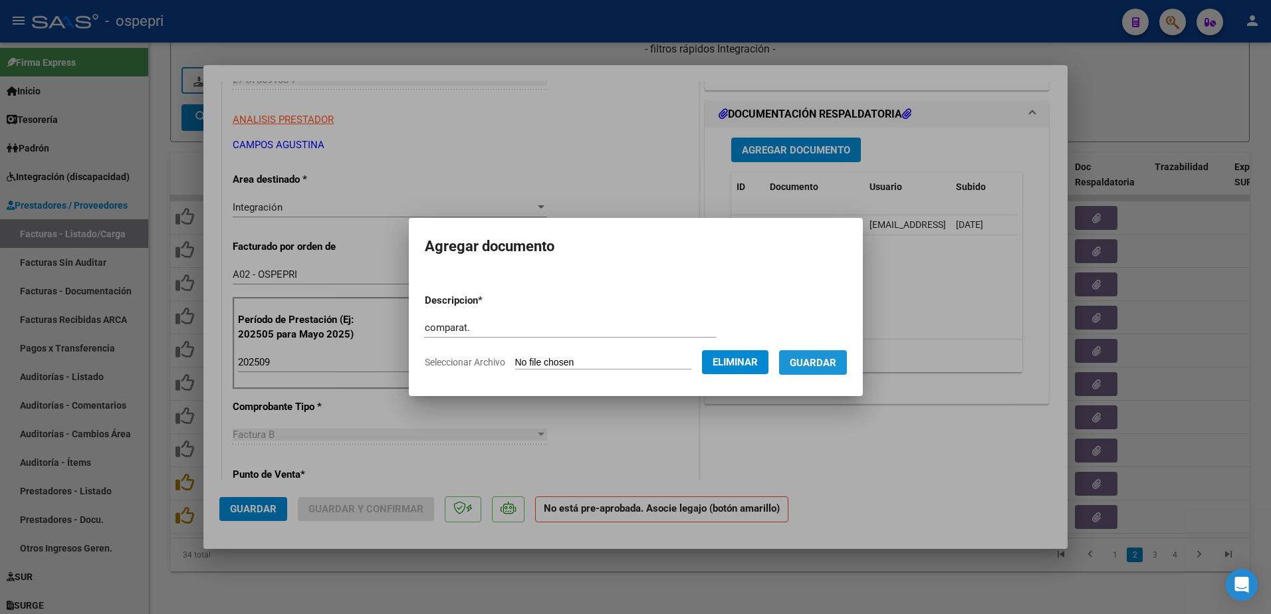
click at [836, 364] on span "Guardar" at bounding box center [813, 363] width 47 height 12
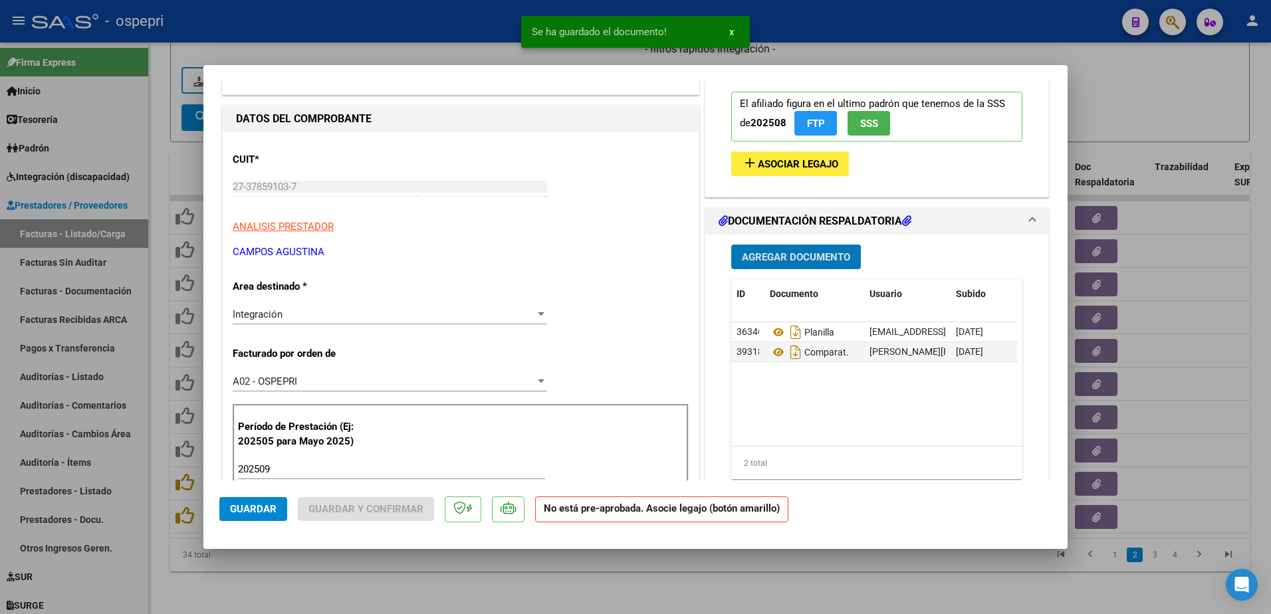
scroll to position [0, 0]
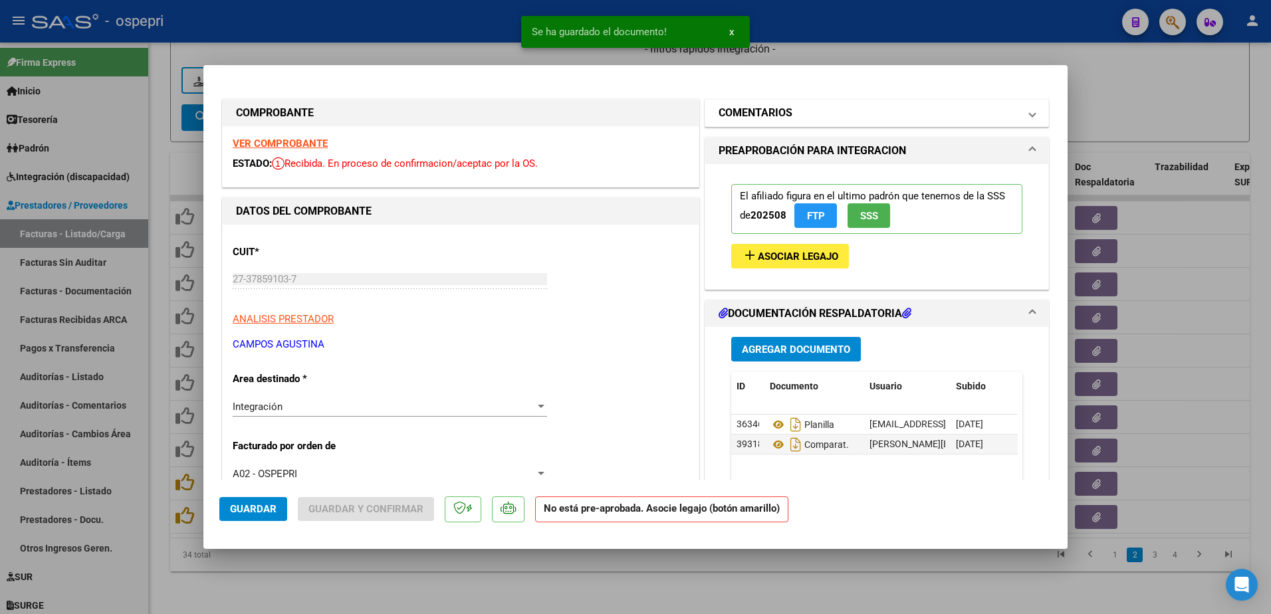
click at [1030, 113] on span at bounding box center [1032, 113] width 5 height 16
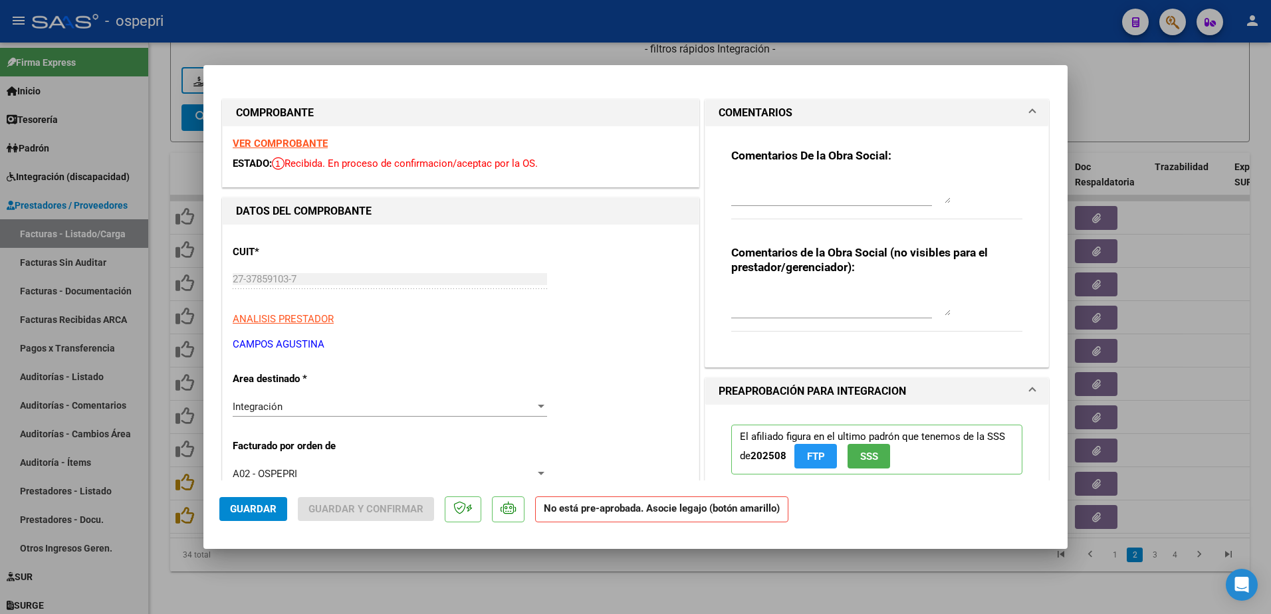
click at [789, 187] on textarea at bounding box center [840, 190] width 219 height 27
type textarea "se rechaza planilla de asistencia. Deberà rehacerla y volver a subirla nuevamen…"
click at [247, 508] on span "Guardar" at bounding box center [253, 509] width 47 height 12
click at [263, 509] on span "Guardar" at bounding box center [253, 509] width 47 height 12
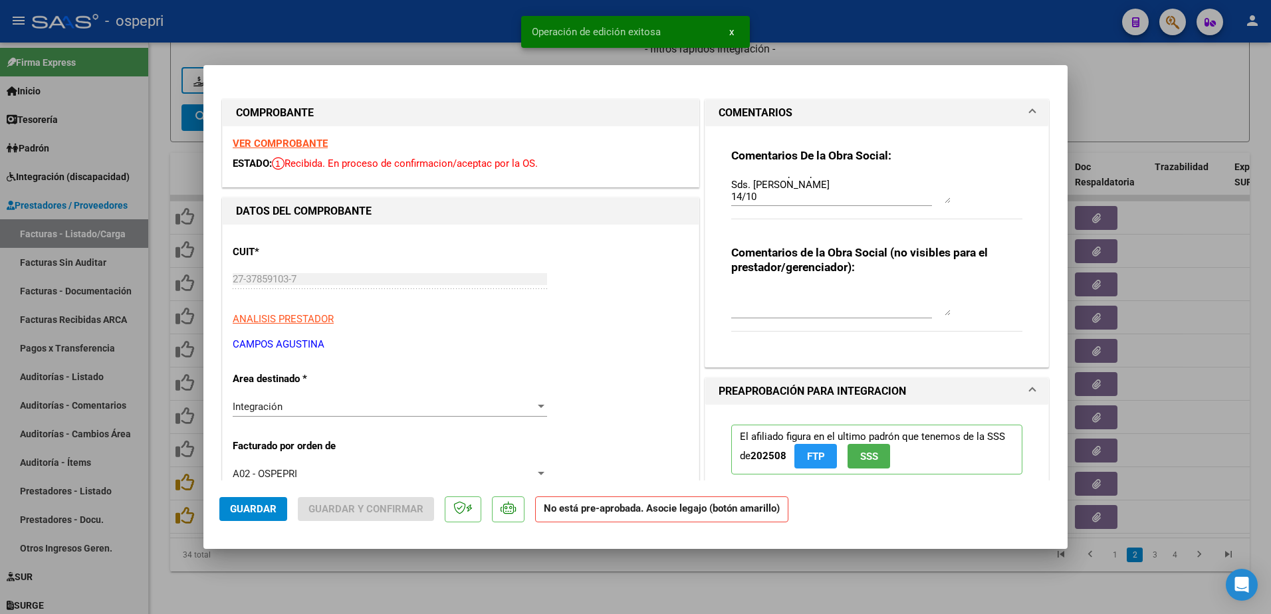
type input "$ 0,00"
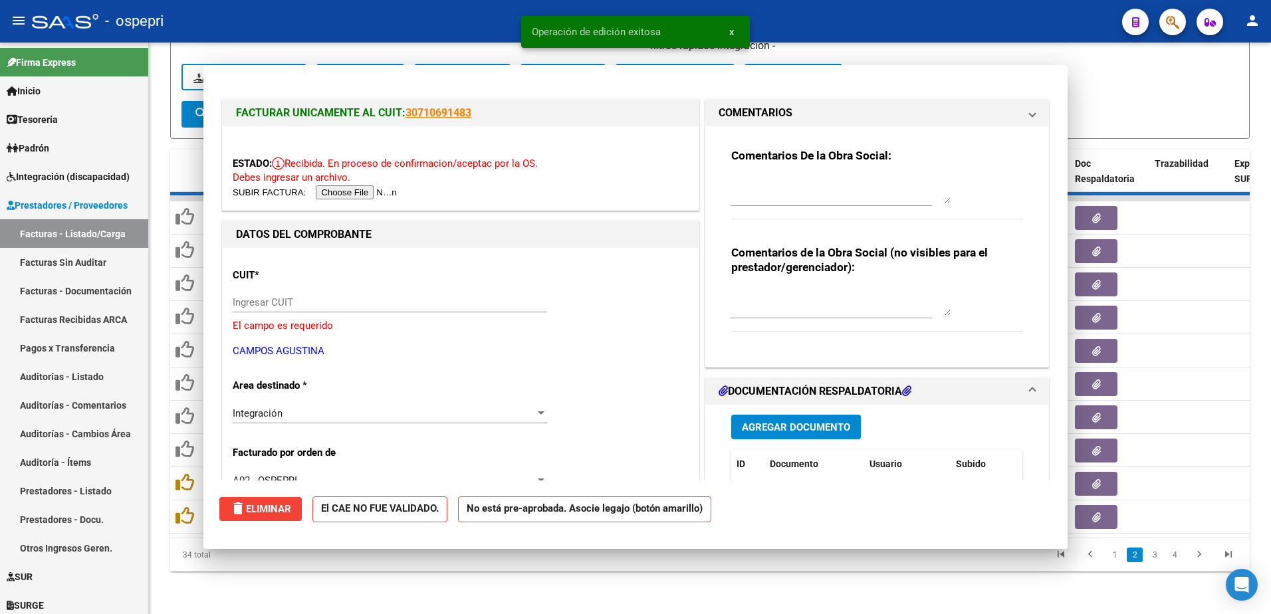
scroll to position [0, 0]
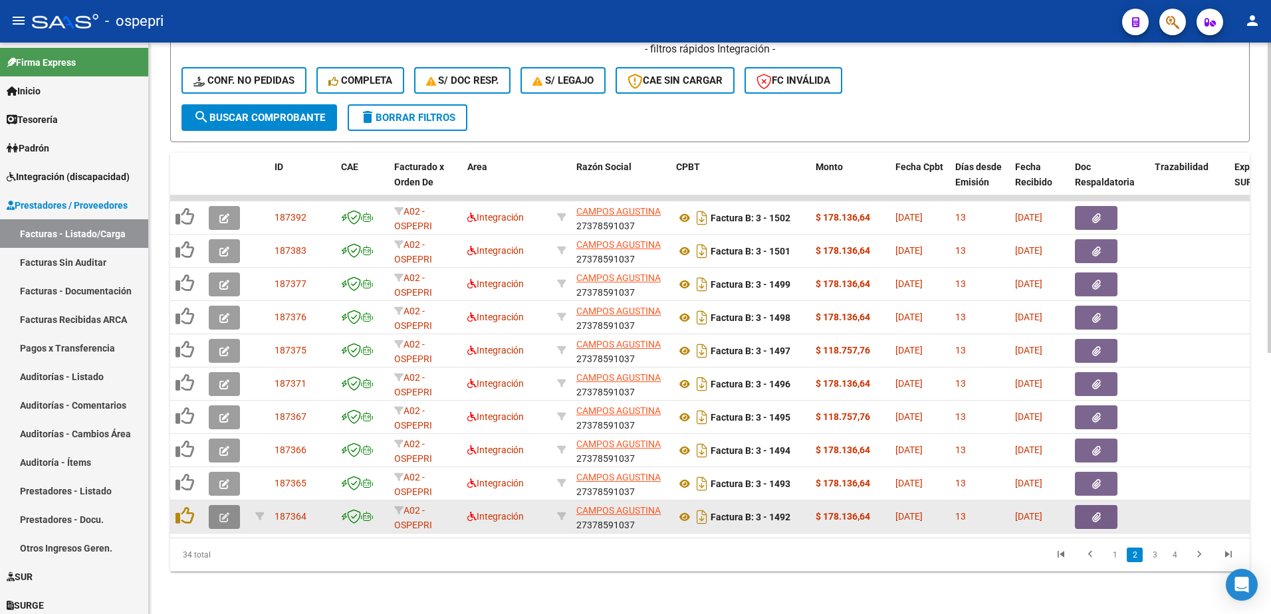
click at [225, 511] on span "button" at bounding box center [224, 517] width 10 height 12
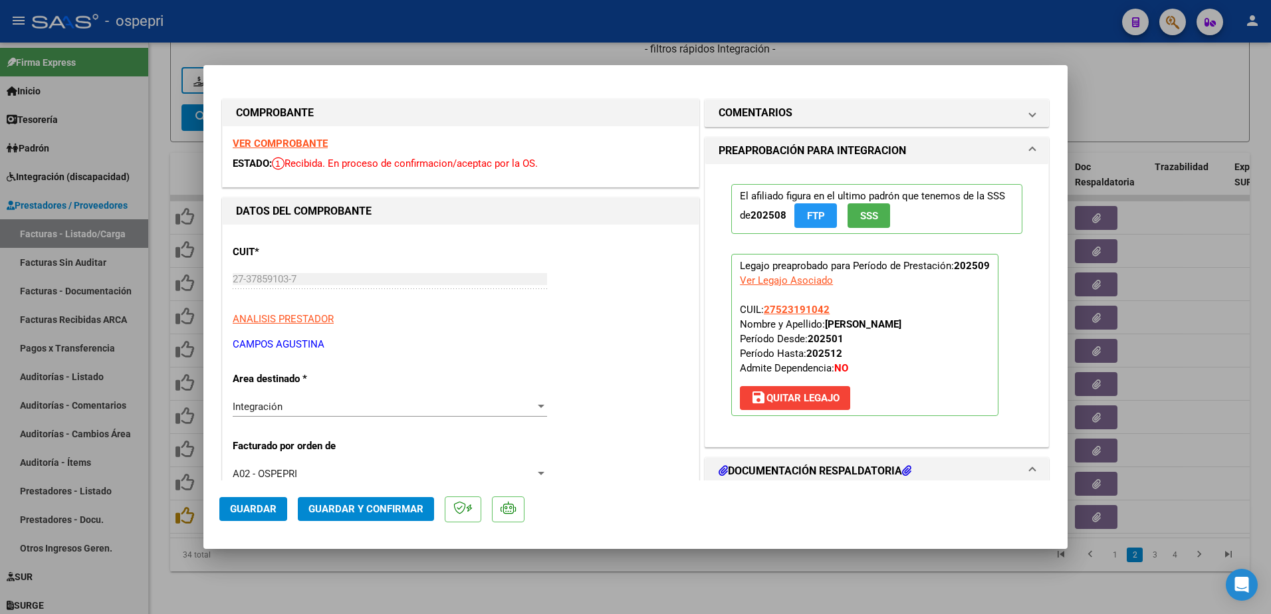
click at [294, 145] on strong "VER COMPROBANTE" at bounding box center [280, 144] width 95 height 12
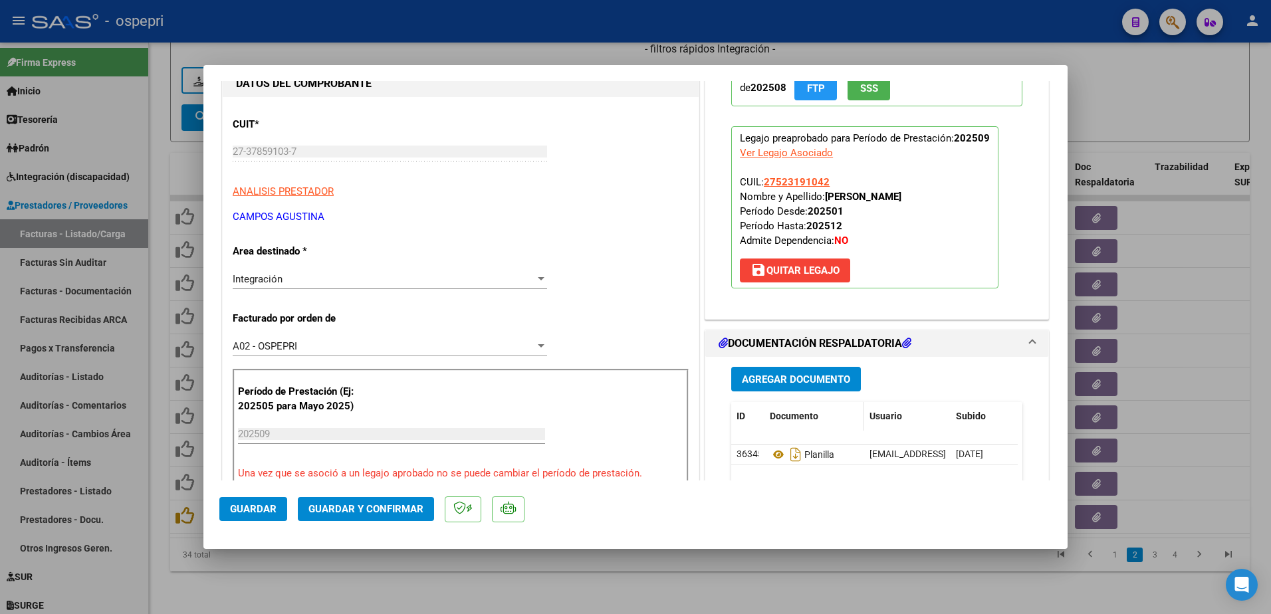
scroll to position [133, 0]
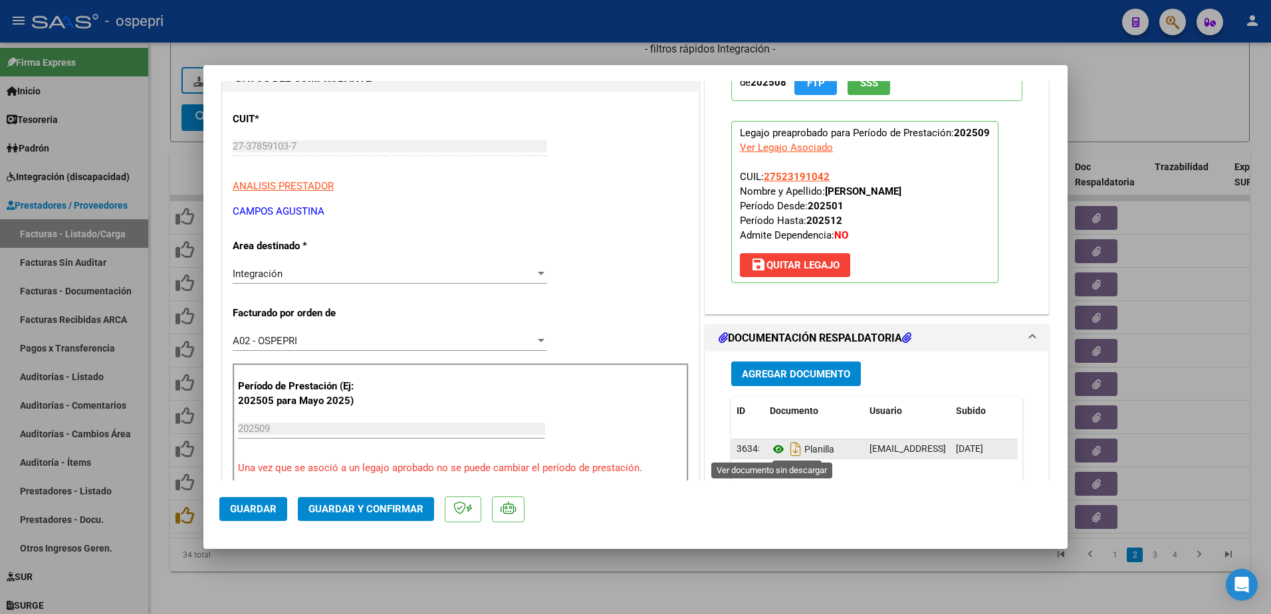
click at [771, 450] on icon at bounding box center [778, 449] width 17 height 16
click at [776, 266] on span "save Quitar Legajo" at bounding box center [794, 265] width 89 height 12
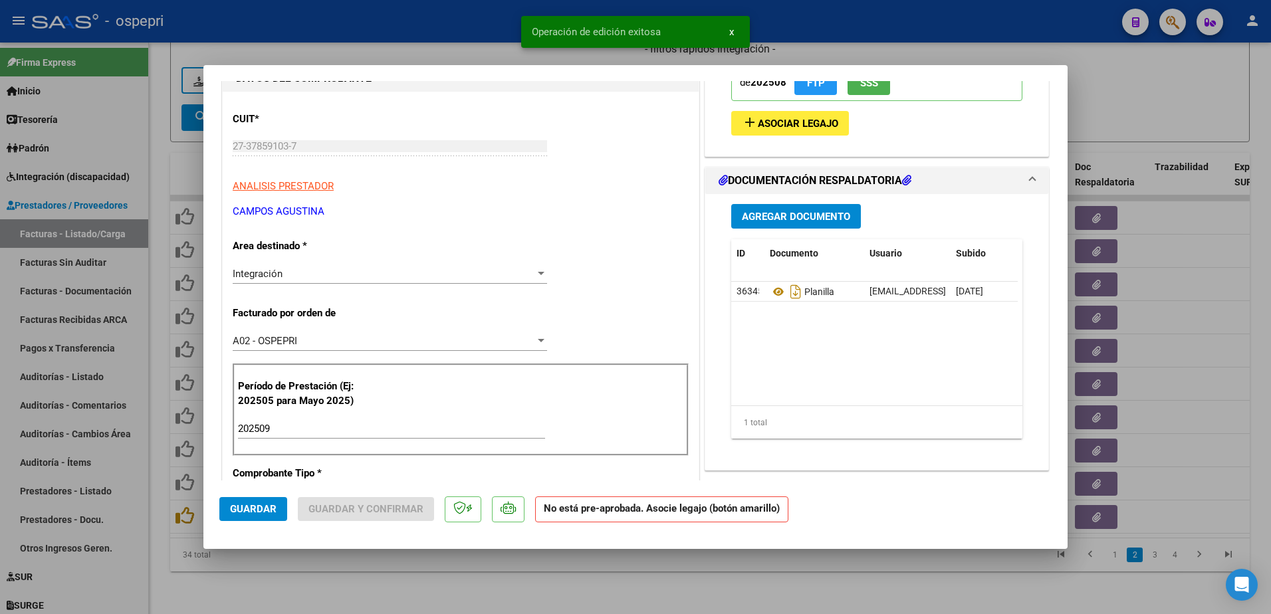
scroll to position [0, 0]
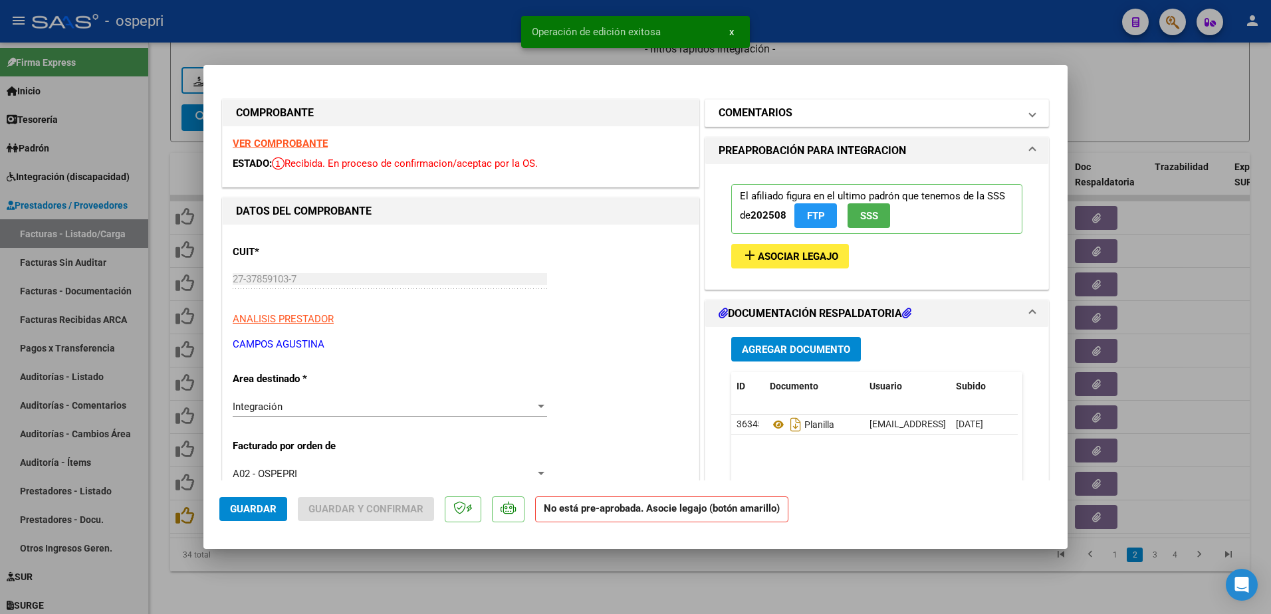
click at [1017, 115] on span "COMENTARIOS" at bounding box center [873, 113] width 311 height 16
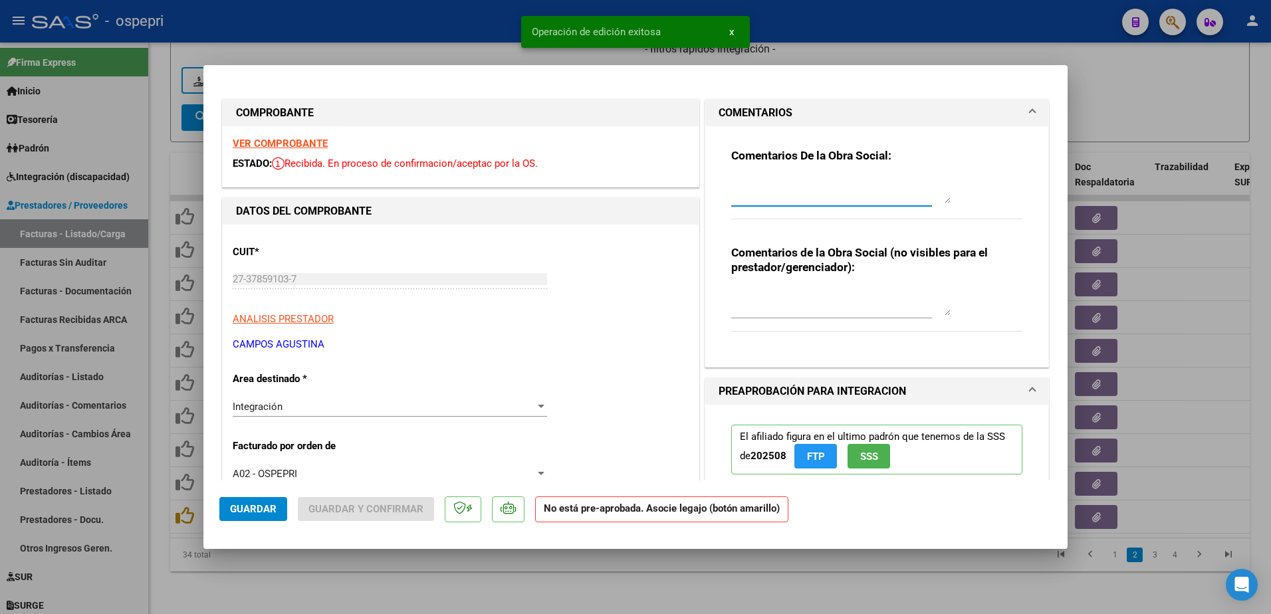
click at [804, 187] on textarea at bounding box center [840, 190] width 219 height 27
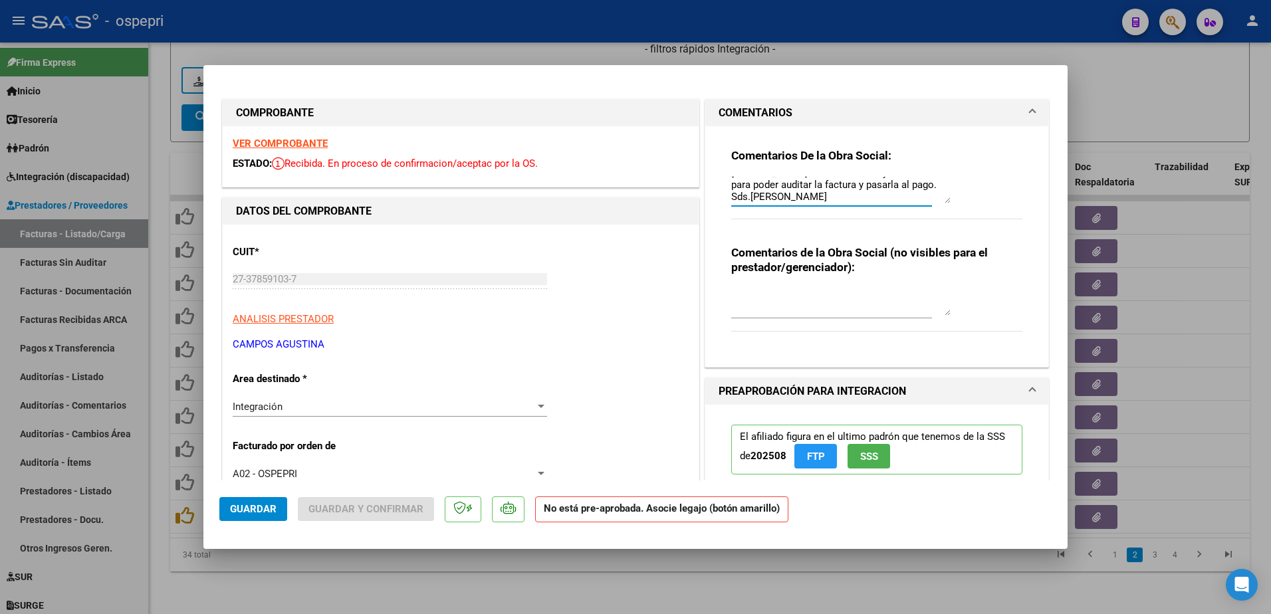
scroll to position [35, 0]
type textarea "se rechaza planilla de asistencia. Deberà rehacerla firmar y volver a subir par…"
click at [269, 508] on span "Guardar" at bounding box center [253, 509] width 47 height 12
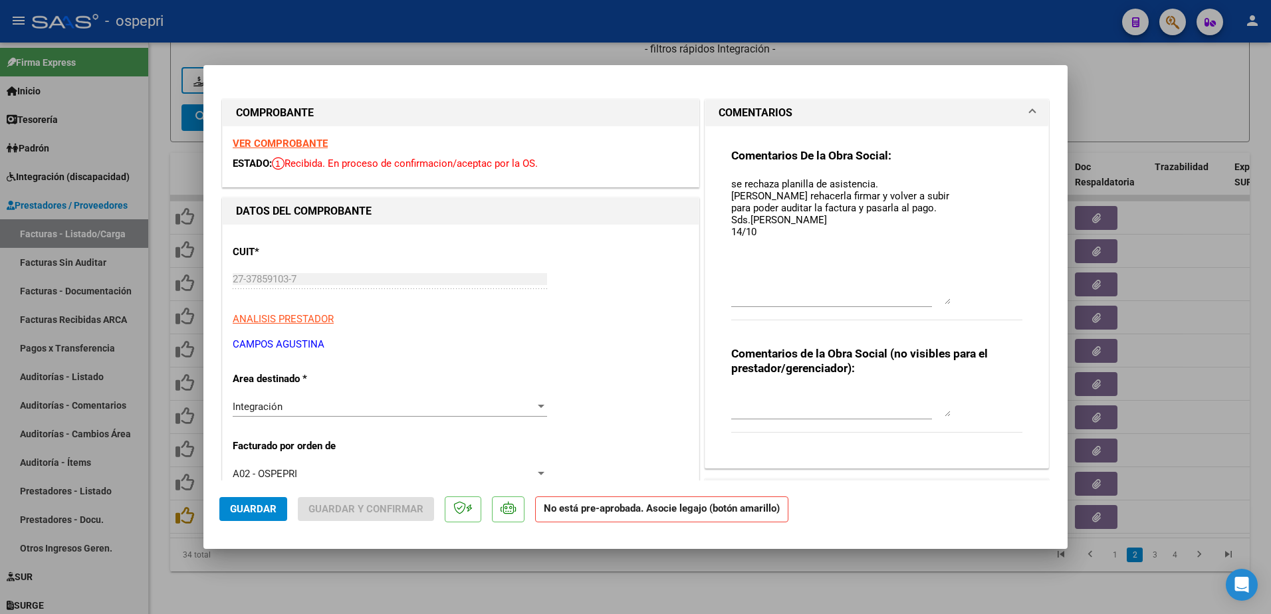
drag, startPoint x: 940, startPoint y: 199, endPoint x: 960, endPoint y: 300, distance: 103.1
click at [960, 300] on div "Comentarios De la Obra Social: se rechaza planilla de asistencia. Deberà rehace…" at bounding box center [876, 241] width 291 height 187
click at [627, 315] on p "ANALISIS PRESTADOR" at bounding box center [461, 319] width 456 height 15
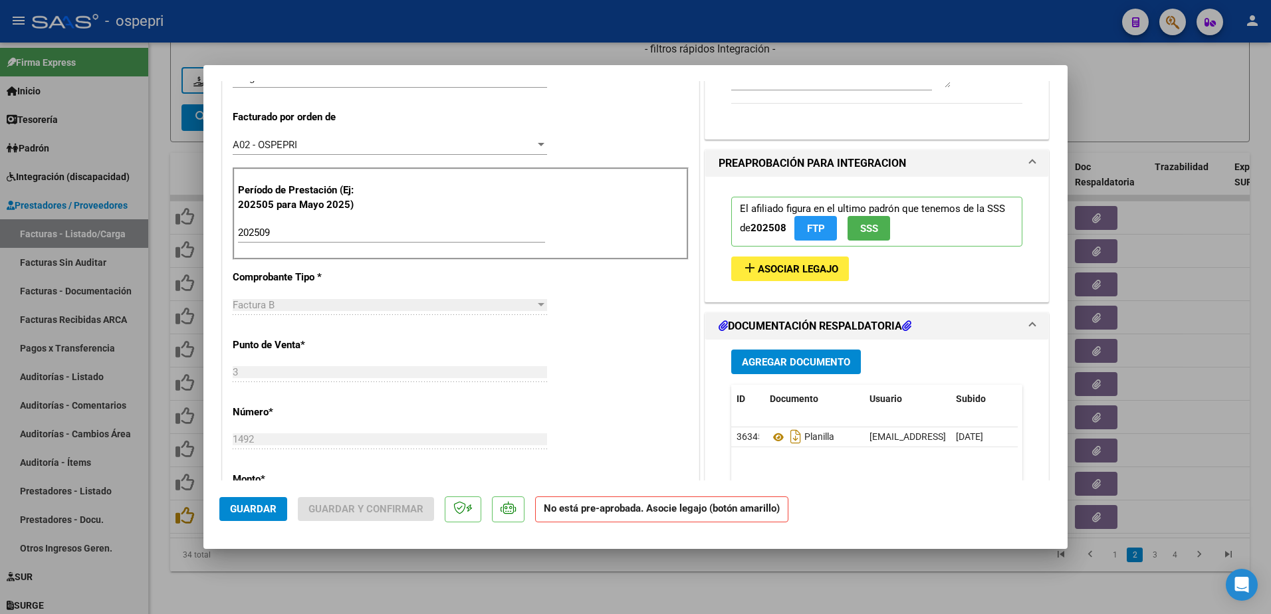
scroll to position [332, 0]
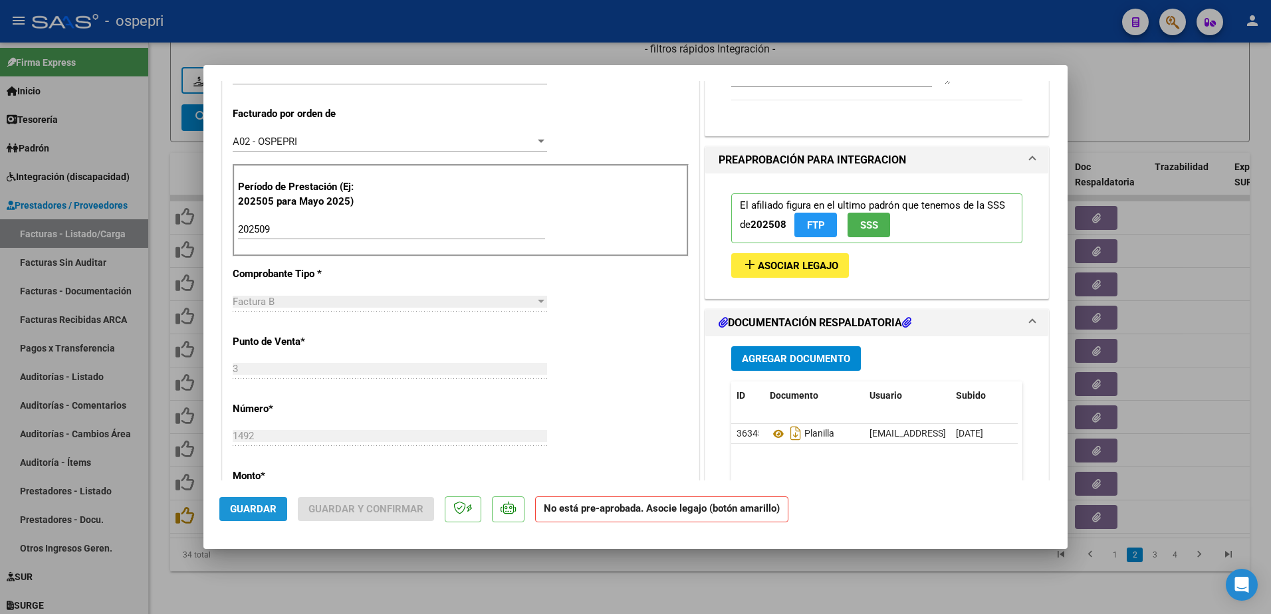
click at [252, 505] on span "Guardar" at bounding box center [253, 509] width 47 height 12
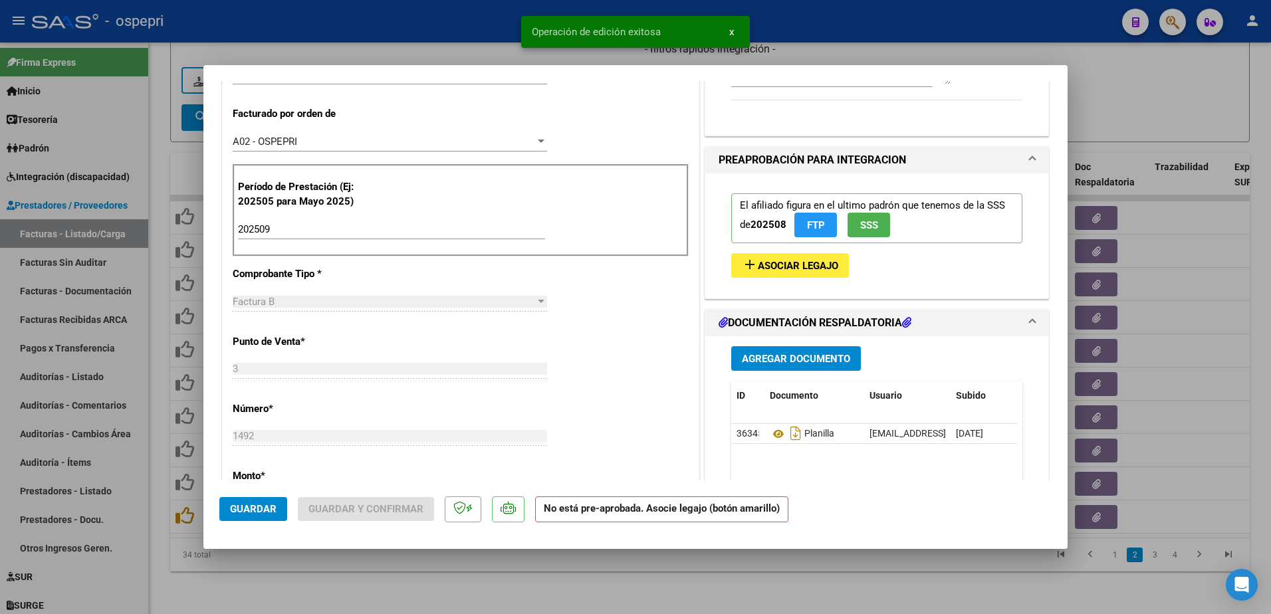
type input "$ 0,00"
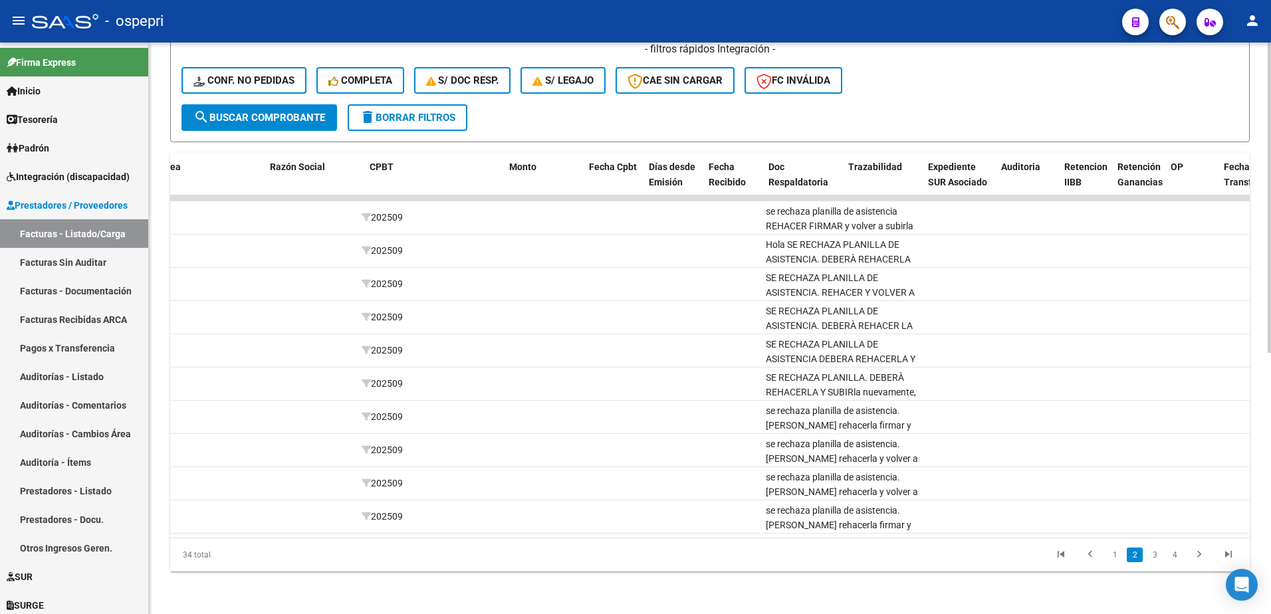
scroll to position [0, 0]
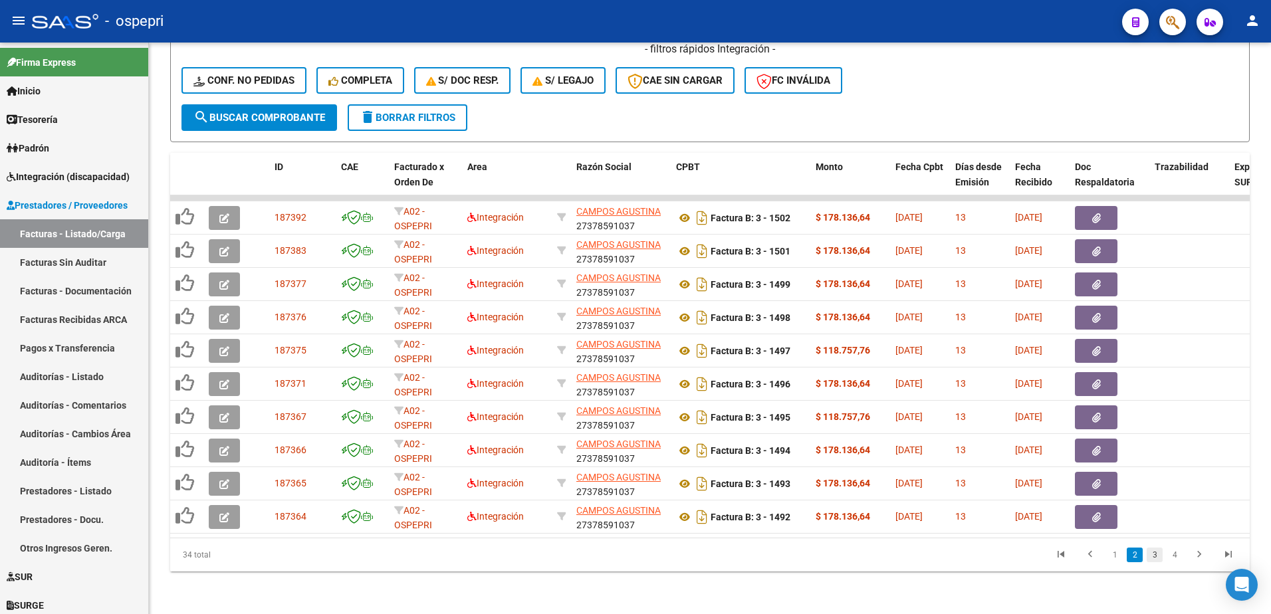
click at [1158, 559] on link "3" at bounding box center [1155, 555] width 16 height 15
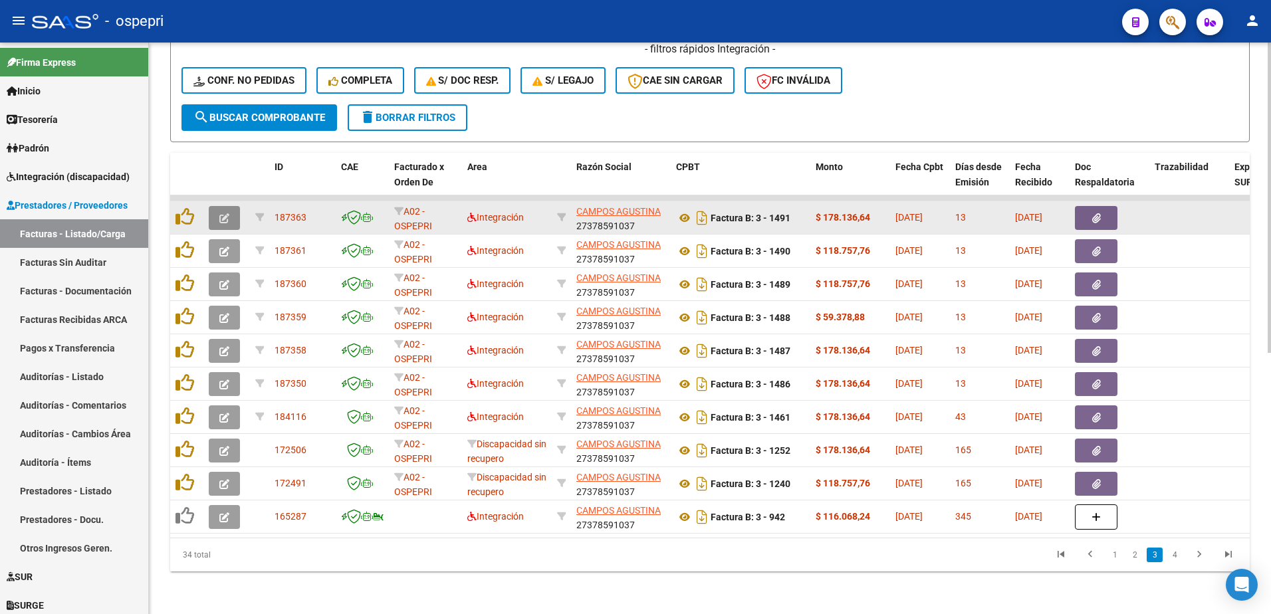
click at [226, 213] on icon "button" at bounding box center [224, 218] width 10 height 10
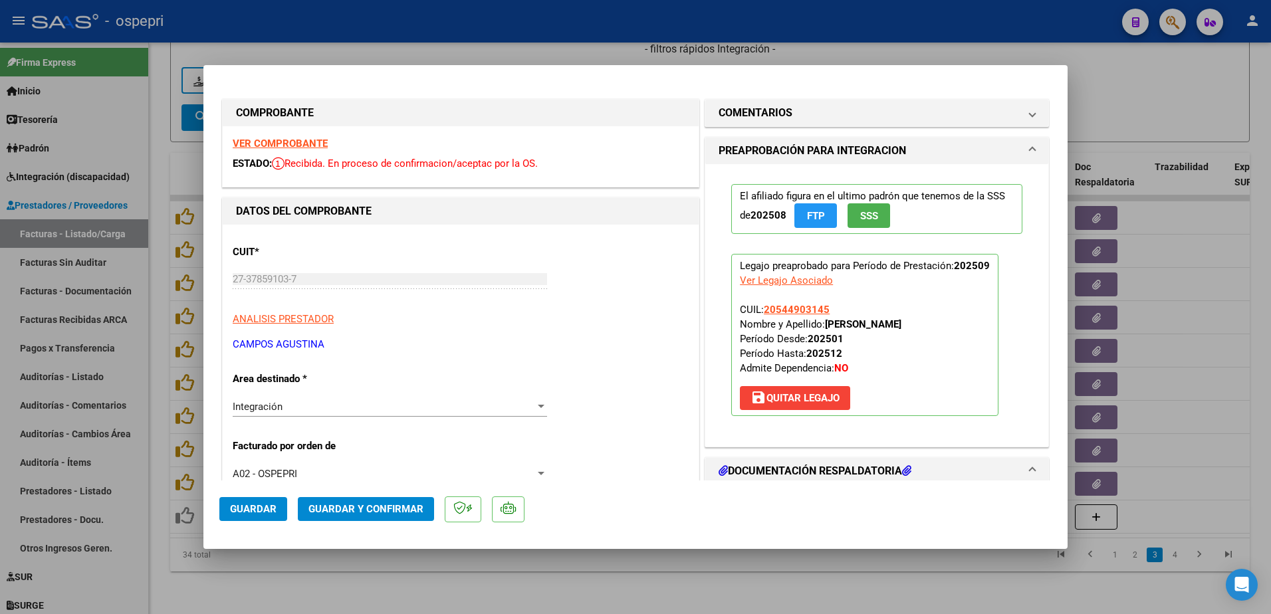
click at [268, 142] on strong "VER COMPROBANTE" at bounding box center [280, 144] width 95 height 12
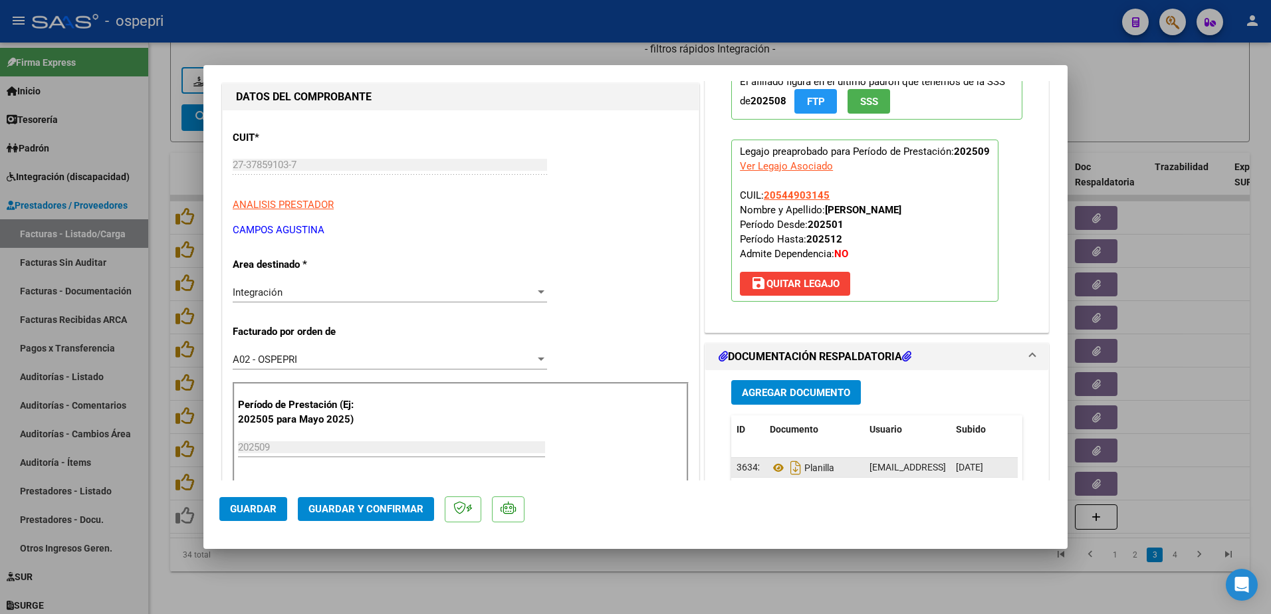
scroll to position [199, 0]
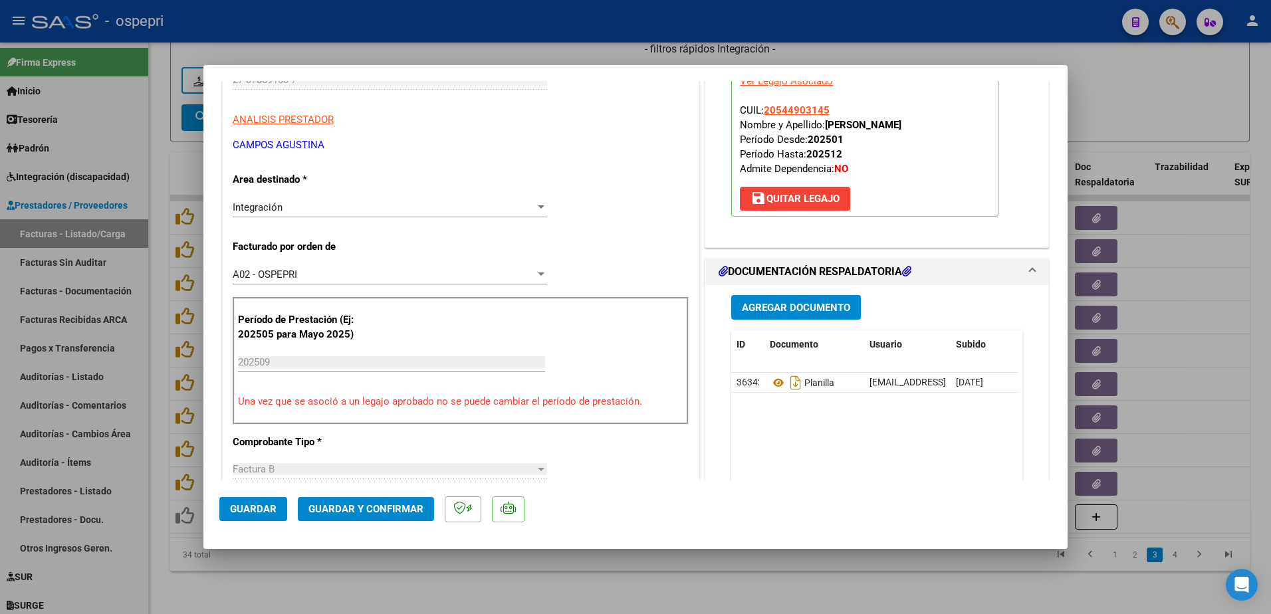
click at [625, 465] on div "CUIT * 27-37859103-7 Ingresar CUIT ANALISIS PRESTADOR CAMPOS AGUSTINA ARCA Padr…" at bounding box center [461, 593] width 476 height 1137
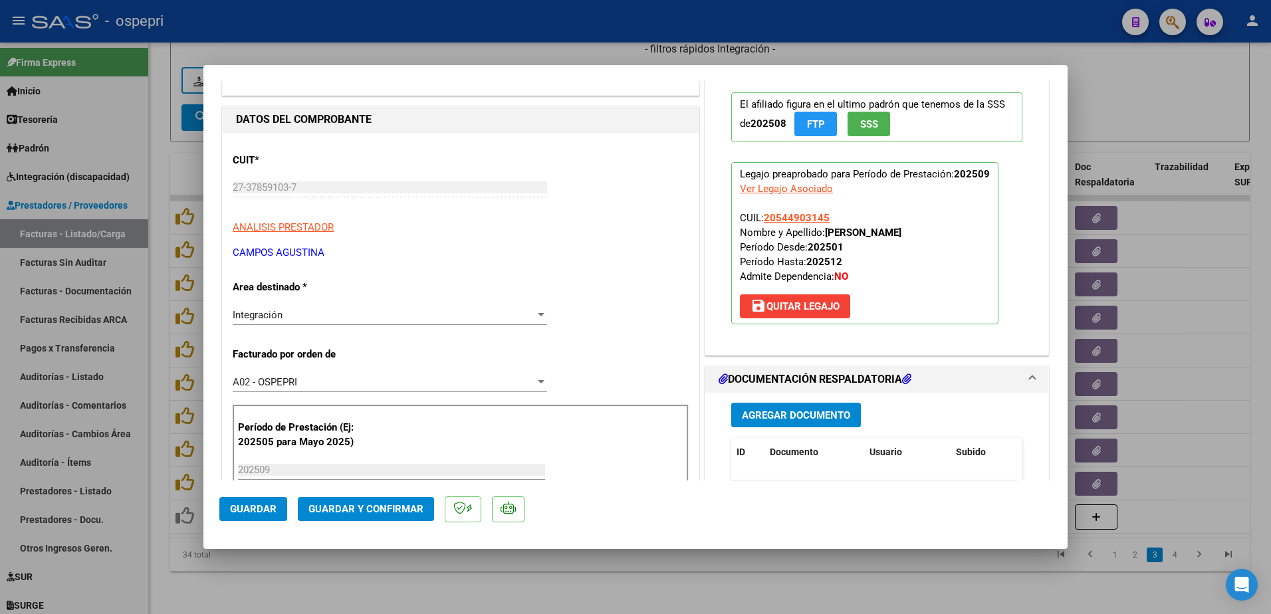
scroll to position [266, 0]
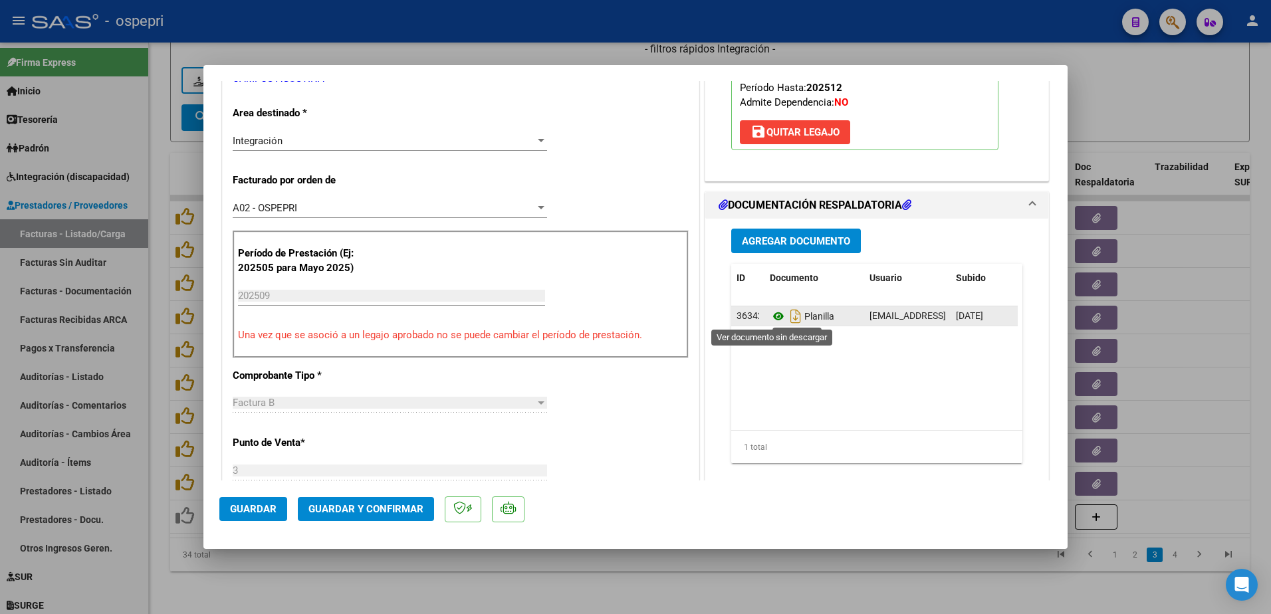
click at [771, 318] on icon at bounding box center [778, 316] width 17 height 16
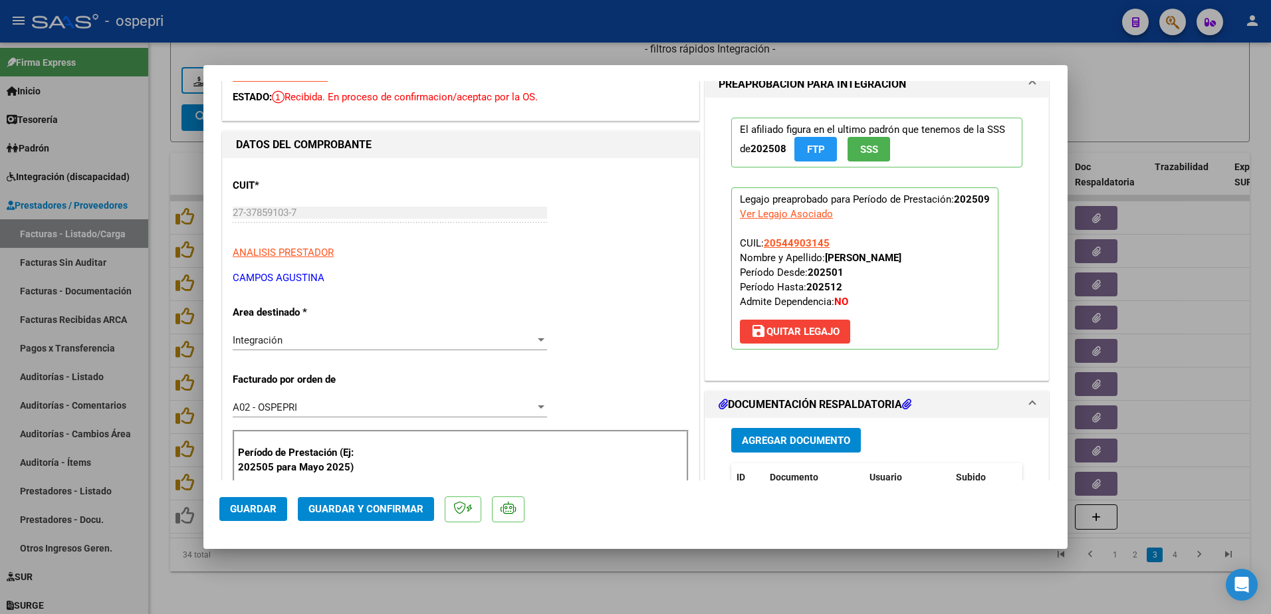
scroll to position [133, 0]
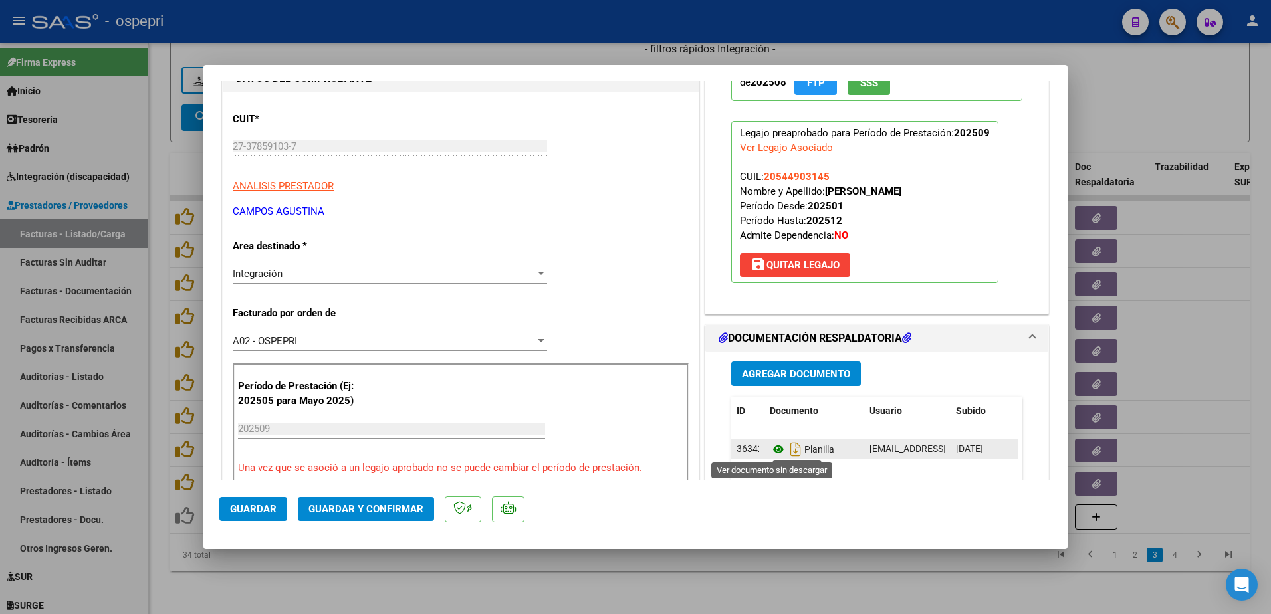
click at [770, 449] on icon at bounding box center [778, 449] width 17 height 16
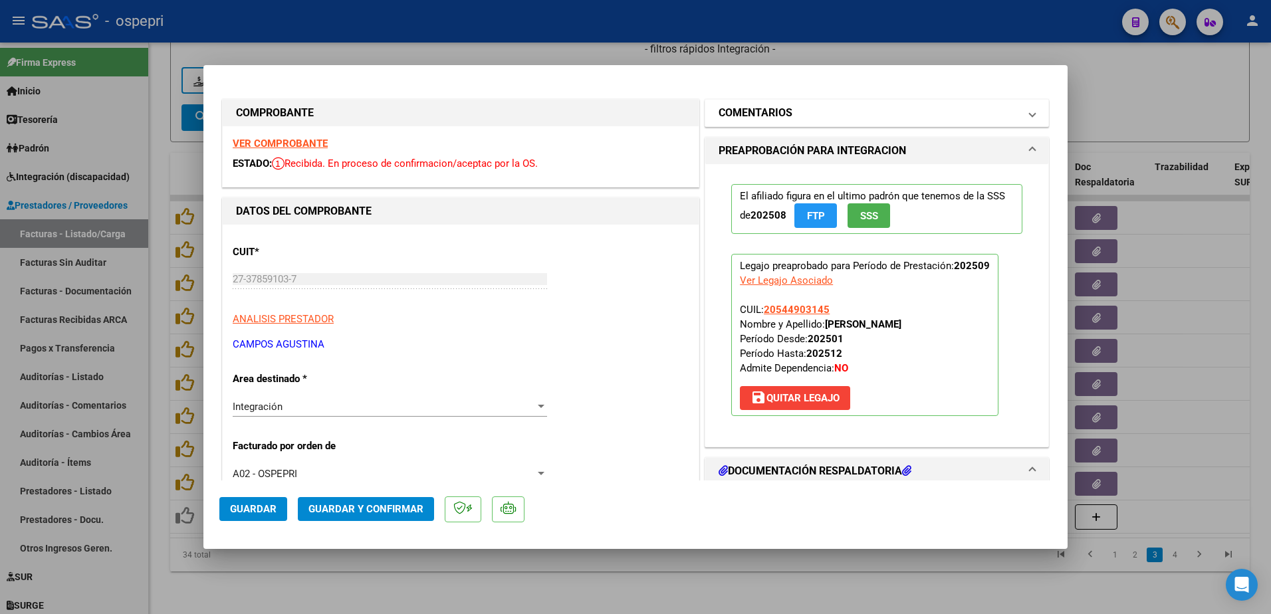
click at [1025, 108] on mat-expansion-panel-header "COMENTARIOS" at bounding box center [876, 113] width 343 height 27
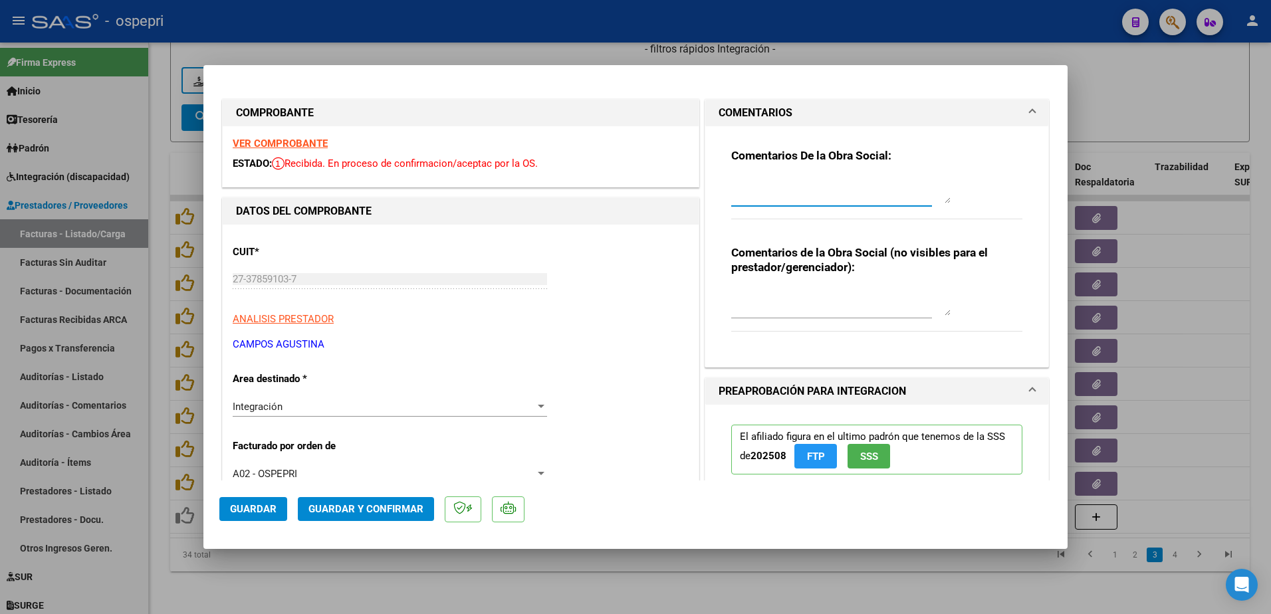
click at [805, 193] on textarea at bounding box center [840, 190] width 219 height 27
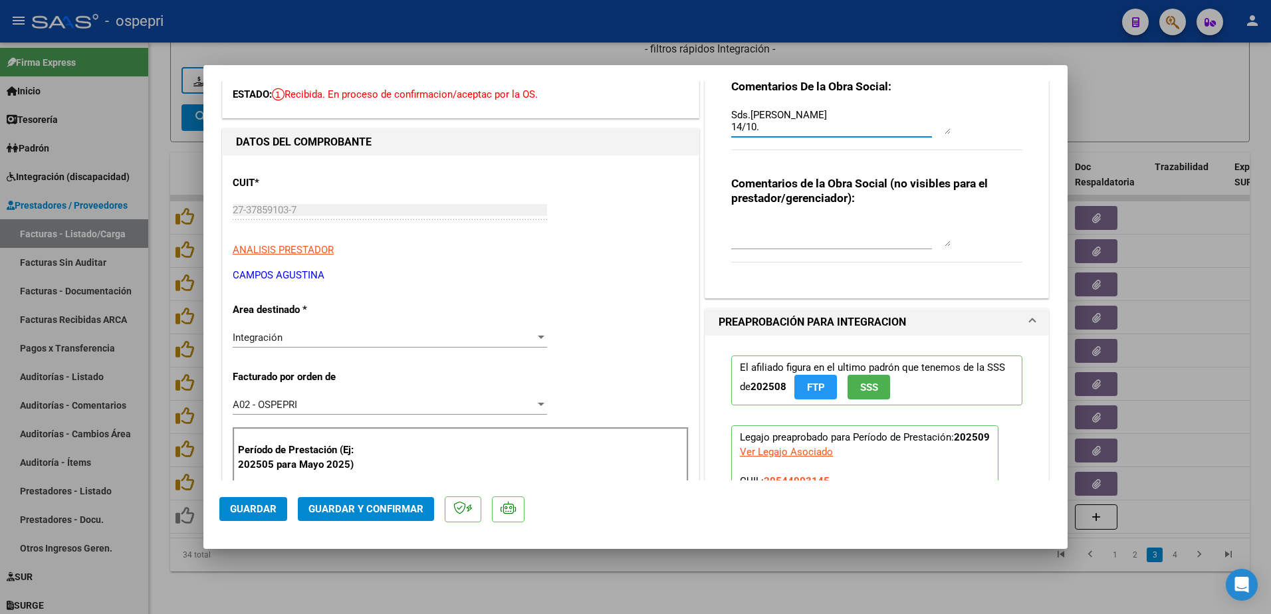
scroll to position [199, 0]
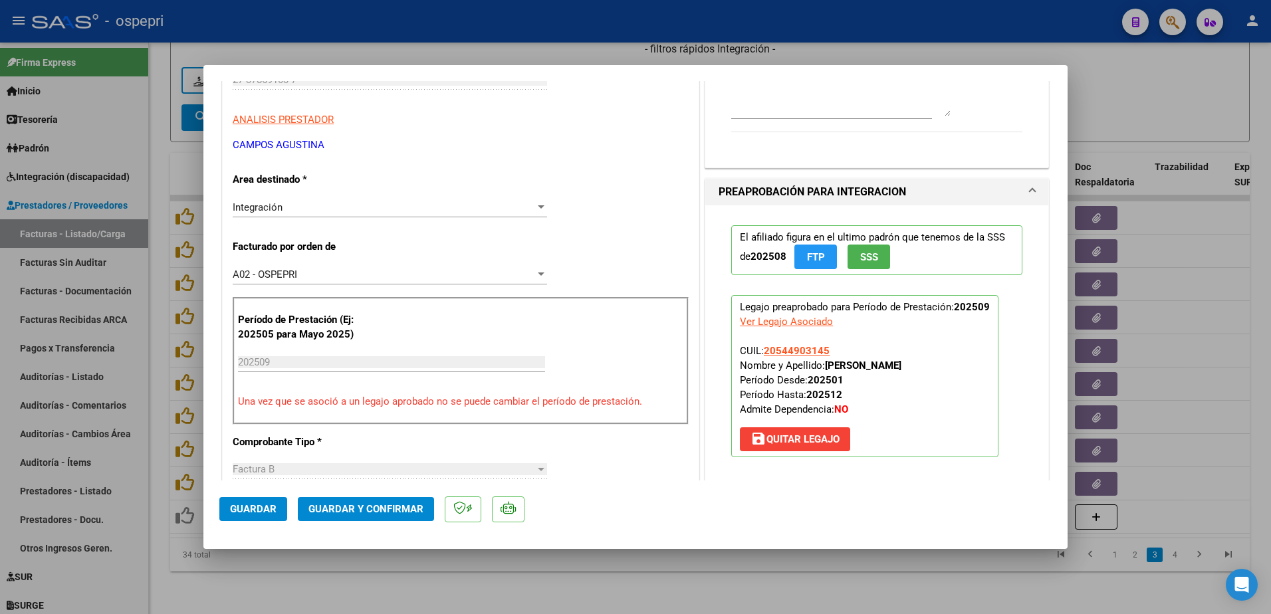
type textarea "se rechaza planilla de asistencia. deberà rehacerla firmar y volver a subir par…"
click at [800, 440] on span "save Quitar Legajo" at bounding box center [794, 439] width 89 height 12
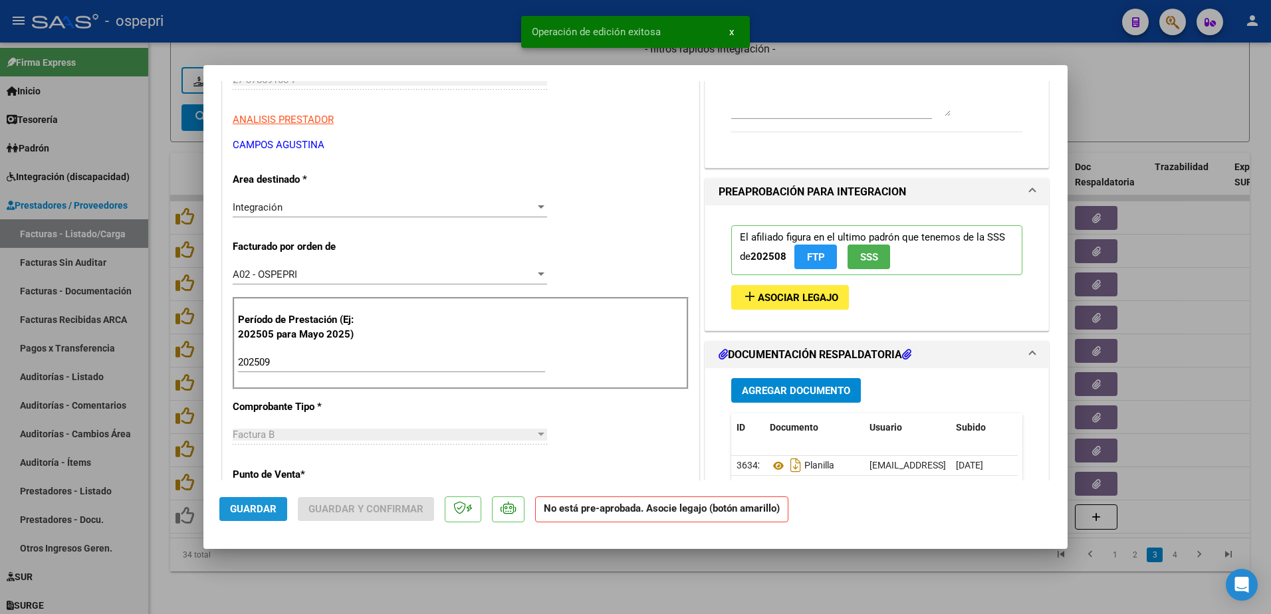
click at [253, 509] on span "Guardar" at bounding box center [253, 509] width 47 height 12
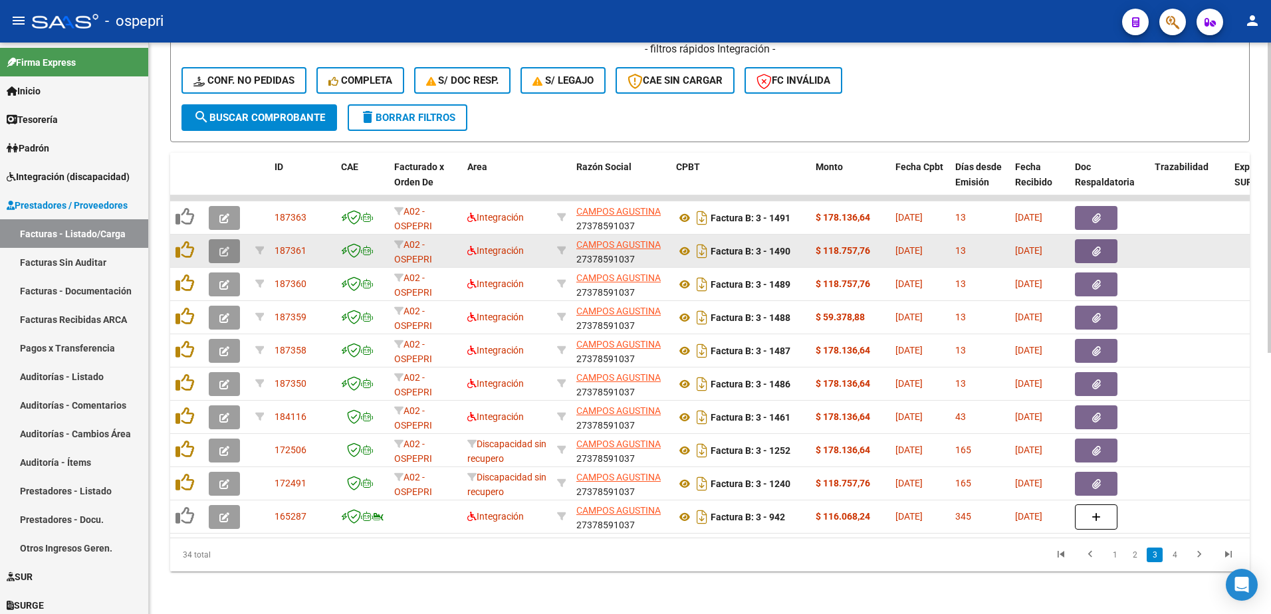
click at [227, 247] on icon "button" at bounding box center [224, 252] width 10 height 10
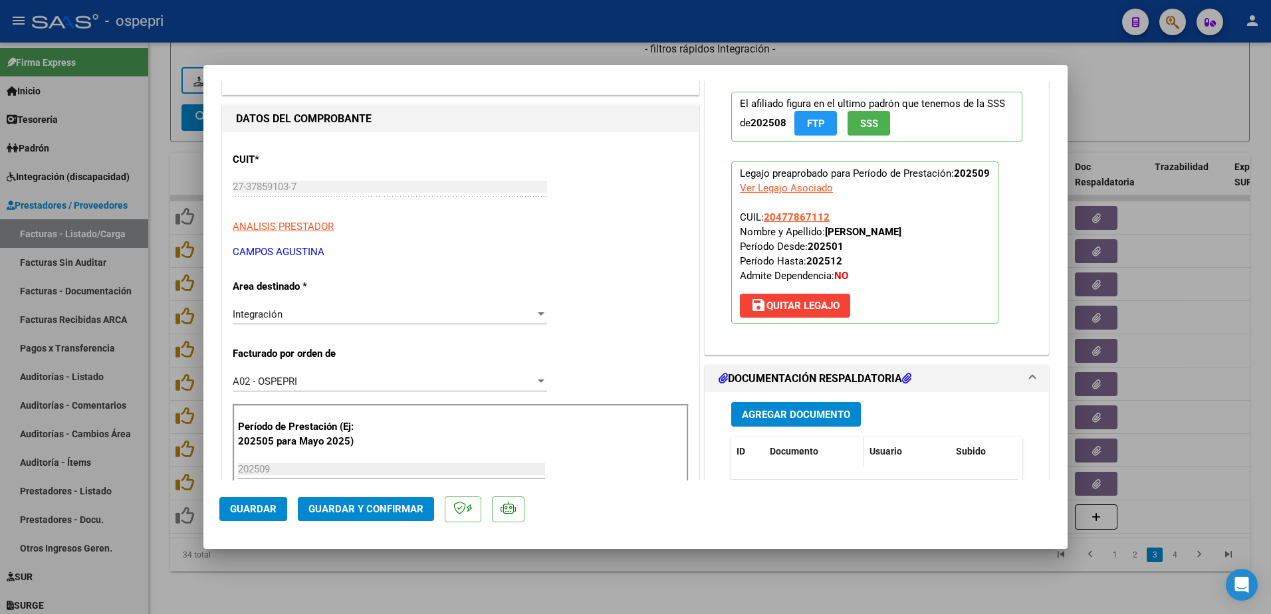
scroll to position [199, 0]
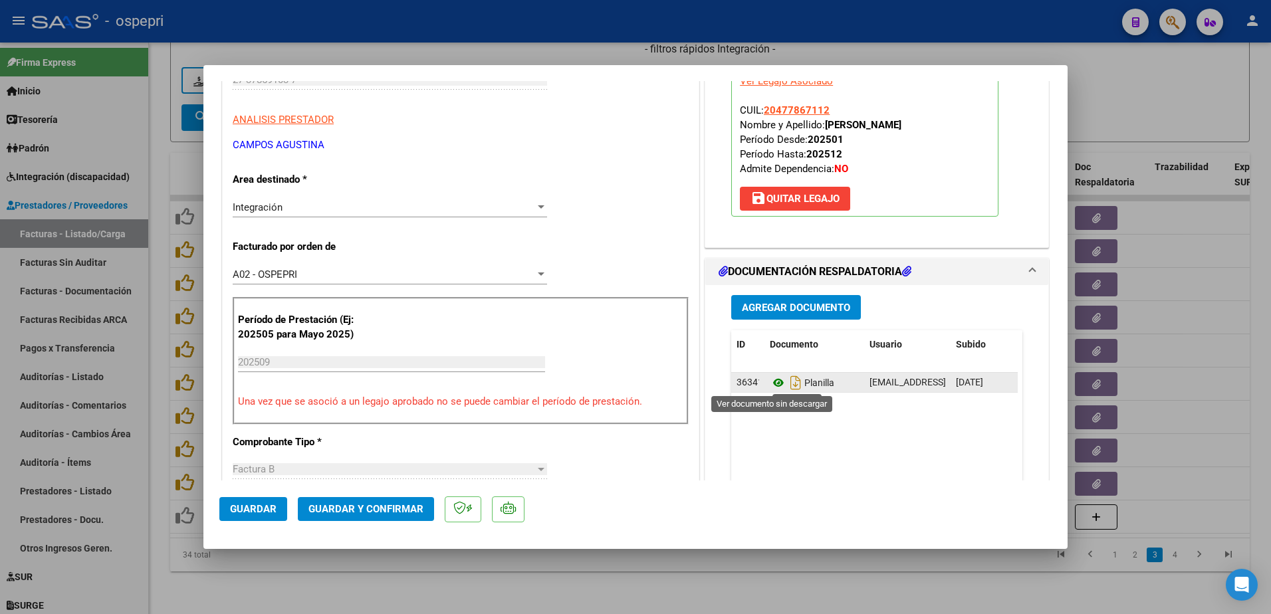
click at [770, 382] on icon at bounding box center [778, 383] width 17 height 16
click at [770, 384] on icon at bounding box center [778, 383] width 17 height 16
click at [455, 168] on div "CUIT * 27-37859103-7 Ingresar CUIT ANALISIS PRESTADOR CAMPOS AGUSTINA ARCA Padr…" at bounding box center [461, 593] width 476 height 1137
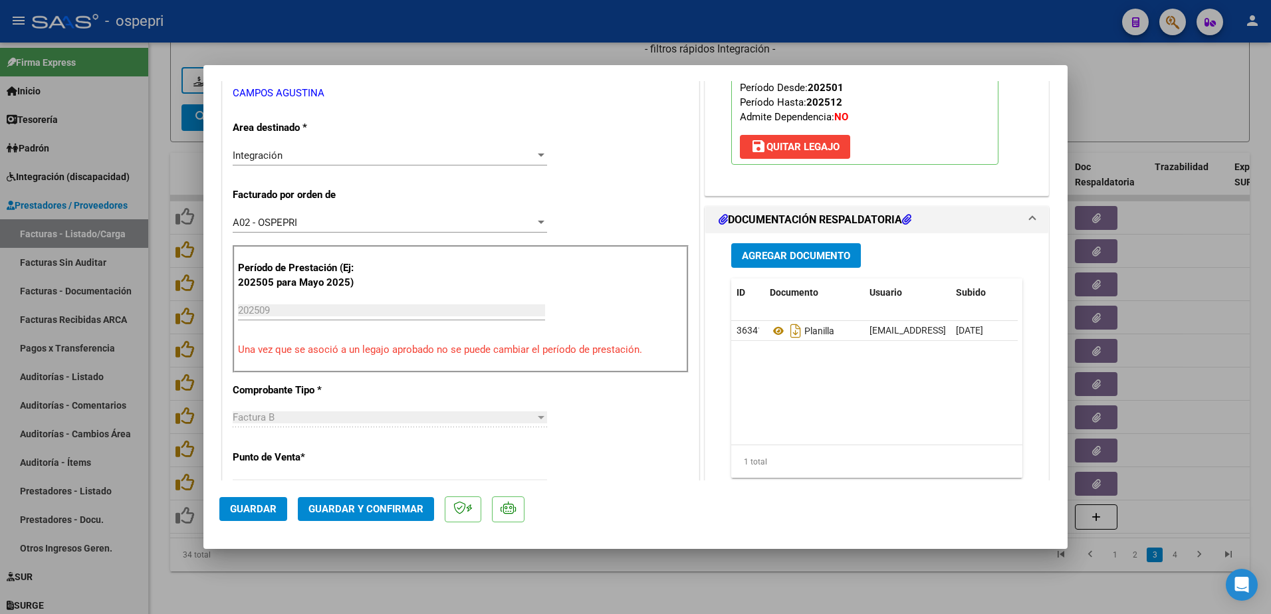
scroll to position [266, 0]
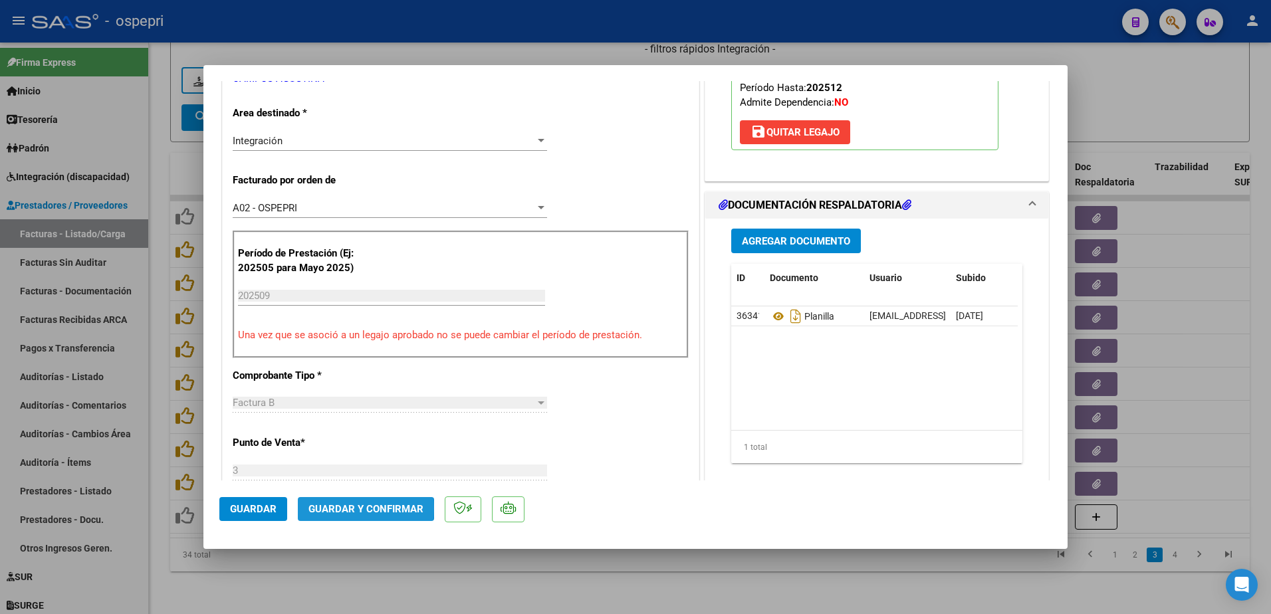
click at [353, 508] on span "Guardar y Confirmar" at bounding box center [365, 509] width 115 height 12
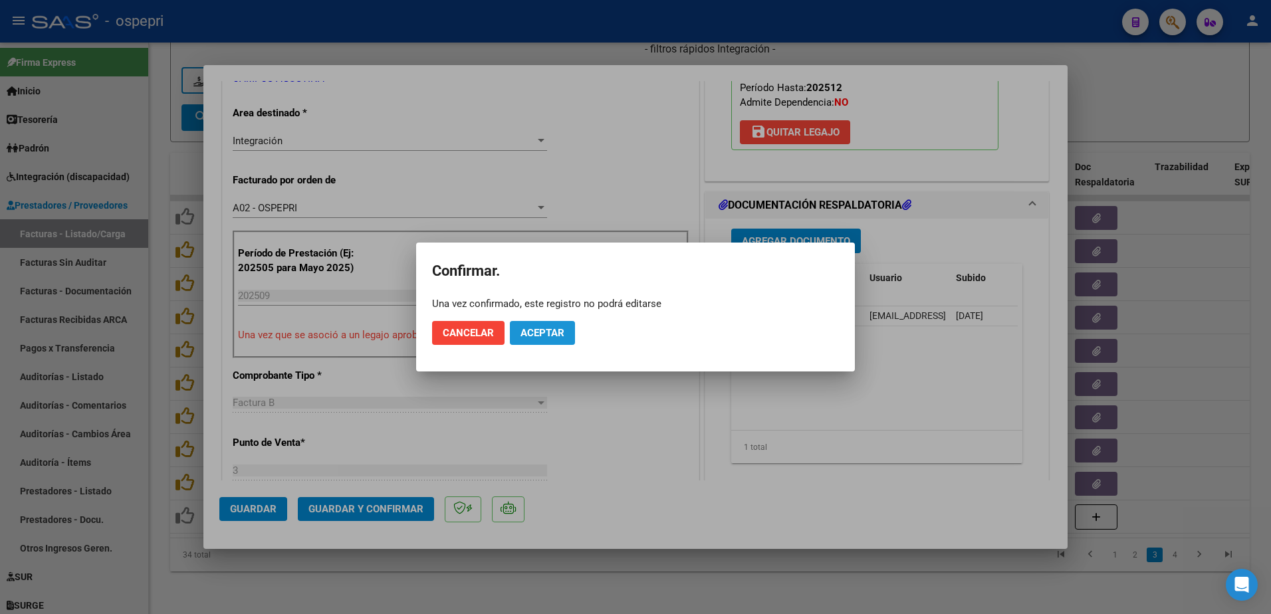
click at [536, 334] on span "Aceptar" at bounding box center [542, 333] width 44 height 12
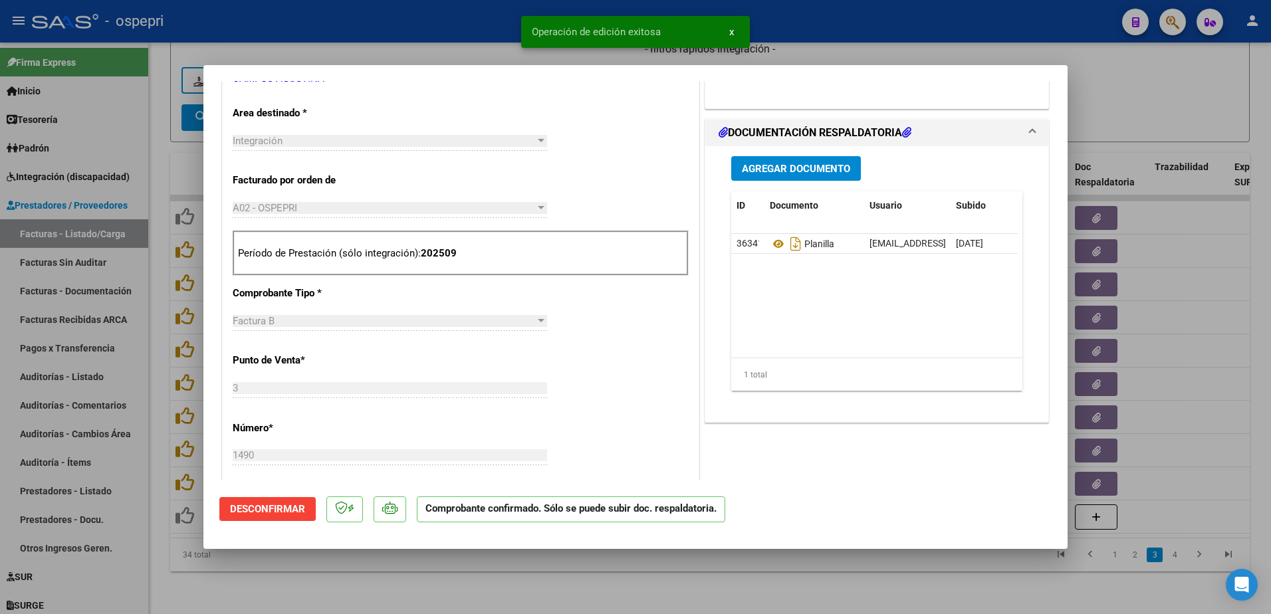
type input "$ 0,00"
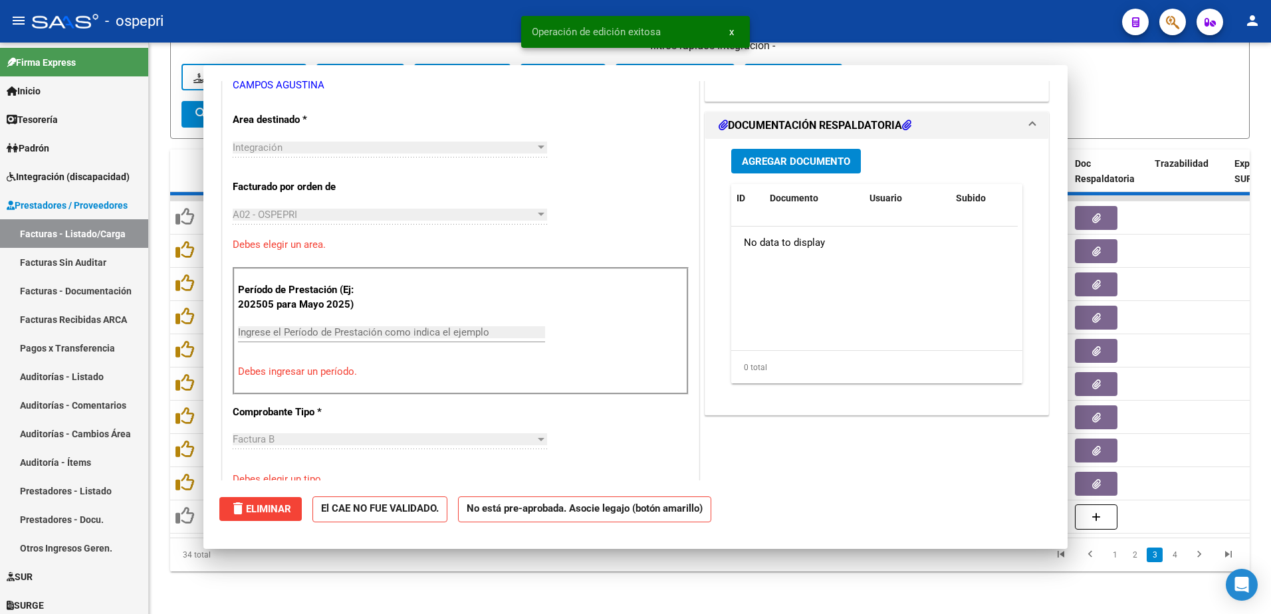
scroll to position [273, 0]
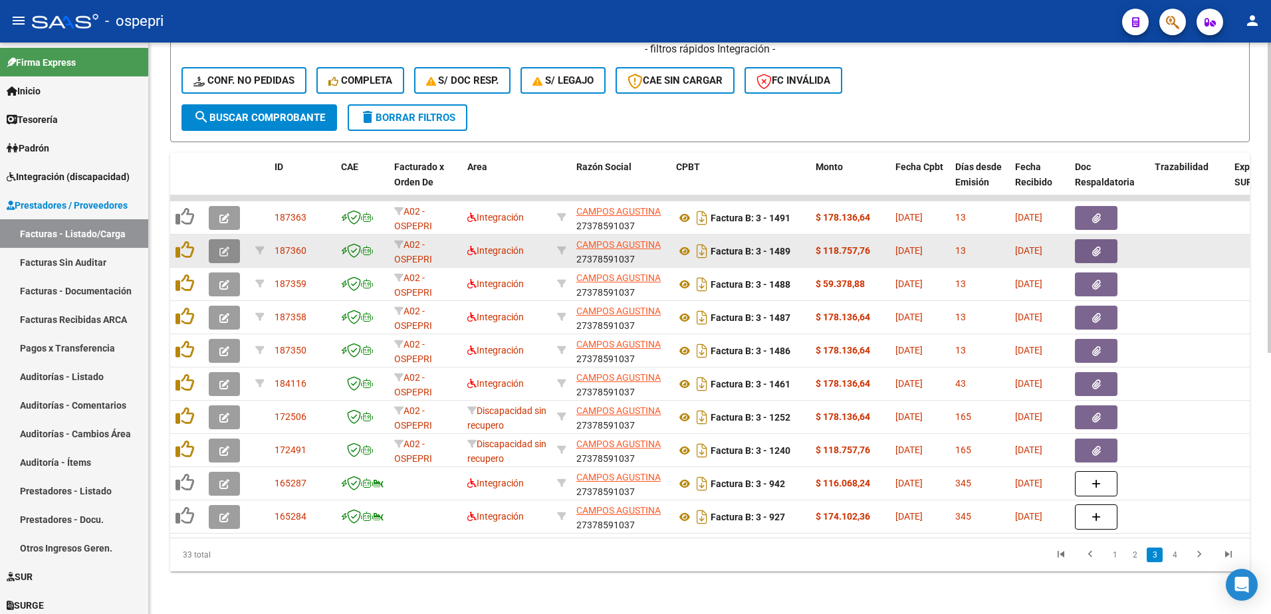
click at [224, 245] on span "button" at bounding box center [224, 251] width 10 height 12
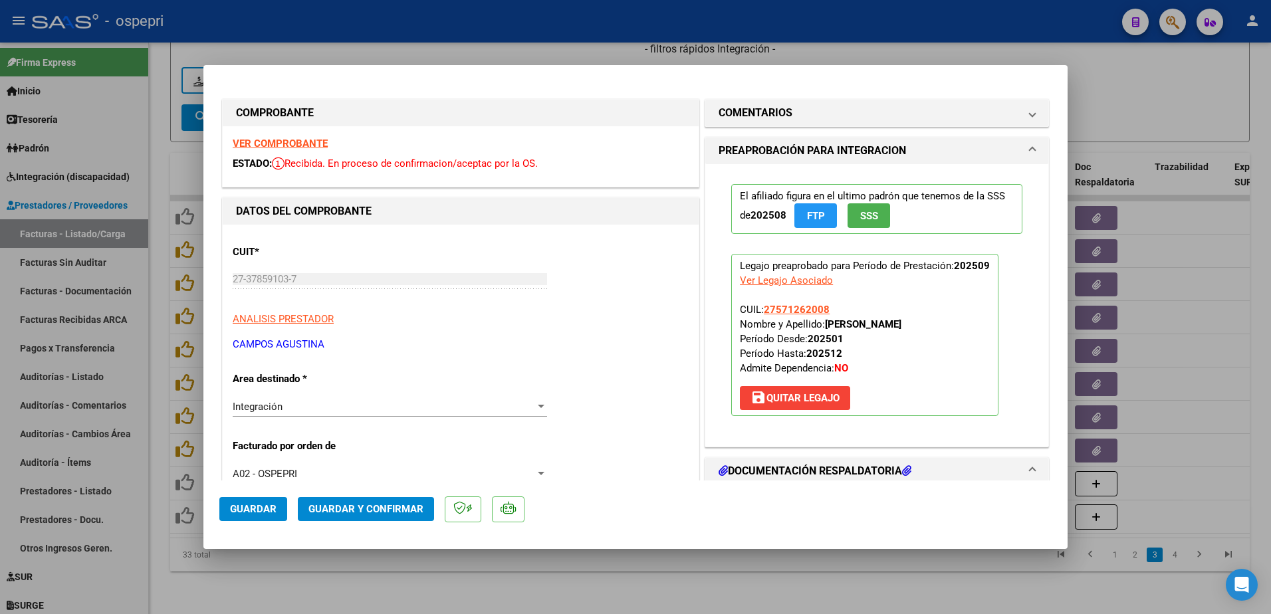
click at [281, 146] on strong "VER COMPROBANTE" at bounding box center [280, 144] width 95 height 12
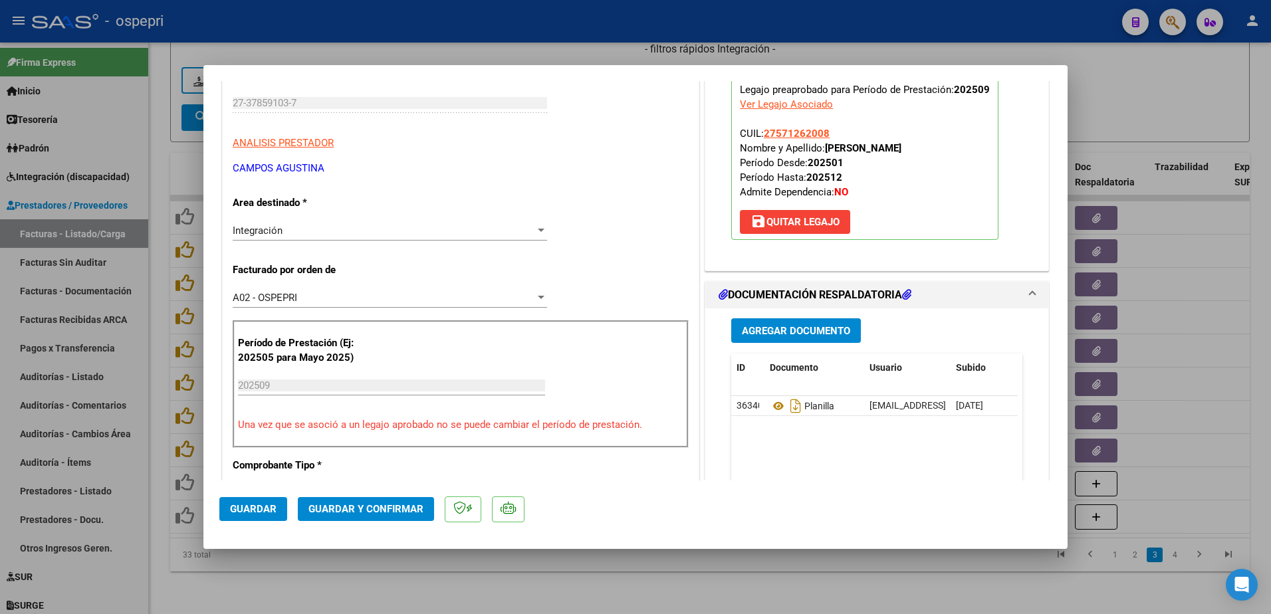
scroll to position [199, 0]
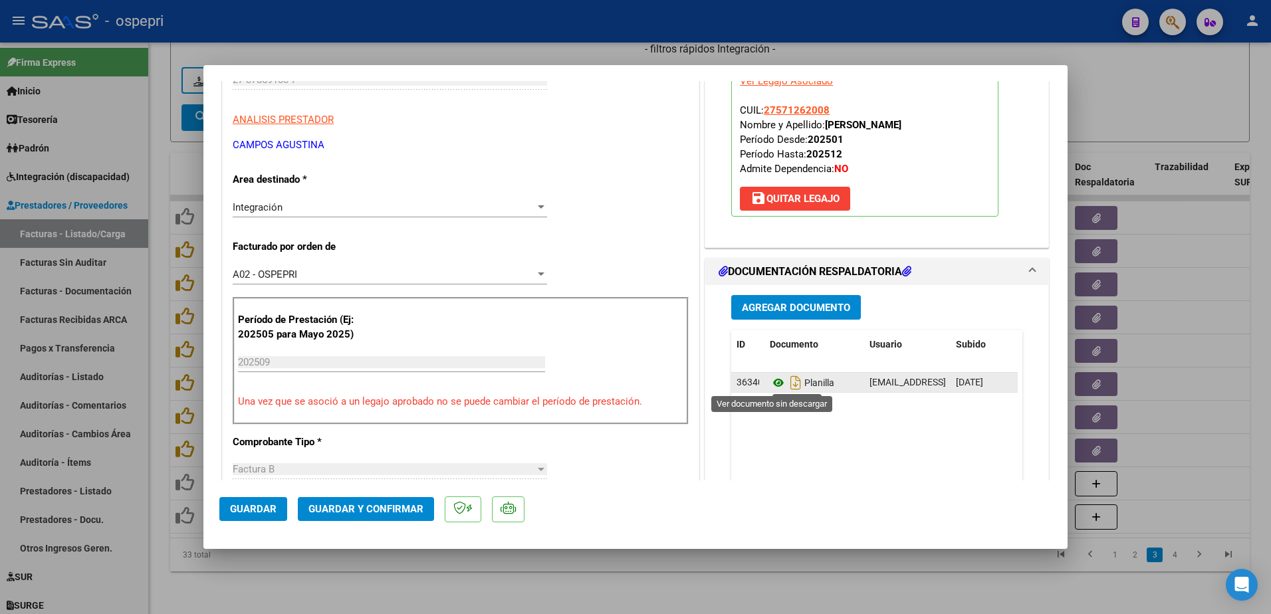
click at [774, 382] on icon at bounding box center [778, 383] width 17 height 16
click at [781, 195] on span "save Quitar Legajo" at bounding box center [794, 199] width 89 height 12
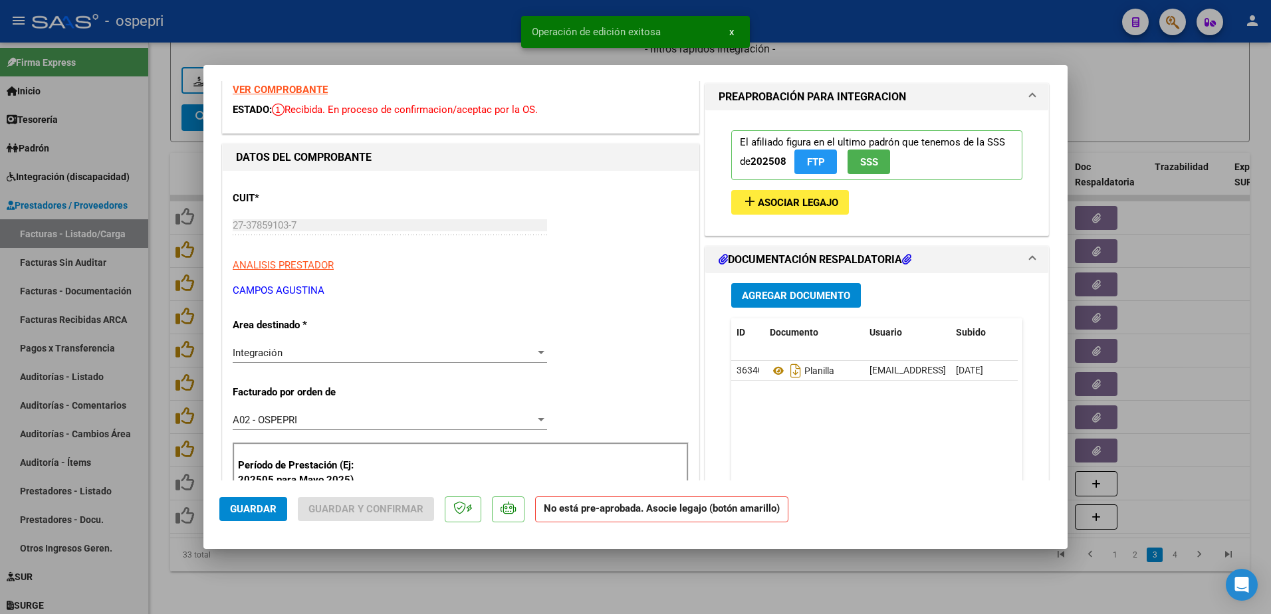
scroll to position [0, 0]
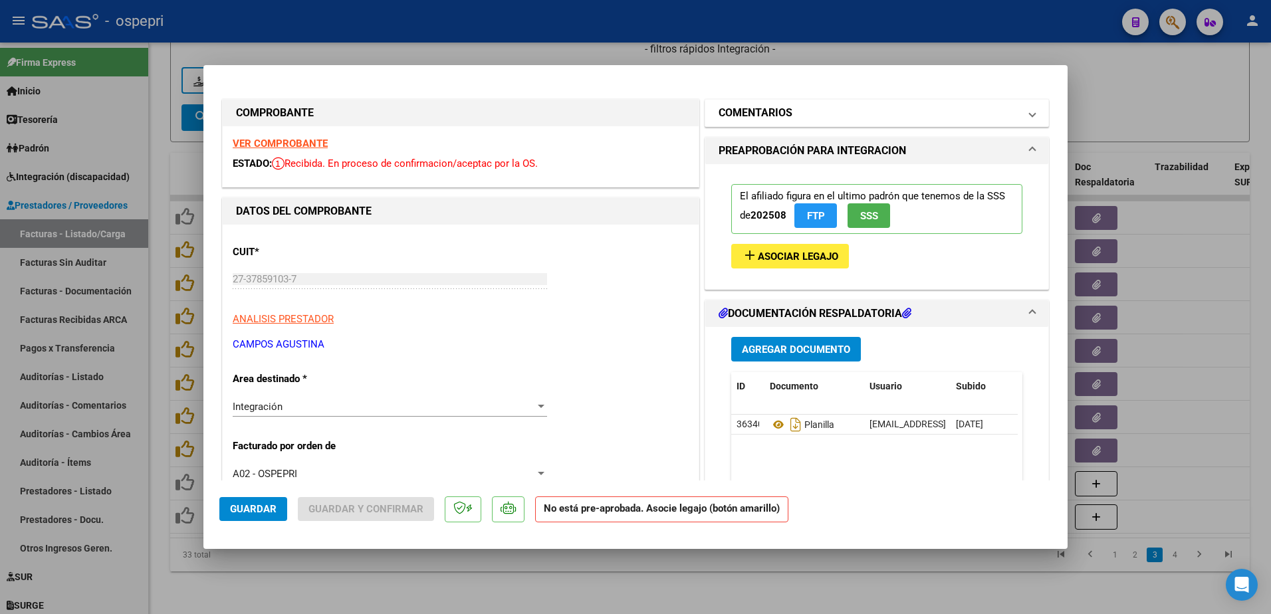
click at [1030, 116] on span at bounding box center [1032, 113] width 5 height 16
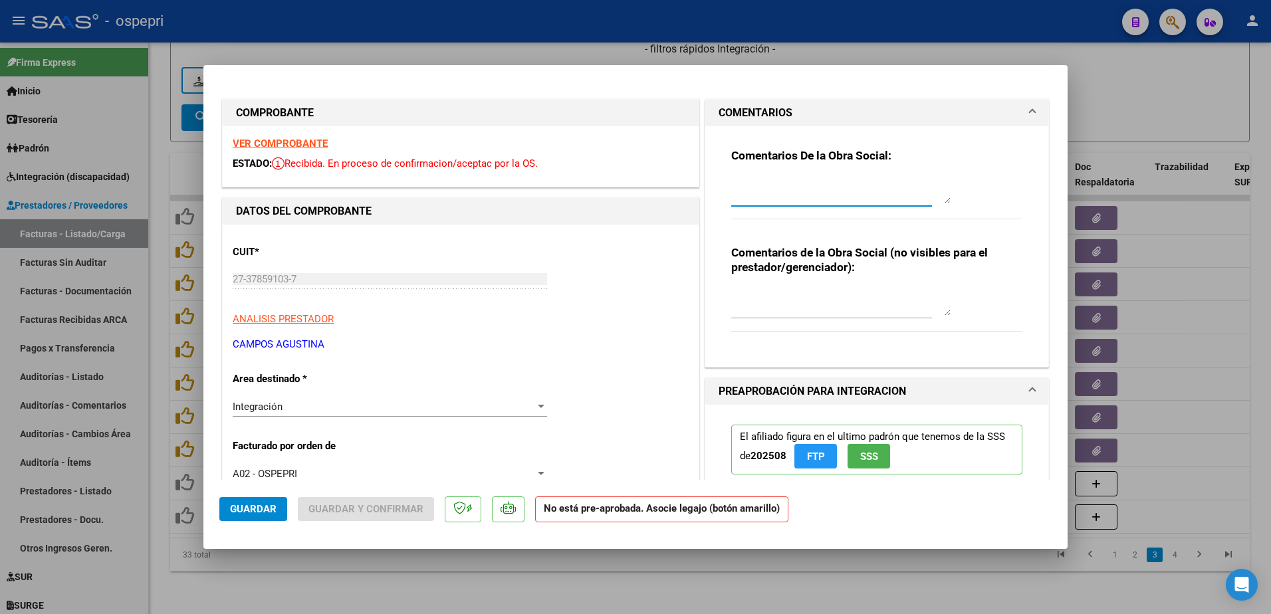
click at [744, 191] on textarea at bounding box center [840, 190] width 219 height 27
type textarea "se rechaza planilla de asistencia. deberà rehacerla y volver a subirla para pod…"
click at [233, 511] on span "Guardar" at bounding box center [253, 509] width 47 height 12
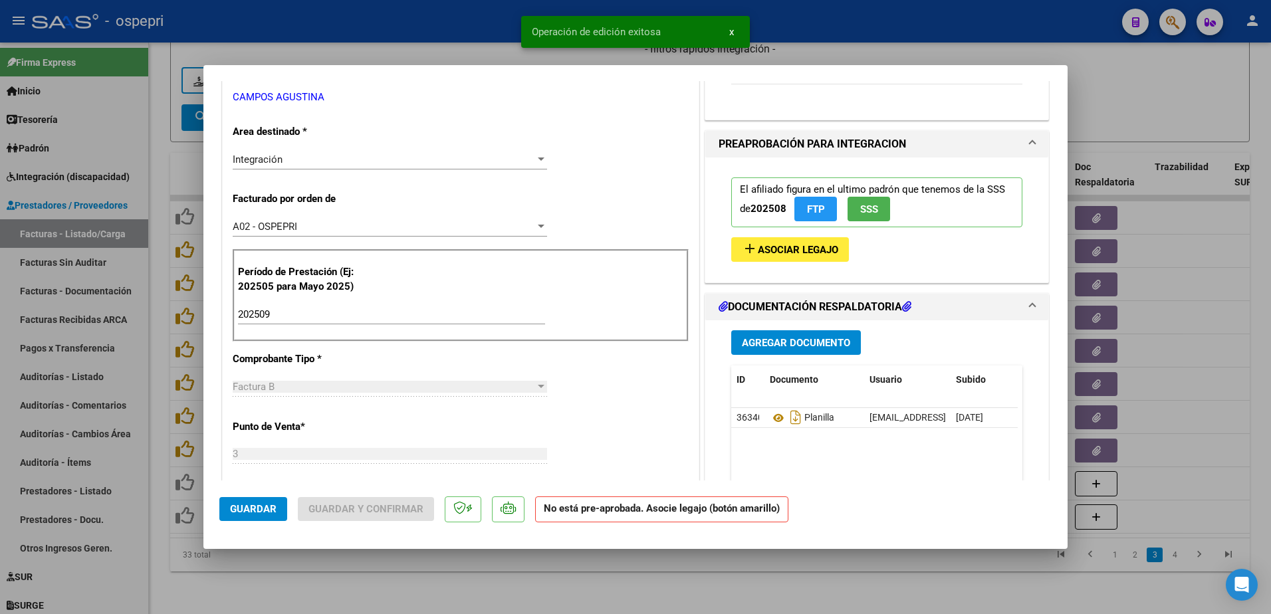
scroll to position [266, 0]
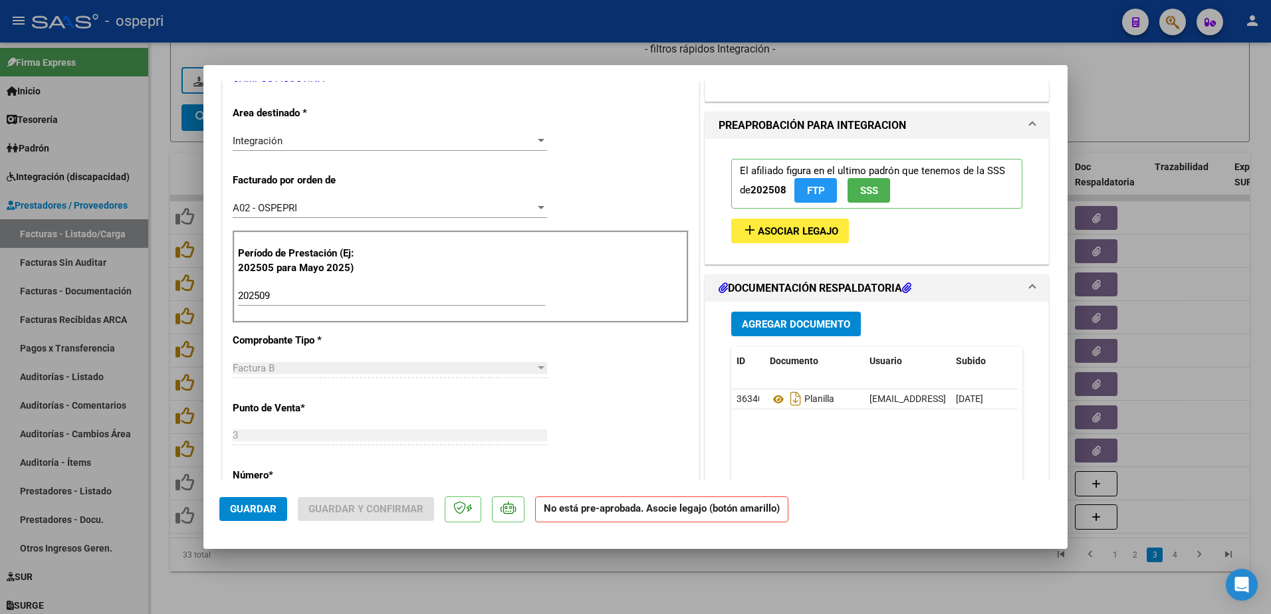
click at [778, 319] on span "Agregar Documento" at bounding box center [796, 324] width 108 height 12
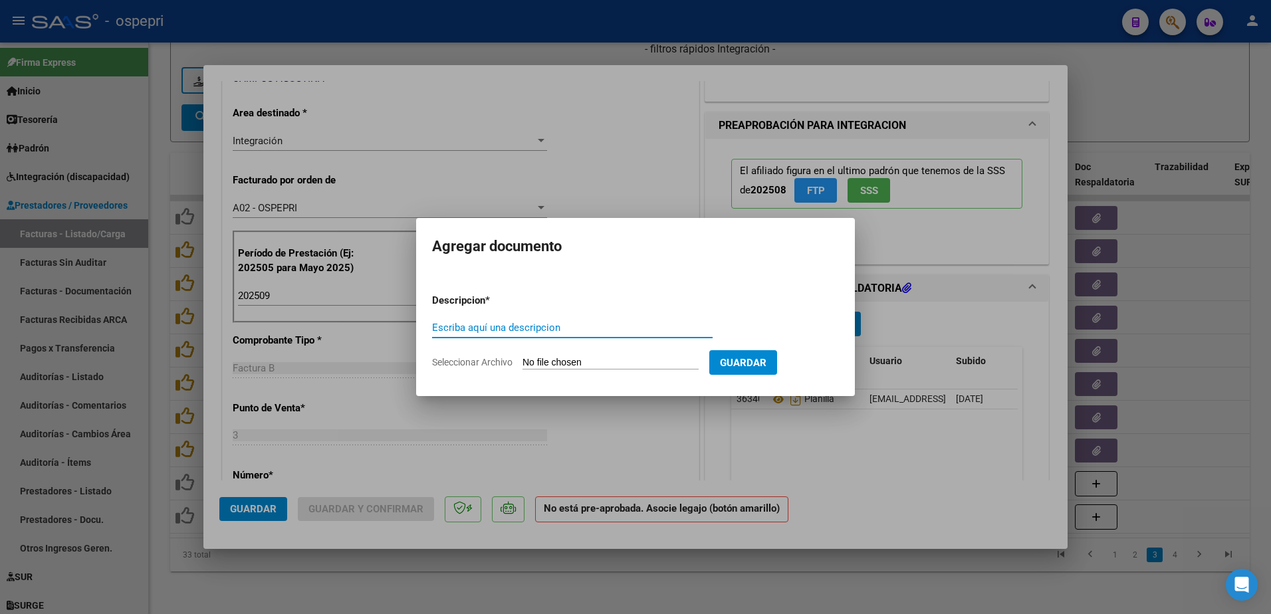
click at [510, 324] on input "Escriba aquí una descripcion" at bounding box center [572, 328] width 280 height 12
type input "compar"
click at [562, 360] on input "Seleccionar Archivo" at bounding box center [610, 363] width 176 height 13
click at [669, 143] on div at bounding box center [635, 307] width 1271 height 614
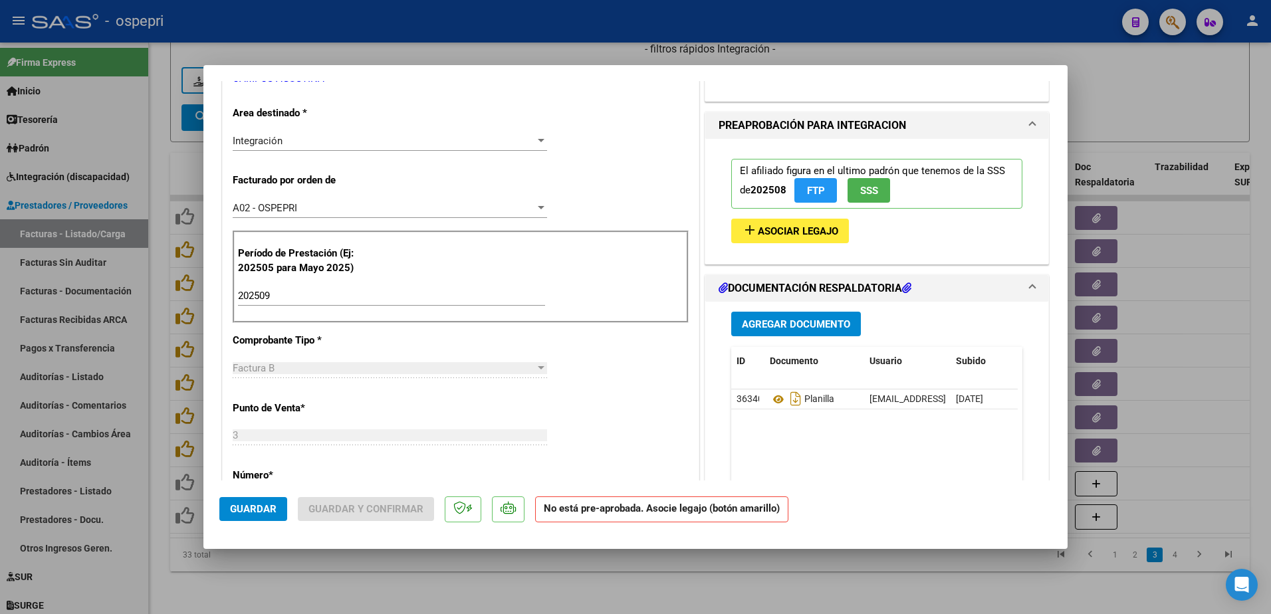
type input "$ 0,00"
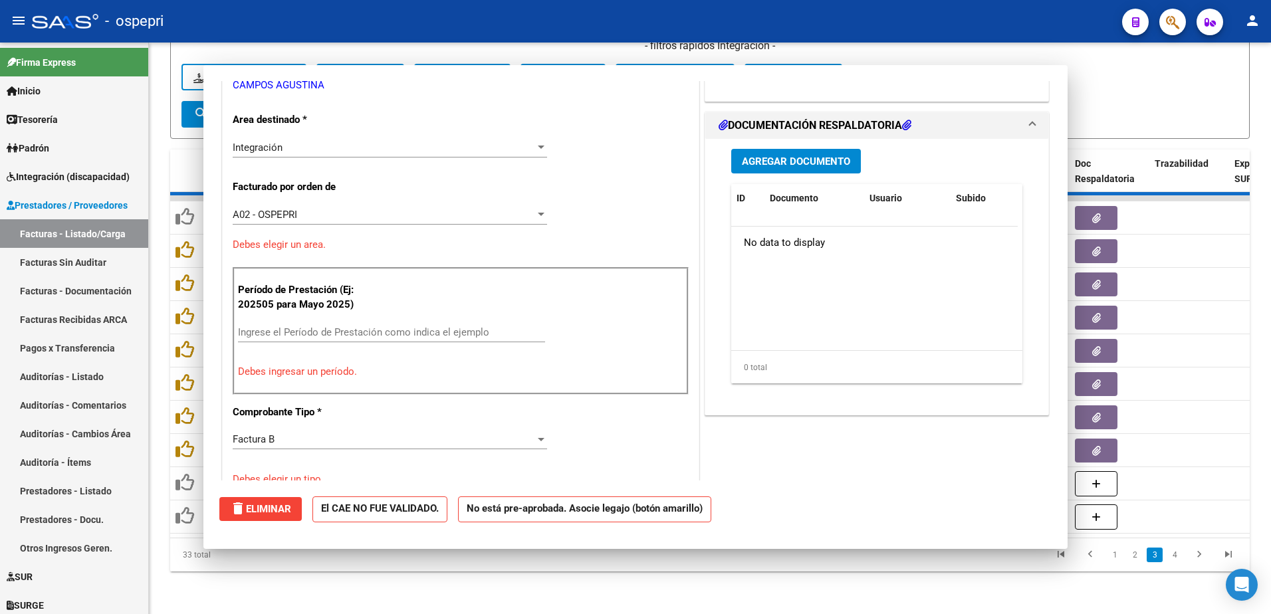
scroll to position [273, 0]
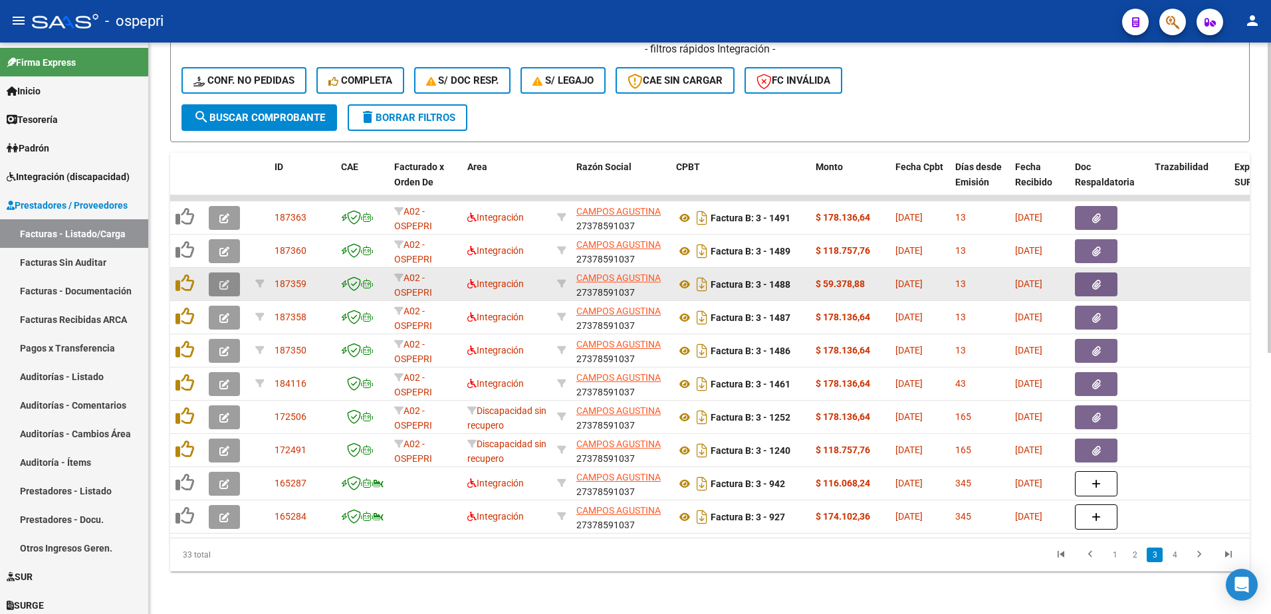
click at [225, 280] on icon "button" at bounding box center [224, 285] width 10 height 10
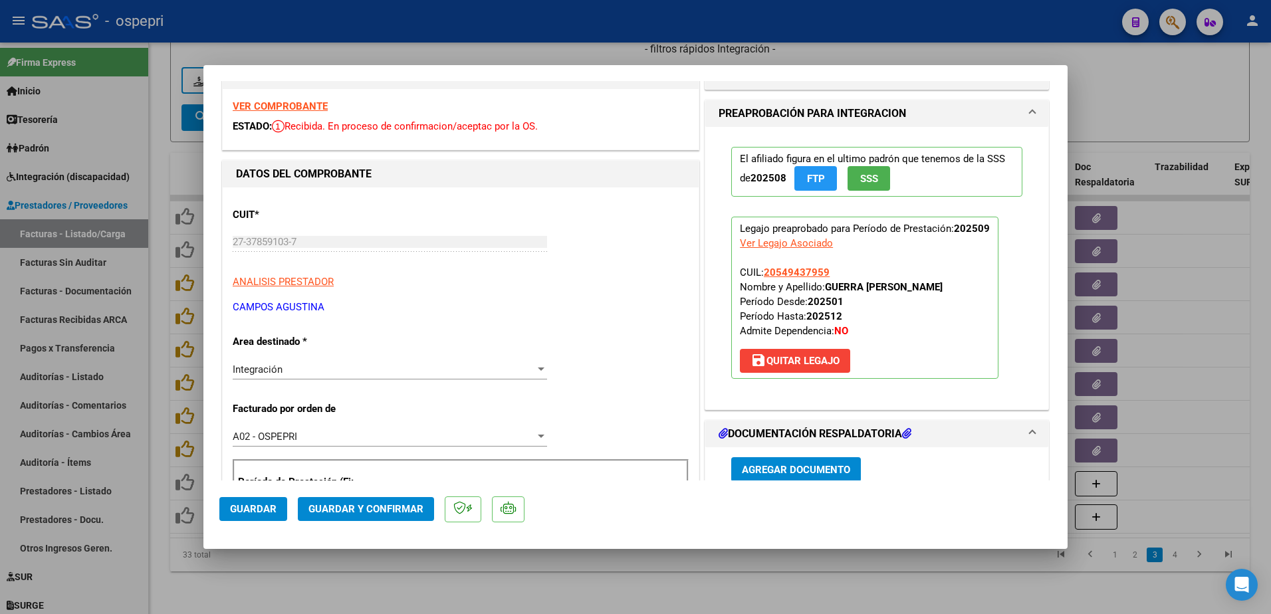
scroll to position [0, 0]
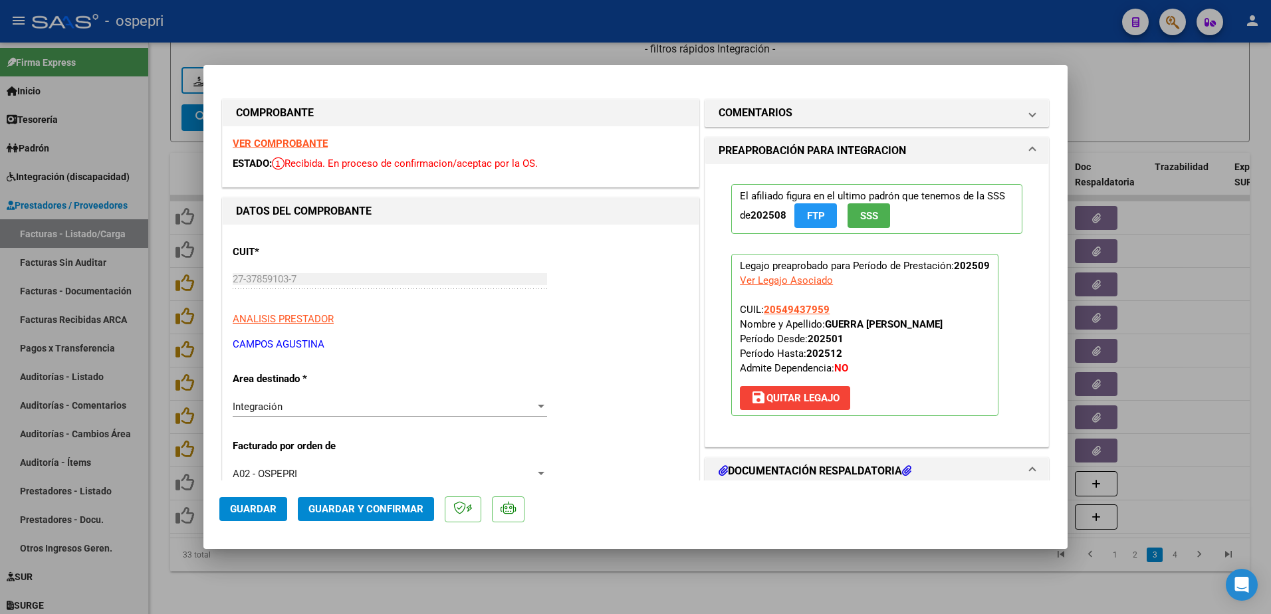
click at [273, 145] on strong "VER COMPROBANTE" at bounding box center [280, 144] width 95 height 12
type input "$ 0,00"
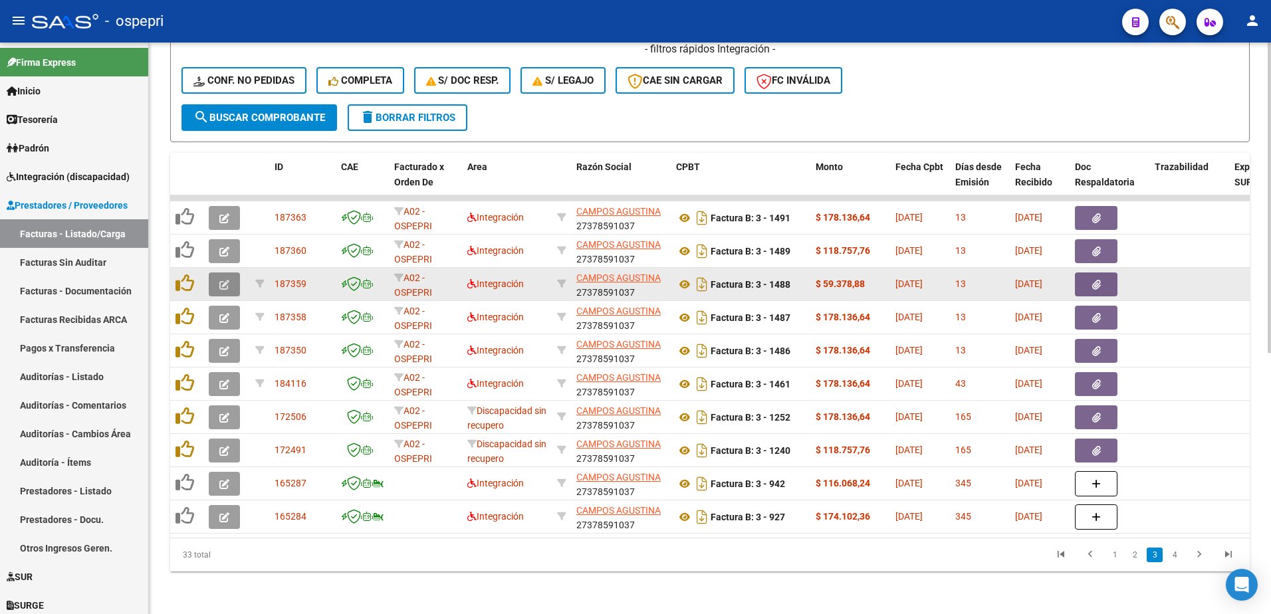
click at [224, 280] on icon "button" at bounding box center [224, 285] width 10 height 10
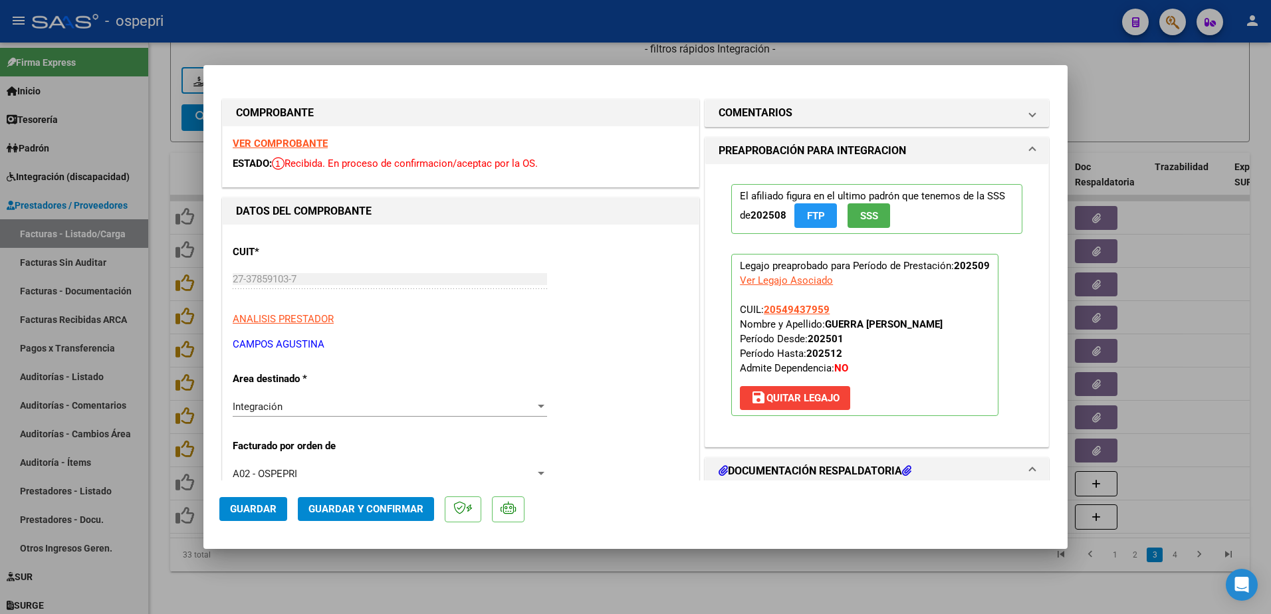
click at [300, 141] on strong "VER COMPROBANTE" at bounding box center [280, 144] width 95 height 12
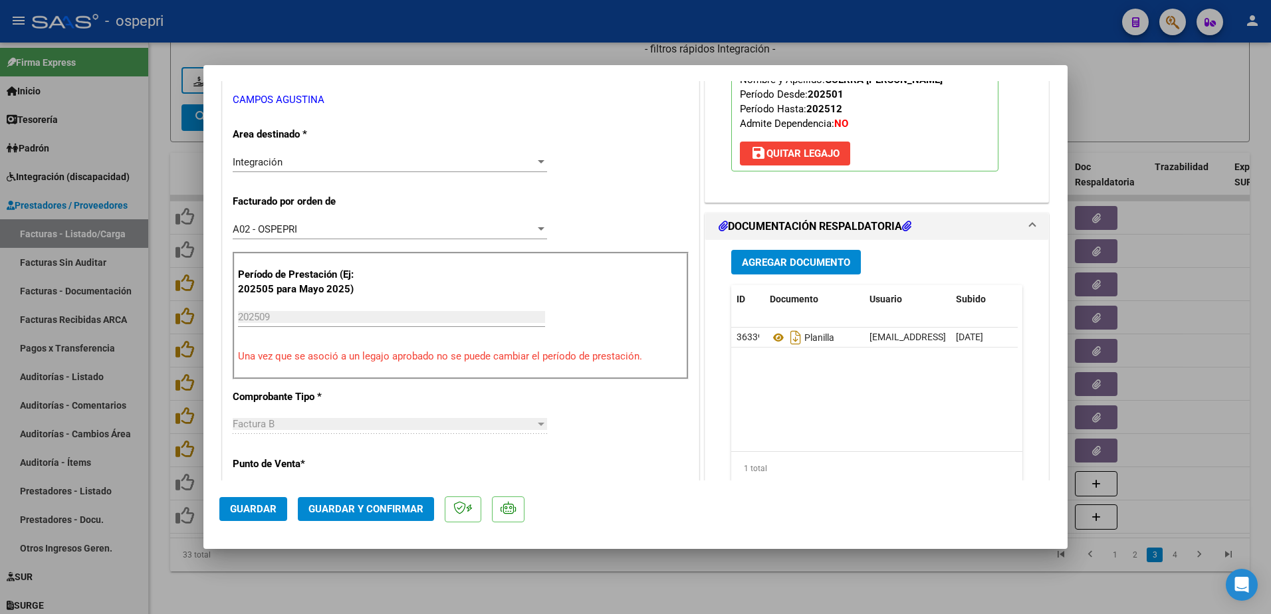
scroll to position [266, 0]
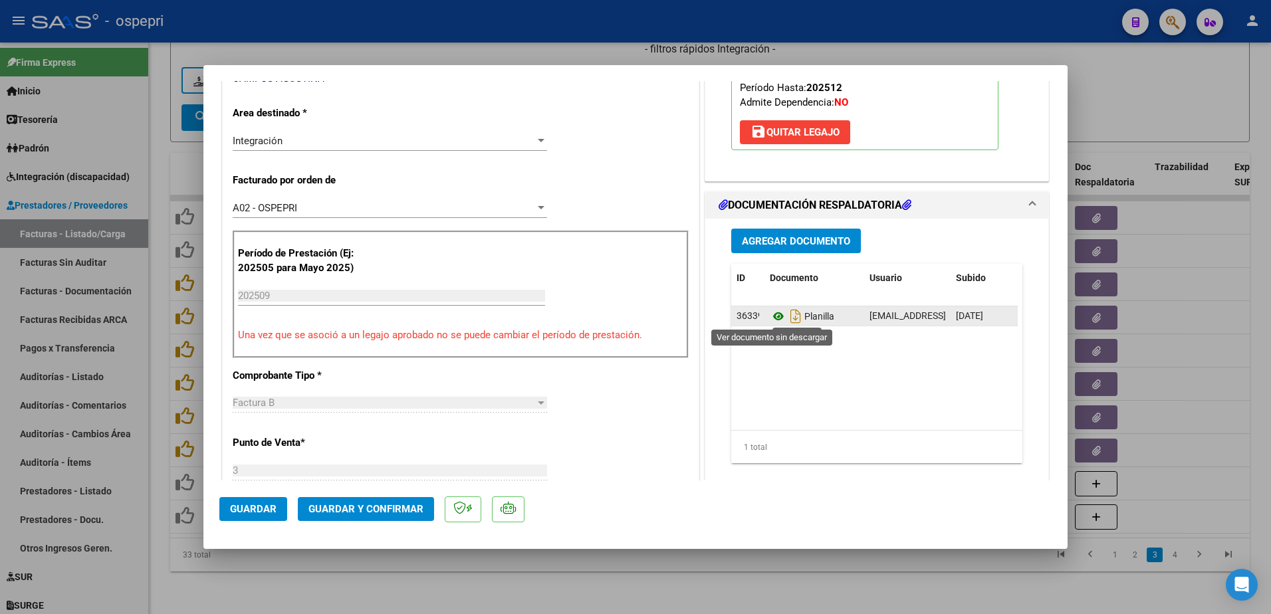
click at [770, 311] on icon at bounding box center [778, 316] width 17 height 16
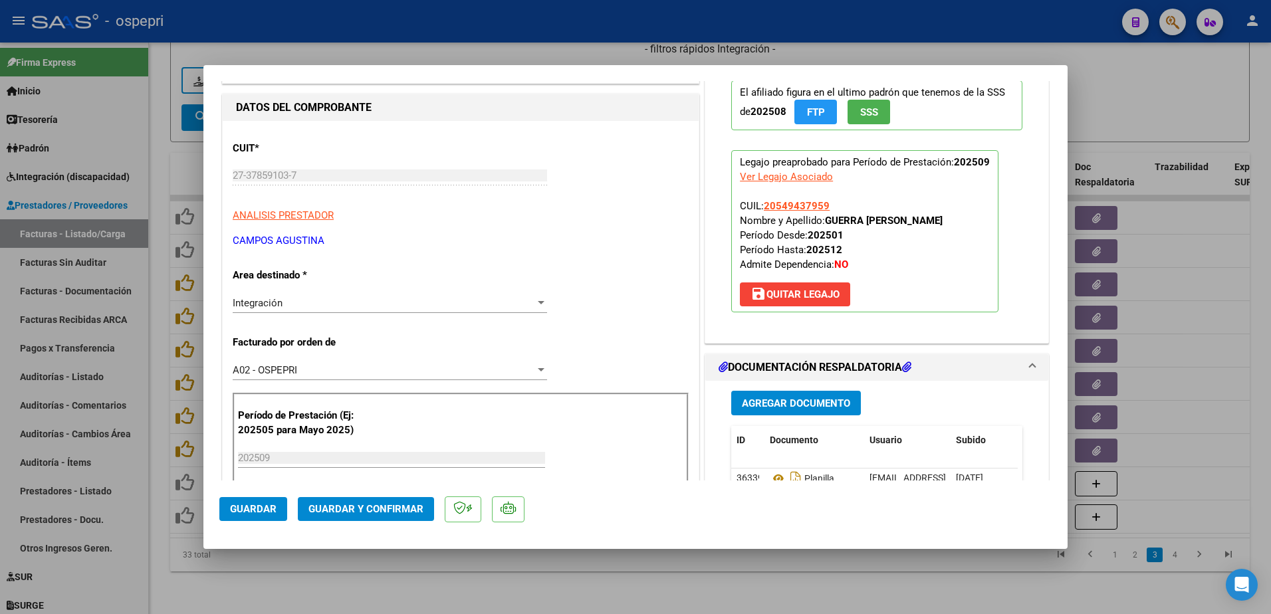
scroll to position [199, 0]
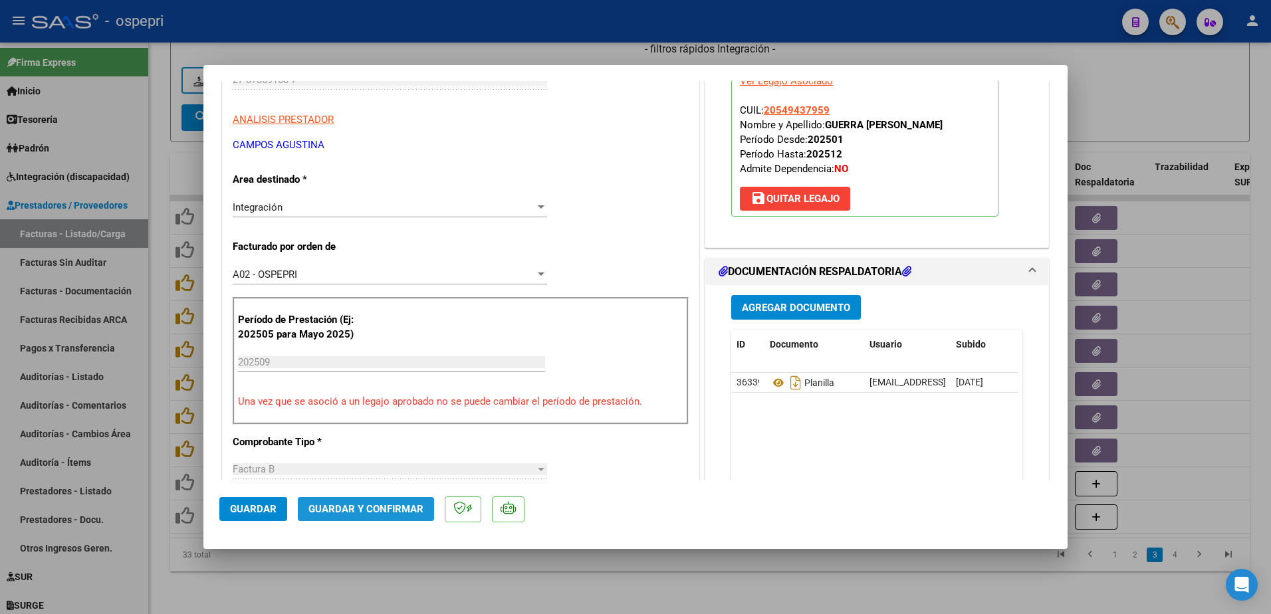
click at [369, 508] on span "Guardar y Confirmar" at bounding box center [365, 509] width 115 height 12
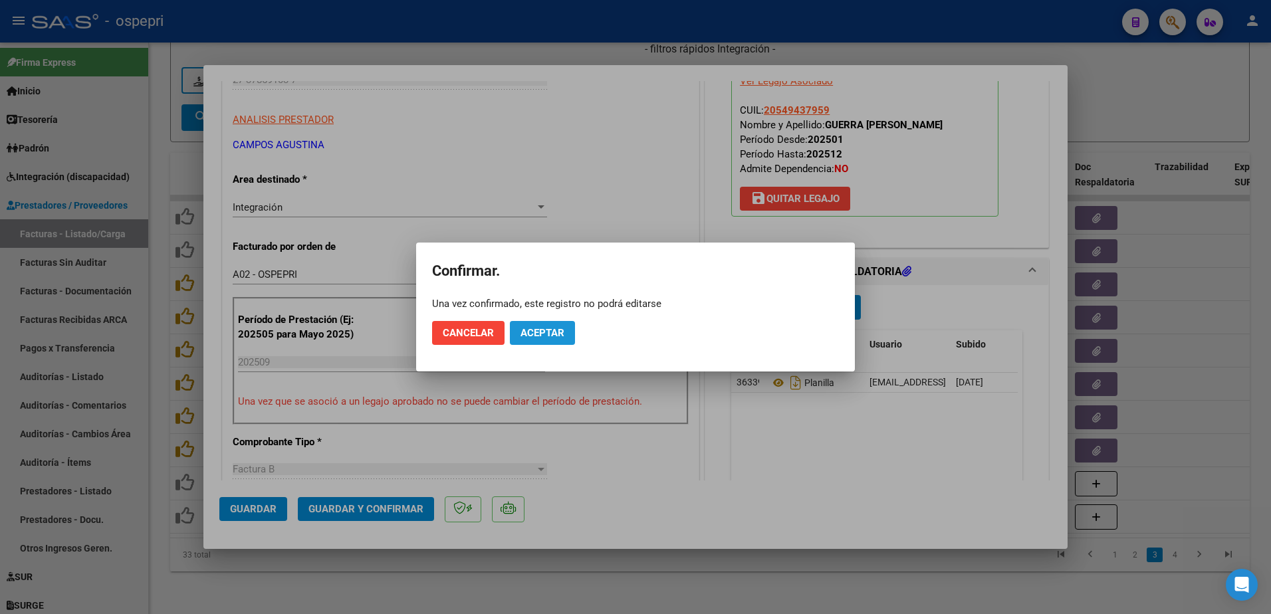
click at [544, 330] on span "Aceptar" at bounding box center [542, 333] width 44 height 12
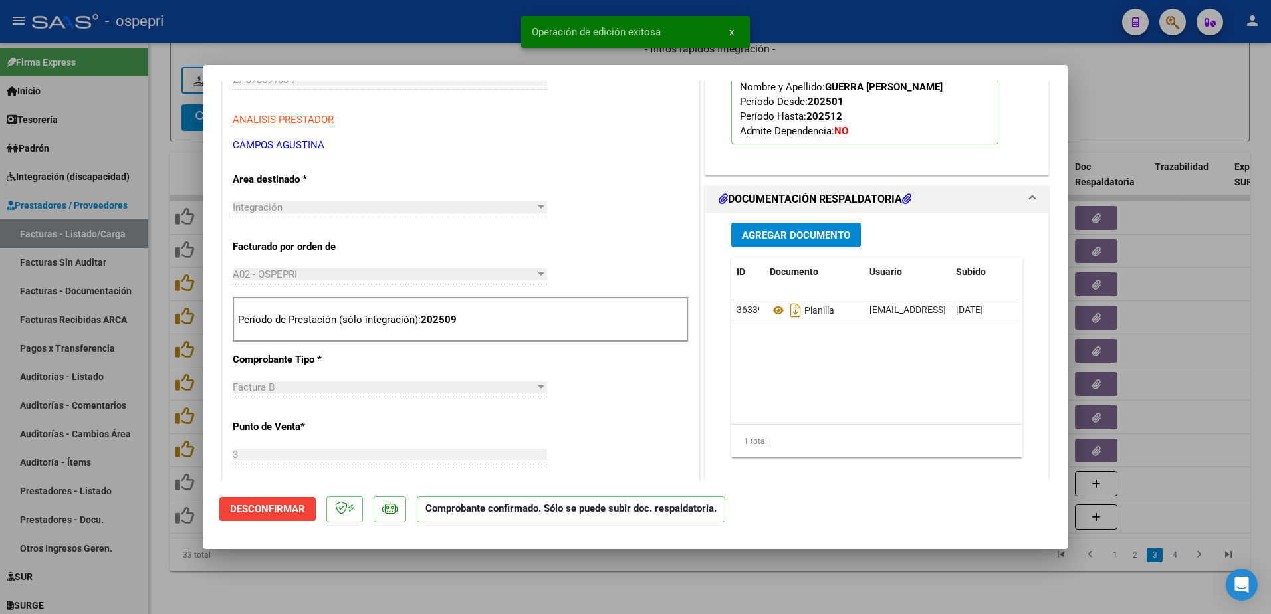
type input "$ 0,00"
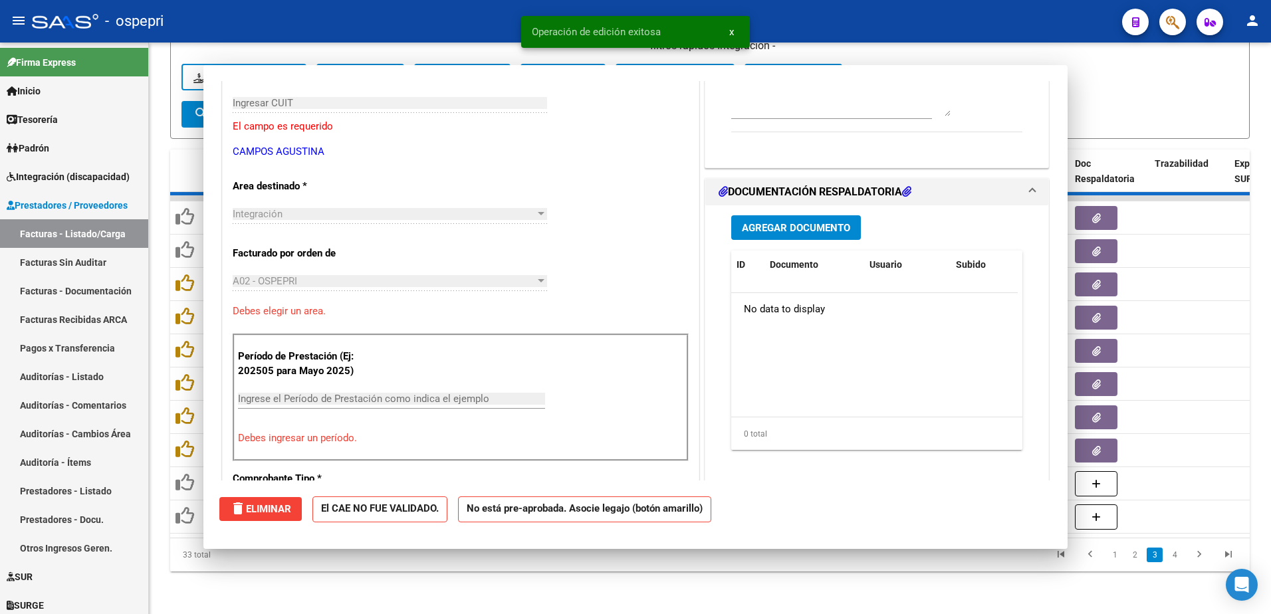
scroll to position [223, 0]
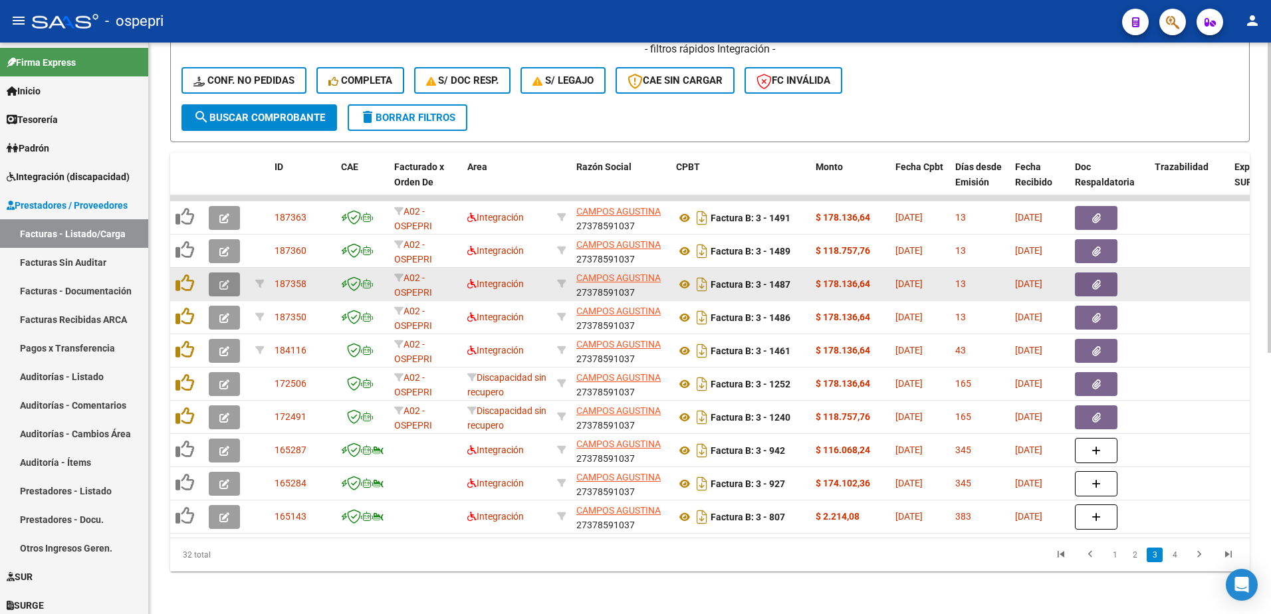
click at [229, 280] on icon "button" at bounding box center [224, 285] width 10 height 10
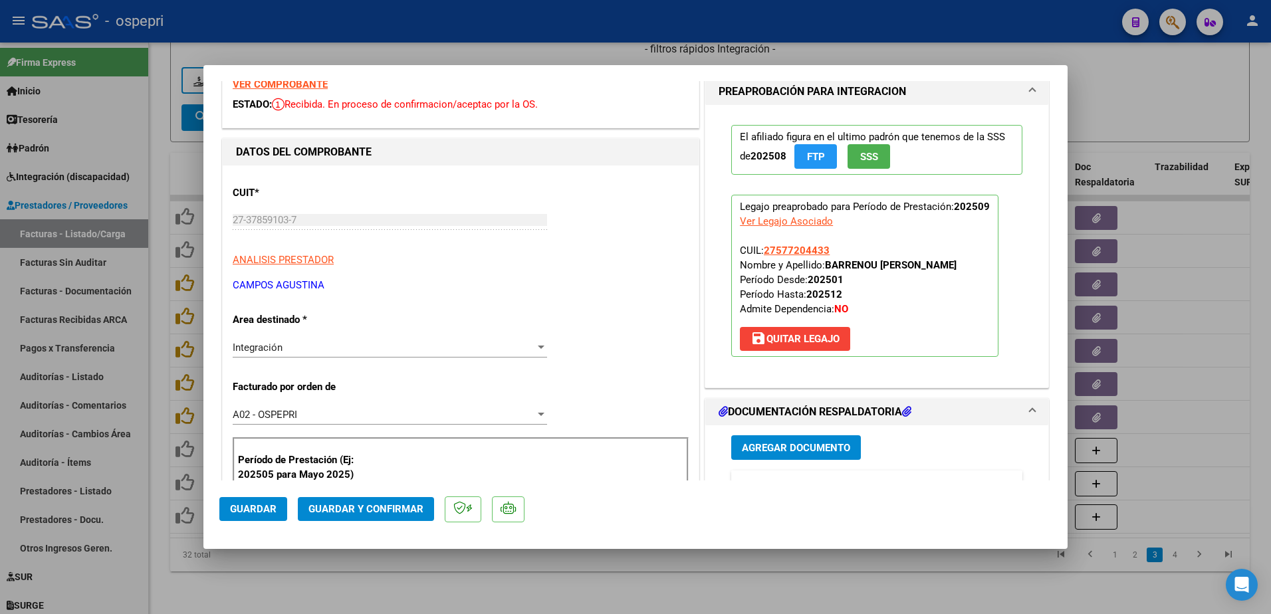
scroll to position [0, 0]
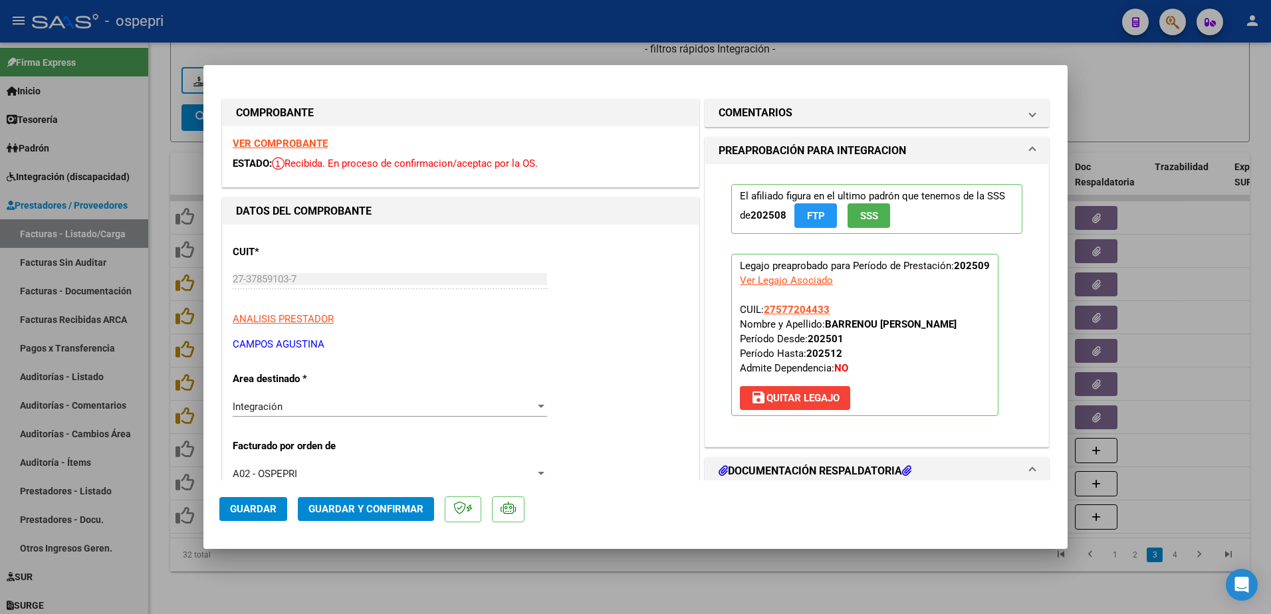
click at [308, 140] on strong "VER COMPROBANTE" at bounding box center [280, 144] width 95 height 12
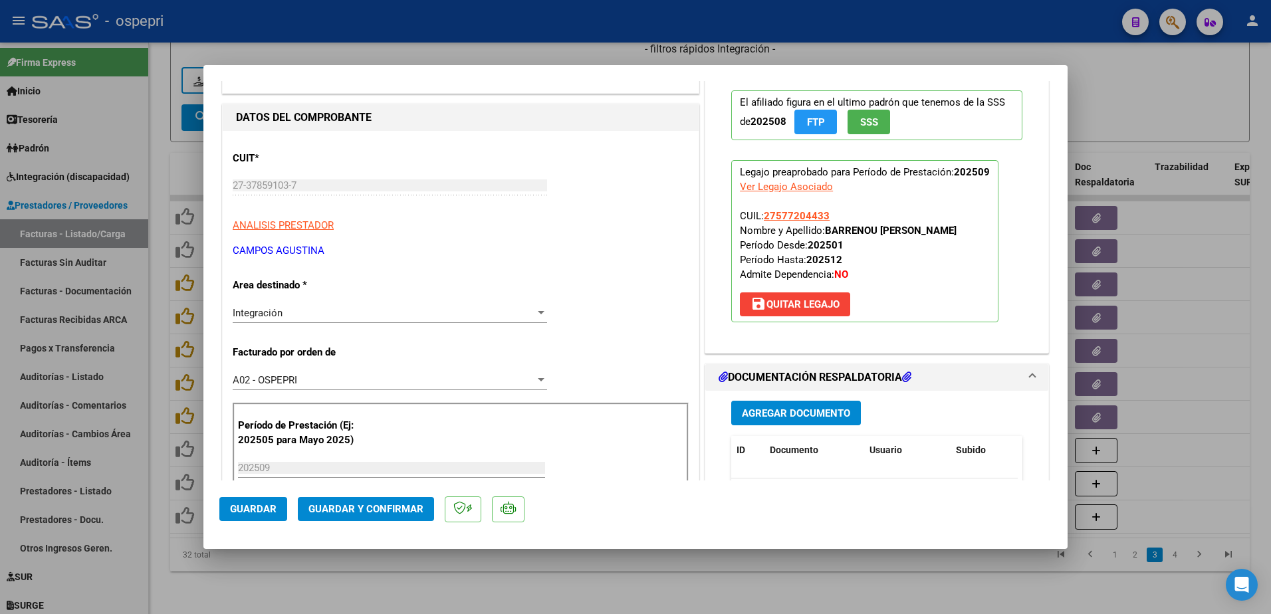
scroll to position [199, 0]
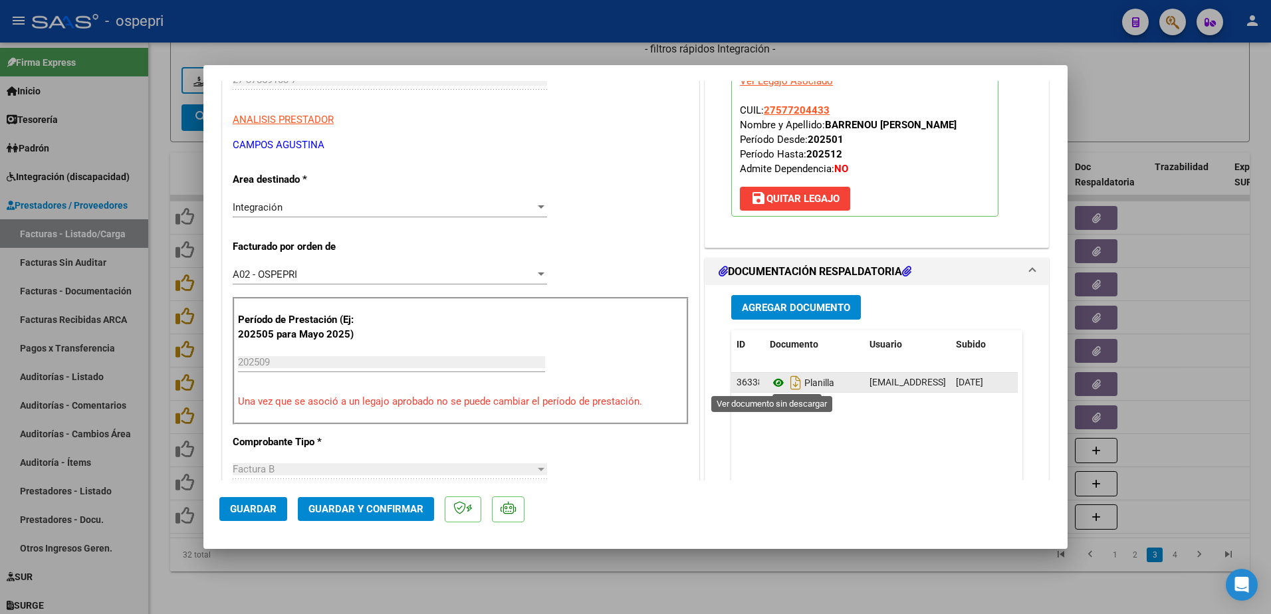
click at [775, 382] on icon at bounding box center [778, 383] width 17 height 16
click at [783, 201] on span "save Quitar Legajo" at bounding box center [794, 199] width 89 height 12
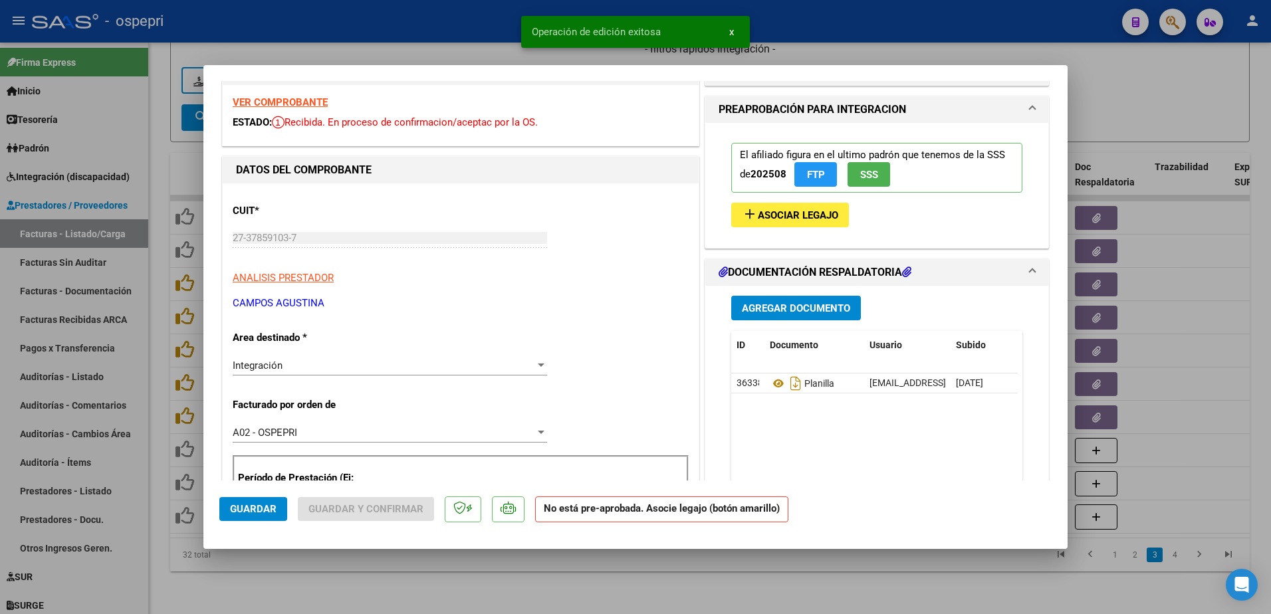
scroll to position [0, 0]
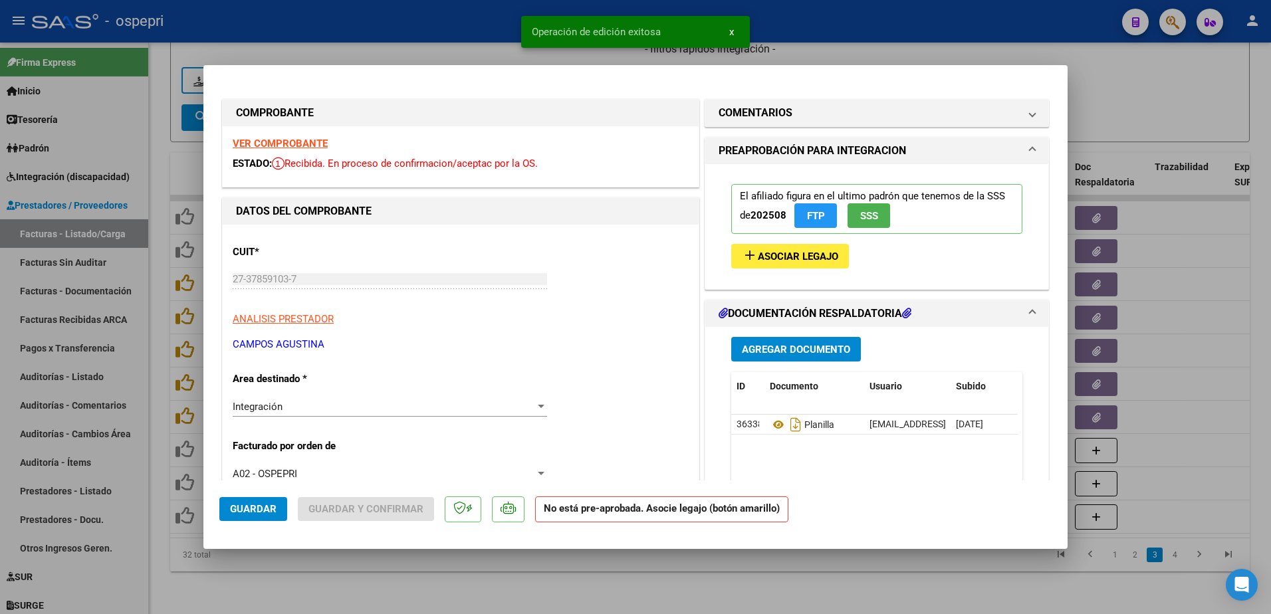
click at [802, 345] on span "Agregar Documento" at bounding box center [796, 350] width 108 height 12
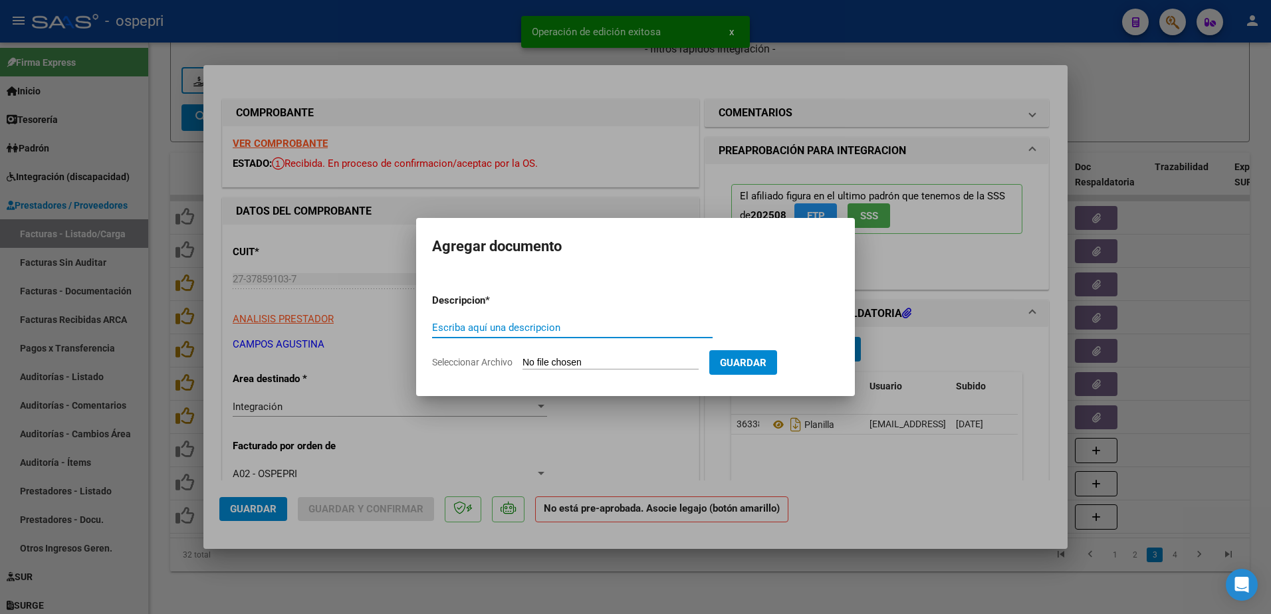
click at [536, 329] on input "Escriba aquí una descripcion" at bounding box center [572, 328] width 280 height 12
type input "compar"
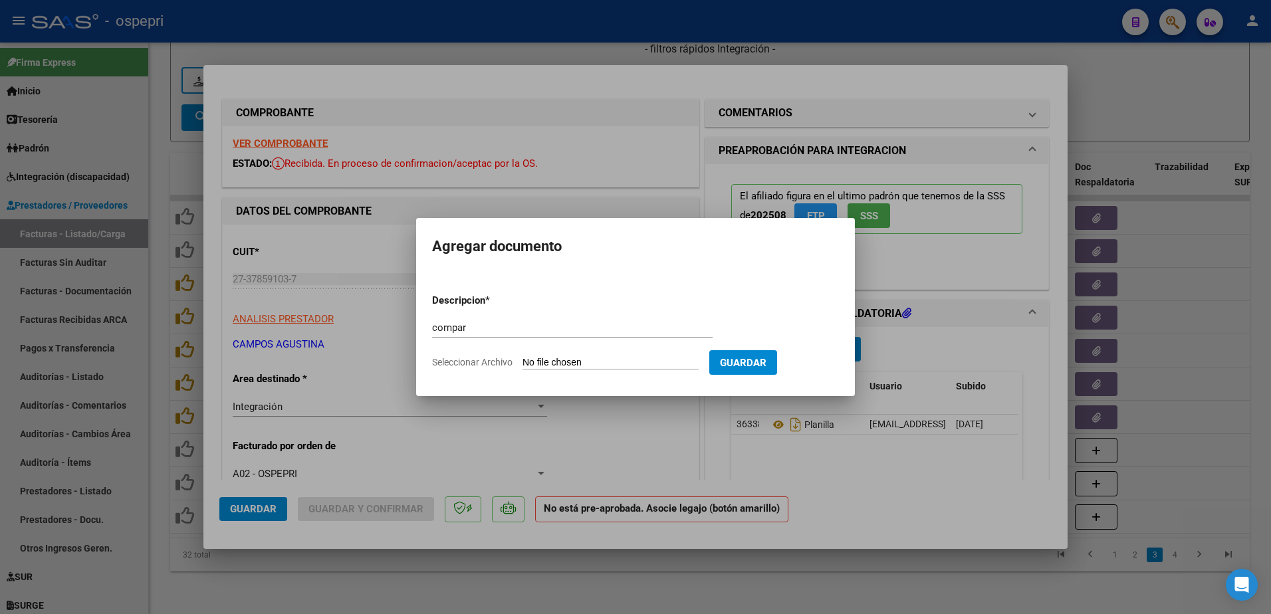
click at [585, 363] on input "Seleccionar Archivo" at bounding box center [610, 363] width 176 height 13
type input "C:\fakepath\Captura de pantalla 2025-10-14 161000.png"
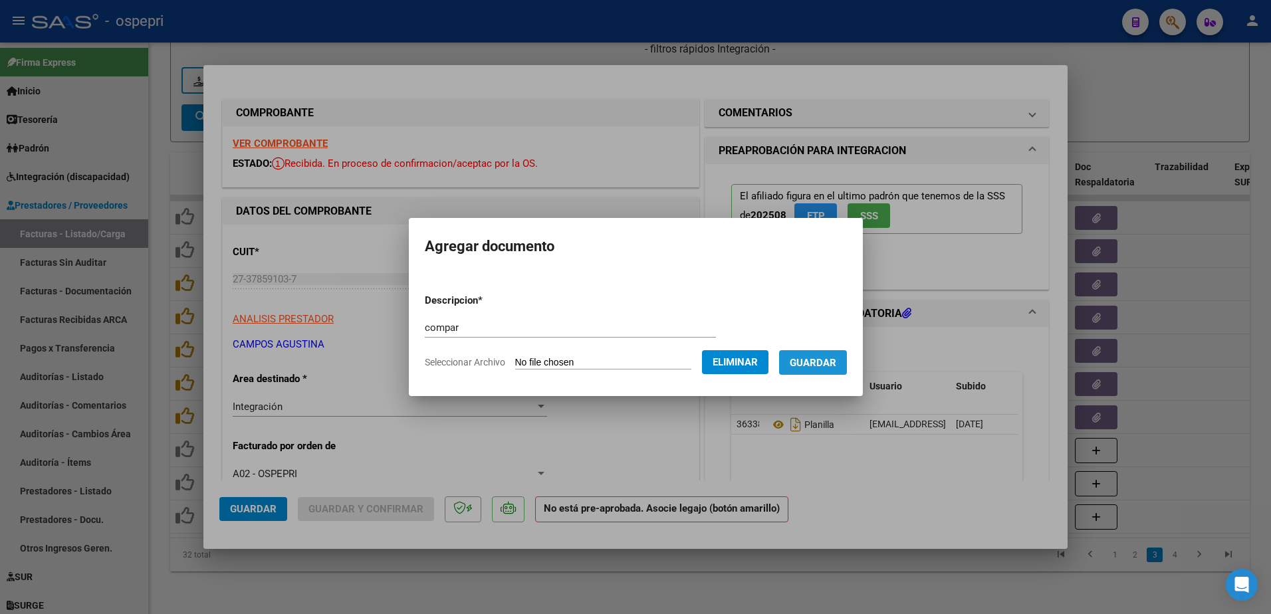
click at [831, 365] on span "Guardar" at bounding box center [813, 363] width 47 height 12
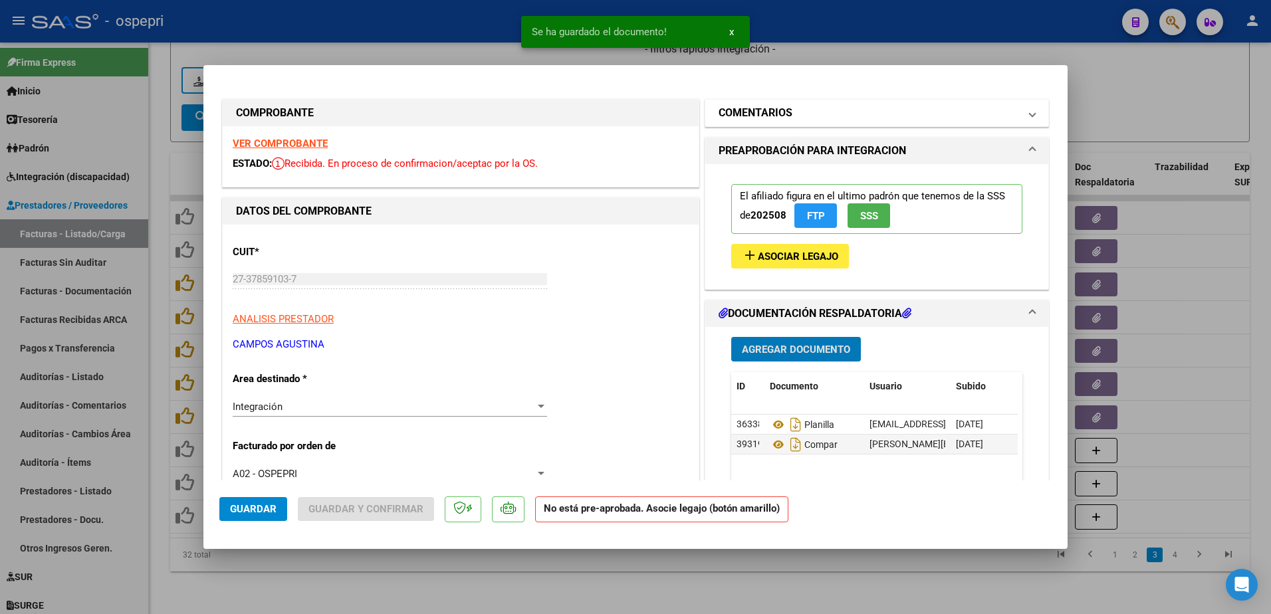
click at [1030, 114] on span at bounding box center [1032, 113] width 5 height 16
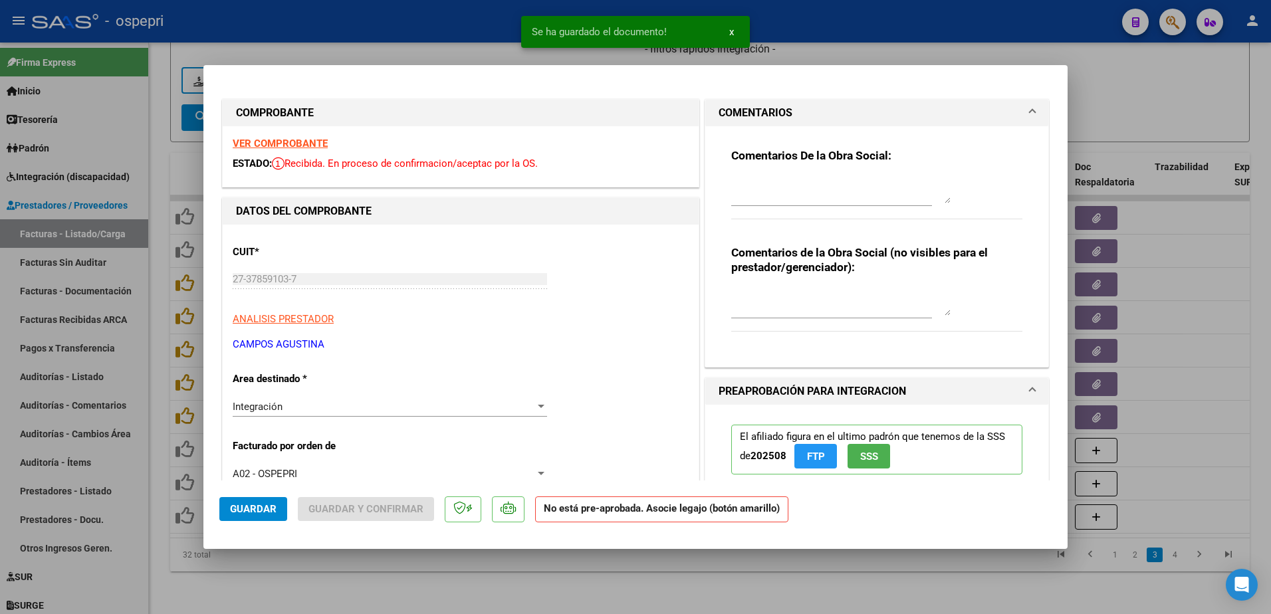
click at [791, 193] on textarea at bounding box center [840, 190] width 219 height 27
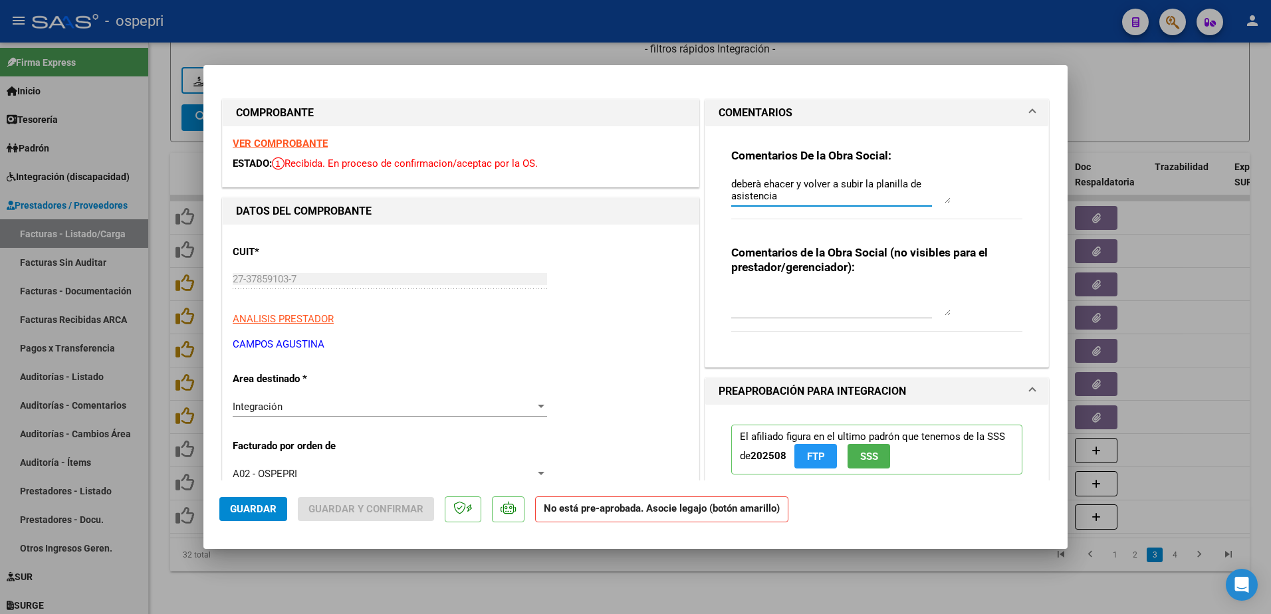
click at [759, 183] on textarea "deberà ehacer y volver a subir la planilla de asistencia" at bounding box center [840, 190] width 219 height 27
click at [783, 195] on textarea "deberà rehacer y volver a subir la planilla de asistencia" at bounding box center [840, 190] width 219 height 27
click at [794, 184] on textarea "deberà rehacer y volver a subir la planilla de asistencia." at bounding box center [840, 190] width 219 height 27
click at [798, 199] on textarea "deberà rehacer firmar y volver a subir la planilla de asistencia." at bounding box center [840, 190] width 219 height 27
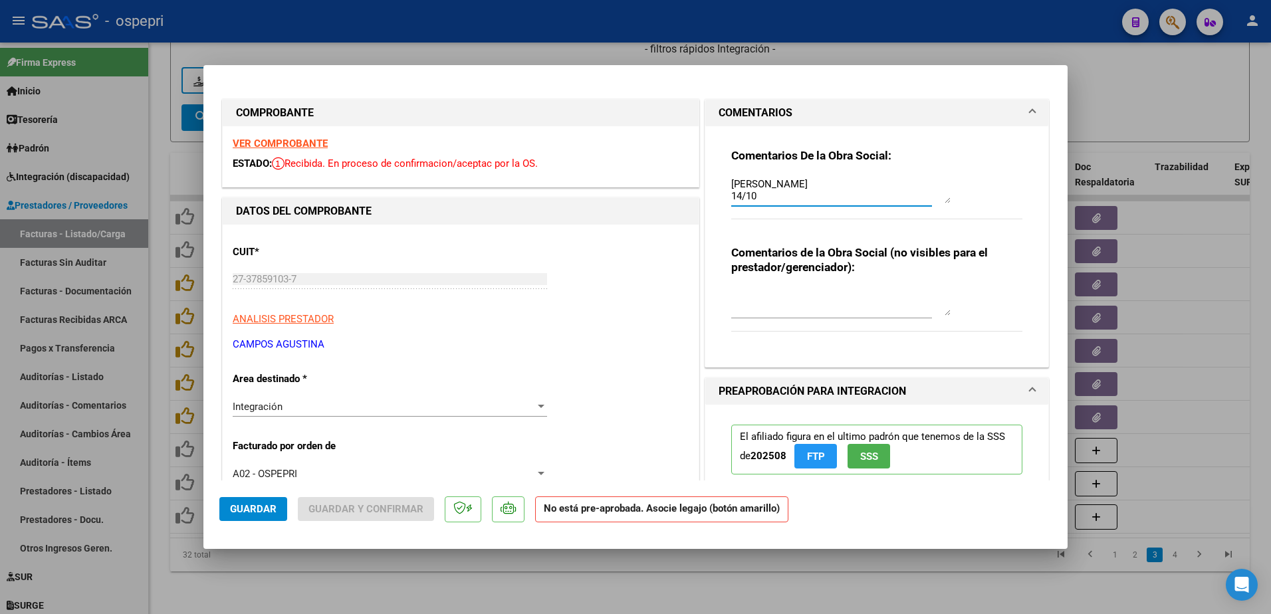
type textarea "deberà rehacer firmar y volver a subir la planilla de asistencia. Sds Yolanda 1…"
click at [271, 506] on span "Guardar" at bounding box center [253, 509] width 47 height 12
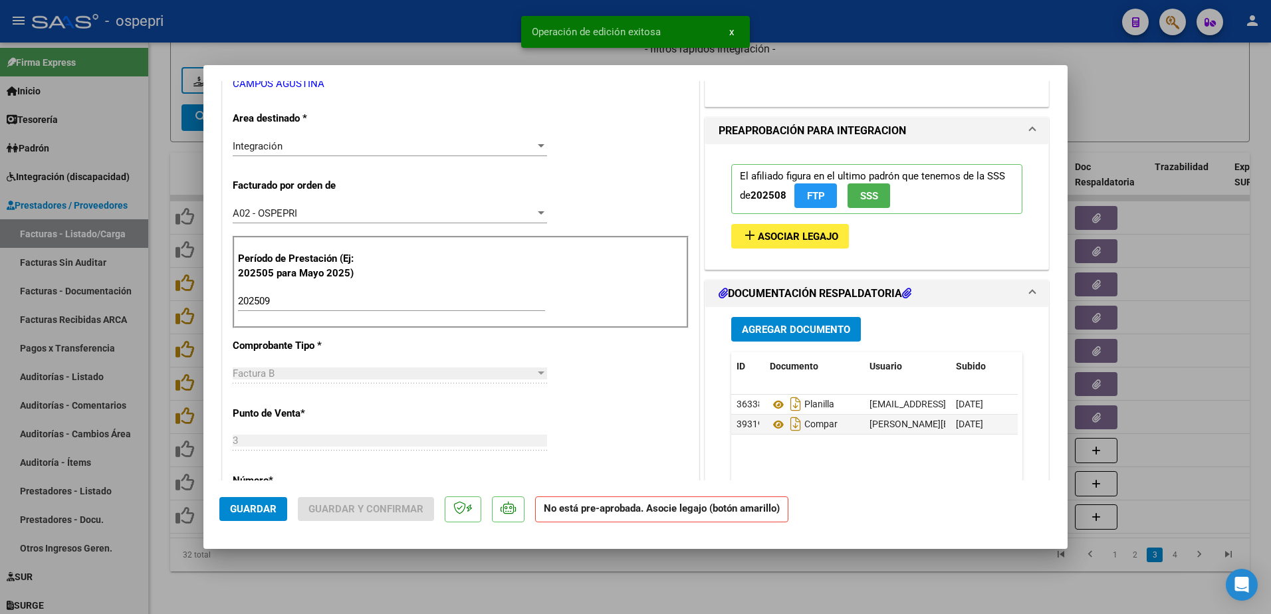
scroll to position [266, 0]
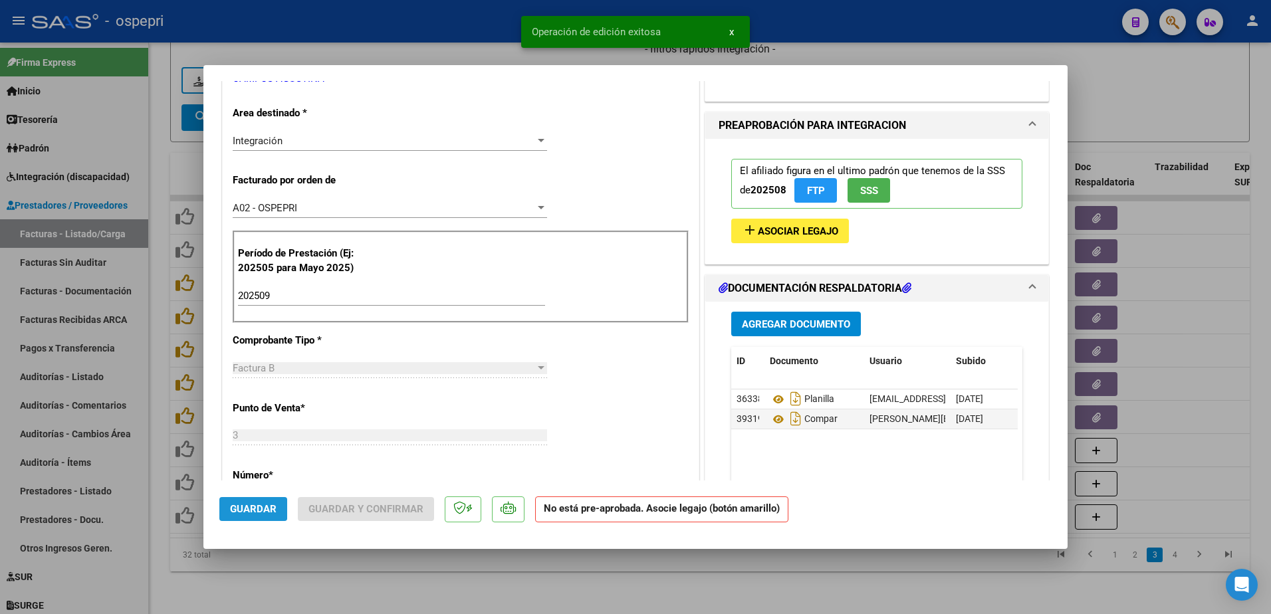
click at [239, 506] on span "Guardar" at bounding box center [253, 509] width 47 height 12
type input "$ 0,00"
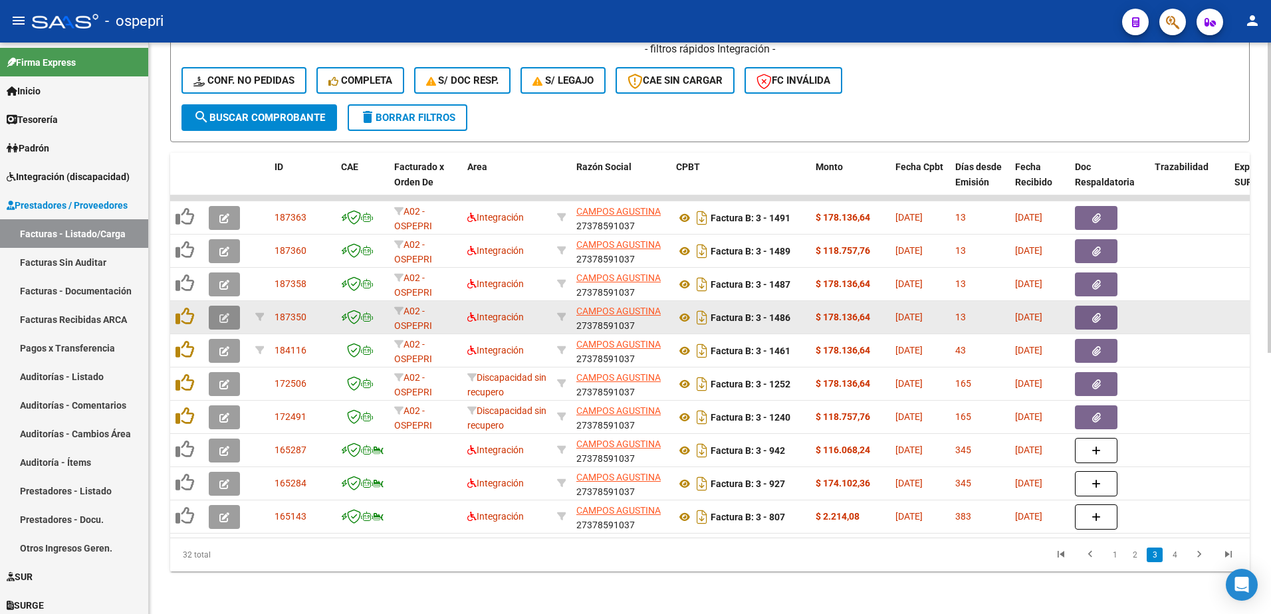
click at [219, 306] on button "button" at bounding box center [224, 318] width 31 height 24
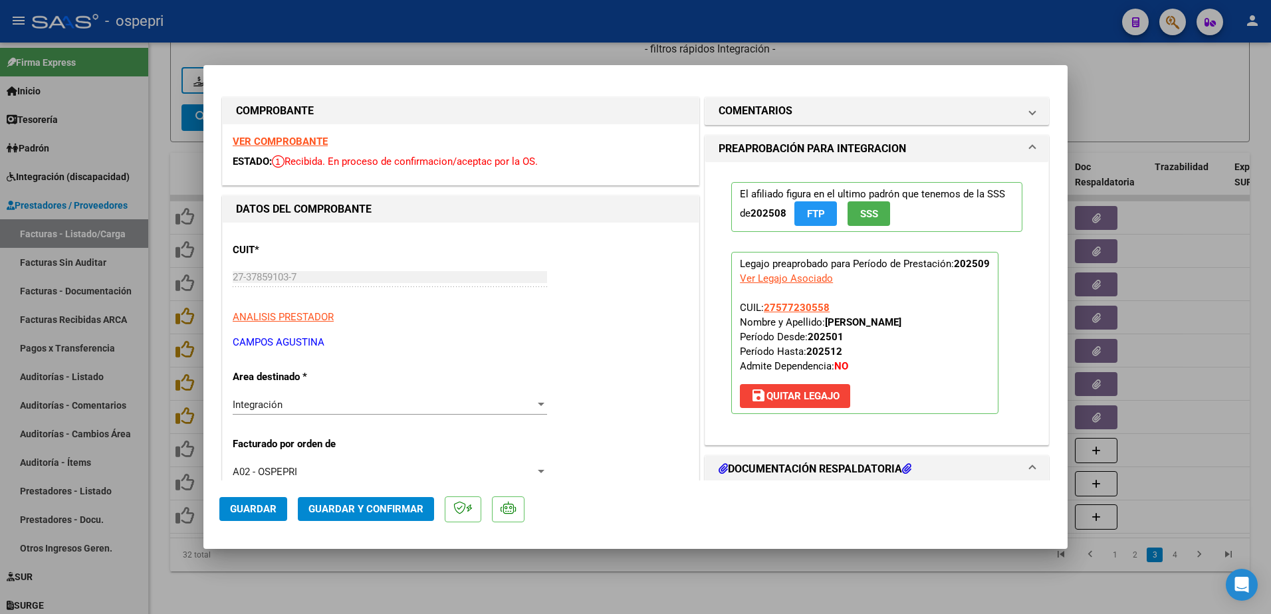
scroll to position [0, 0]
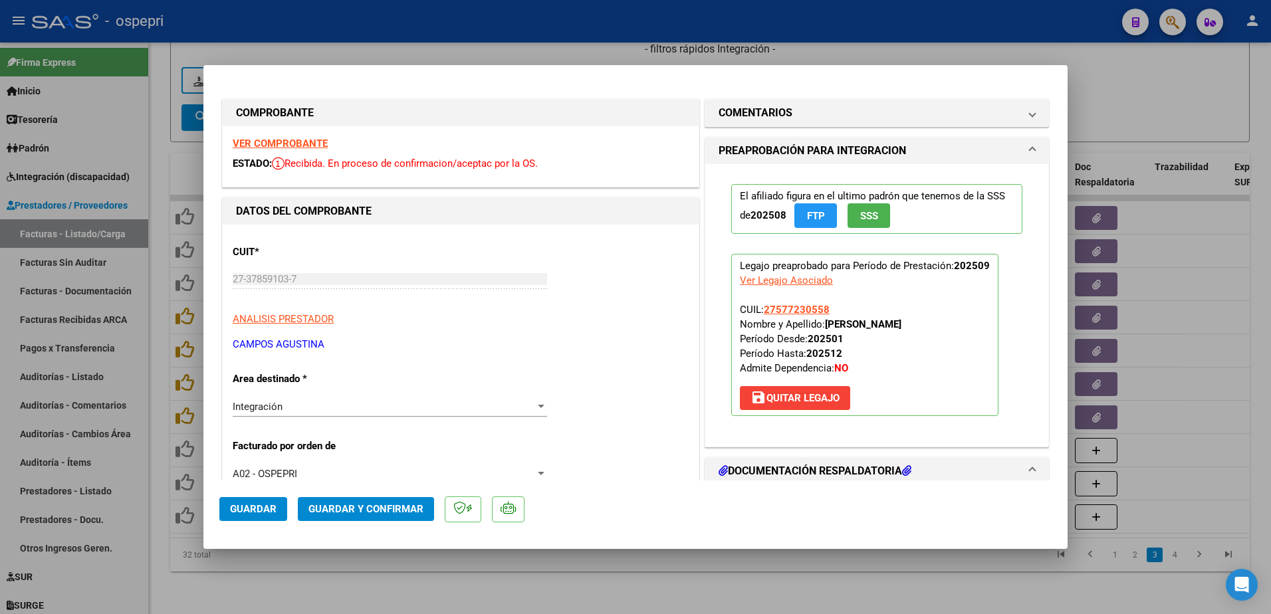
click at [273, 141] on strong "VER COMPROBANTE" at bounding box center [280, 144] width 95 height 12
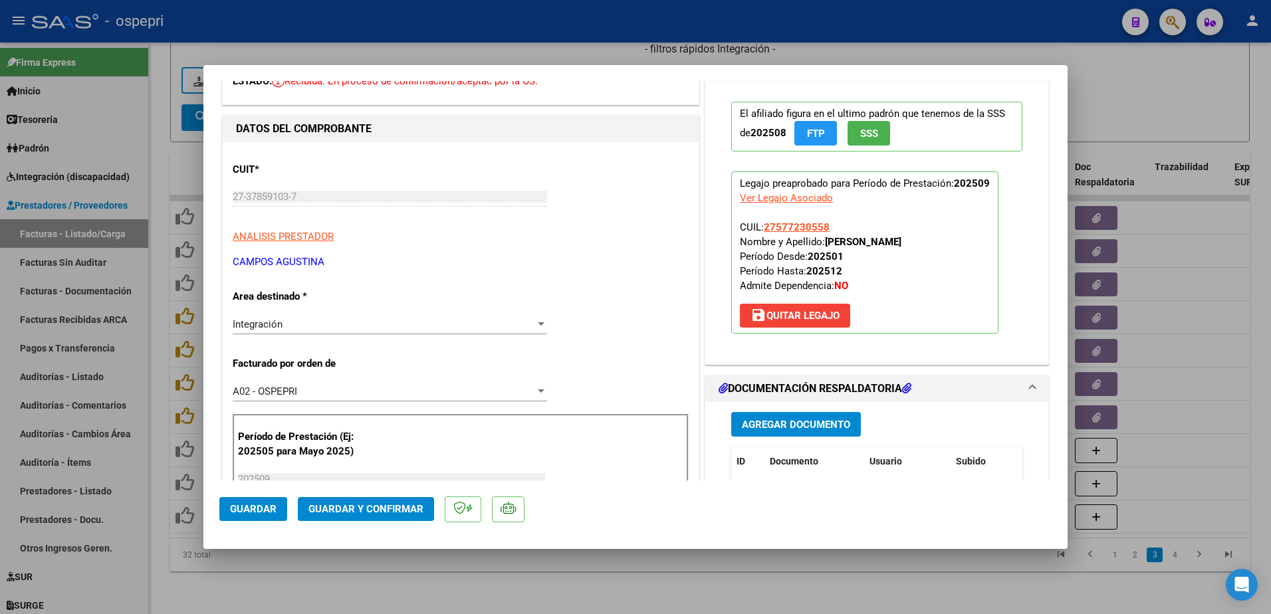
scroll to position [266, 0]
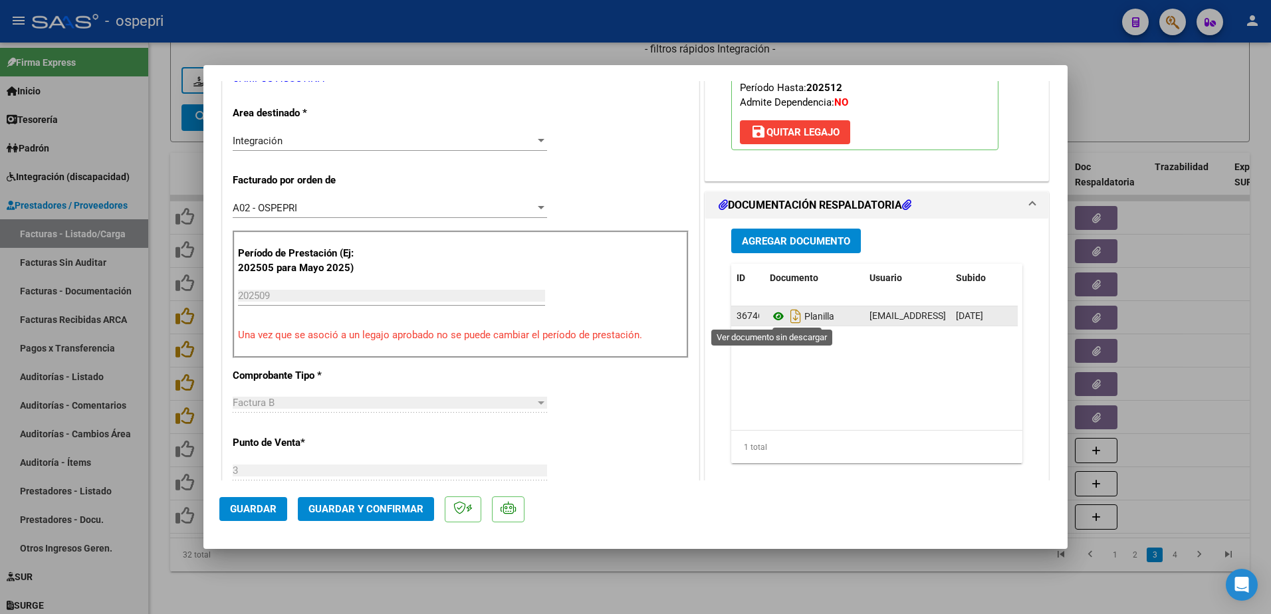
click at [770, 316] on icon at bounding box center [778, 316] width 17 height 16
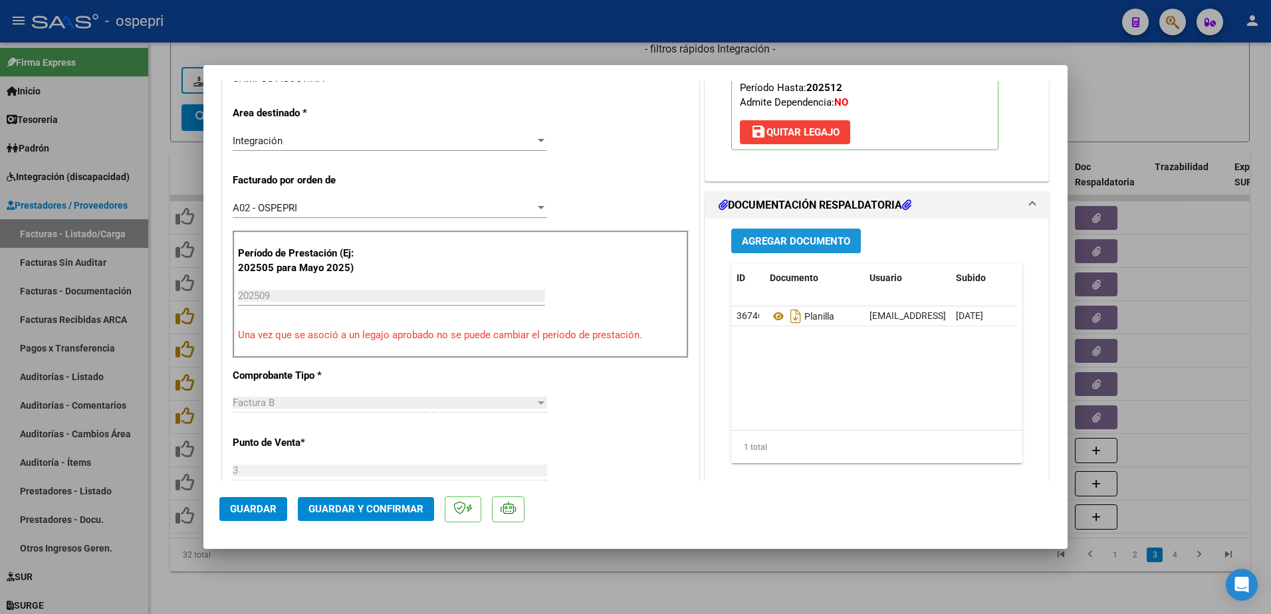
click at [763, 241] on span "Agregar Documento" at bounding box center [796, 241] width 108 height 12
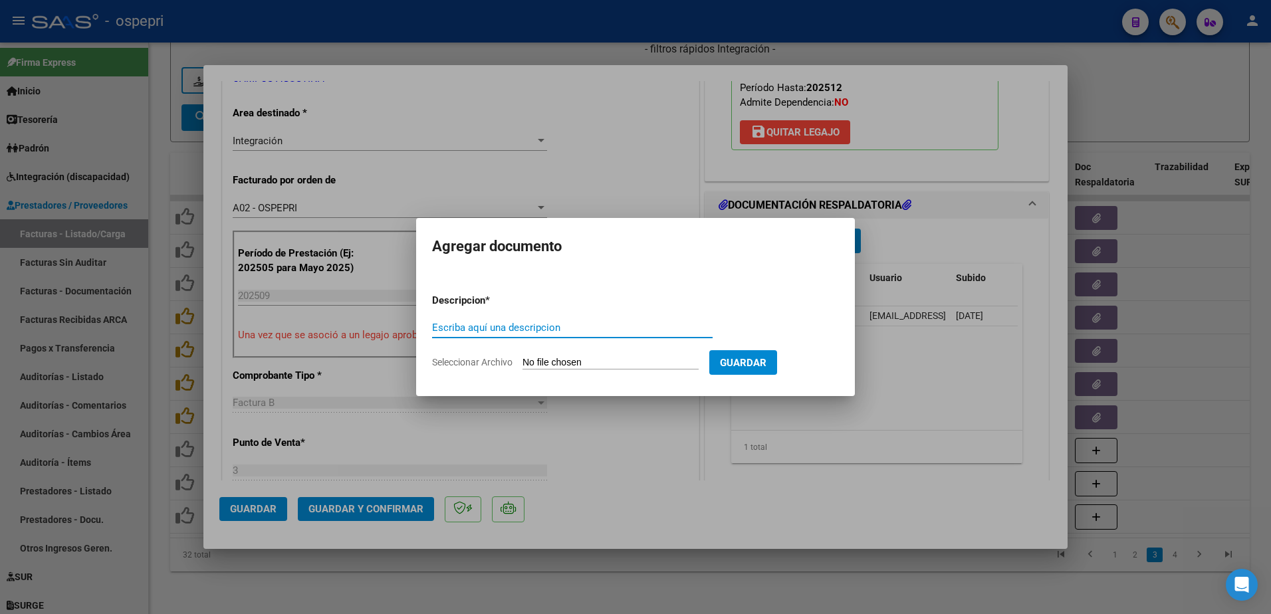
click at [543, 334] on input "Escriba aquí una descripcion" at bounding box center [572, 328] width 280 height 12
click at [581, 360] on input "Seleccionar Archivo" at bounding box center [610, 363] width 176 height 13
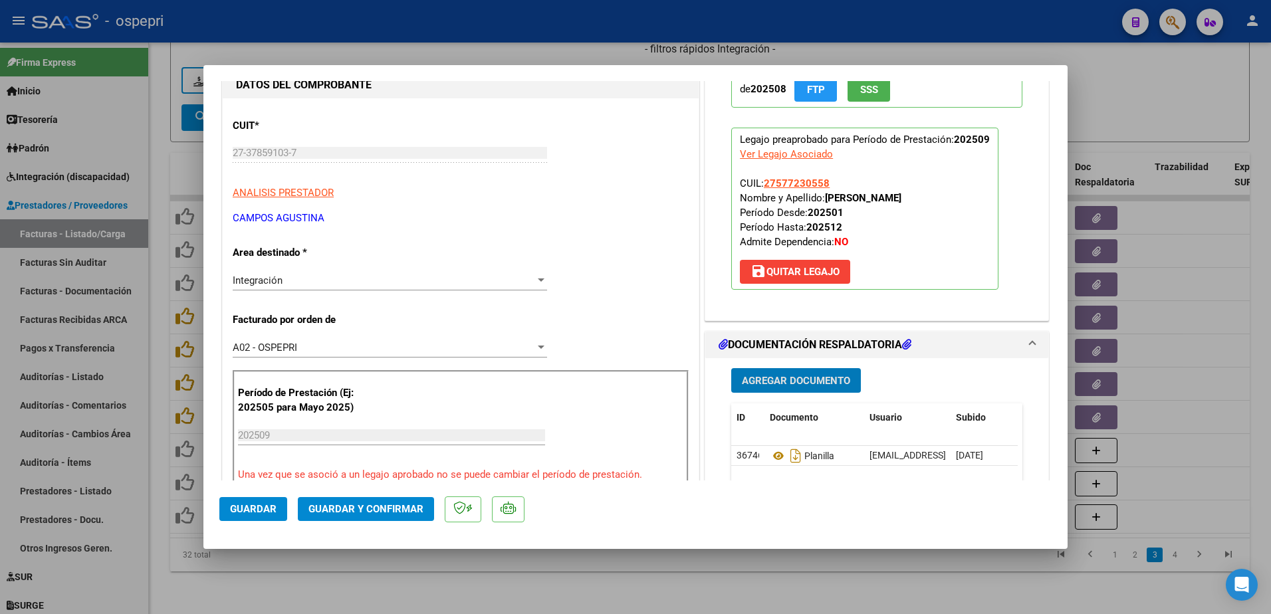
scroll to position [0, 0]
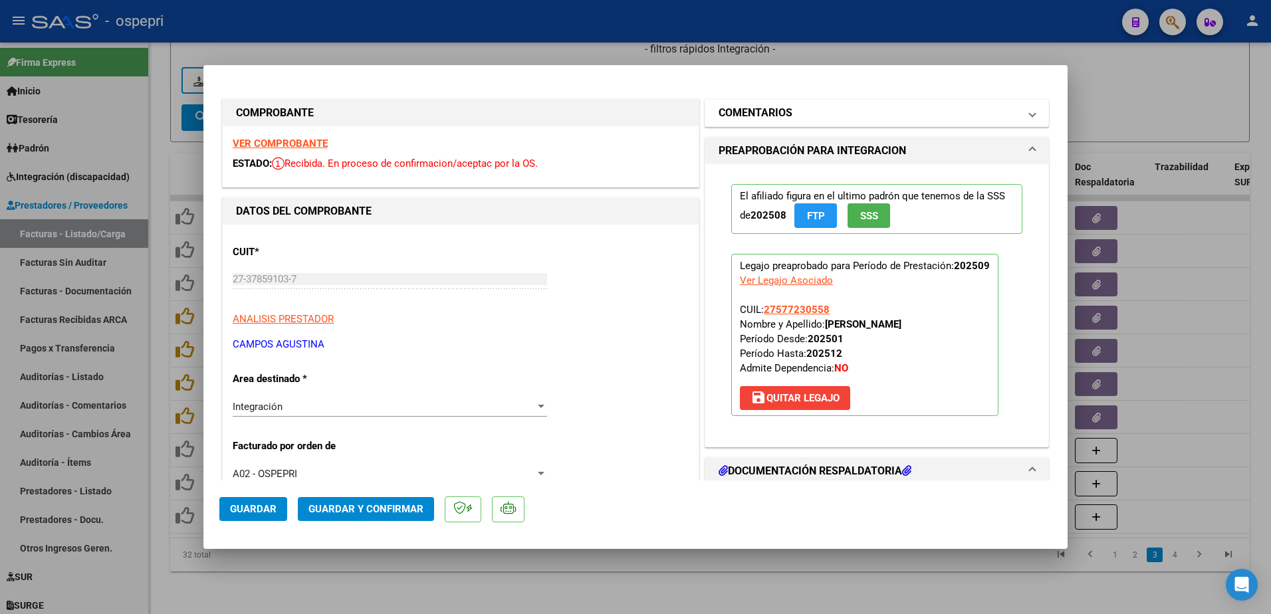
click at [1030, 113] on span at bounding box center [1032, 113] width 5 height 16
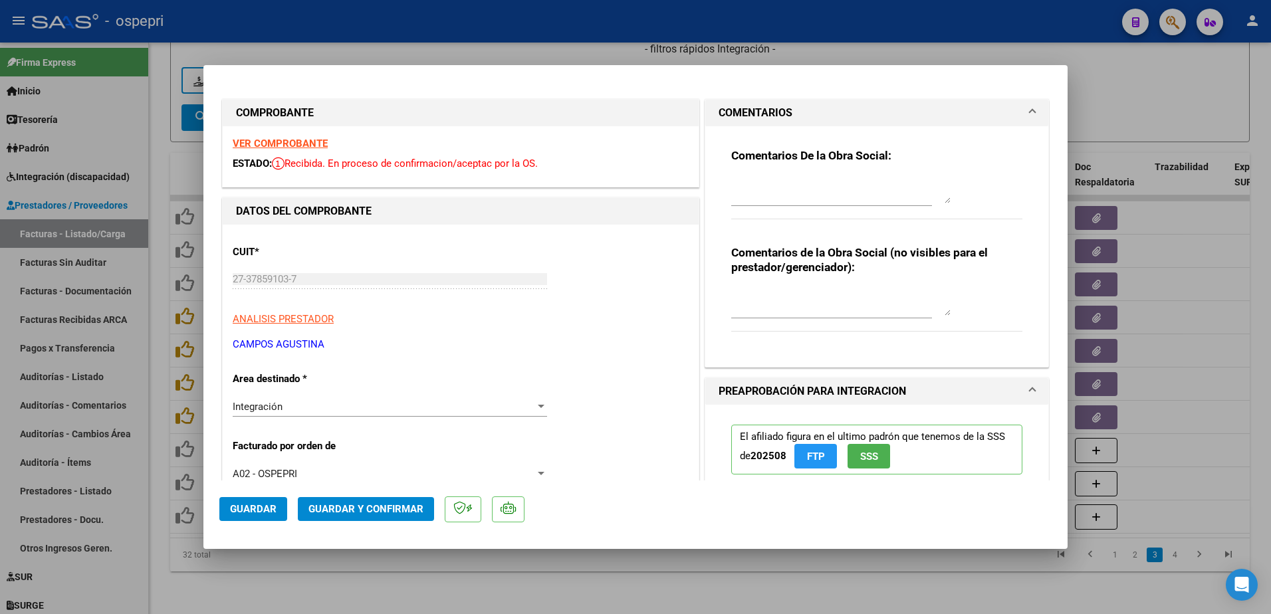
click at [807, 194] on textarea at bounding box center [840, 190] width 219 height 27
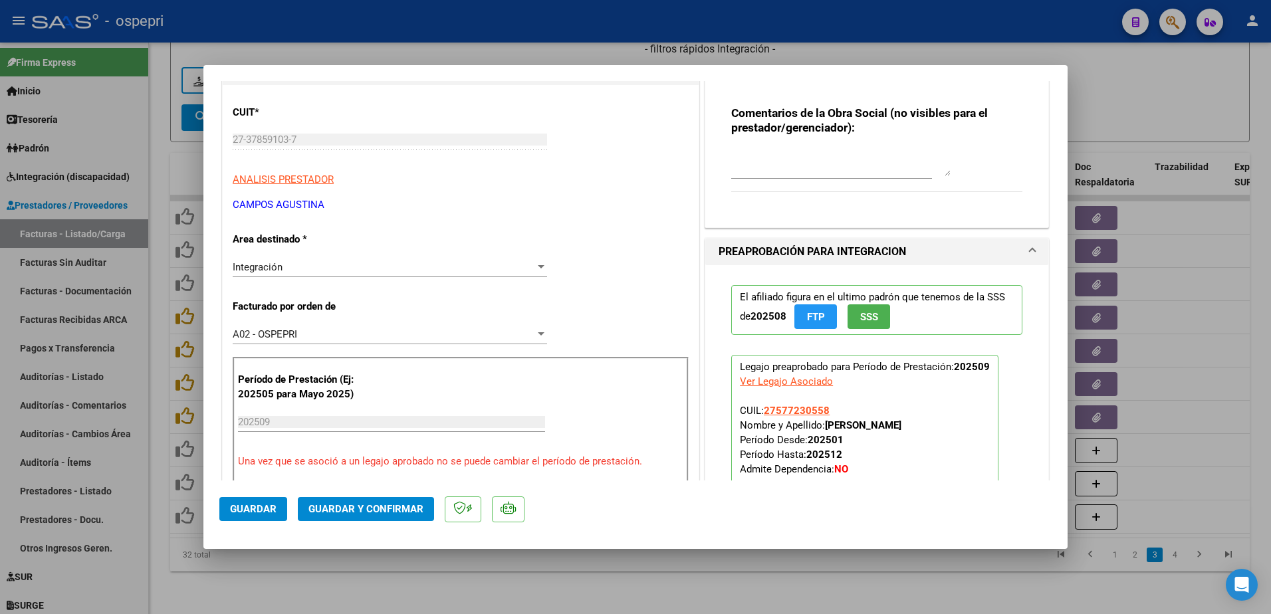
scroll to position [199, 0]
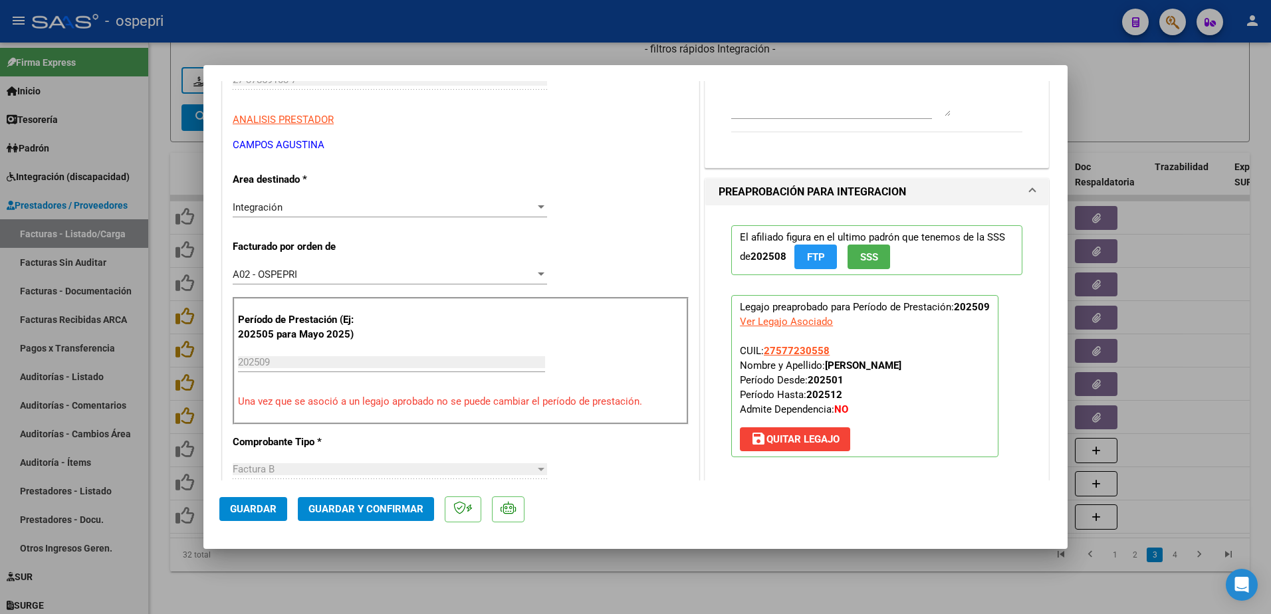
click at [799, 439] on span "save Quitar Legajo" at bounding box center [794, 439] width 89 height 12
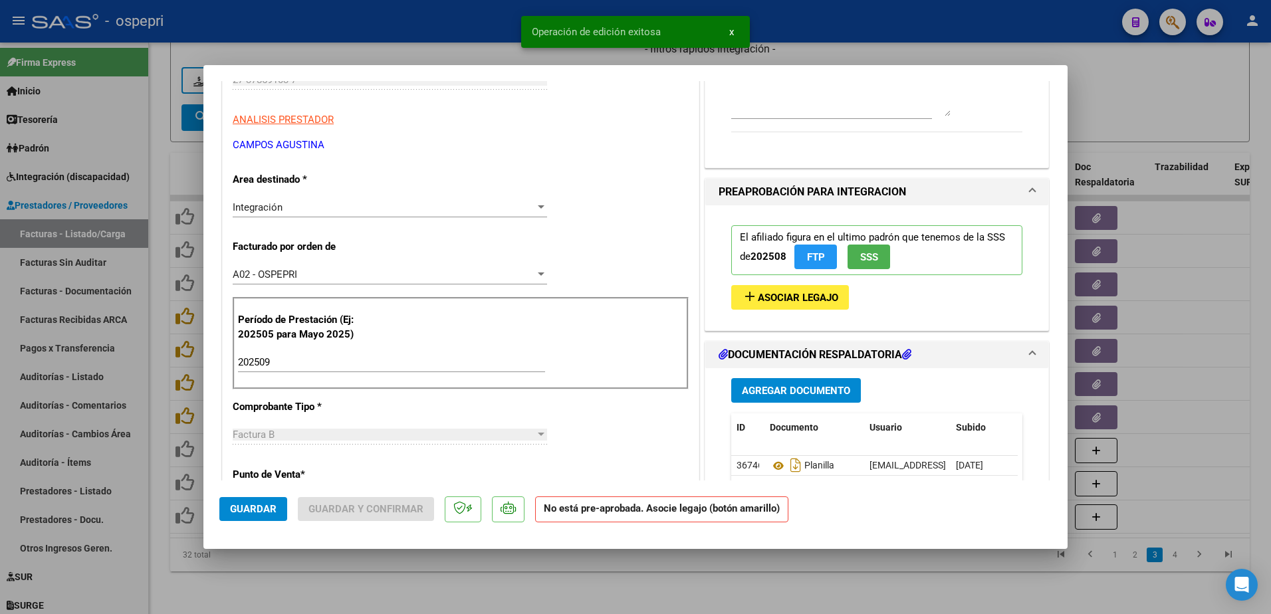
click at [259, 508] on span "Guardar" at bounding box center [253, 509] width 47 height 12
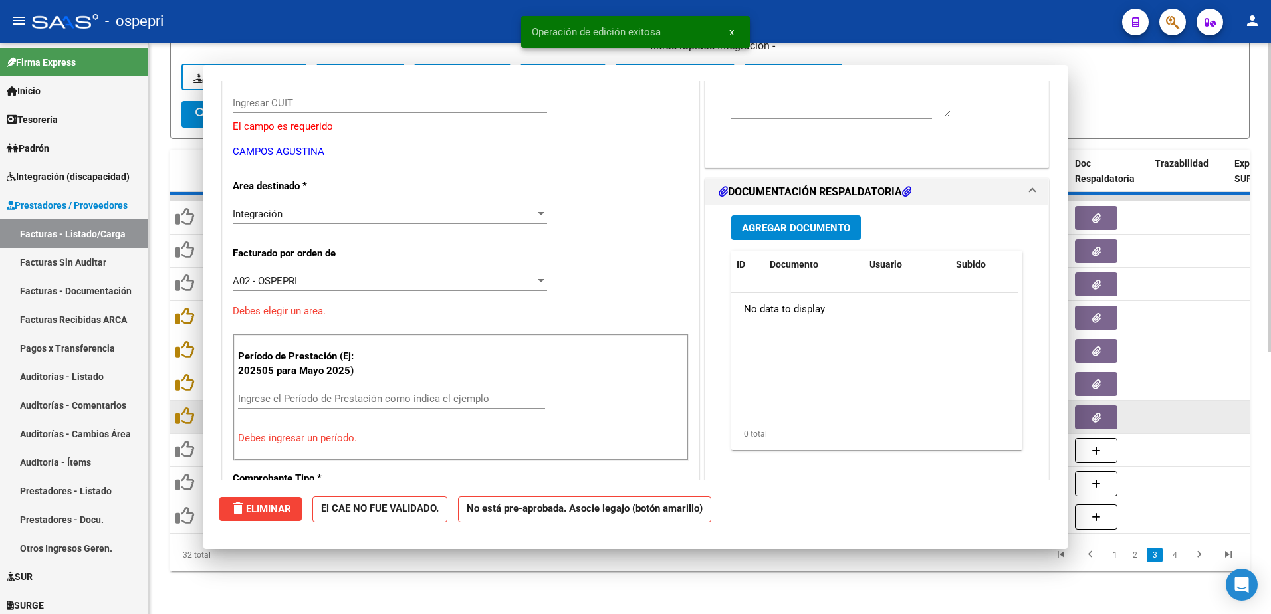
scroll to position [223, 0]
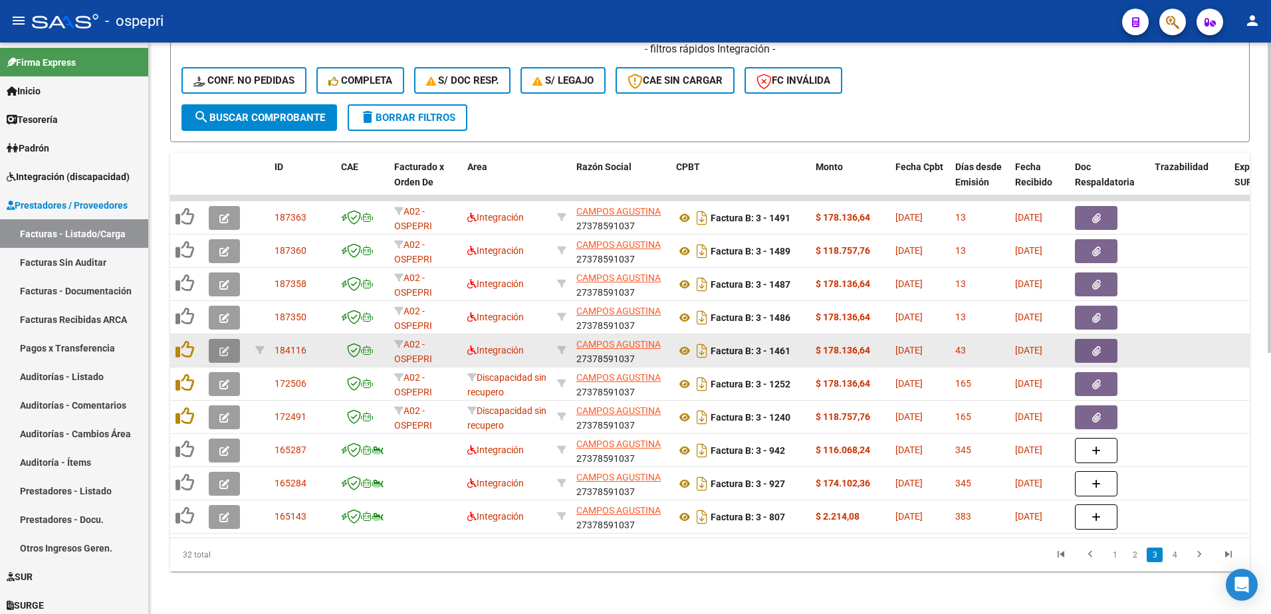
click at [225, 345] on span "button" at bounding box center [224, 351] width 10 height 12
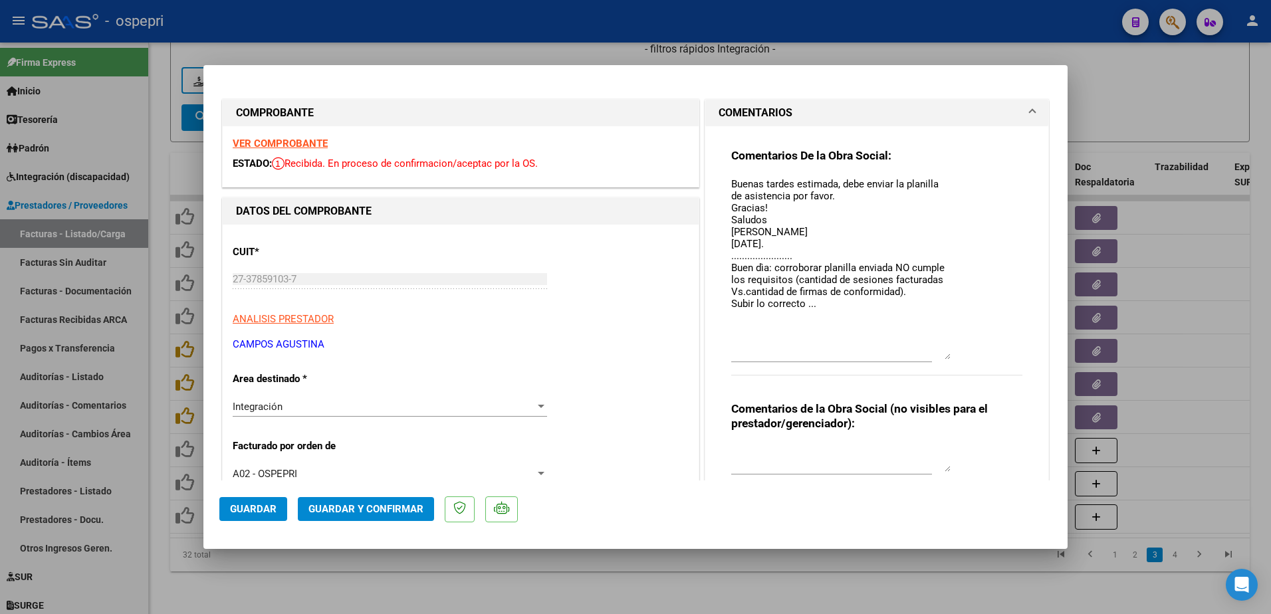
drag, startPoint x: 942, startPoint y: 202, endPoint x: 957, endPoint y: 358, distance: 156.9
click at [957, 358] on div "Comentarios De la Obra Social: Buenas tardes estimada, debe enviar la planilla …" at bounding box center [876, 269] width 291 height 242
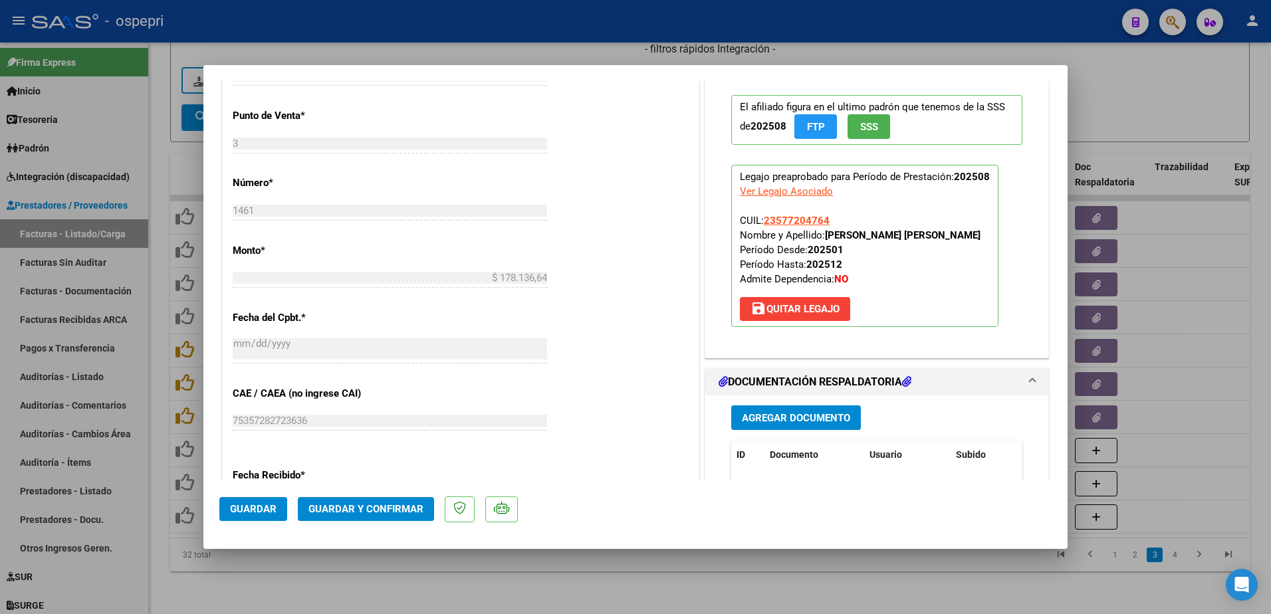
scroll to position [731, 0]
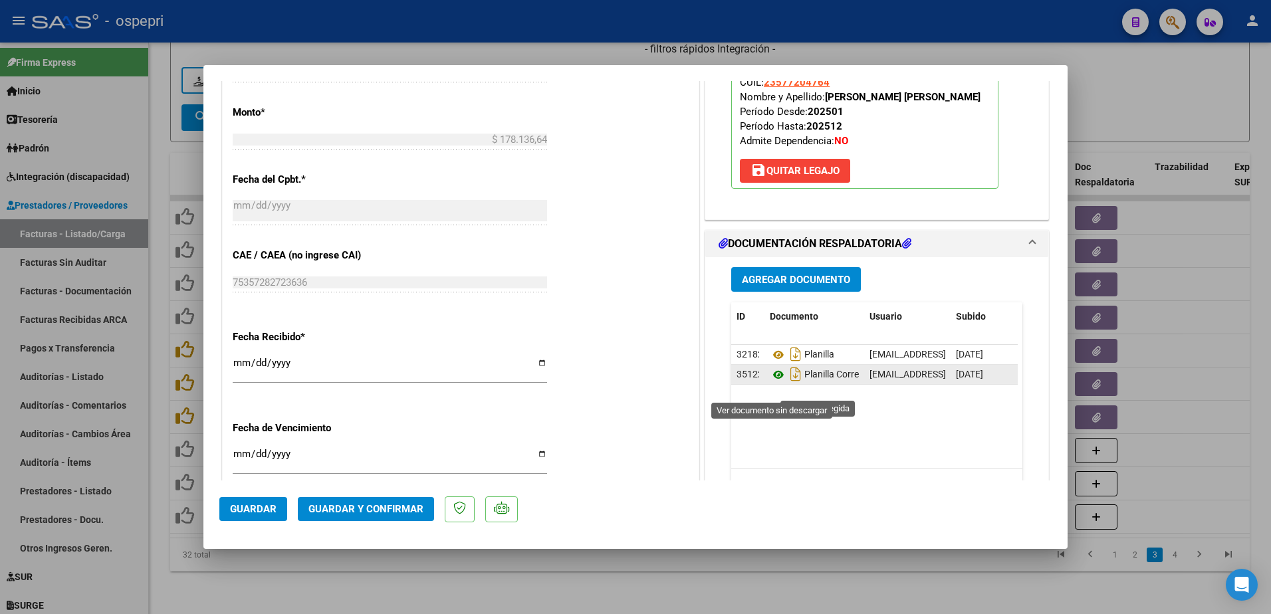
click at [770, 383] on icon at bounding box center [778, 375] width 17 height 16
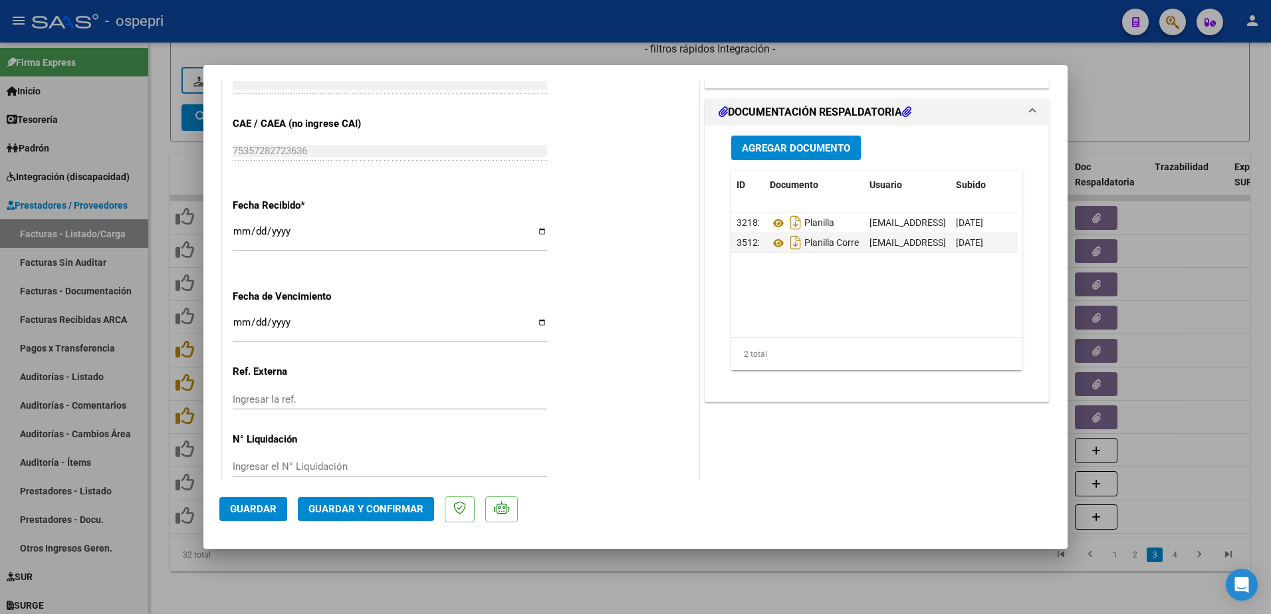
scroll to position [885, 0]
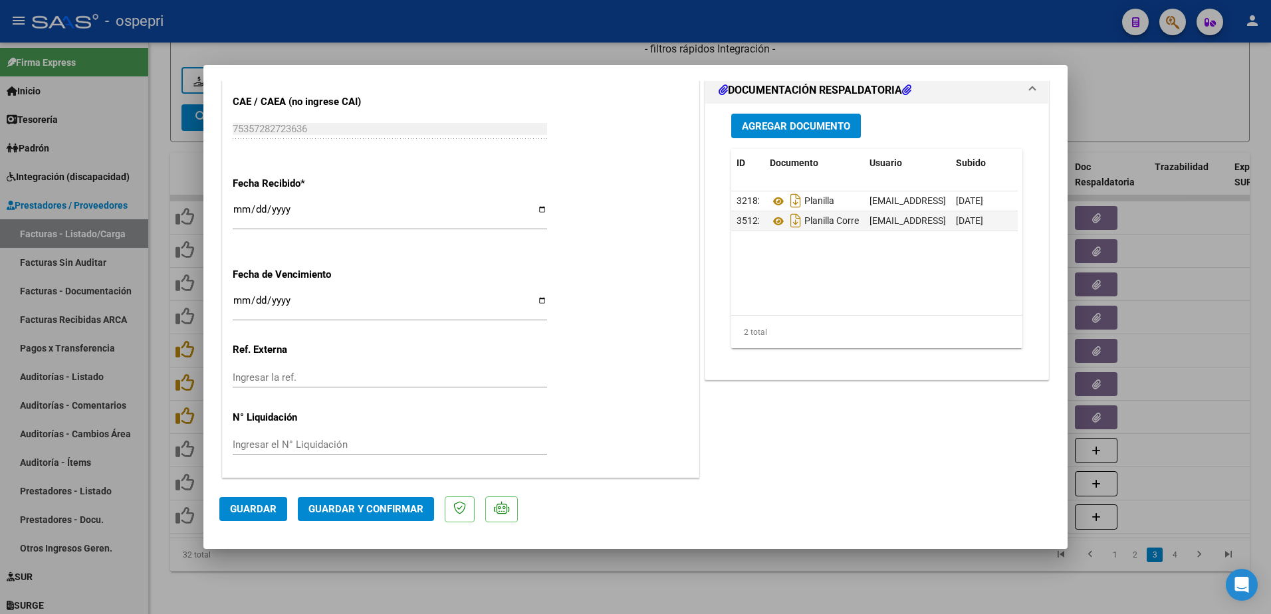
click at [809, 292] on datatable-body "32182 Planilla tinacampos103@yahoo.com.ar - AGUSTINA CAMPOS 03/09/2025 35122 Pl…" at bounding box center [874, 253] width 286 height 124
click at [655, 512] on mat-dialog-actions "Guardar Guardar y Confirmar" at bounding box center [635, 507] width 832 height 53
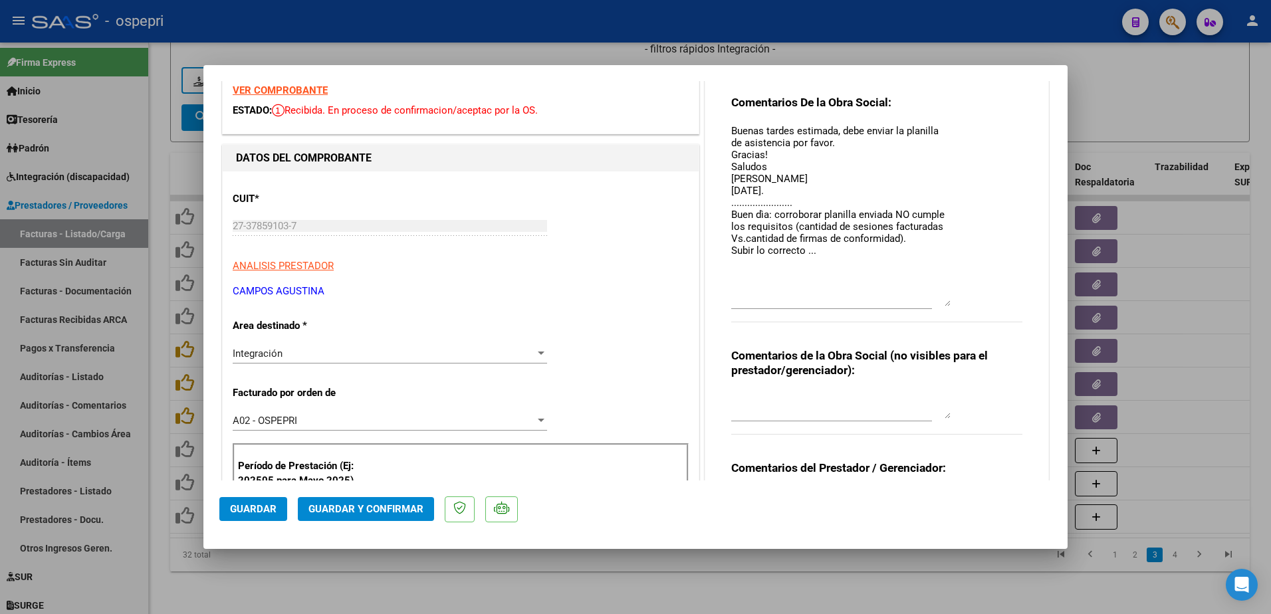
scroll to position [0, 0]
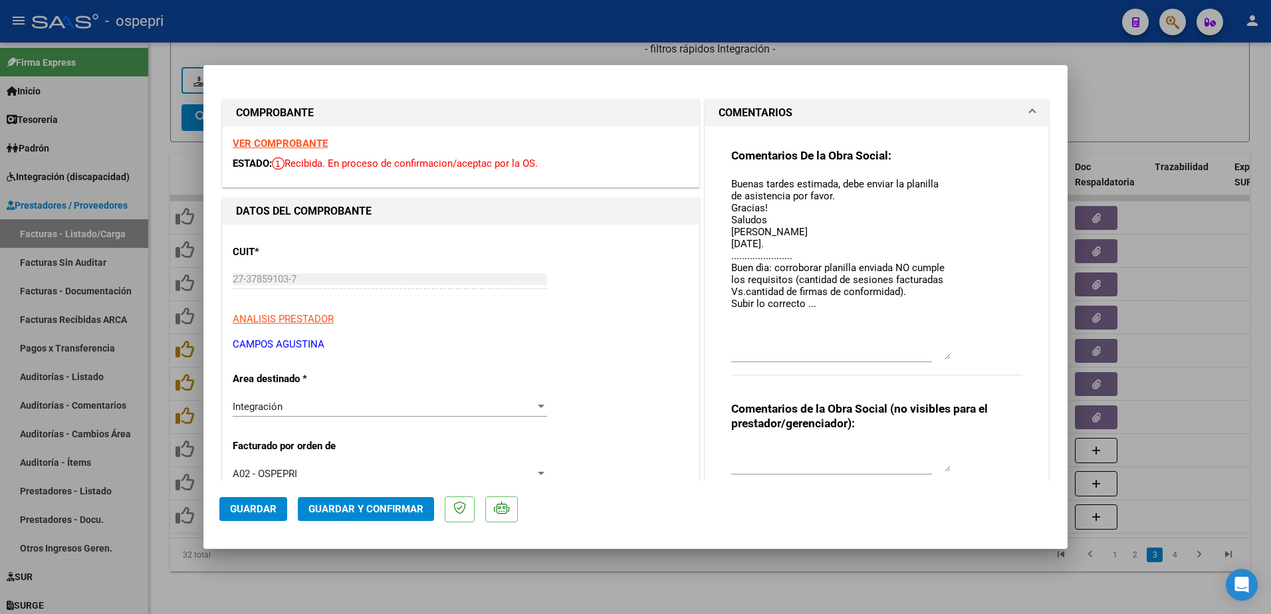
click at [1158, 96] on div at bounding box center [635, 307] width 1271 height 614
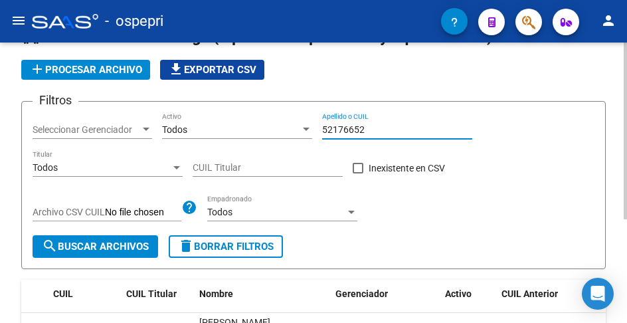
scroll to position [66, 0]
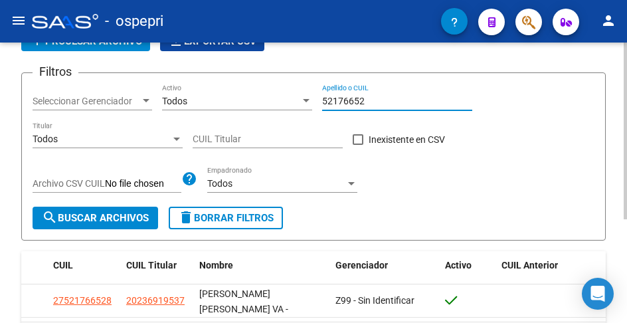
click at [374, 101] on input "52176652" at bounding box center [397, 101] width 150 height 11
click at [374, 102] on input "52176652" at bounding box center [397, 101] width 150 height 11
click at [368, 96] on input "54490068" at bounding box center [397, 101] width 150 height 11
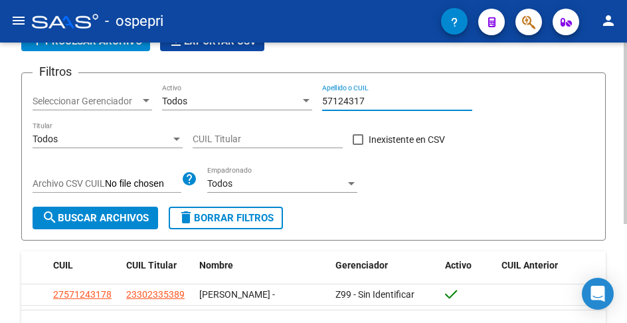
click at [368, 103] on input "57124317" at bounding box center [397, 101] width 150 height 11
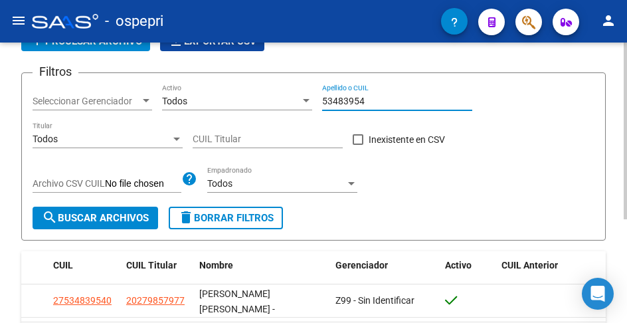
type input "53483954"
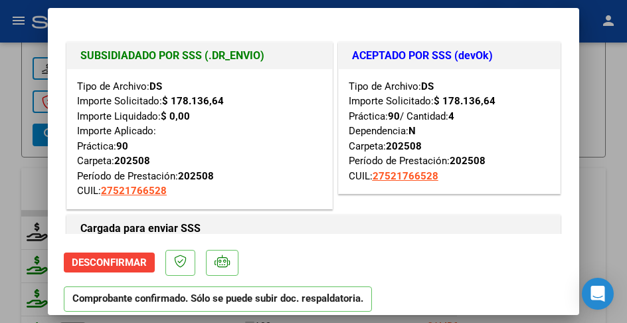
scroll to position [332, 0]
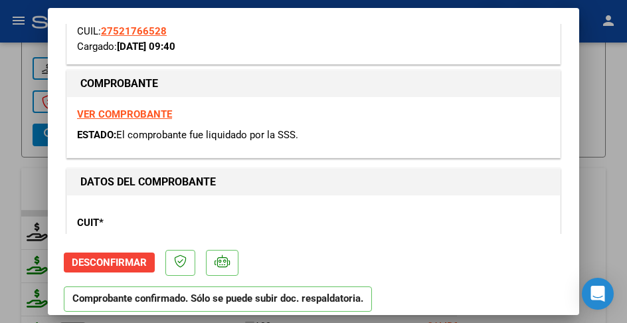
type input "$ 0,00"
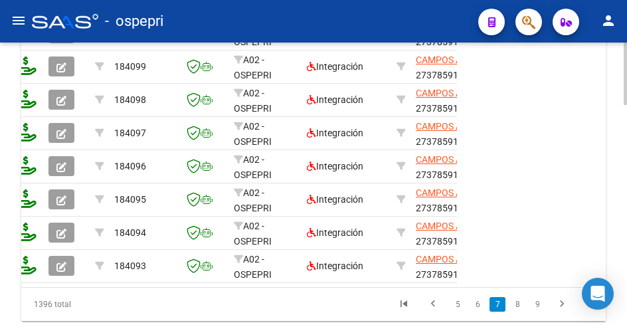
scroll to position [0, 0]
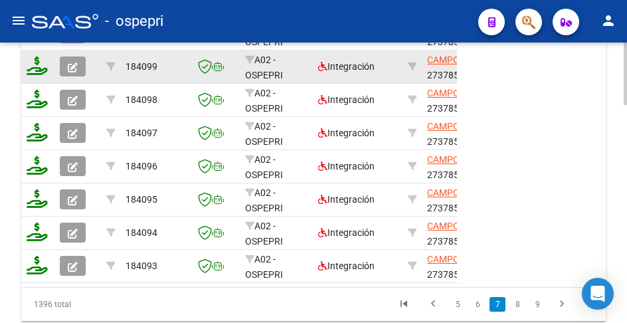
click at [72, 62] on icon "button" at bounding box center [73, 67] width 10 height 10
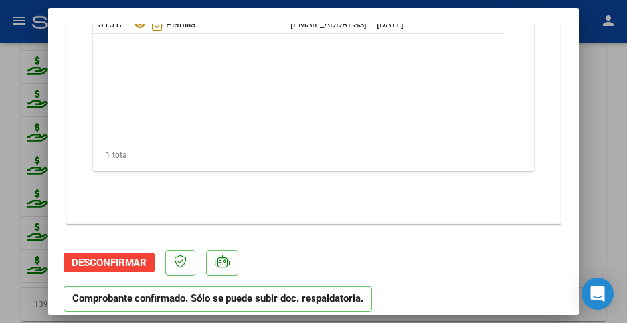
scroll to position [1774, 0]
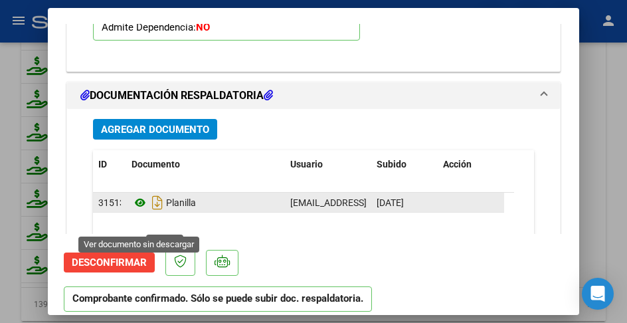
click at [140, 211] on icon at bounding box center [140, 203] width 17 height 16
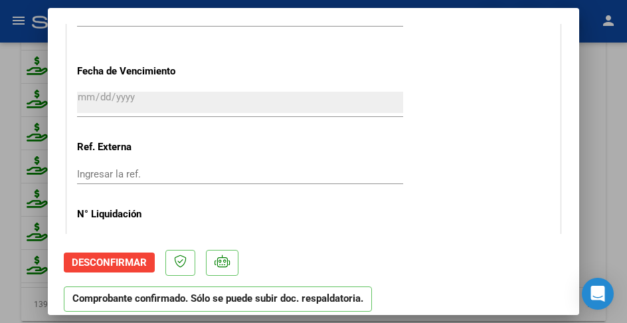
type input "$ 0,00"
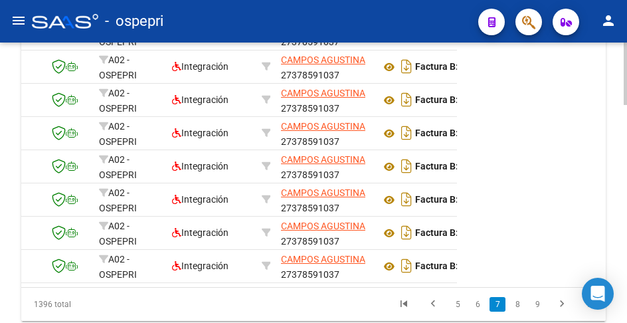
scroll to position [0, 0]
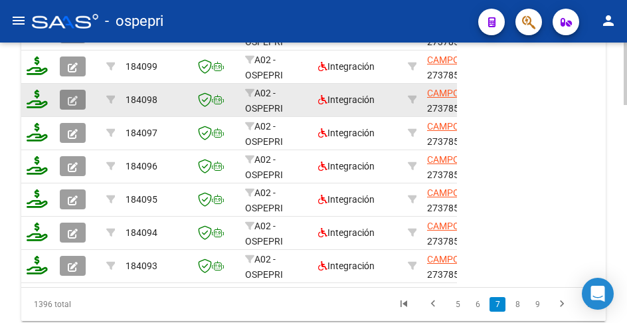
click at [70, 97] on icon "button" at bounding box center [73, 101] width 10 height 10
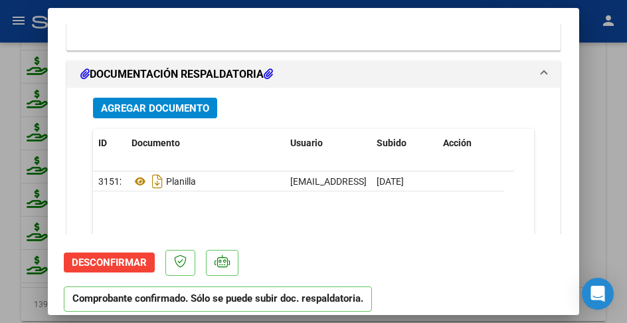
scroll to position [1861, 0]
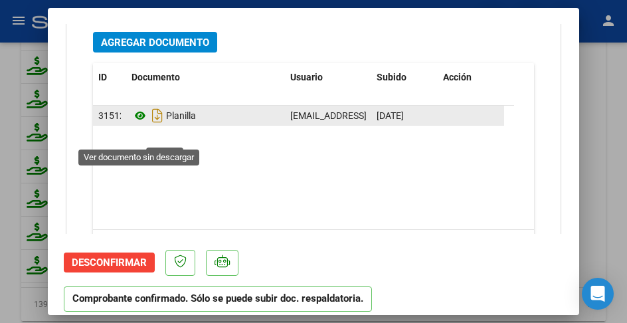
click at [138, 124] on icon at bounding box center [140, 116] width 17 height 16
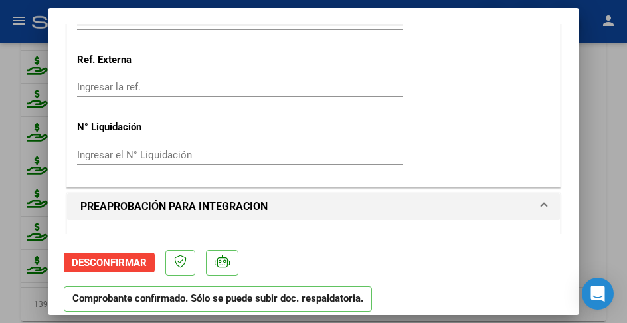
type input "$ 0,00"
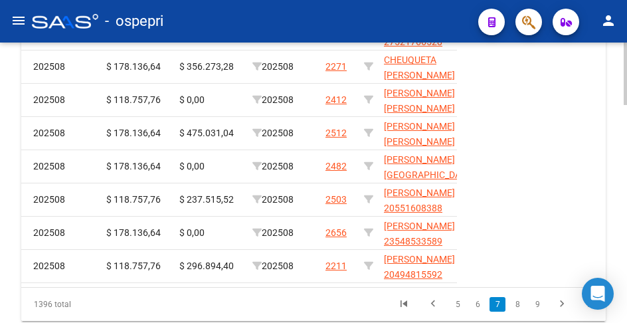
scroll to position [0, 0]
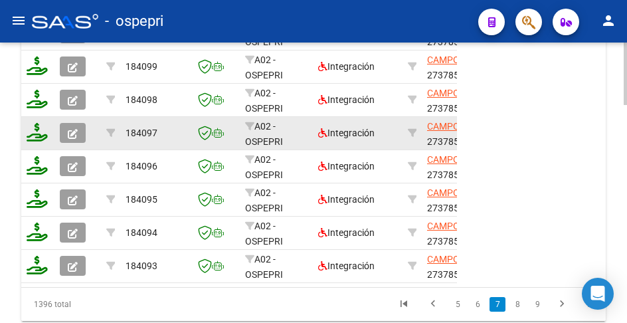
click at [72, 135] on icon "button" at bounding box center [73, 134] width 10 height 10
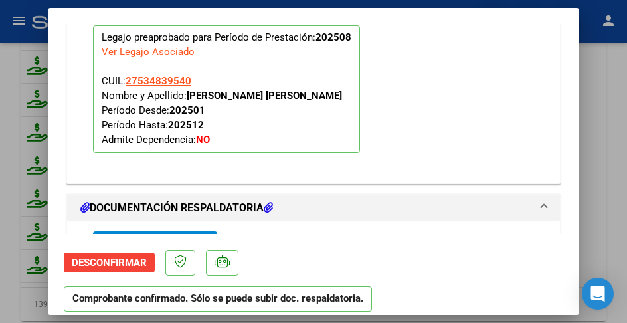
scroll to position [1861, 0]
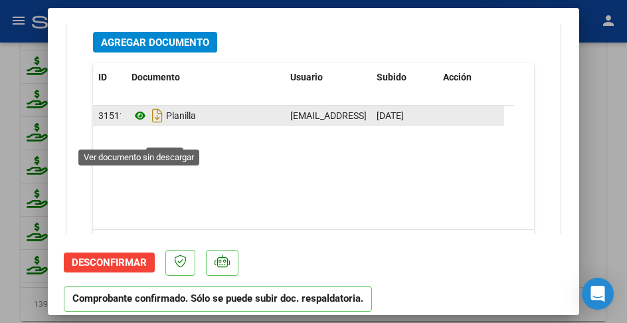
click at [139, 124] on icon at bounding box center [140, 116] width 17 height 16
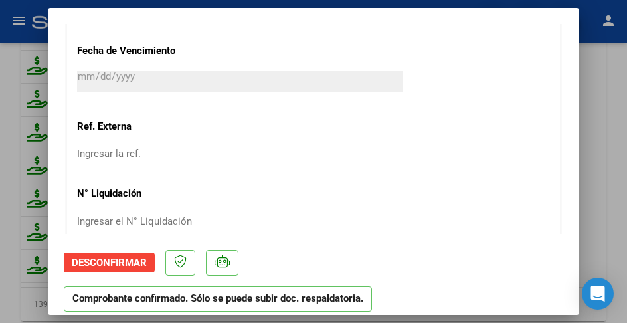
type input "$ 0,00"
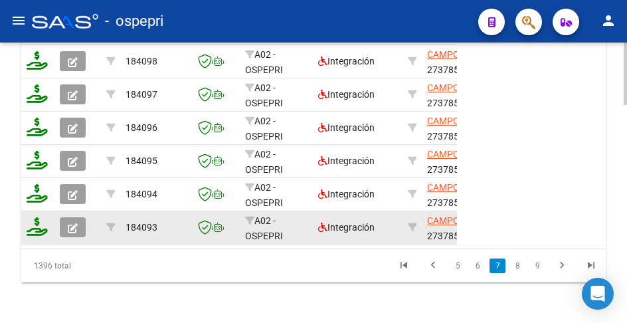
scroll to position [984, 0]
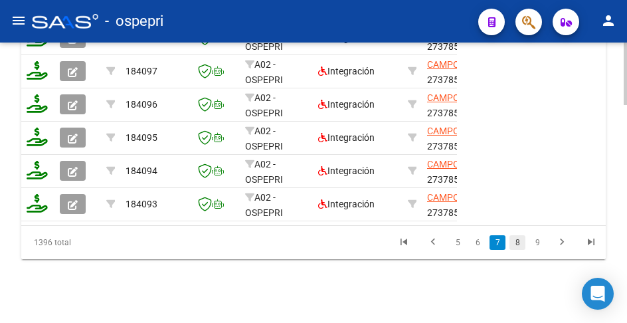
click at [519, 246] on link "8" at bounding box center [518, 242] width 16 height 15
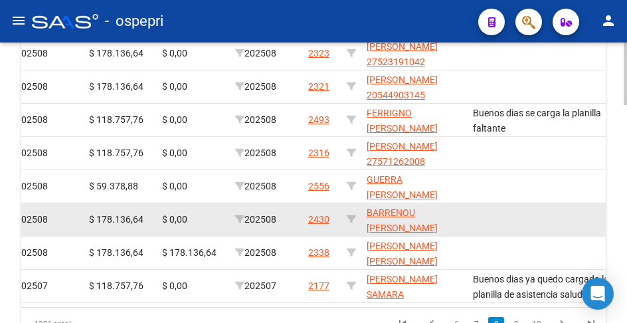
scroll to position [917, 0]
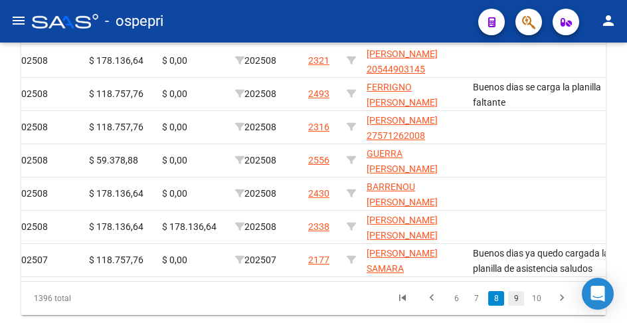
click at [517, 306] on link "9" at bounding box center [516, 298] width 16 height 15
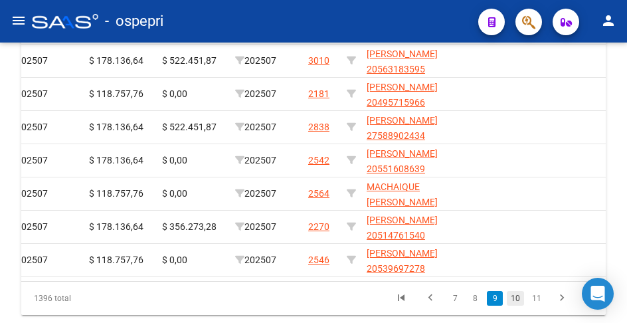
click at [515, 305] on link "10" at bounding box center [515, 298] width 17 height 15
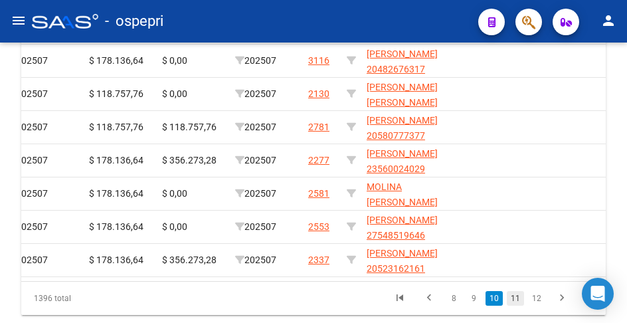
click at [516, 306] on link "11" at bounding box center [515, 298] width 17 height 15
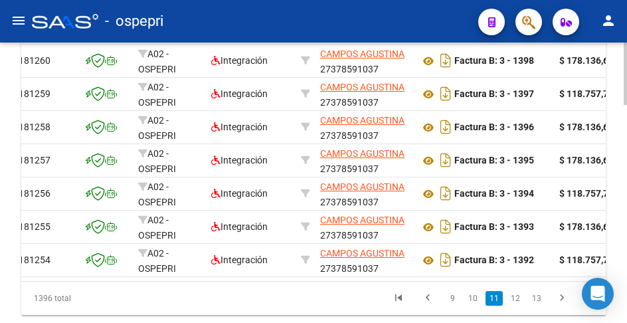
scroll to position [0, 0]
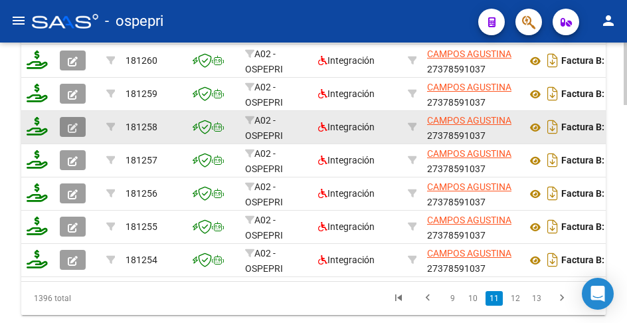
click at [74, 124] on icon "button" at bounding box center [73, 128] width 10 height 10
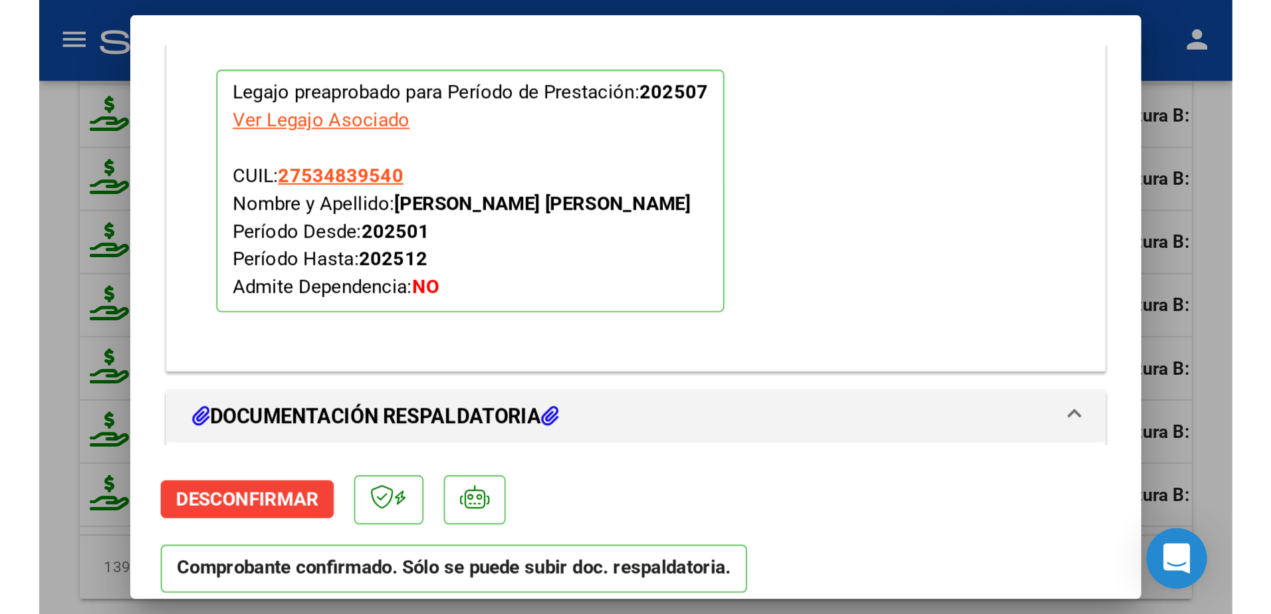
scroll to position [1795, 0]
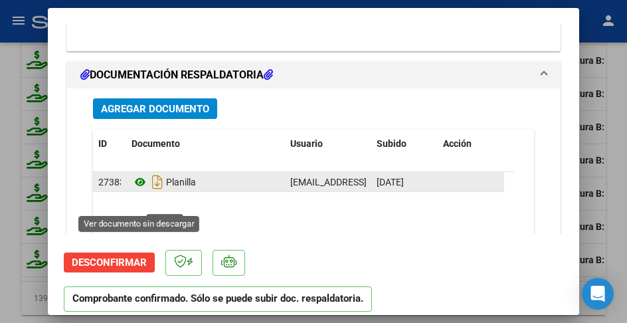
click at [138, 190] on icon at bounding box center [140, 182] width 17 height 16
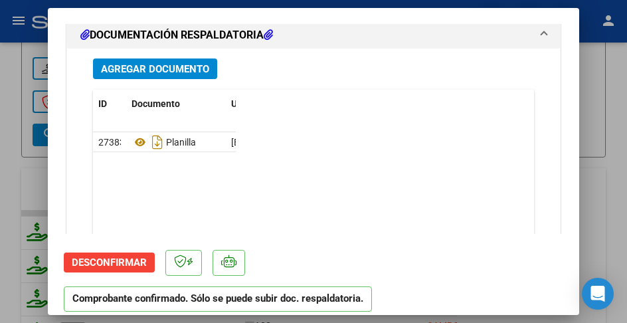
scroll to position [1861, 0]
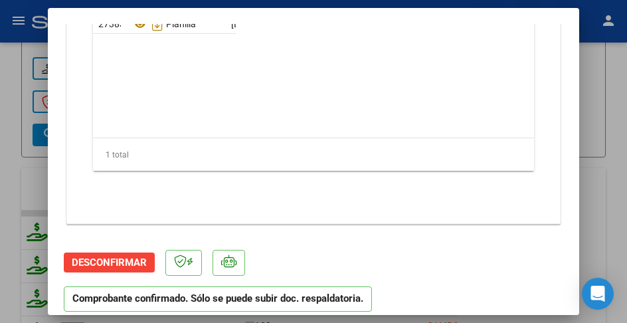
type input "$ 0,00"
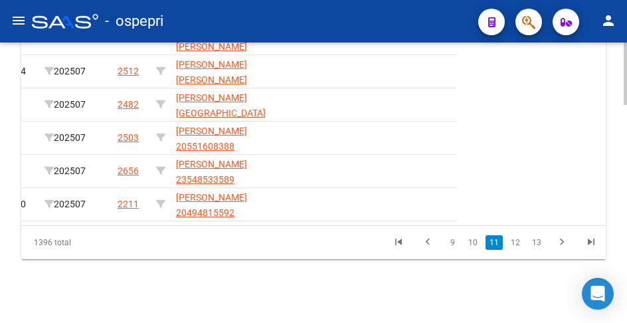
scroll to position [0, 0]
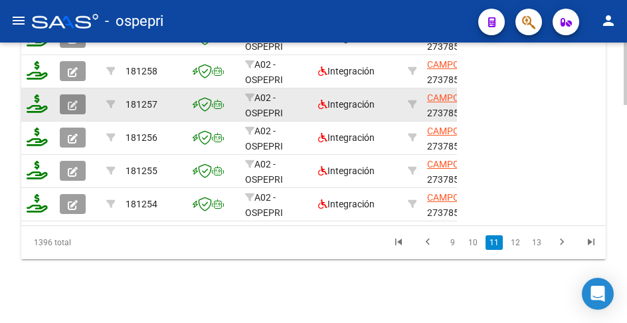
click at [68, 100] on icon "button" at bounding box center [73, 105] width 10 height 10
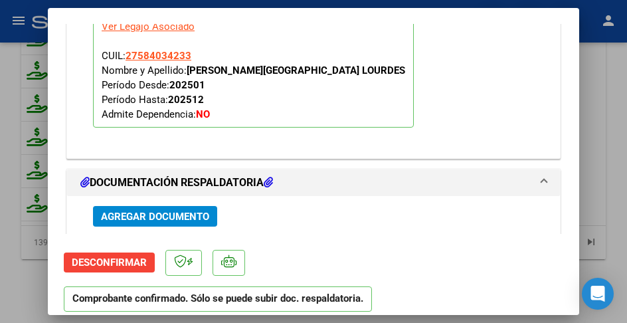
scroll to position [1795, 0]
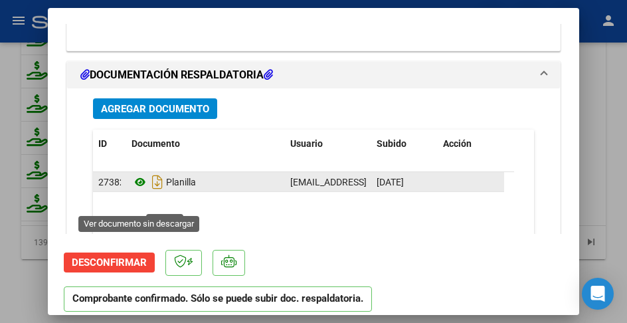
click at [139, 190] on icon at bounding box center [140, 182] width 17 height 16
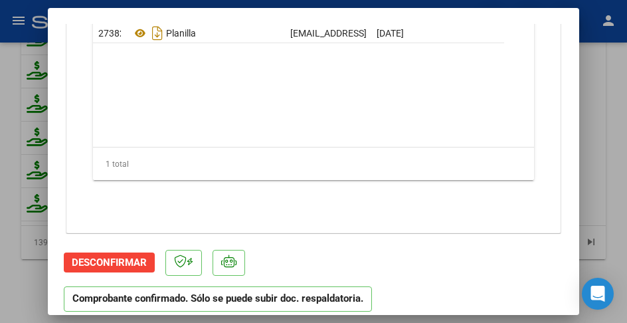
scroll to position [1973, 0]
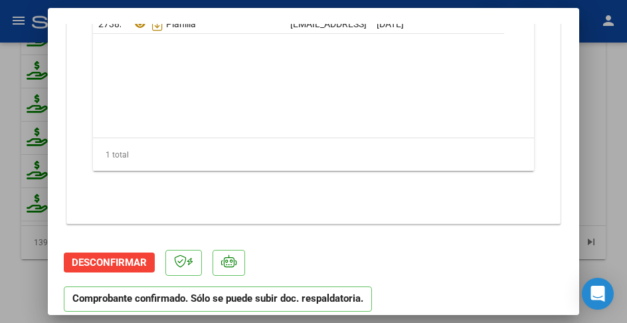
type input "$ 0,00"
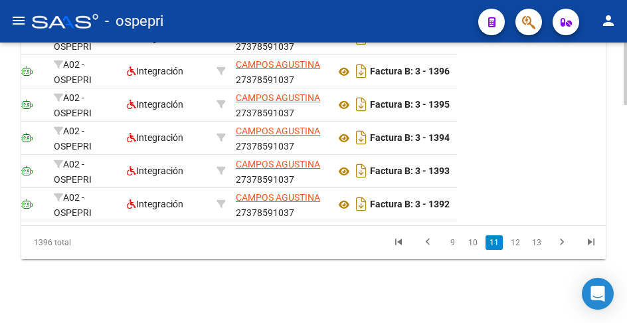
scroll to position [0, 0]
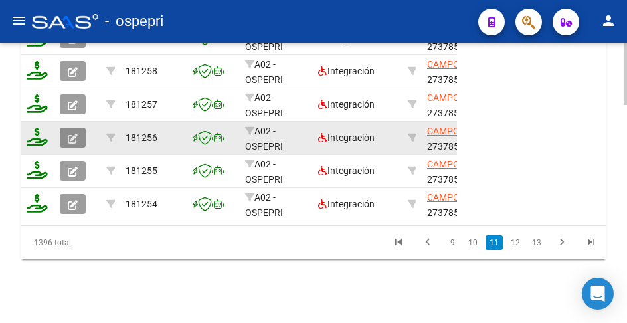
click at [72, 134] on icon "button" at bounding box center [73, 139] width 10 height 10
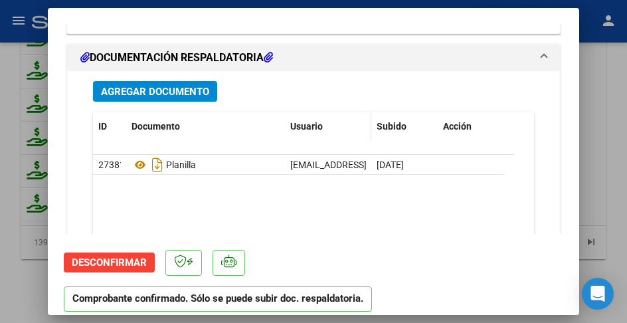
scroll to position [1861, 0]
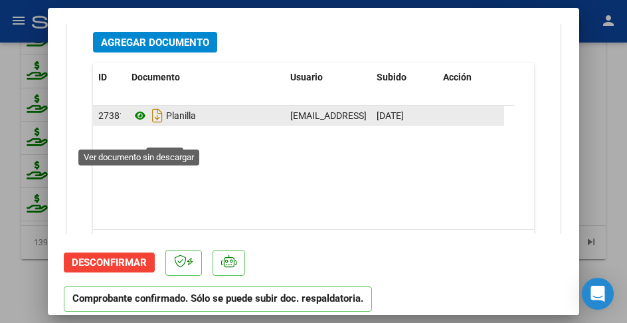
click at [137, 124] on icon at bounding box center [140, 116] width 17 height 16
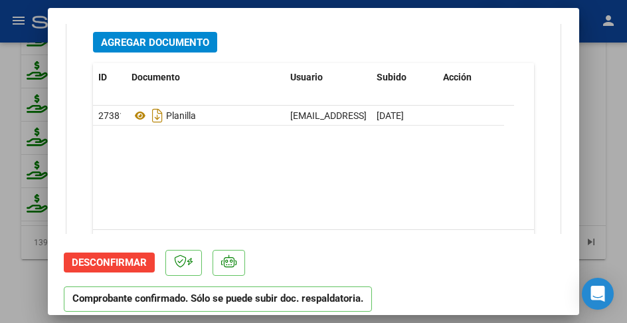
click at [284, 193] on datatable-body "27381 Planilla tinacampos103@yahoo.com.ar - AGUSTINA CAMPOS 03/08/2025" at bounding box center [303, 168] width 421 height 124
type input "$ 0,00"
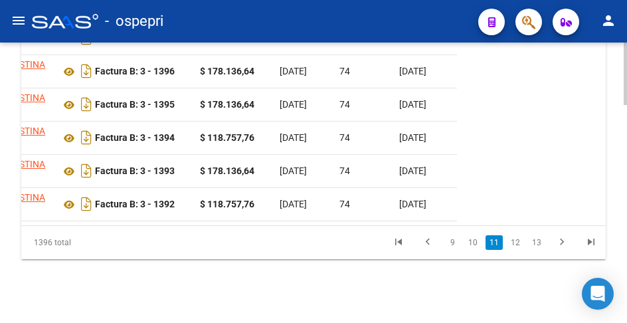
scroll to position [0, 0]
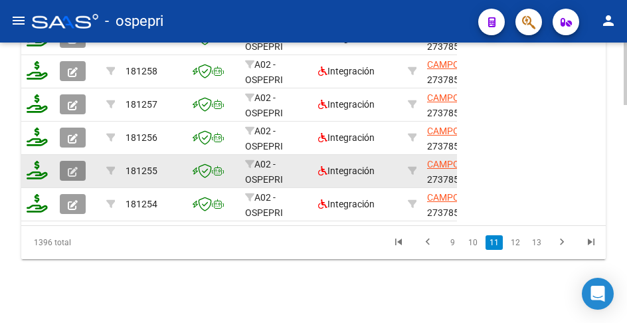
click at [70, 167] on icon "button" at bounding box center [73, 172] width 10 height 10
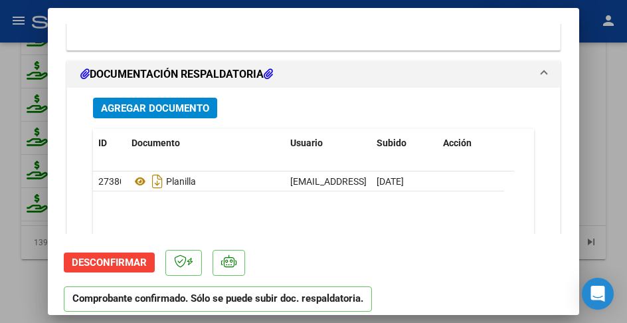
scroll to position [1927, 0]
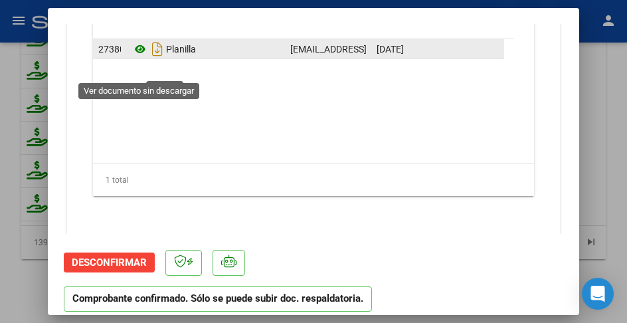
click at [139, 57] on icon at bounding box center [140, 49] width 17 height 16
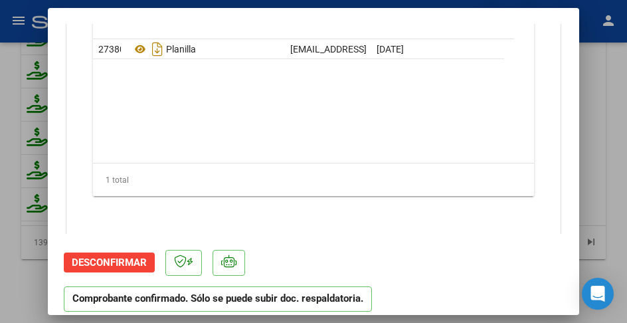
type input "$ 0,00"
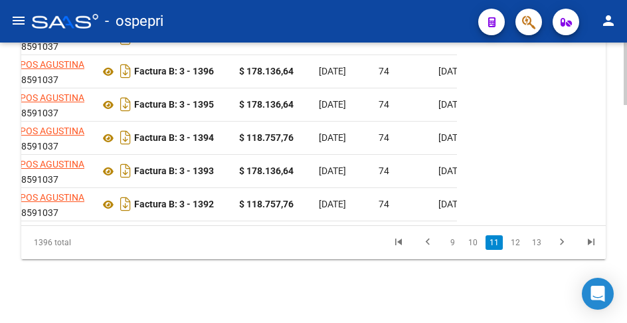
scroll to position [0, 0]
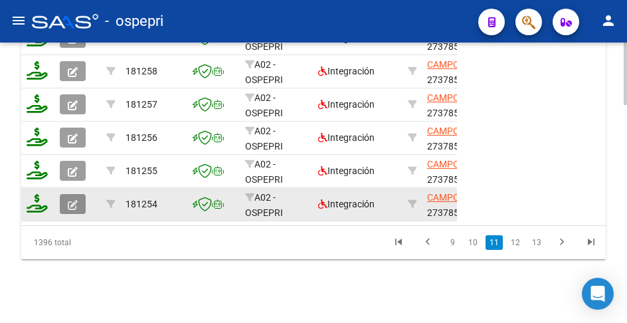
click at [71, 200] on icon "button" at bounding box center [73, 205] width 10 height 10
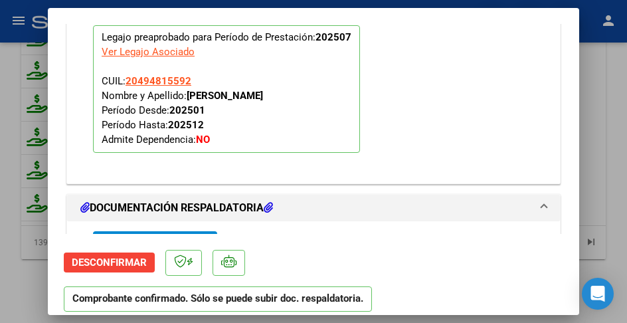
scroll to position [1927, 0]
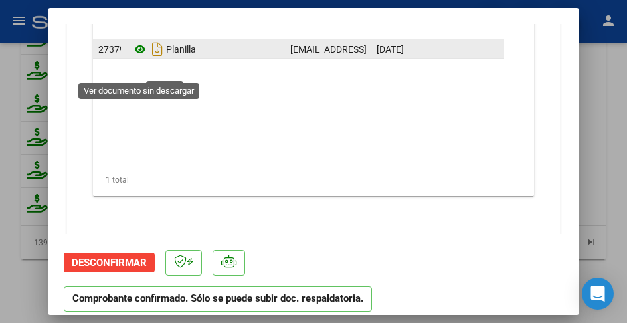
click at [142, 57] on icon at bounding box center [140, 49] width 17 height 16
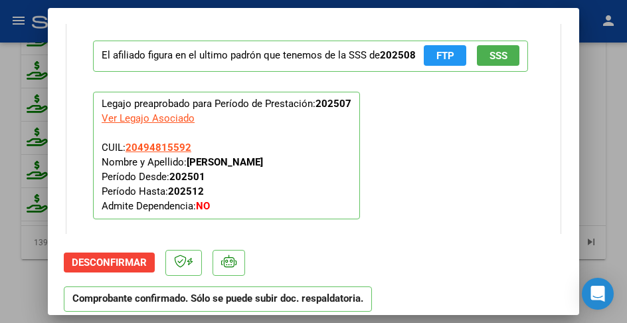
scroll to position [1263, 0]
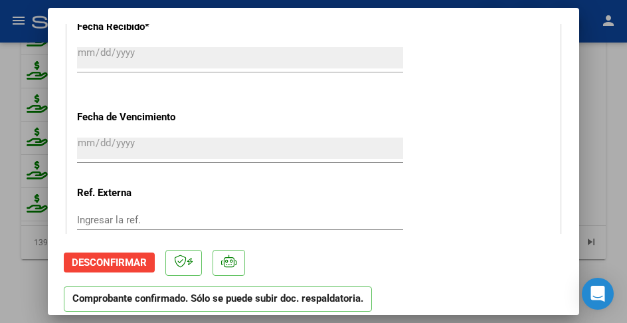
type input "$ 0,00"
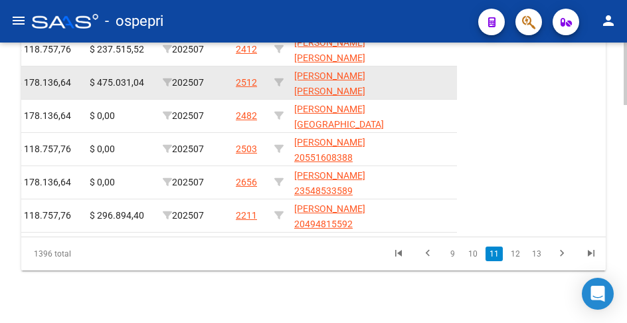
scroll to position [984, 0]
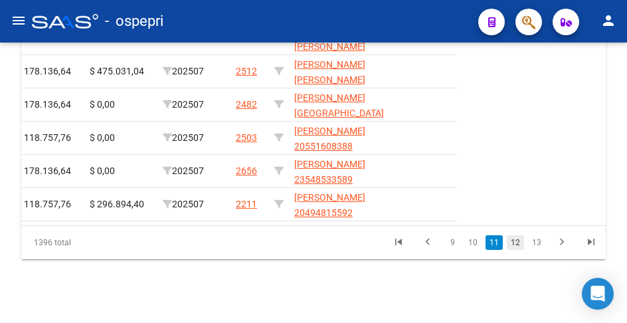
click at [516, 245] on link "12" at bounding box center [515, 242] width 17 height 15
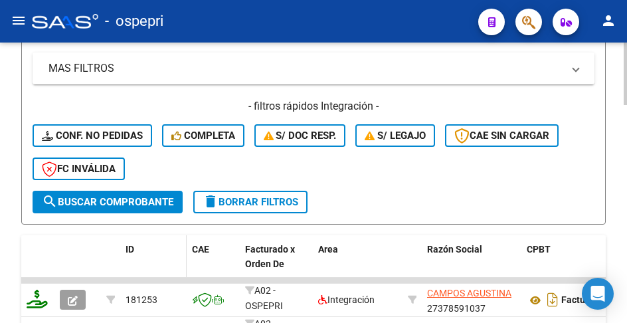
scroll to position [651, 0]
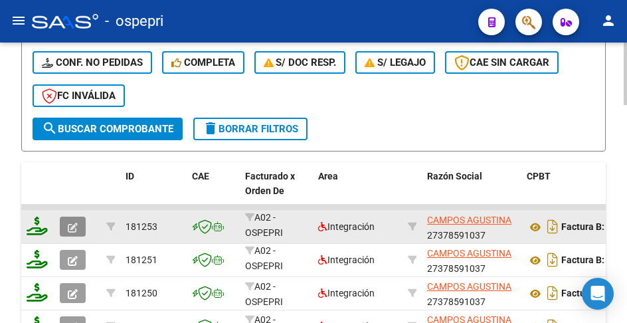
click at [70, 227] on icon "button" at bounding box center [73, 228] width 10 height 10
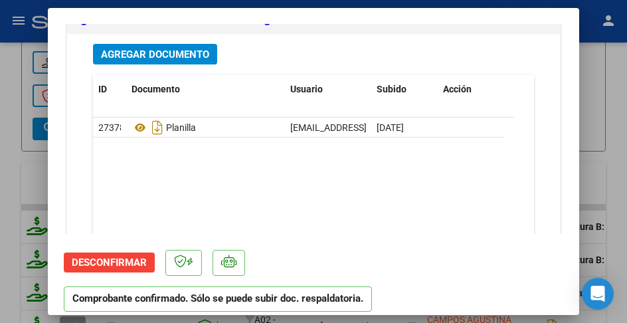
scroll to position [1861, 0]
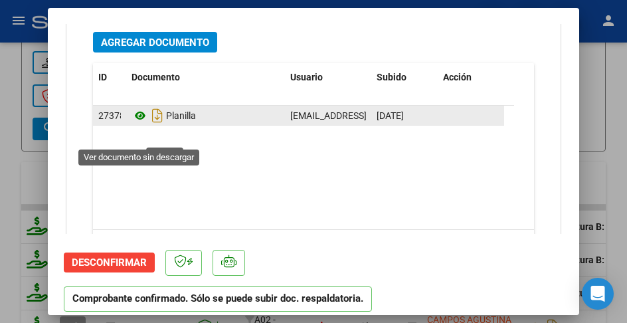
click at [140, 124] on icon at bounding box center [140, 116] width 17 height 16
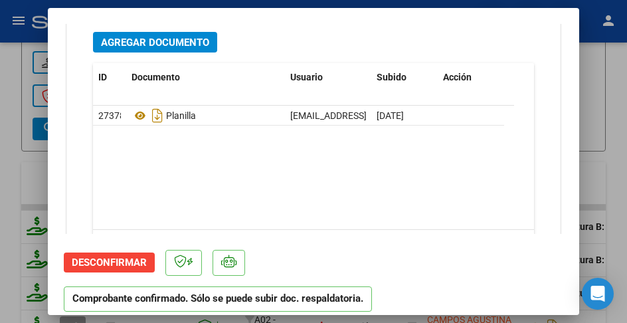
type input "$ 0,00"
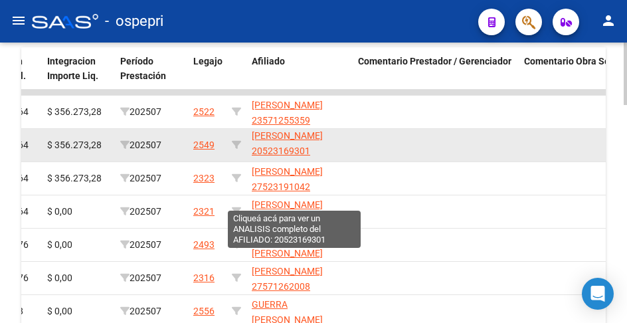
scroll to position [784, 0]
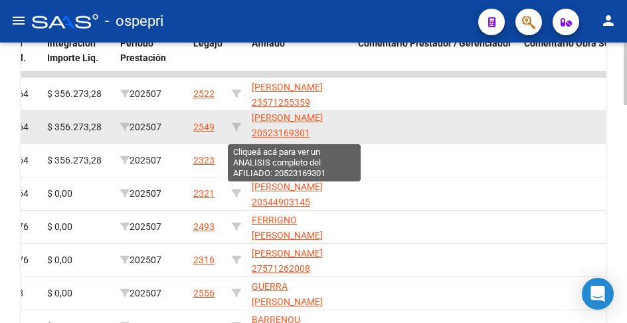
click at [275, 118] on span "ALMENDRA THIAGO BENJAMIN 20523169301" at bounding box center [287, 125] width 71 height 26
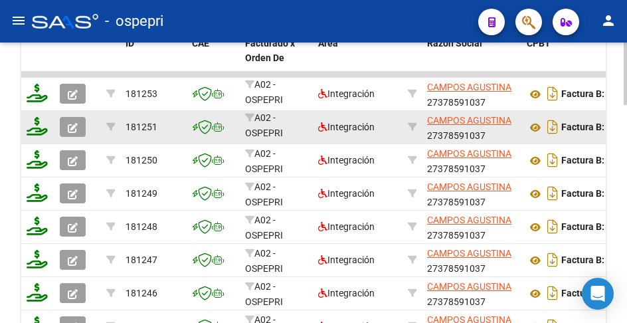
click at [76, 128] on icon "button" at bounding box center [73, 128] width 10 height 10
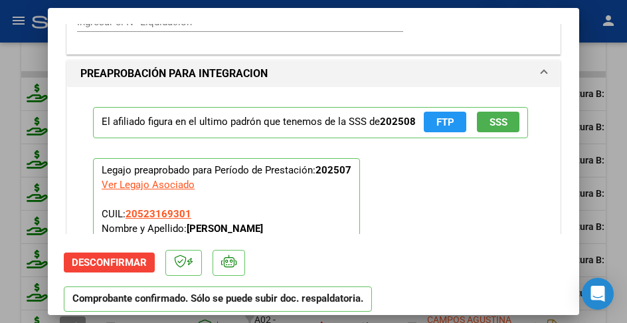
scroll to position [1795, 0]
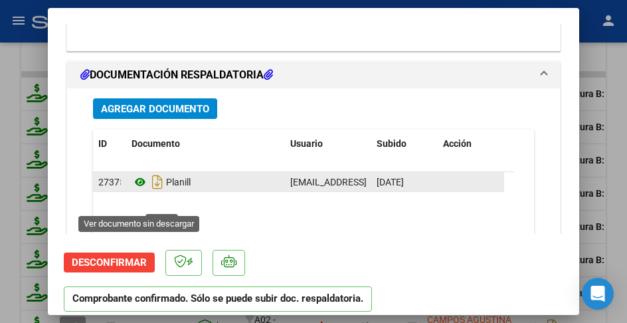
click at [137, 190] on icon at bounding box center [140, 182] width 17 height 16
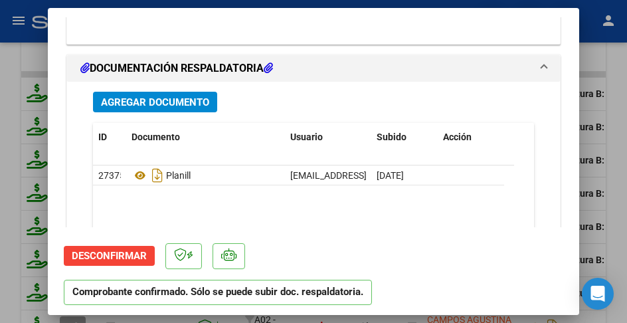
scroll to position [0, 0]
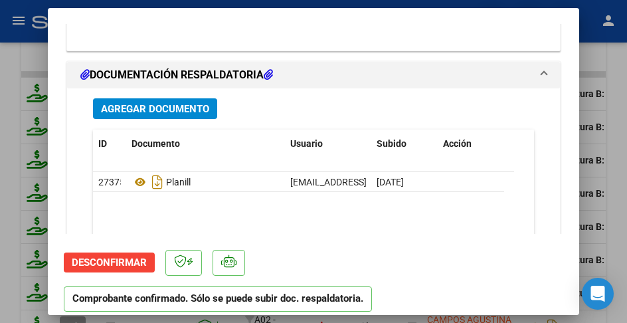
type input "$ 0,00"
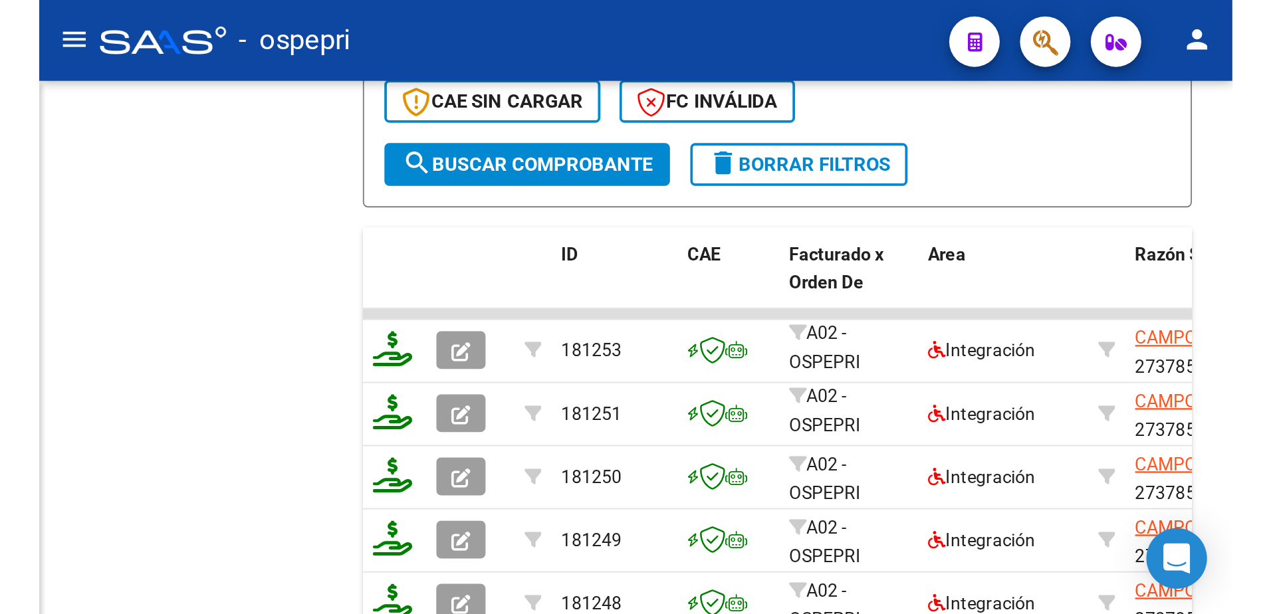
scroll to position [481, 0]
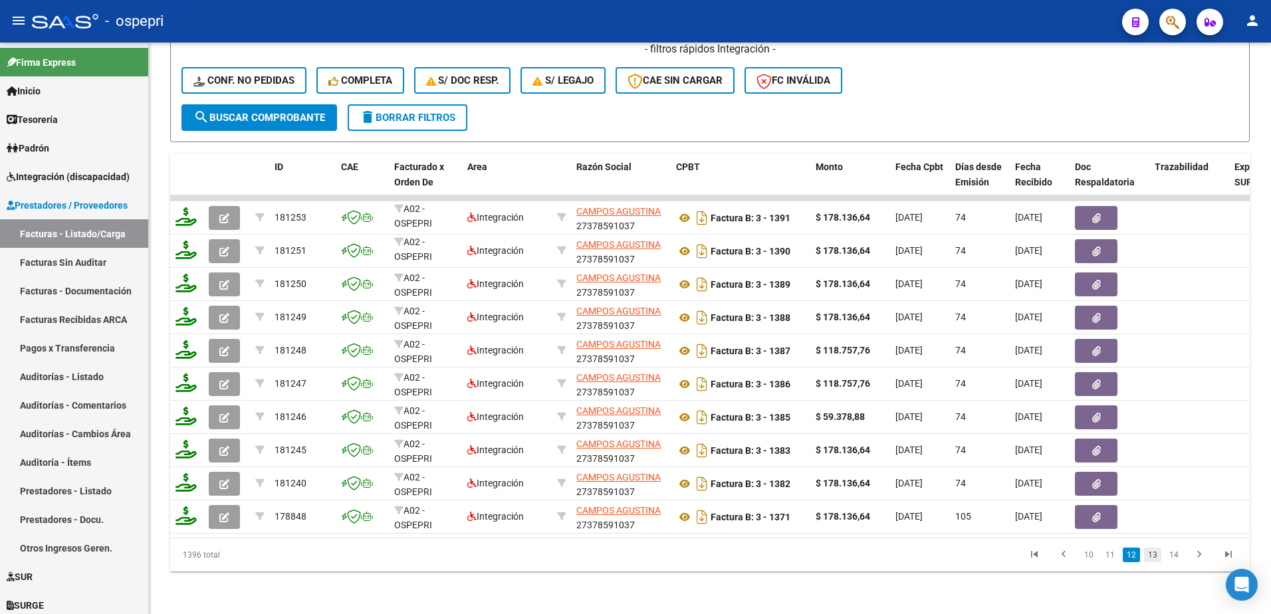
click at [627, 322] on link "13" at bounding box center [1152, 555] width 17 height 15
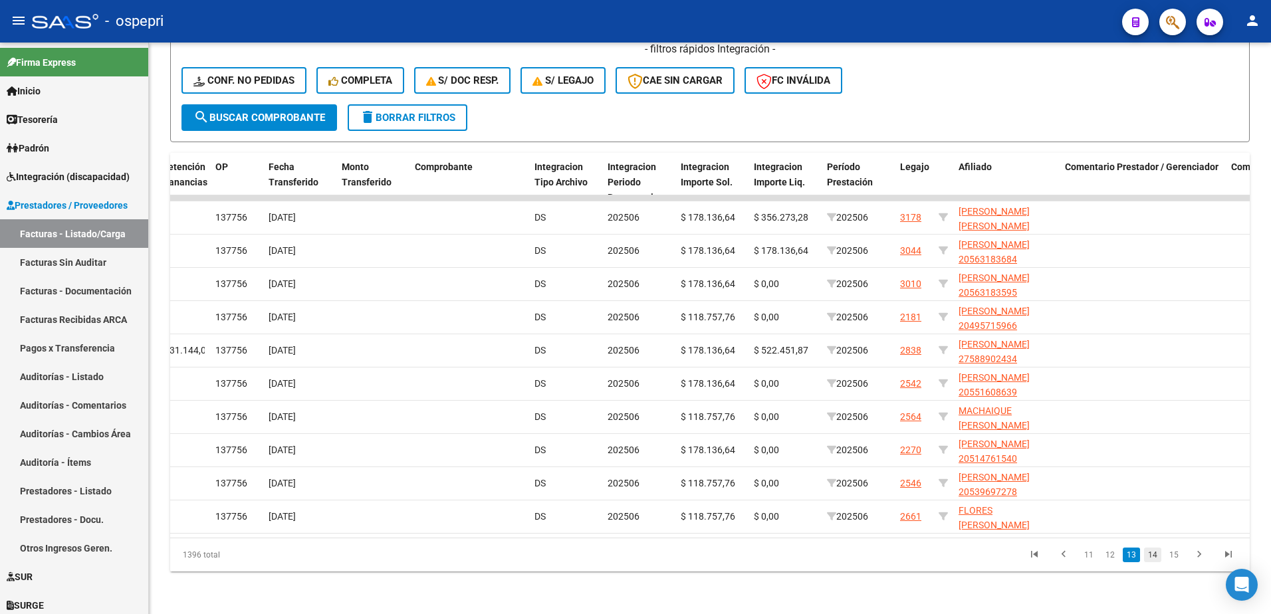
click at [627, 322] on link "14" at bounding box center [1152, 555] width 17 height 15
click at [627, 322] on link "15" at bounding box center [1152, 555] width 17 height 15
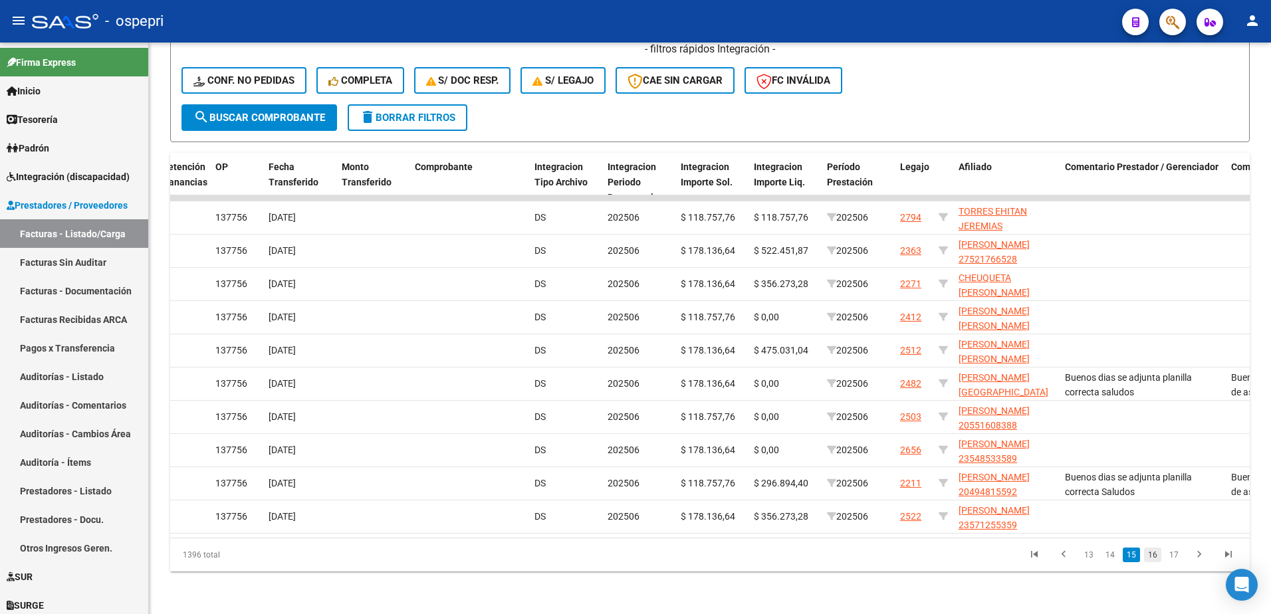
click at [627, 322] on link "16" at bounding box center [1152, 555] width 17 height 15
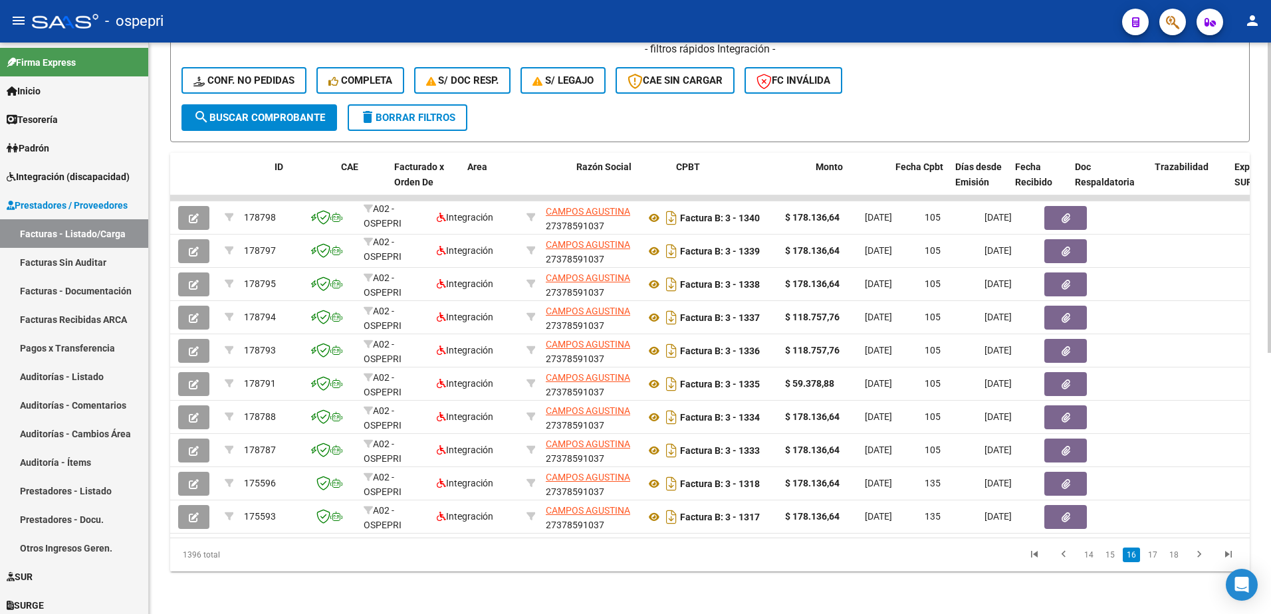
scroll to position [0, 0]
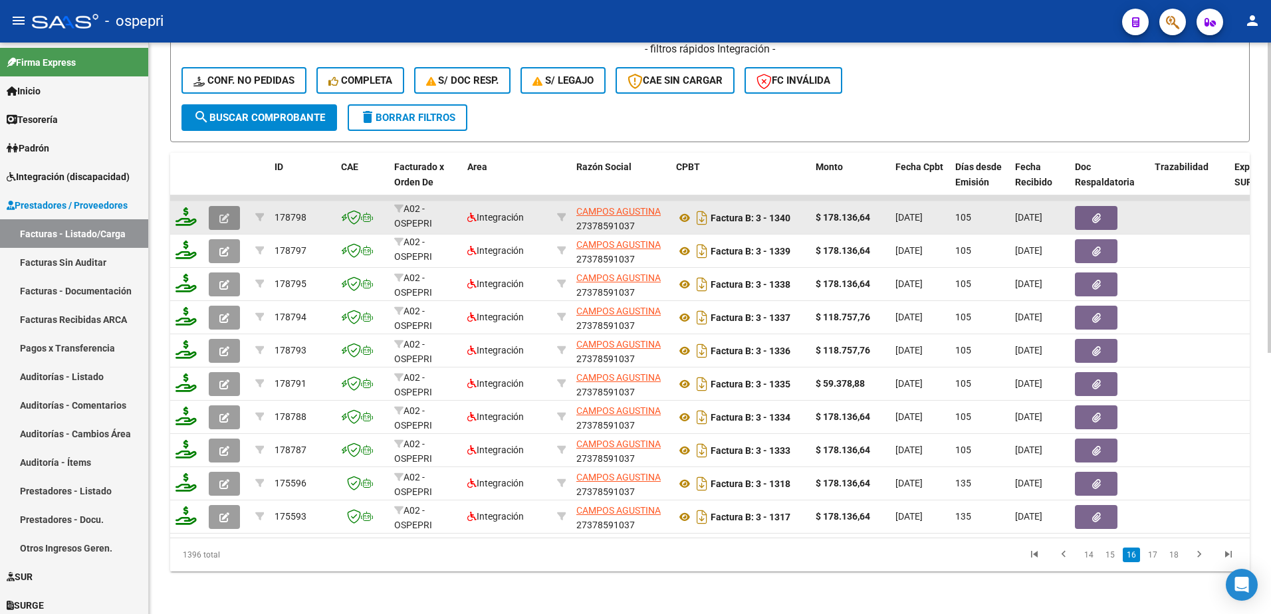
click at [222, 213] on icon "button" at bounding box center [224, 218] width 10 height 10
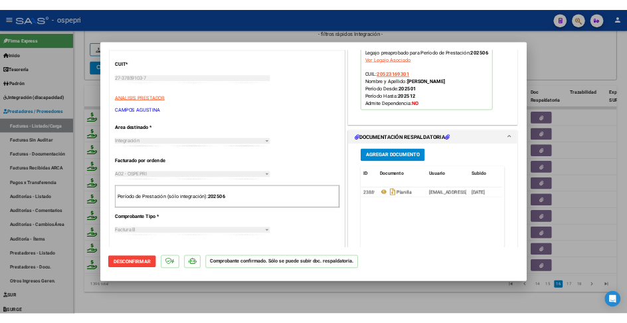
scroll to position [332, 0]
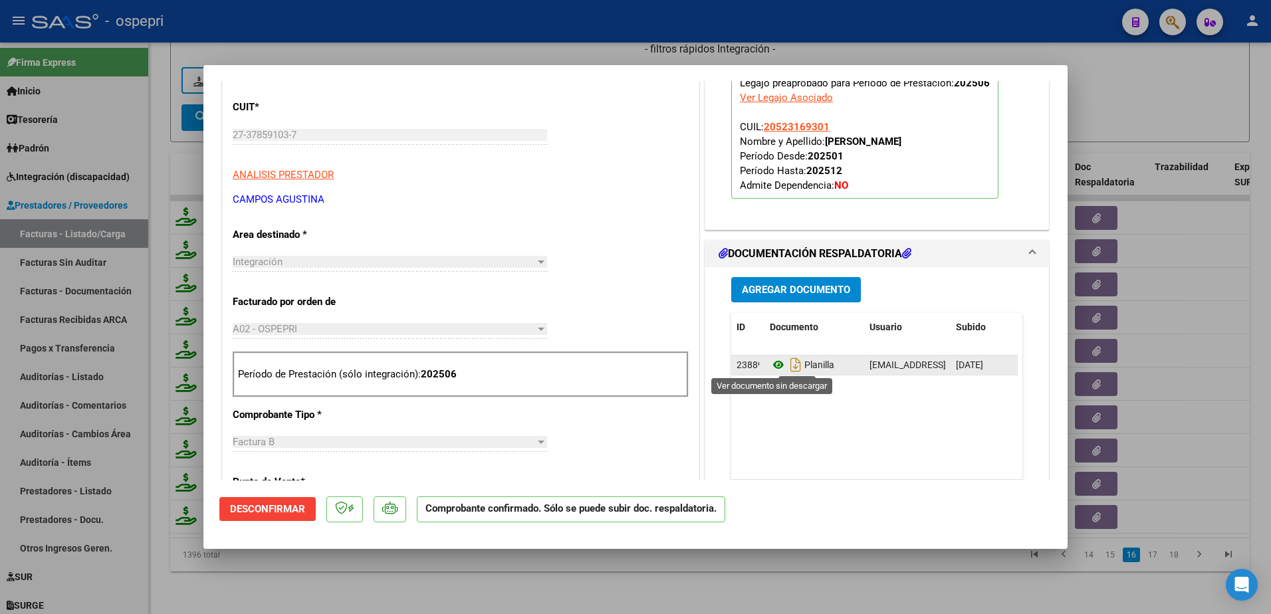
click at [627, 322] on icon at bounding box center [778, 365] width 17 height 16
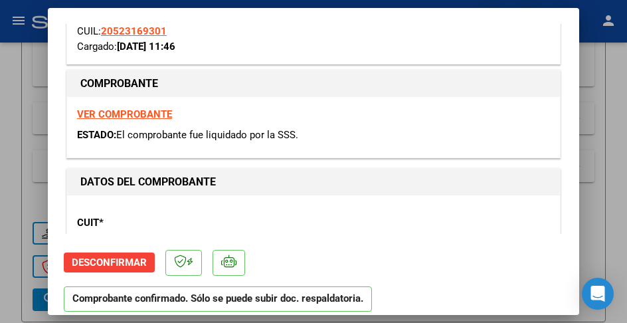
scroll to position [645, 0]
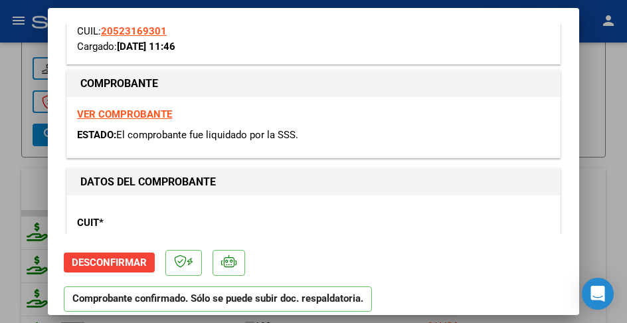
type input "$ 0,00"
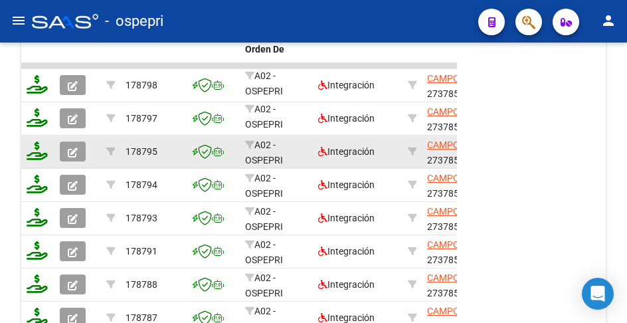
scroll to position [712, 0]
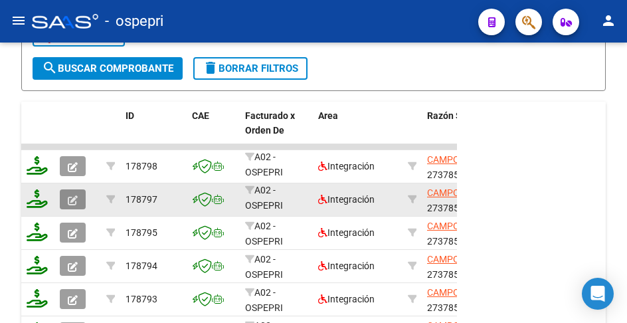
click at [74, 202] on icon "button" at bounding box center [73, 200] width 10 height 10
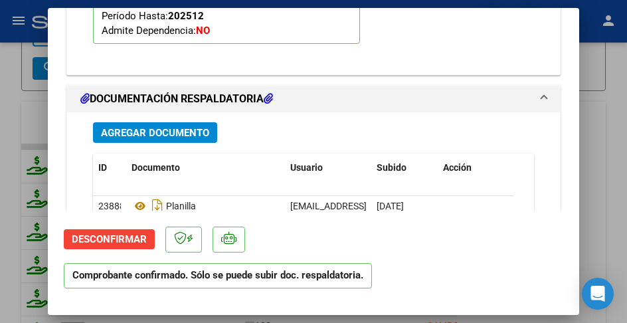
scroll to position [1845, 0]
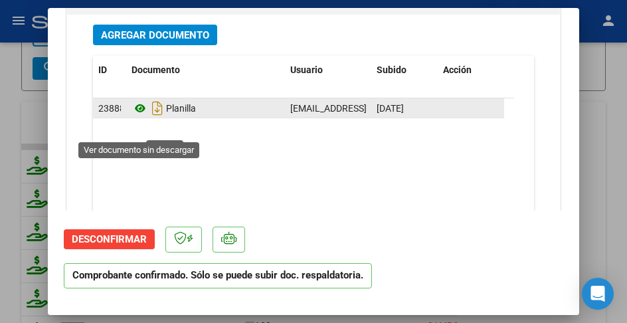
click at [138, 116] on icon at bounding box center [140, 108] width 17 height 16
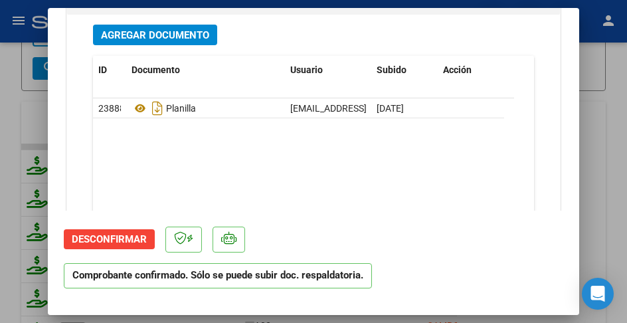
type input "$ 0,00"
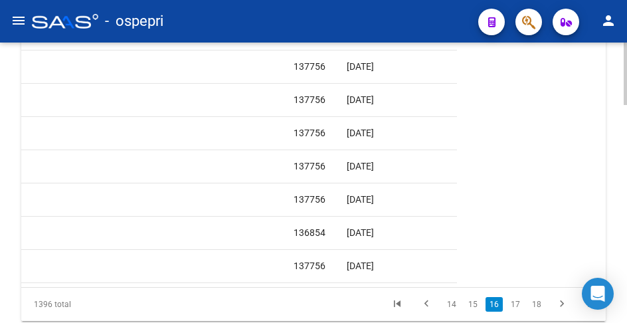
scroll to position [0, 0]
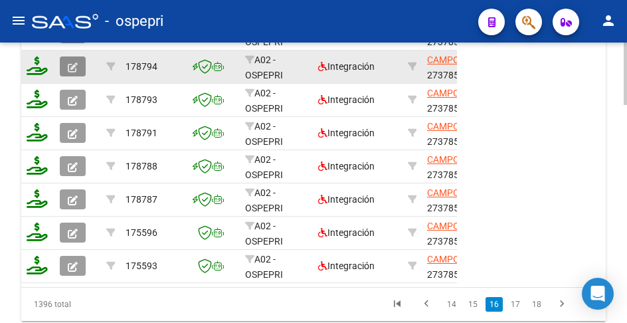
click at [72, 68] on icon "button" at bounding box center [73, 67] width 10 height 10
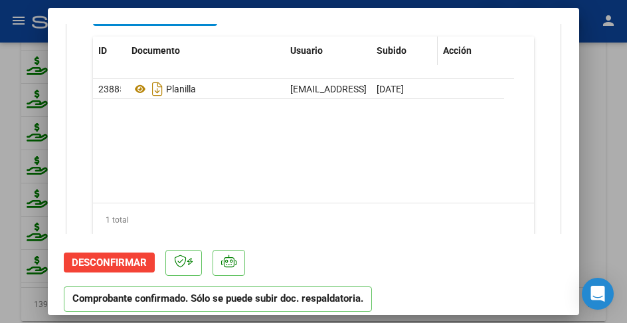
scroll to position [1927, 0]
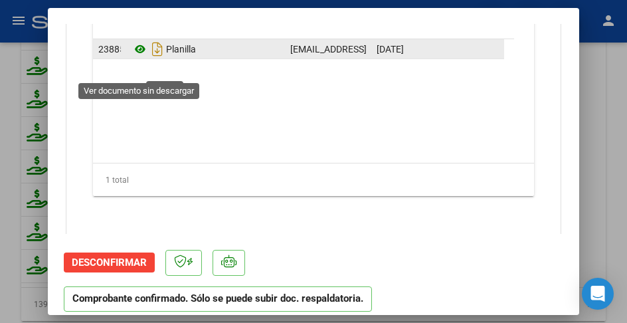
click at [140, 57] on icon at bounding box center [140, 49] width 17 height 16
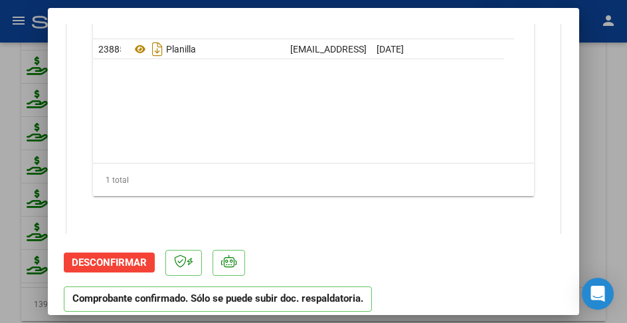
type input "$ 0,00"
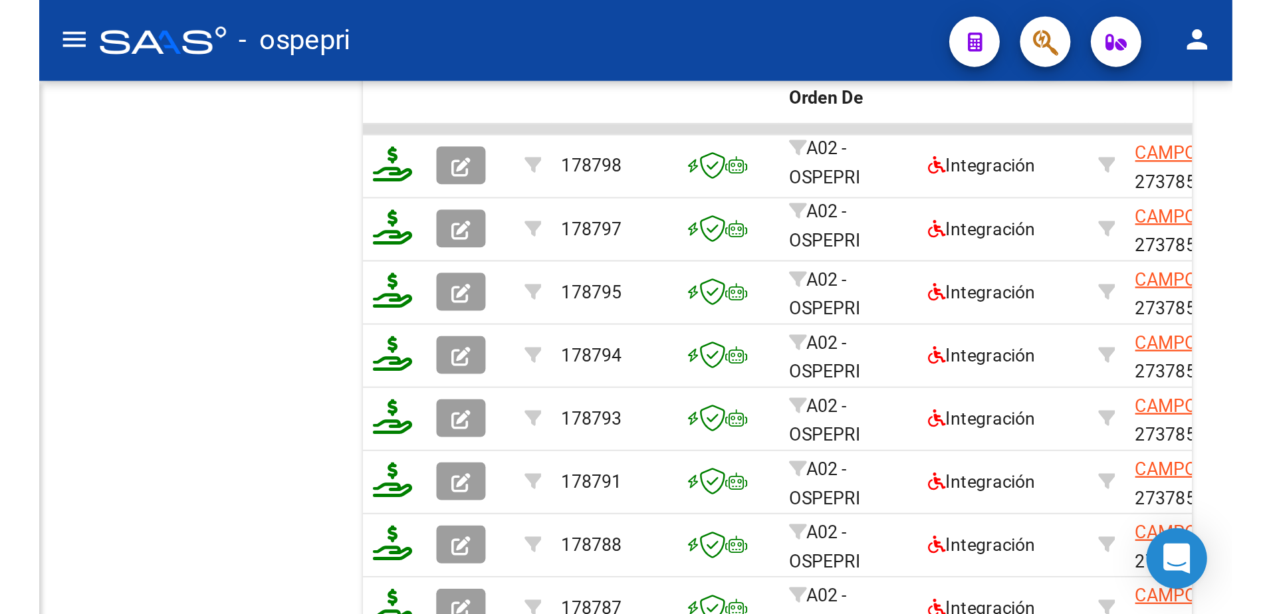
scroll to position [481, 0]
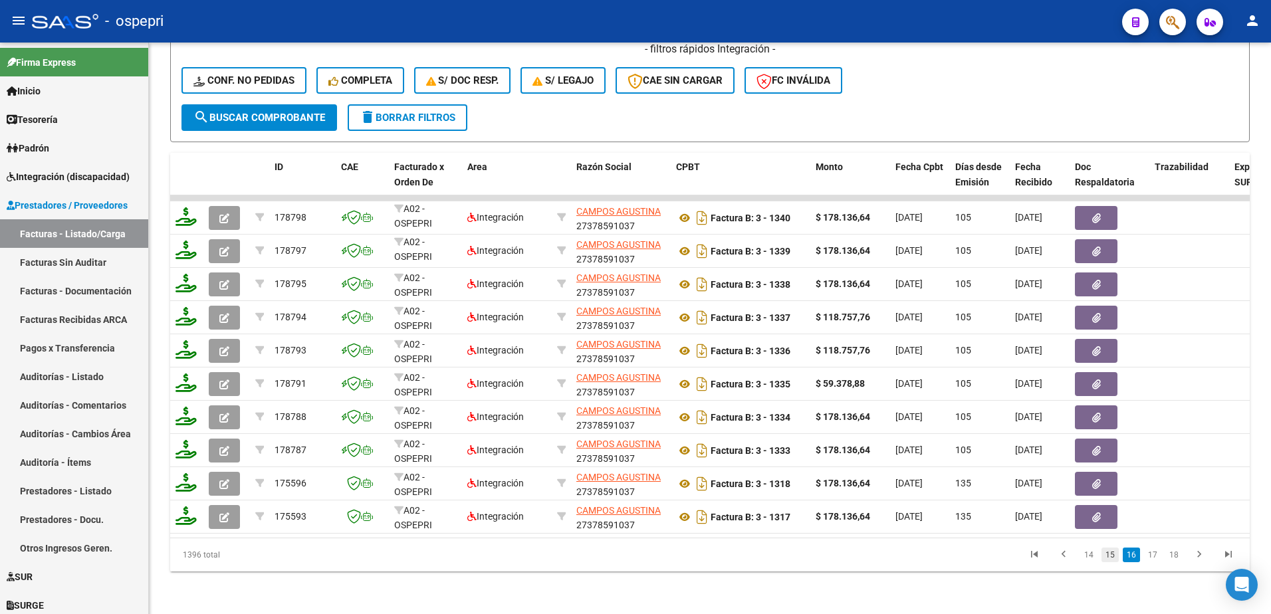
click at [627, 322] on link "15" at bounding box center [1109, 555] width 17 height 15
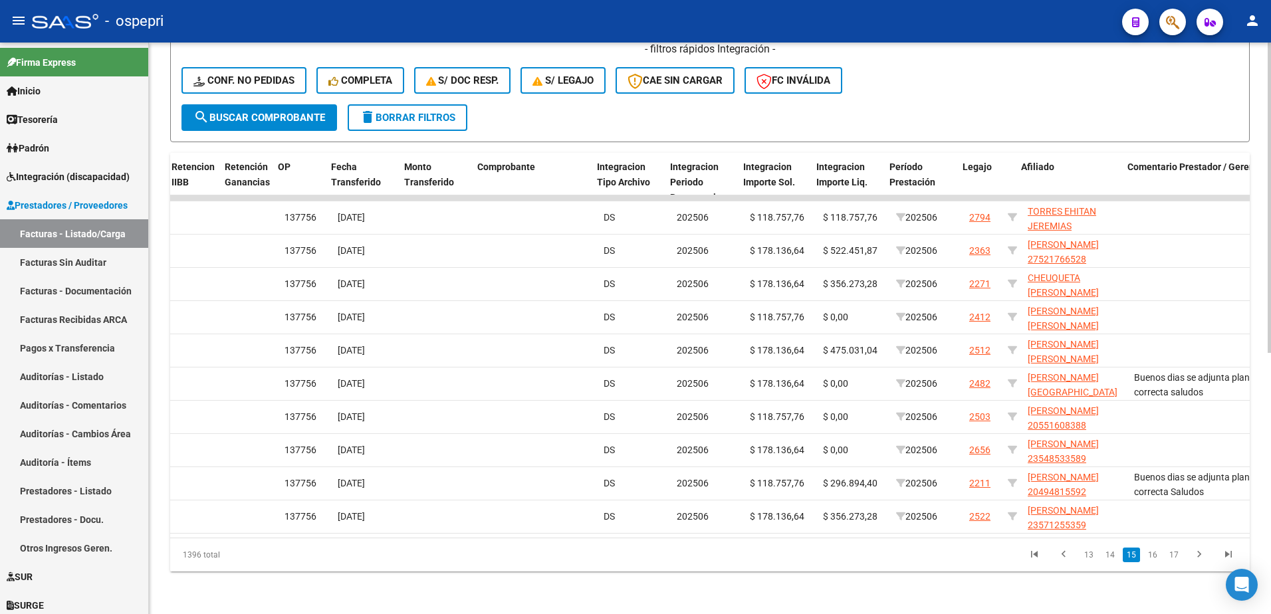
scroll to position [0, 1199]
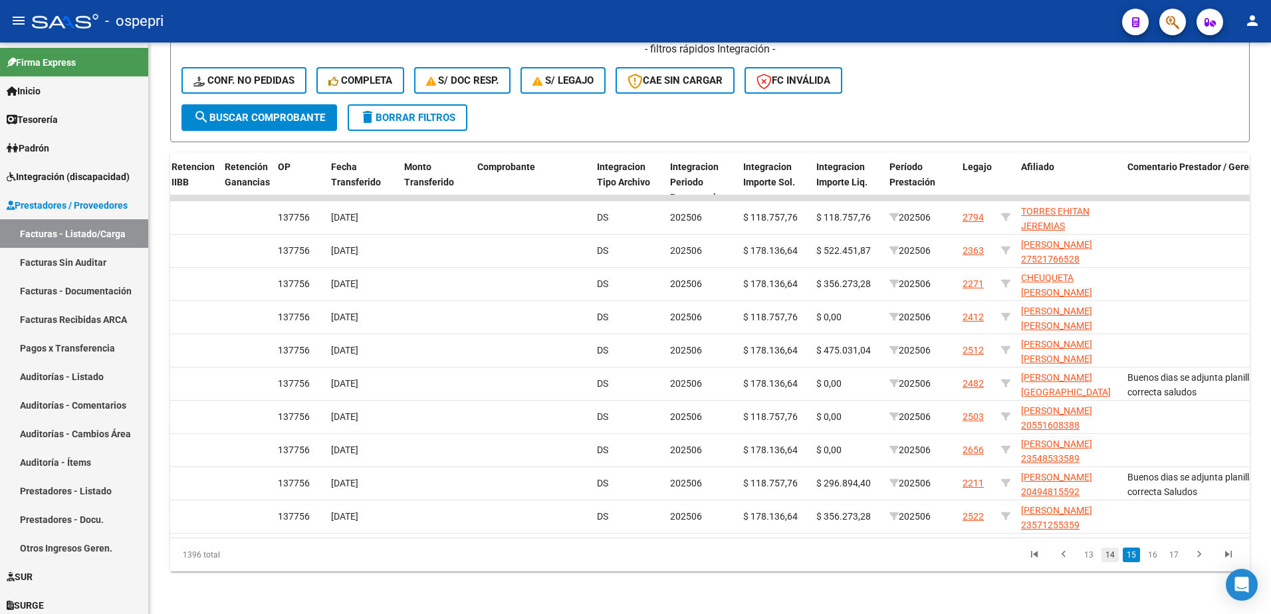
click at [627, 322] on link "14" at bounding box center [1109, 555] width 17 height 15
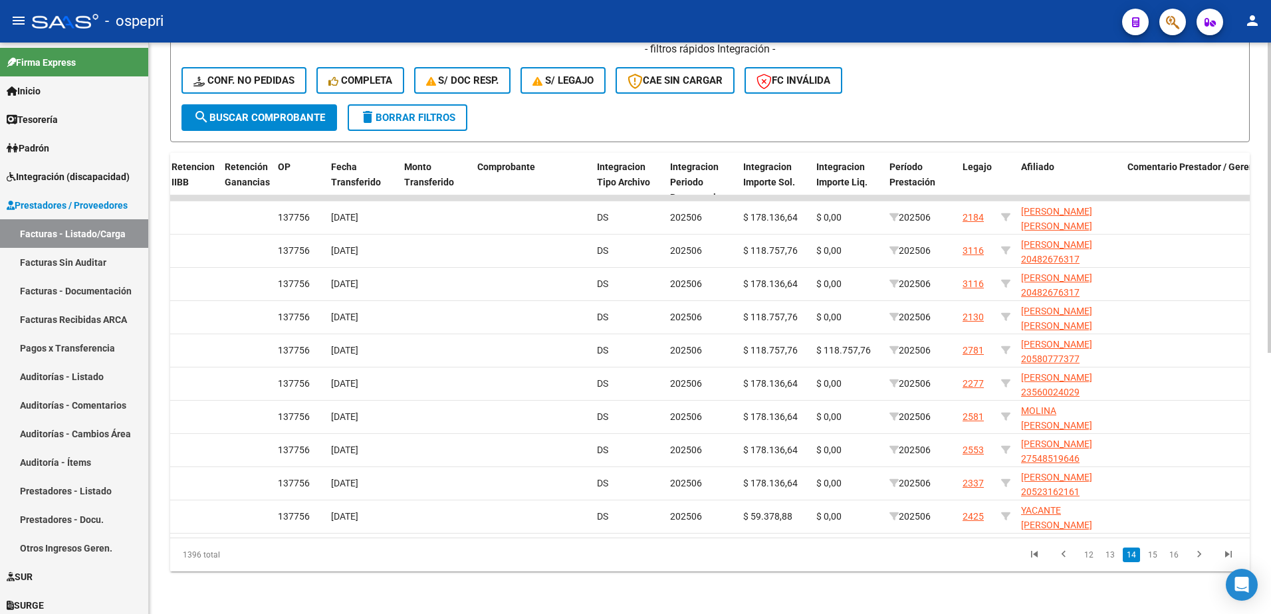
click at [627, 322] on link "13" at bounding box center [1109, 555] width 17 height 15
click at [627, 322] on link "12" at bounding box center [1109, 555] width 17 height 15
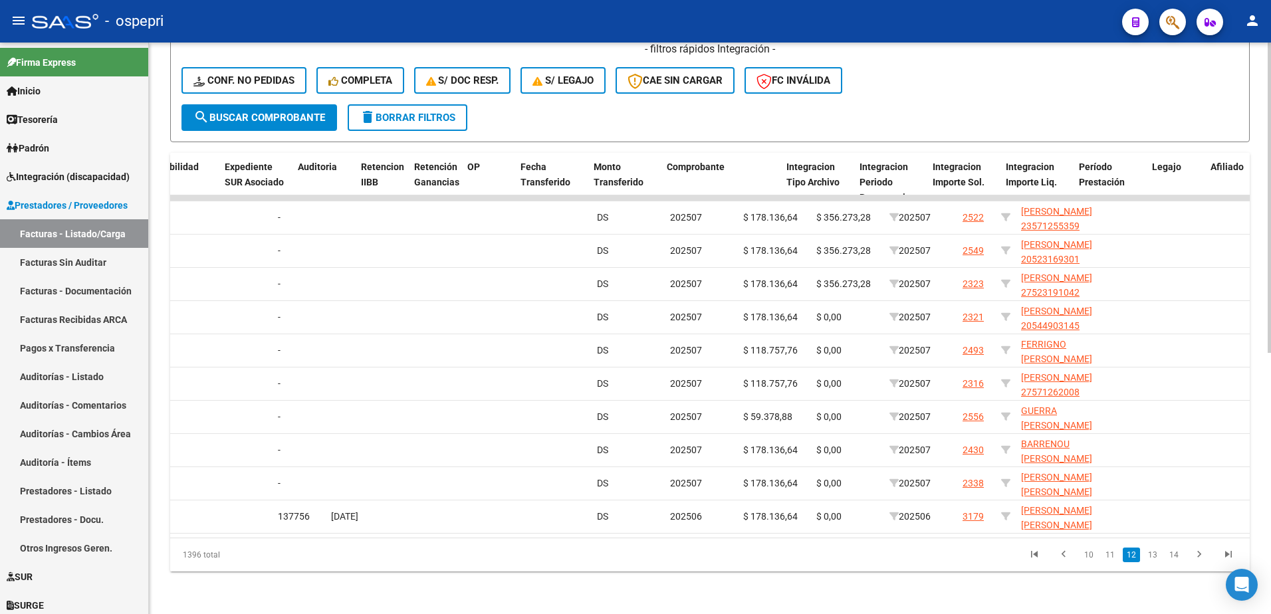
scroll to position [0, 0]
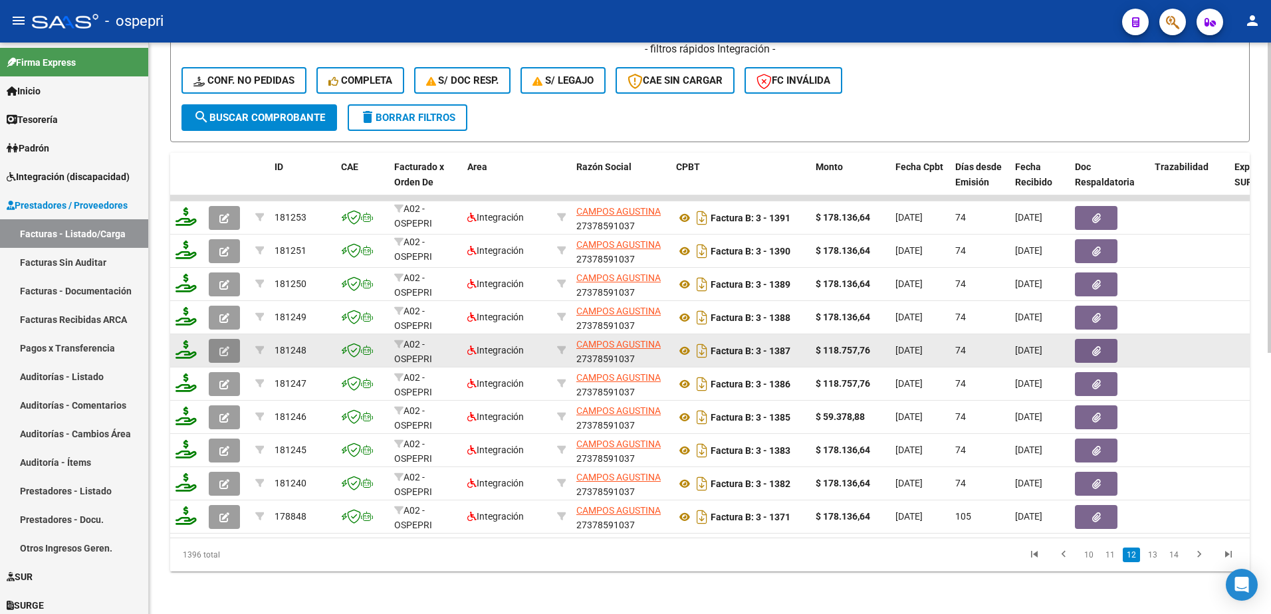
click at [233, 322] on button "button" at bounding box center [224, 351] width 31 height 24
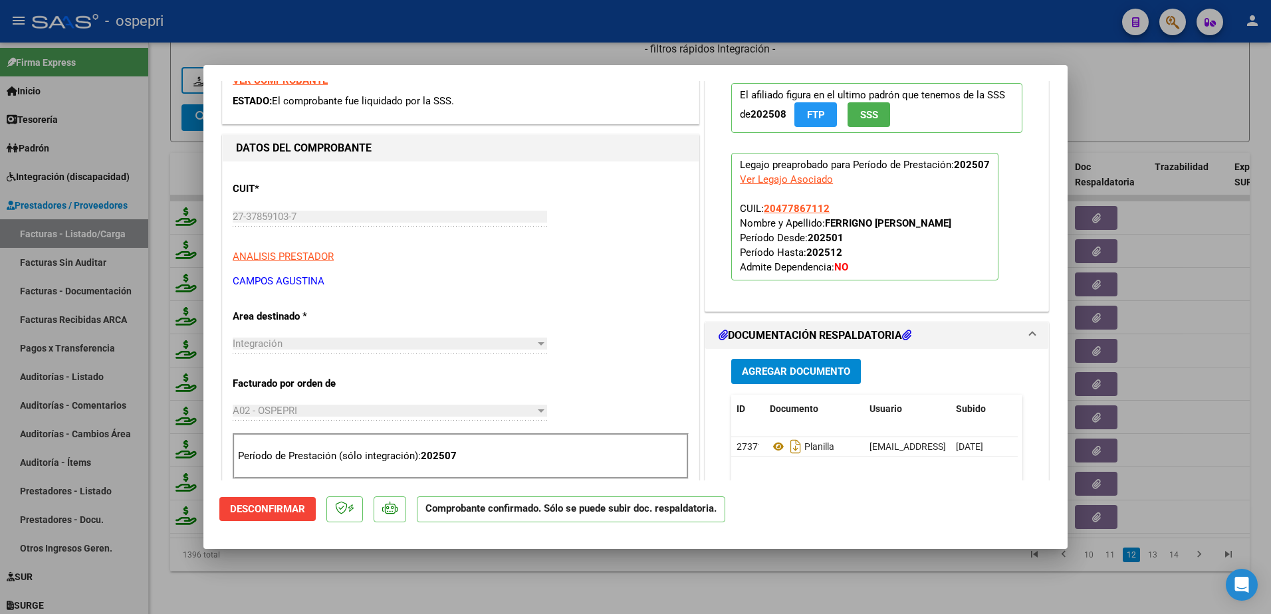
scroll to position [266, 0]
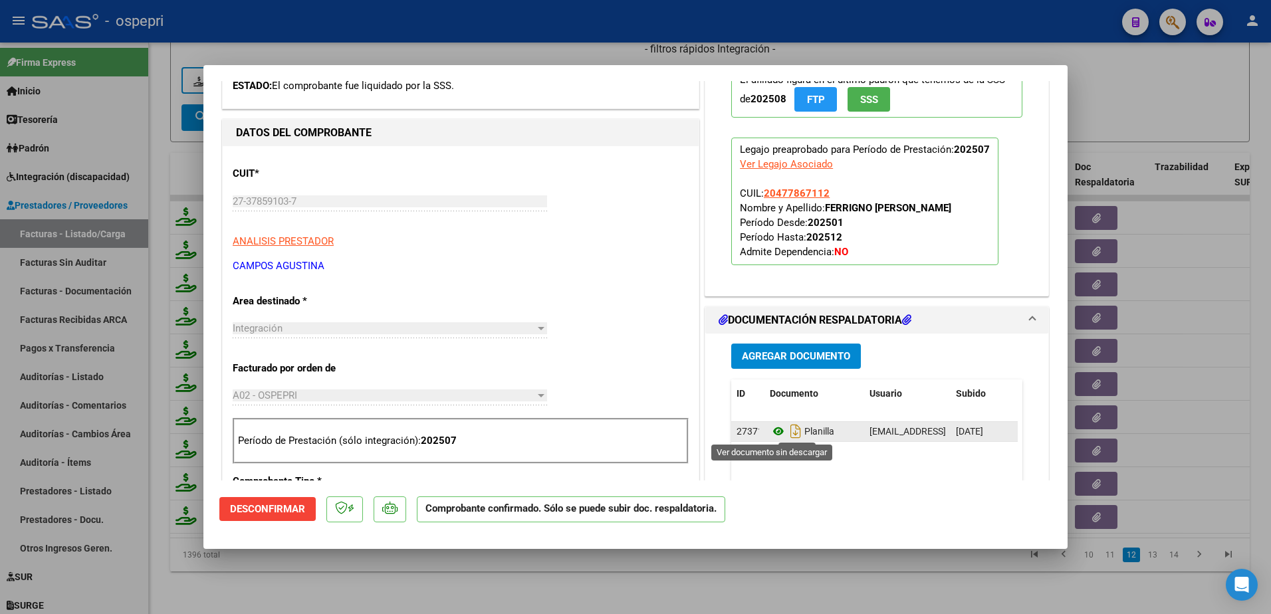
click at [627, 322] on icon at bounding box center [778, 431] width 17 height 16
type input "$ 0,00"
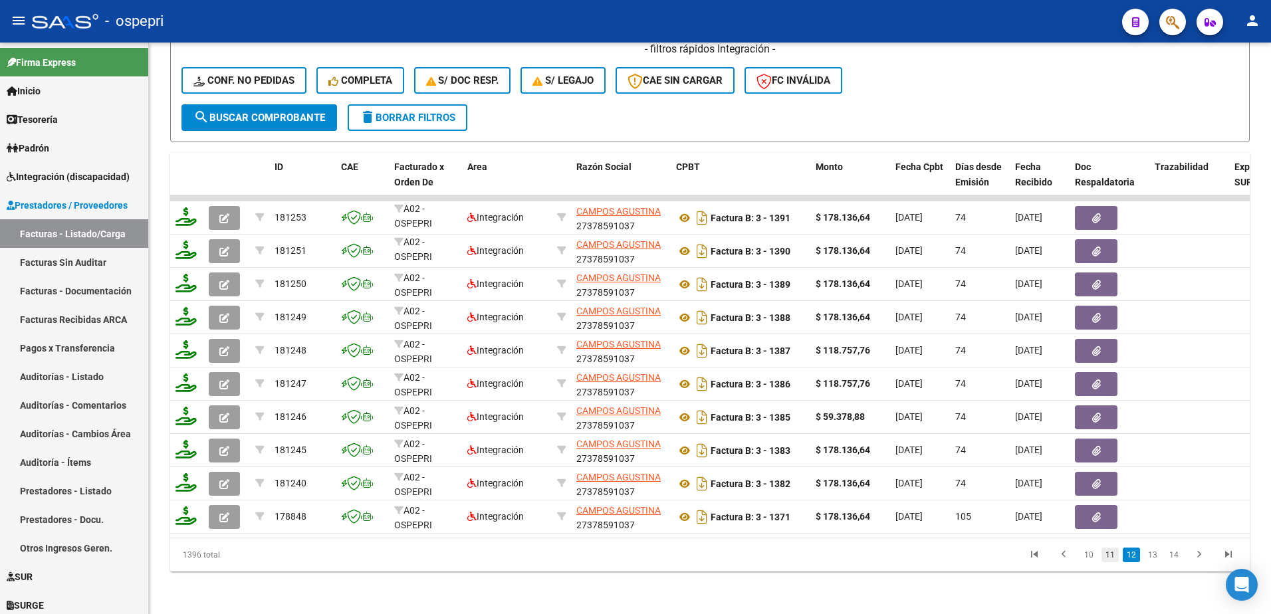
click at [627, 322] on link "11" at bounding box center [1109, 555] width 17 height 15
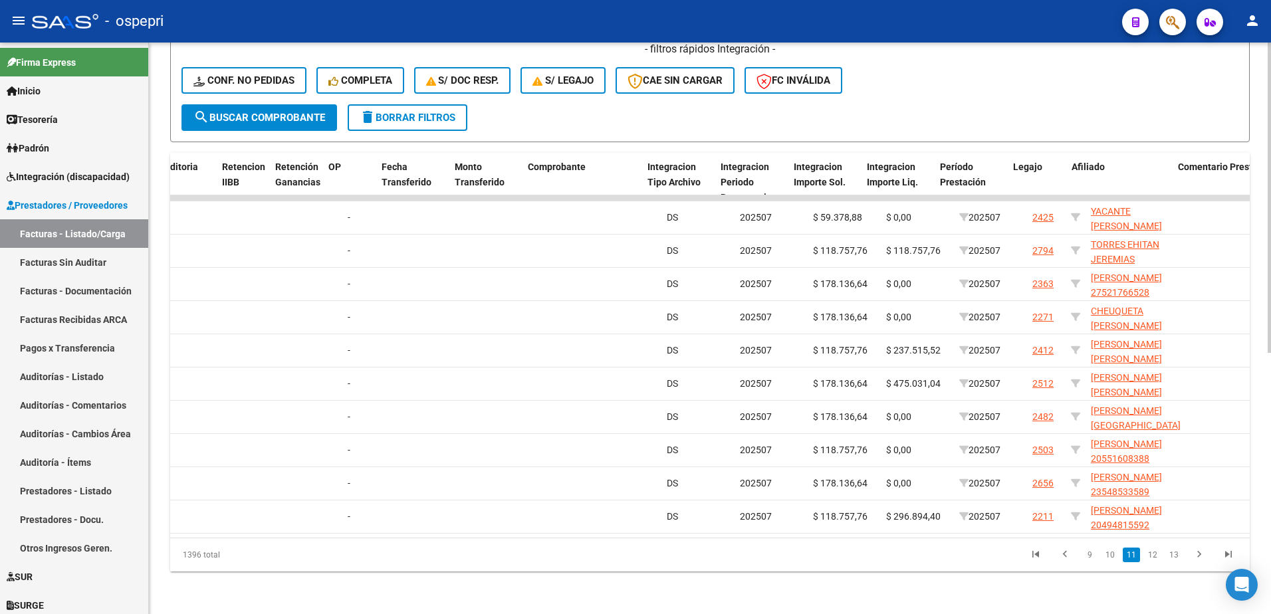
scroll to position [0, 1192]
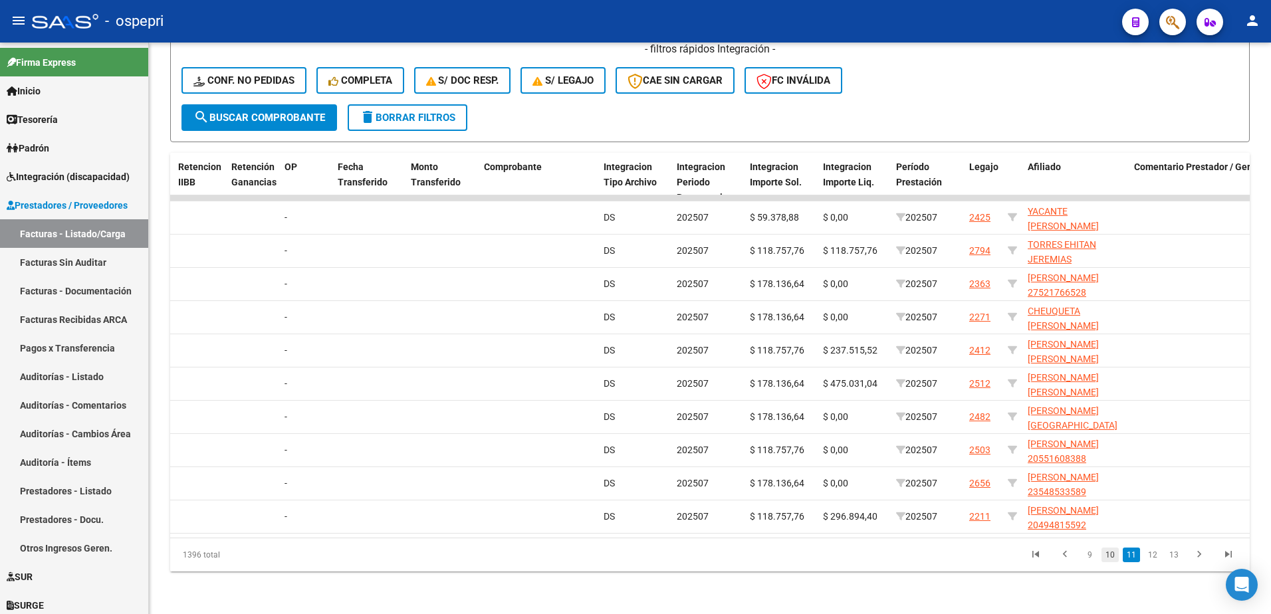
click at [627, 322] on link "10" at bounding box center [1109, 555] width 17 height 15
click at [627, 322] on link "9" at bounding box center [1111, 555] width 16 height 15
click at [627, 322] on link "8" at bounding box center [1112, 555] width 16 height 15
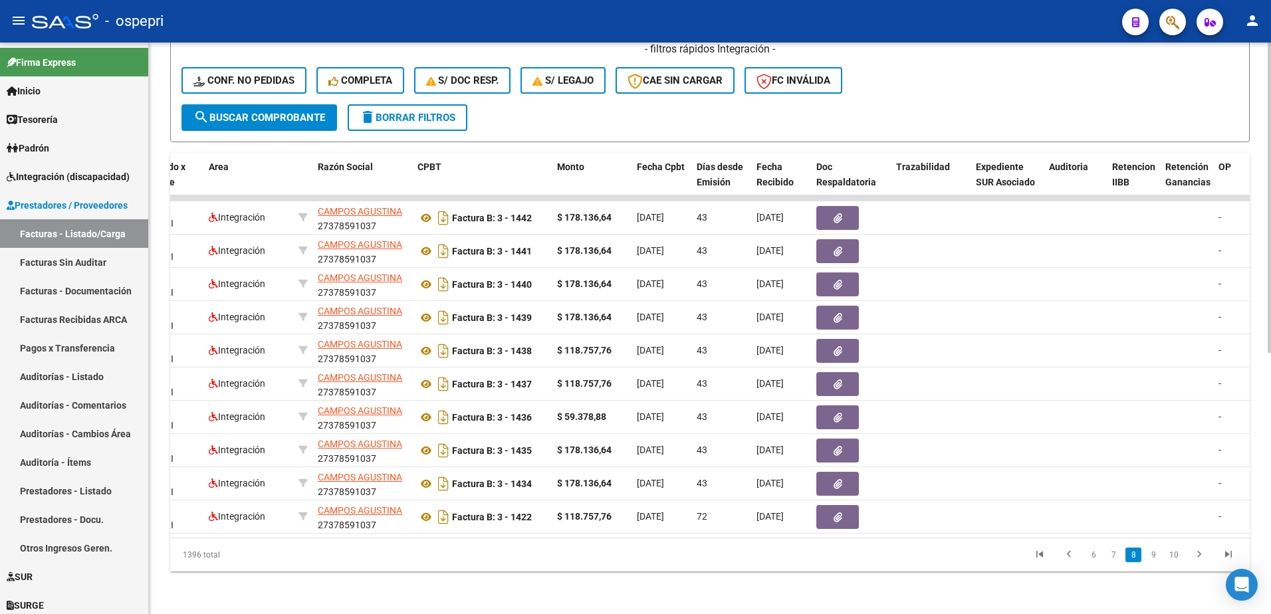
scroll to position [0, 0]
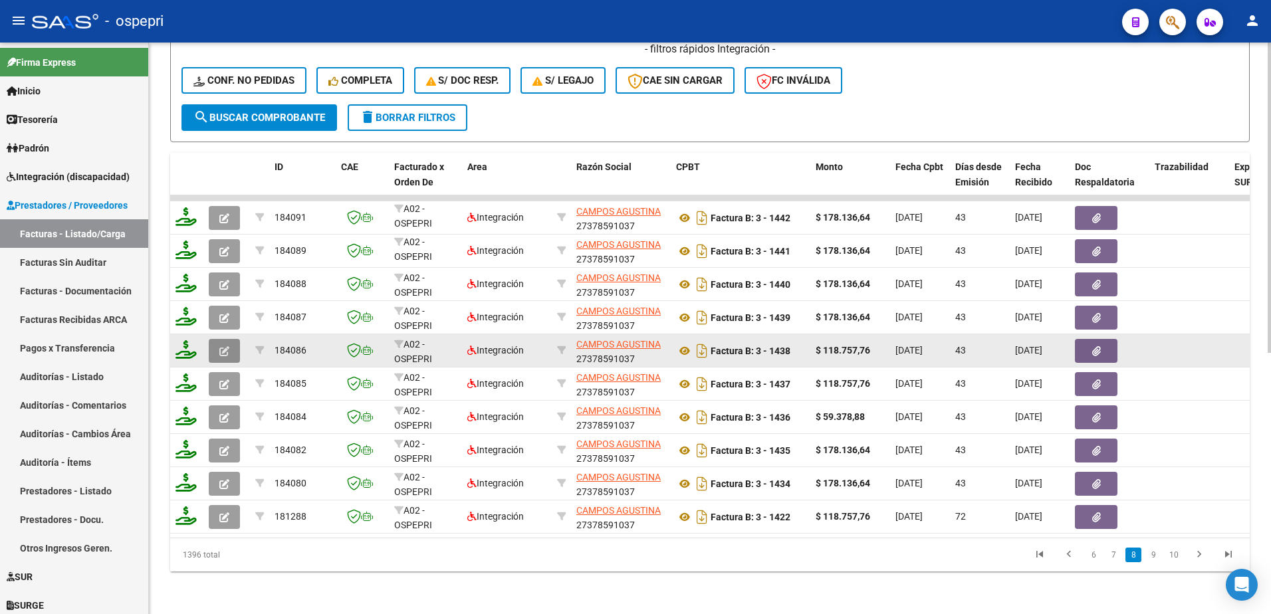
click at [231, 322] on button "button" at bounding box center [224, 351] width 31 height 24
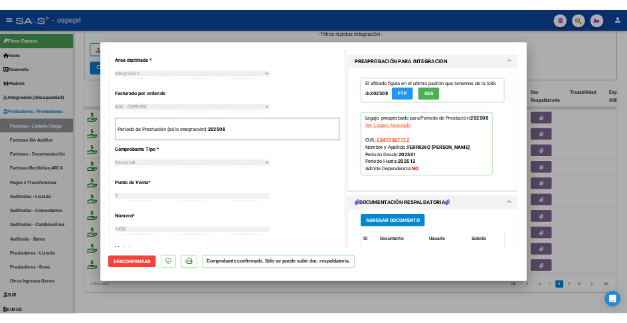
scroll to position [598, 0]
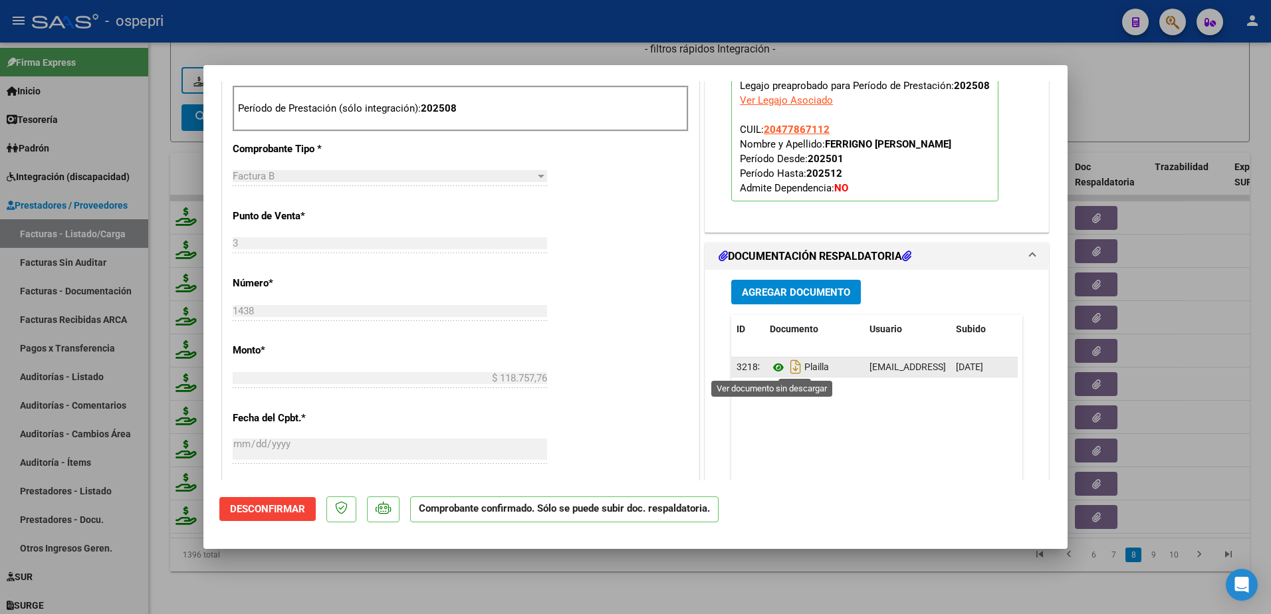
click at [627, 322] on icon at bounding box center [778, 368] width 17 height 16
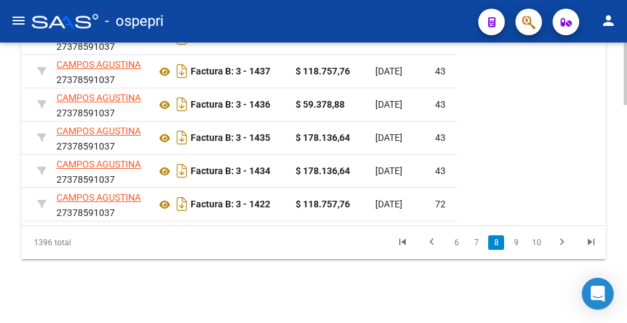
scroll to position [0, 0]
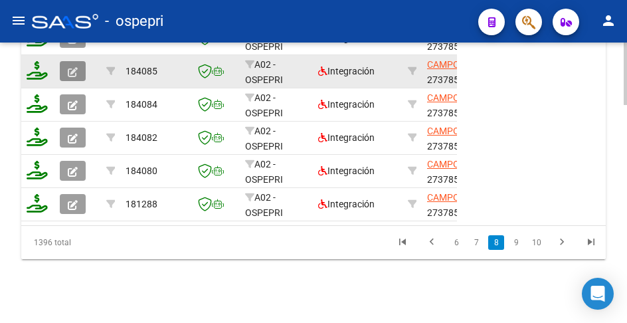
click at [67, 61] on button "button" at bounding box center [73, 71] width 26 height 20
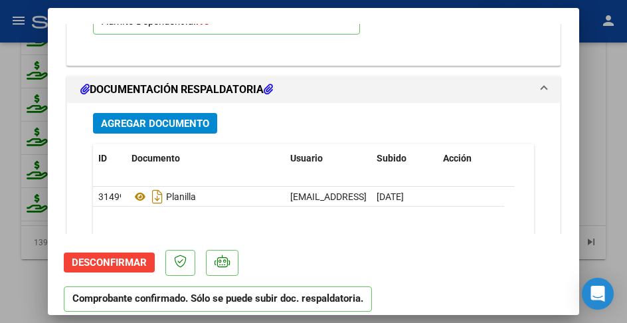
scroll to position [1795, 0]
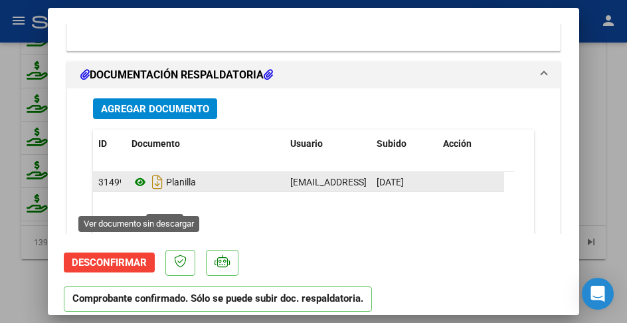
click at [140, 190] on icon at bounding box center [140, 182] width 17 height 16
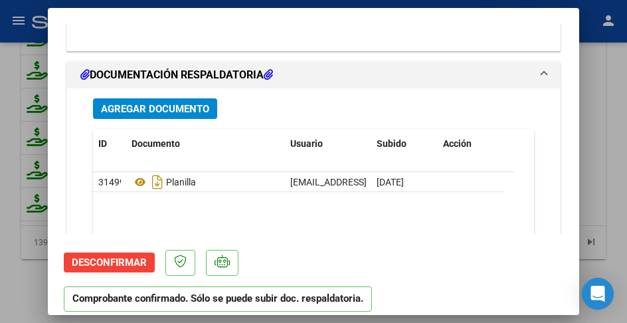
type input "$ 0,00"
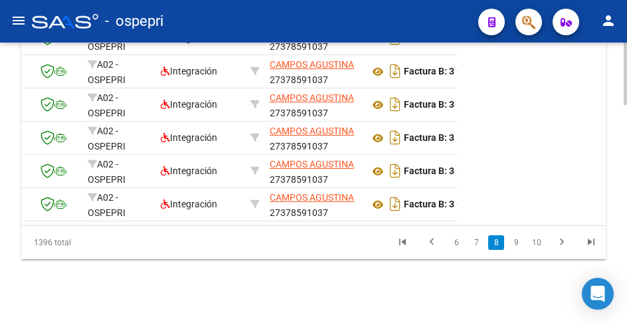
scroll to position [0, 0]
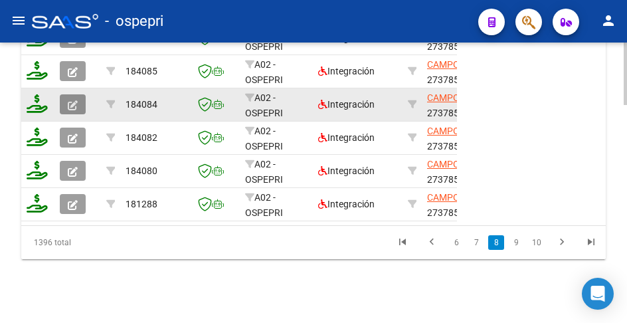
click at [70, 100] on icon "button" at bounding box center [73, 105] width 10 height 10
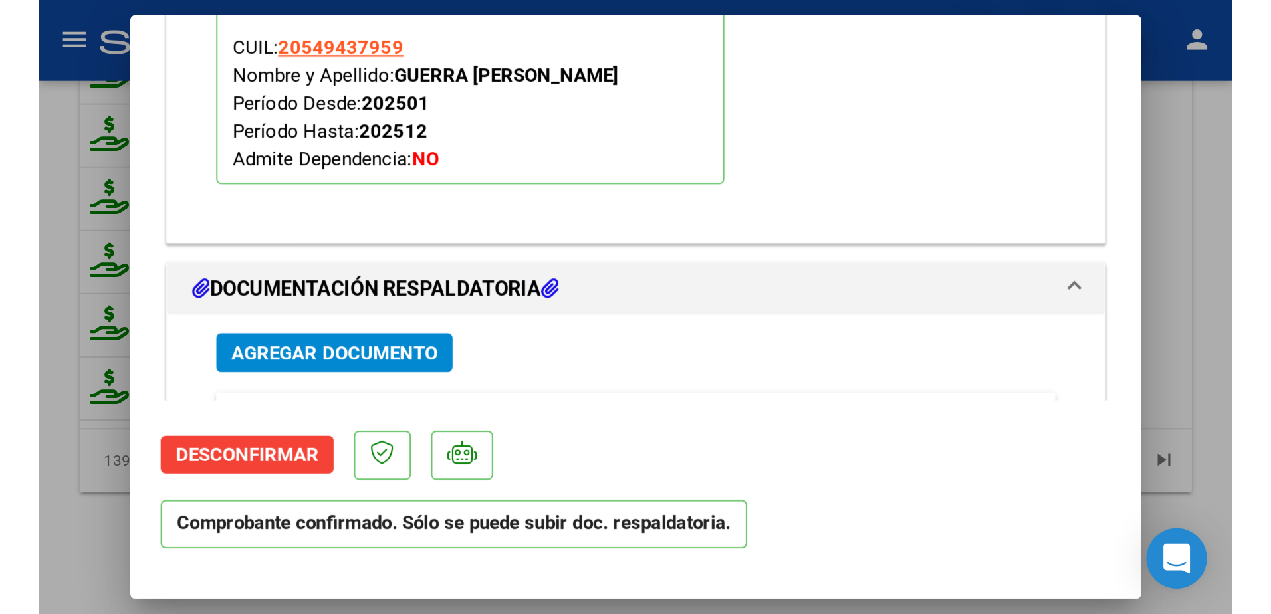
scroll to position [1872, 0]
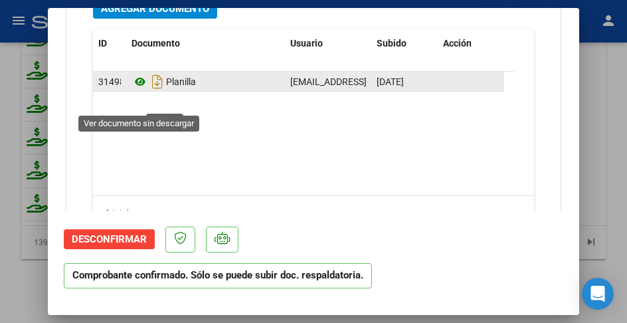
click at [140, 90] on icon at bounding box center [140, 82] width 17 height 16
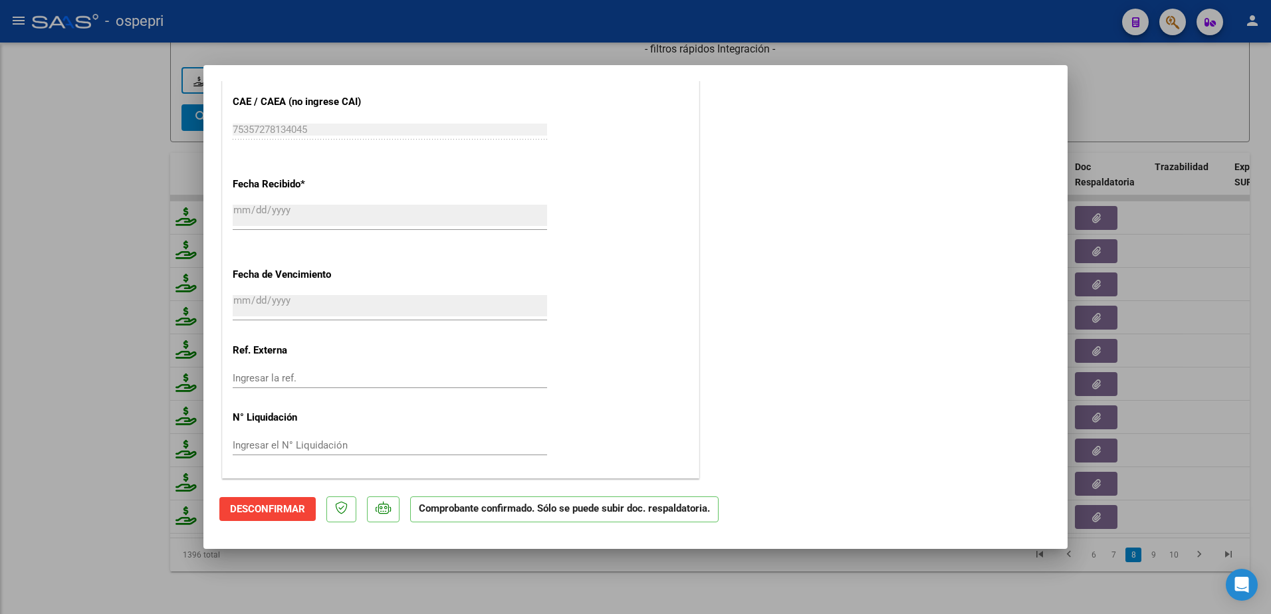
scroll to position [0, 0]
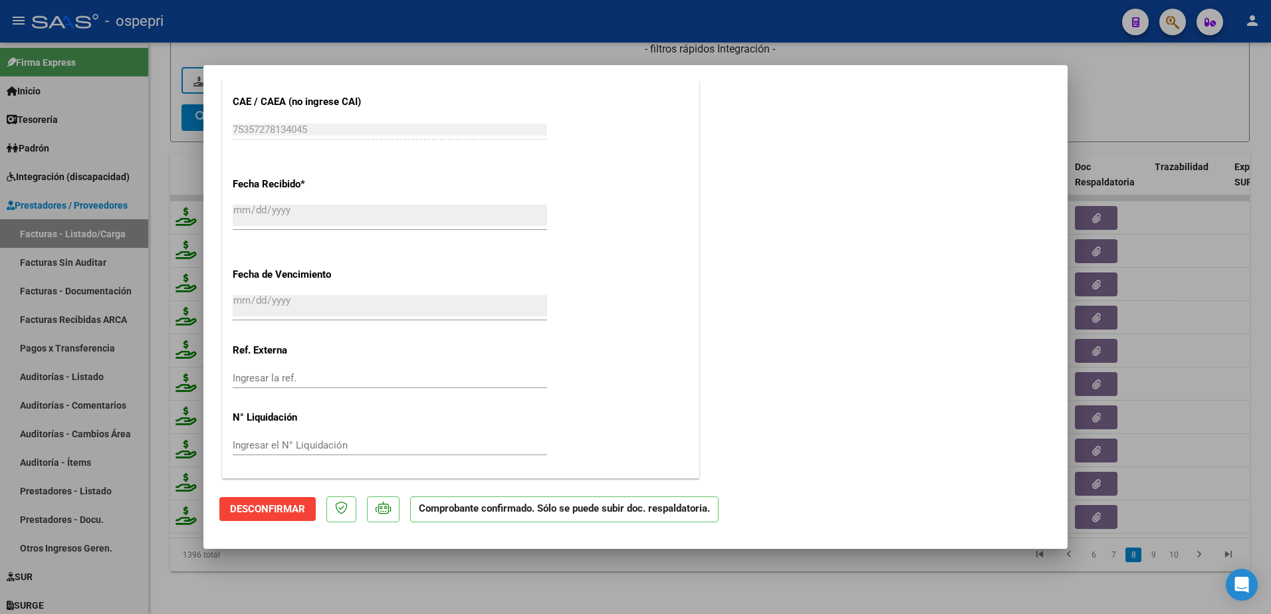
type input "$ 0,00"
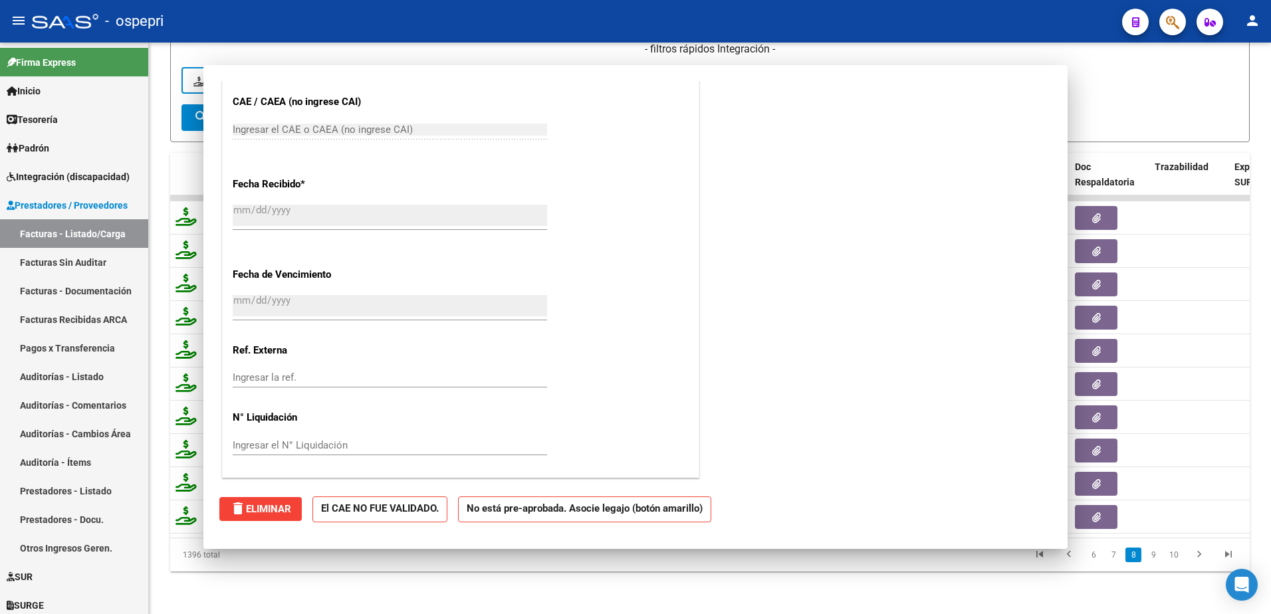
scroll to position [839, 0]
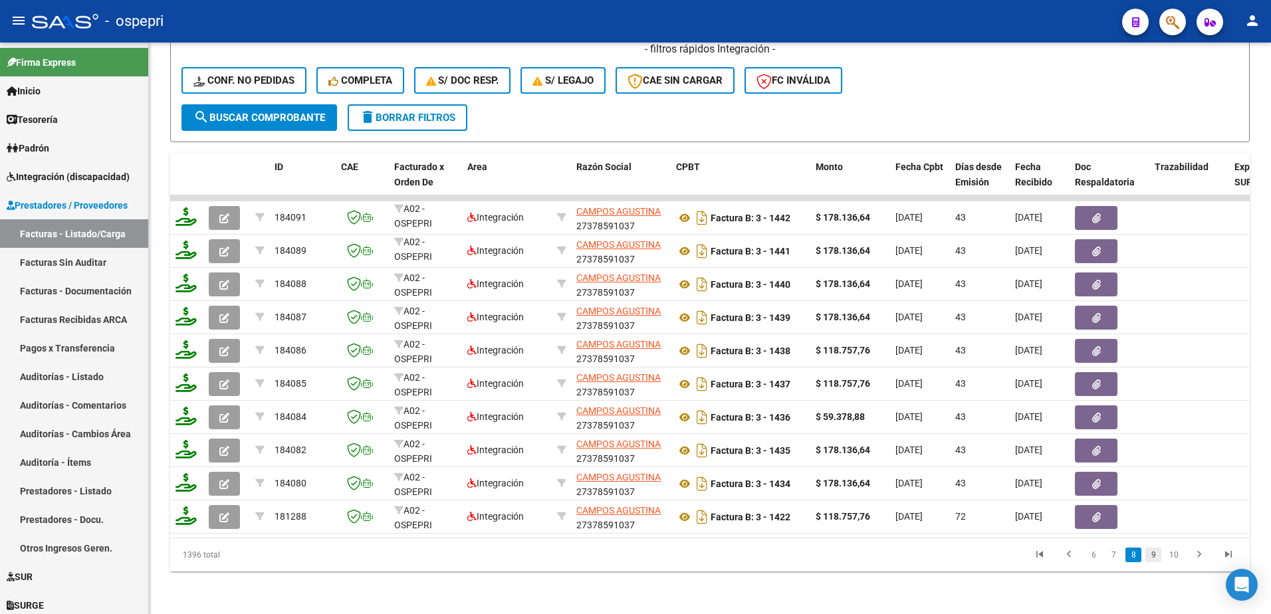
click at [627, 322] on link "9" at bounding box center [1153, 555] width 16 height 15
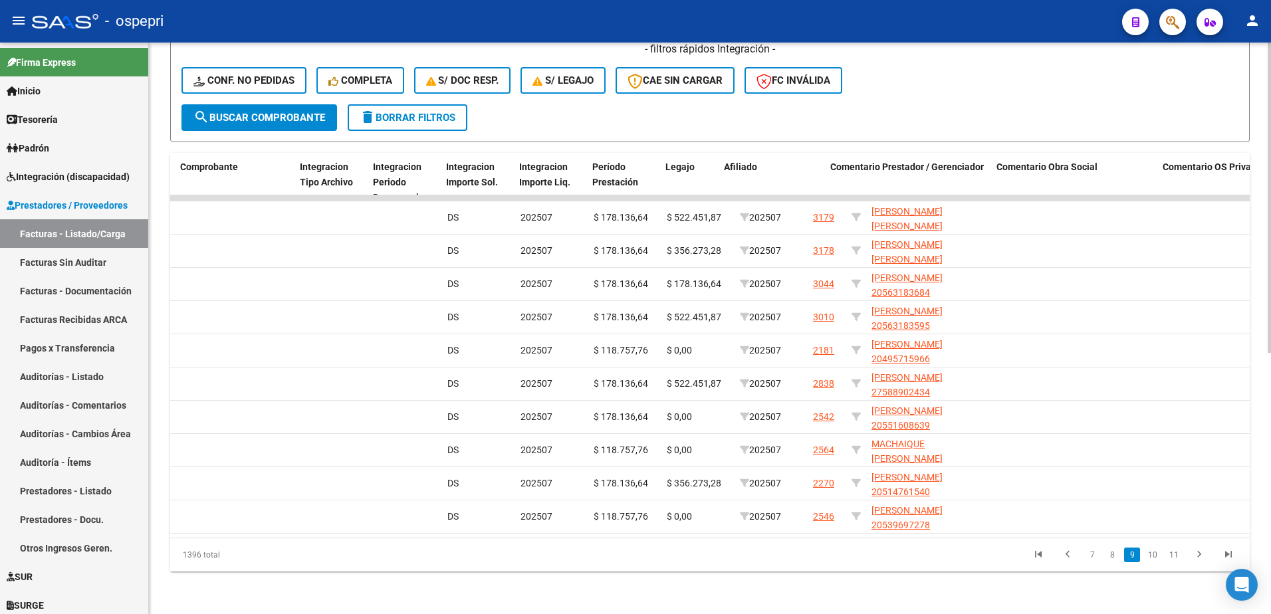
scroll to position [0, 1520]
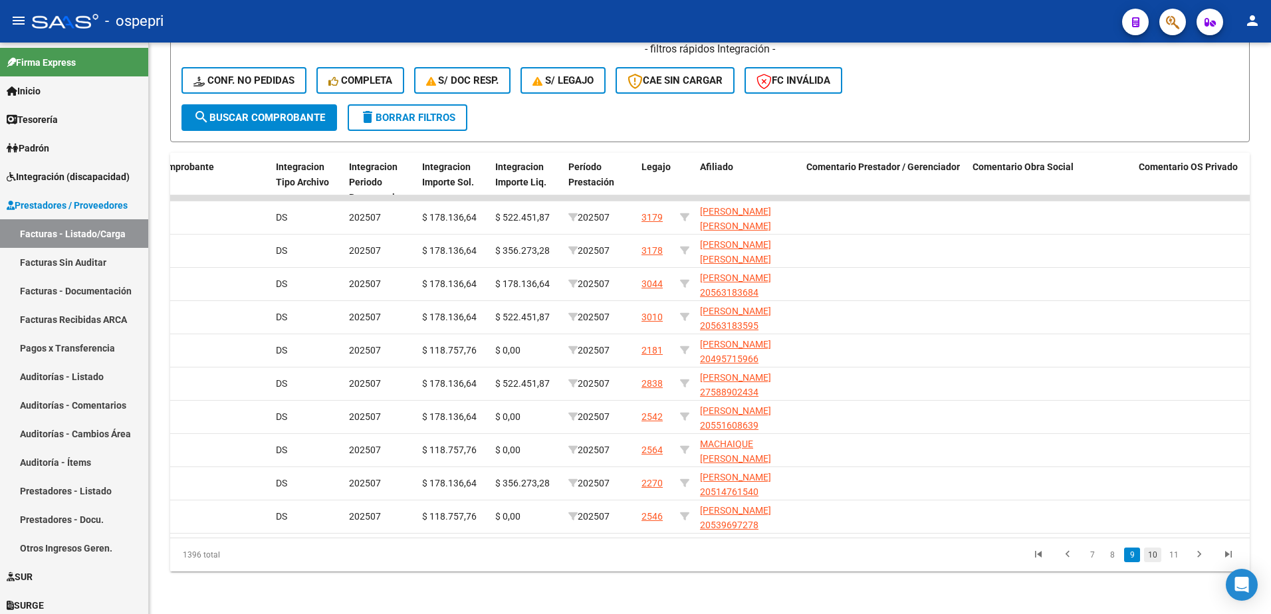
click at [627, 322] on link "10" at bounding box center [1152, 555] width 17 height 15
click at [627, 322] on link "11" at bounding box center [1152, 555] width 17 height 15
click at [627, 322] on link "12" at bounding box center [1152, 555] width 17 height 15
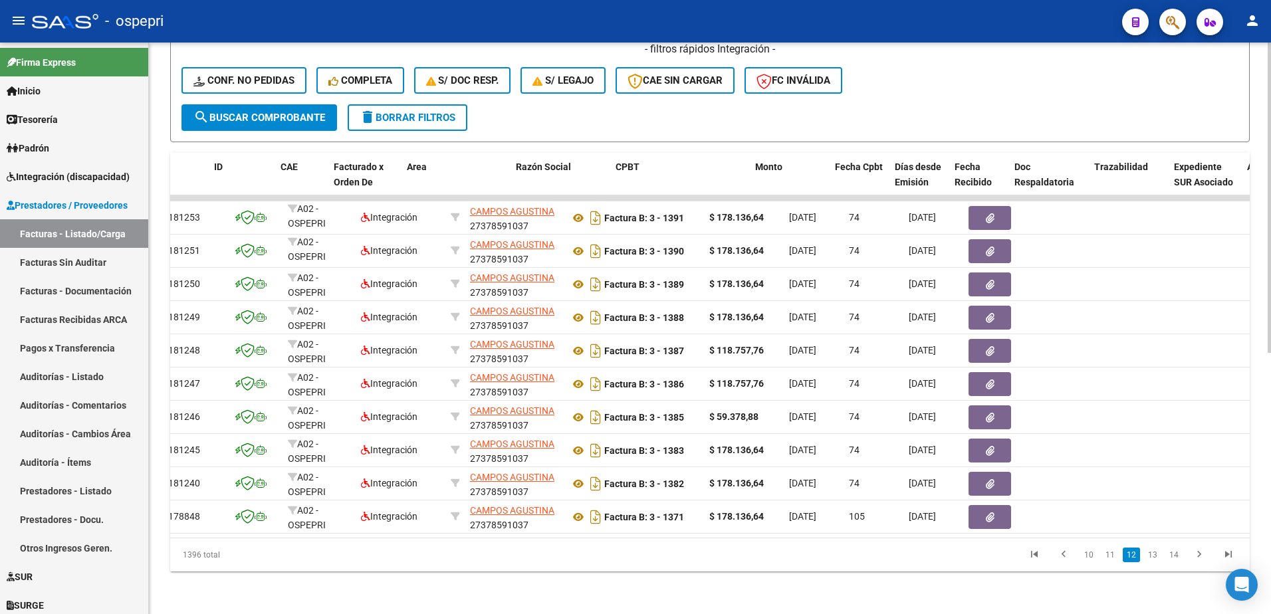
scroll to position [0, 0]
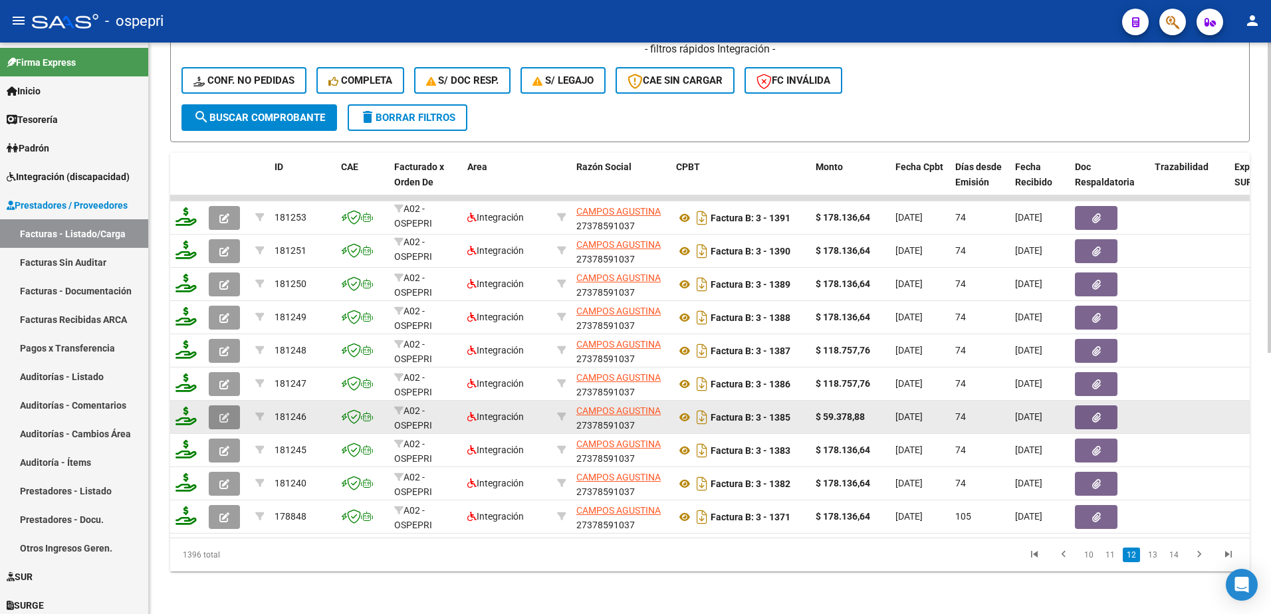
click at [224, 322] on icon "button" at bounding box center [224, 418] width 10 height 10
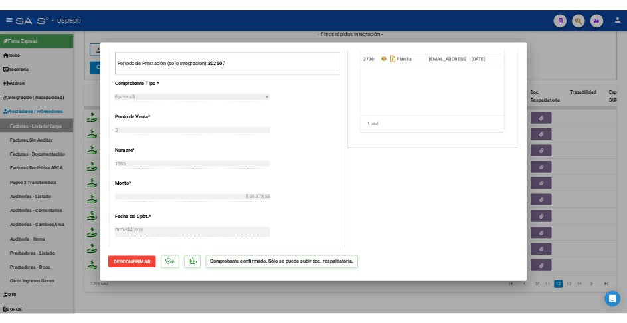
scroll to position [399, 0]
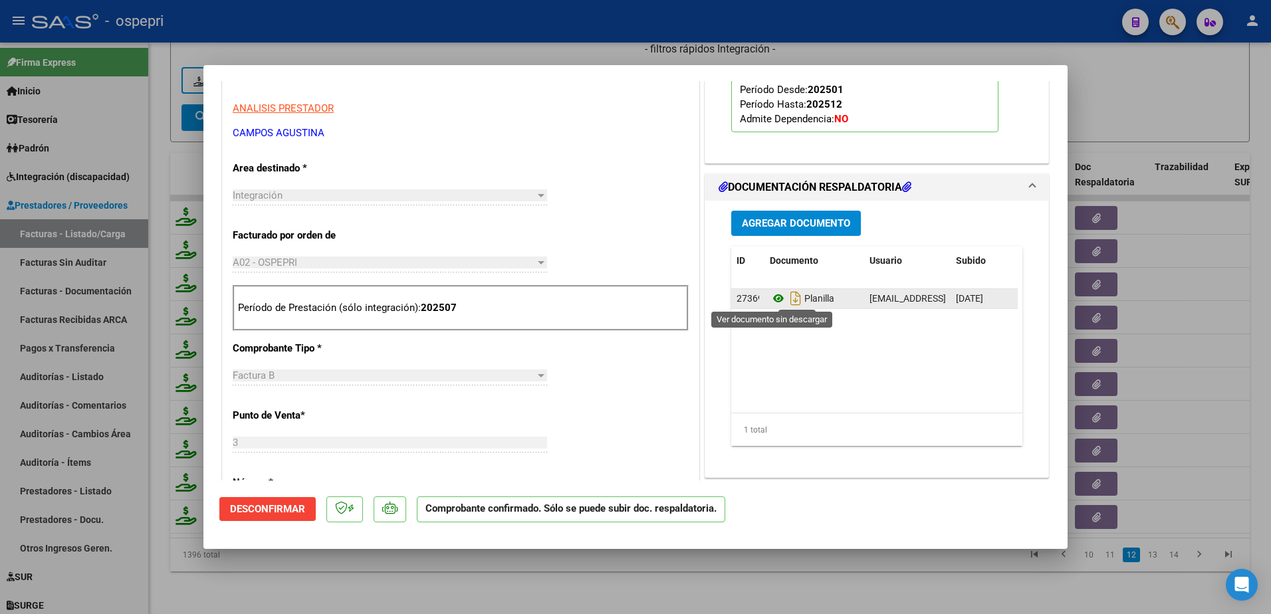
click at [627, 297] on icon at bounding box center [778, 298] width 17 height 16
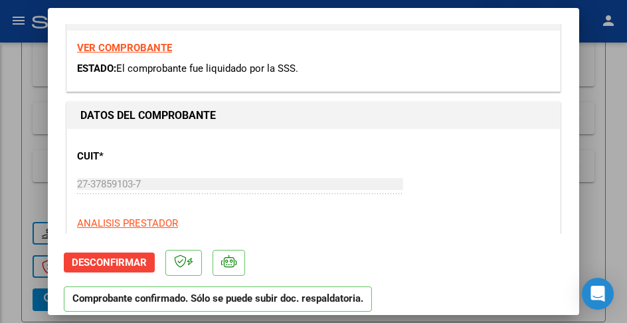
scroll to position [645, 0]
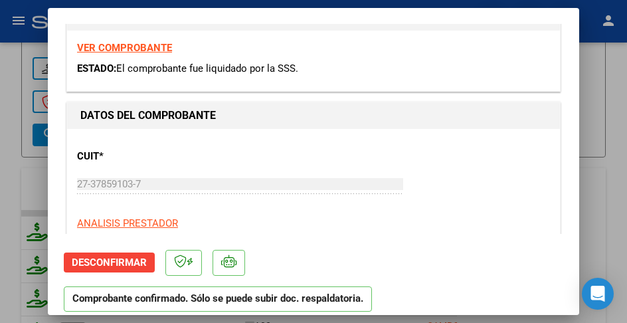
type input "$ 0,00"
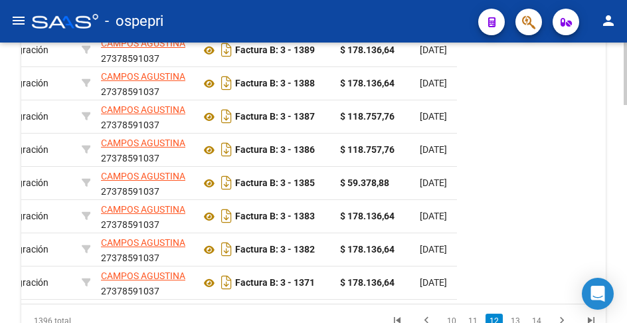
scroll to position [0, 0]
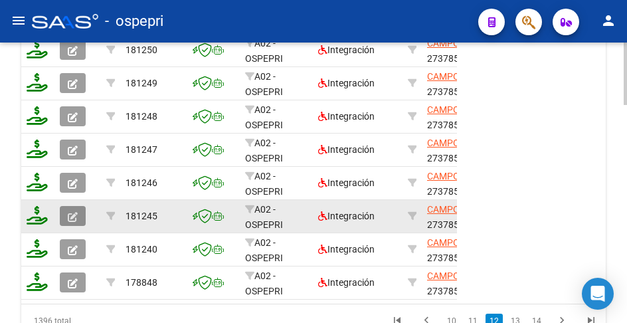
click at [69, 212] on icon "button" at bounding box center [73, 217] width 10 height 10
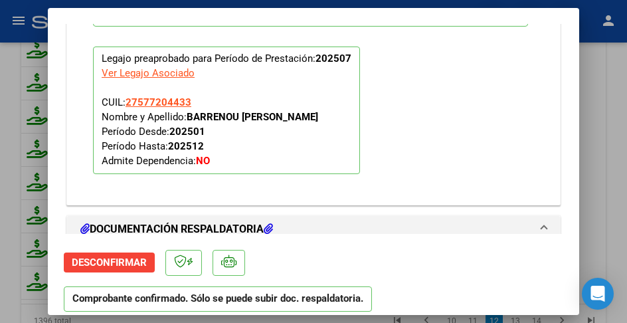
scroll to position [1861, 0]
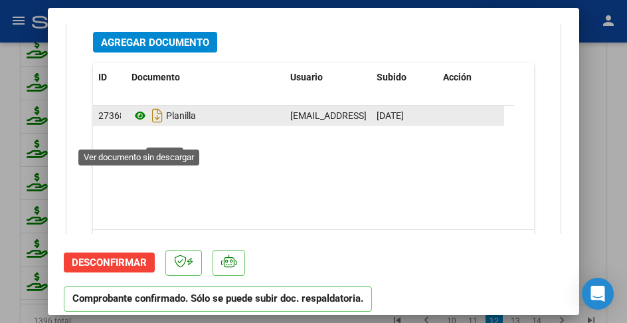
click at [140, 124] on icon at bounding box center [140, 116] width 17 height 16
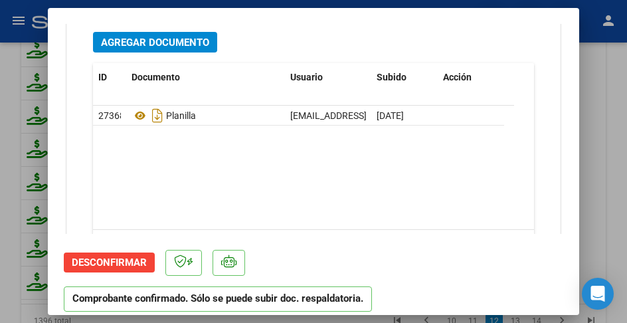
type input "$ 0,00"
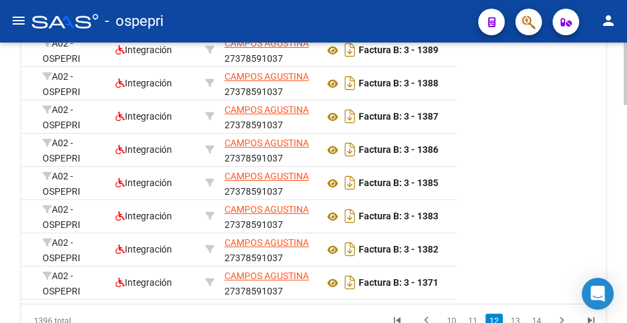
scroll to position [0, 0]
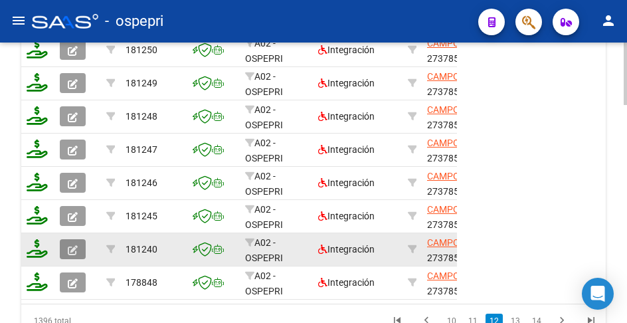
click at [75, 255] on icon "button" at bounding box center [73, 250] width 10 height 10
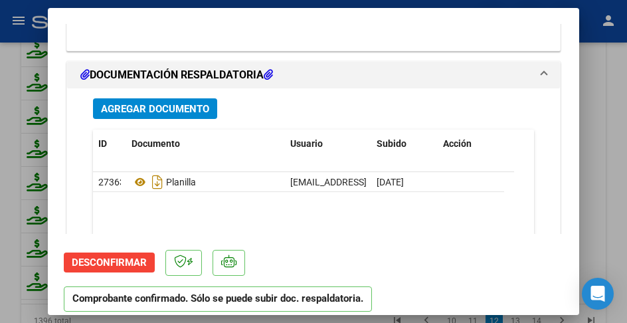
scroll to position [1861, 0]
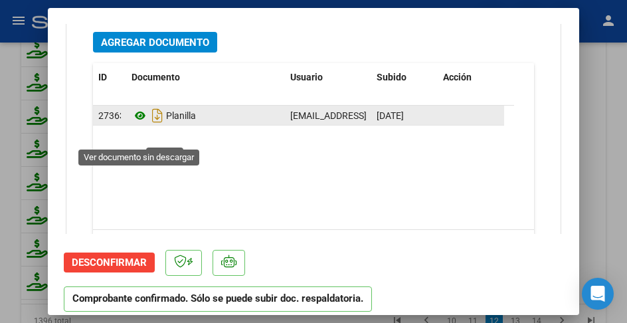
click at [138, 124] on icon at bounding box center [140, 116] width 17 height 16
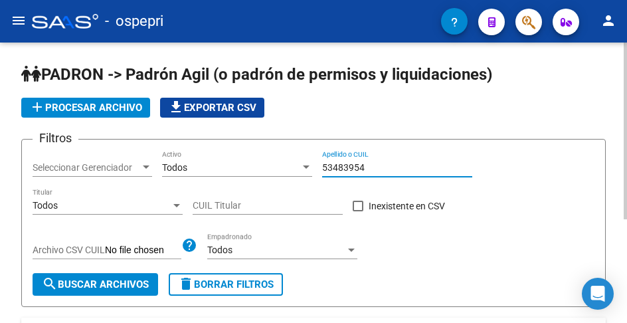
scroll to position [66, 0]
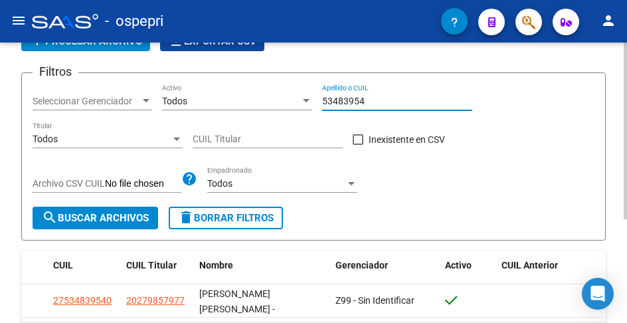
click at [367, 100] on input "53483954" at bounding box center [397, 101] width 150 height 11
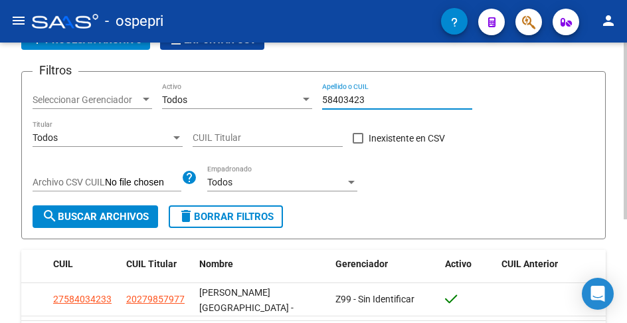
scroll to position [98, 0]
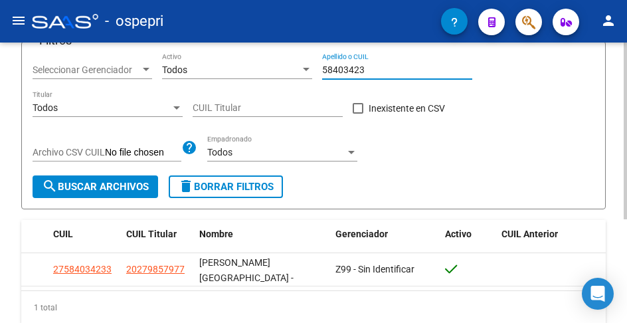
click at [390, 70] on input "58403423" at bounding box center [397, 69] width 150 height 11
click at [389, 68] on input "58403423" at bounding box center [397, 69] width 150 height 11
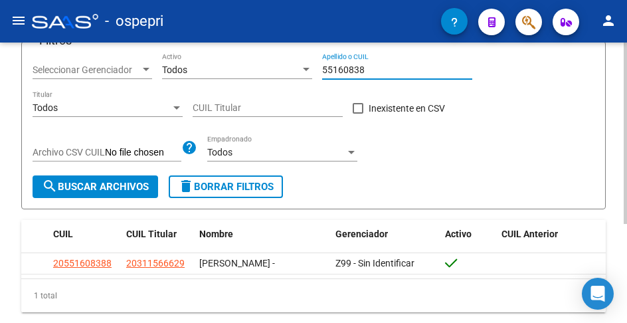
click at [366, 68] on input "55160838" at bounding box center [397, 69] width 150 height 11
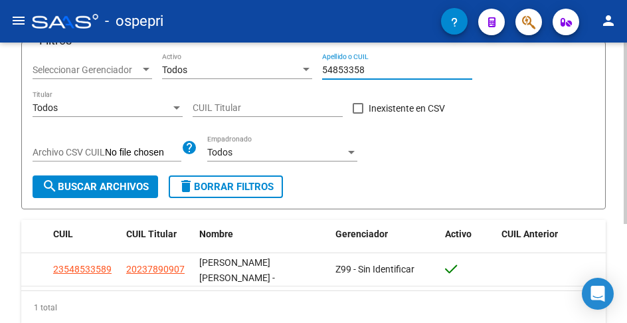
click at [382, 68] on input "54853358" at bounding box center [397, 69] width 150 height 11
click at [376, 71] on input "49481559" at bounding box center [397, 69] width 150 height 11
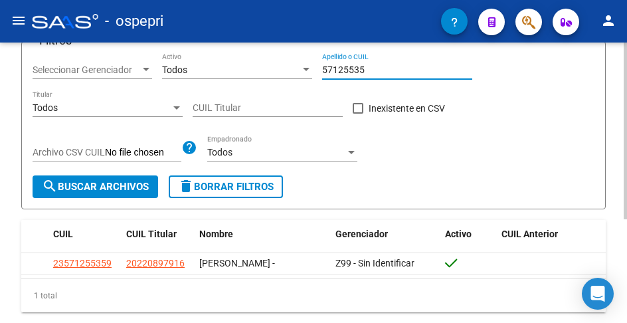
click at [372, 69] on input "57125535" at bounding box center [397, 69] width 150 height 11
click at [369, 69] on input "52316930" at bounding box center [397, 69] width 150 height 11
click at [369, 68] on input "52316930" at bounding box center [397, 69] width 150 height 11
click at [369, 67] on input "52316930" at bounding box center [397, 69] width 150 height 11
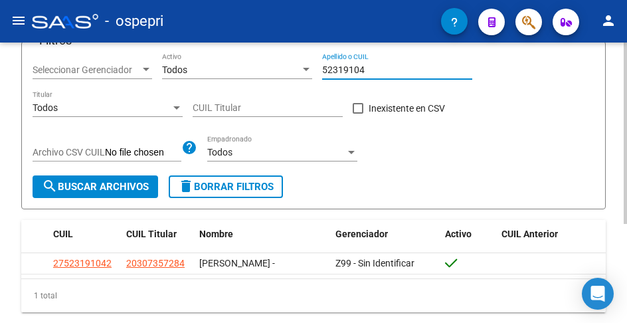
click at [376, 68] on input "52319104" at bounding box center [397, 69] width 150 height 11
click at [364, 69] on input "57126200" at bounding box center [397, 69] width 150 height 11
click at [370, 70] on input "54943795" at bounding box center [397, 69] width 150 height 11
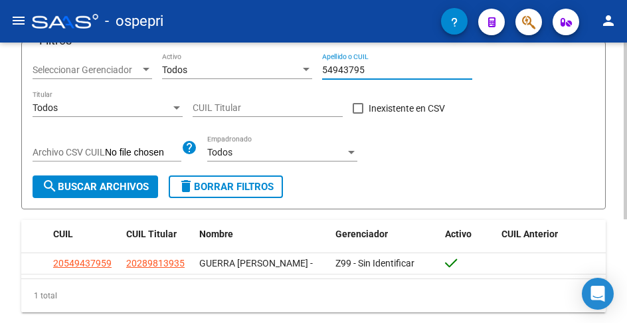
click at [370, 70] on input "54943795" at bounding box center [397, 69] width 150 height 11
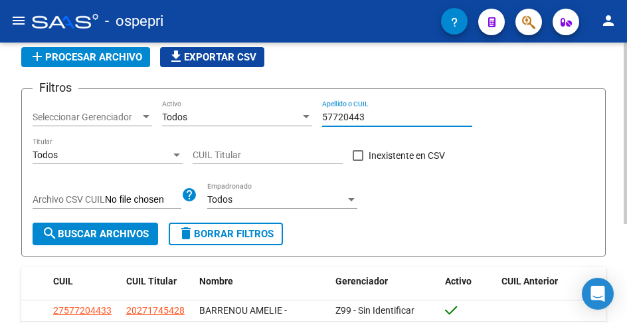
scroll to position [0, 0]
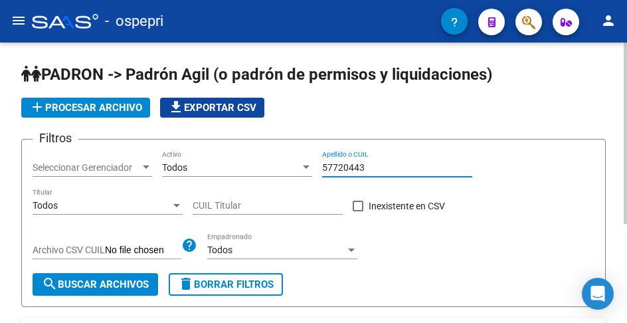
click at [378, 165] on input "57720443" at bounding box center [397, 167] width 150 height 11
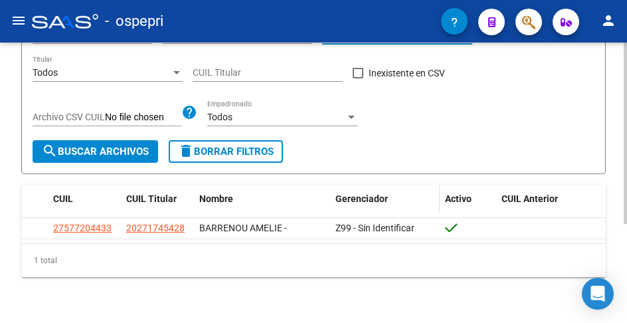
scroll to position [66, 0]
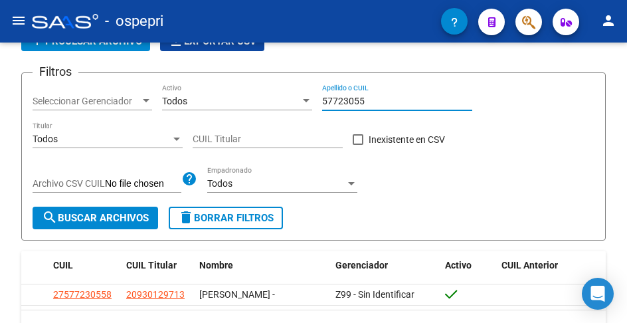
type input "57723055"
